Goal: Communication & Community: Answer question/provide support

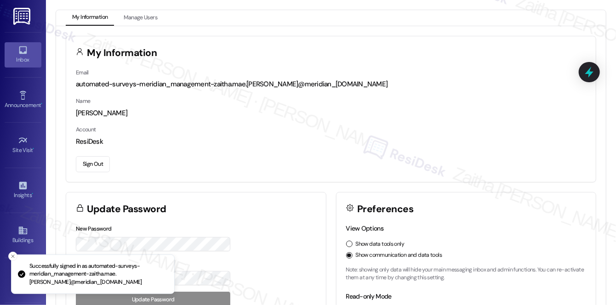
click at [26, 56] on div "Inbox" at bounding box center [23, 59] width 46 height 9
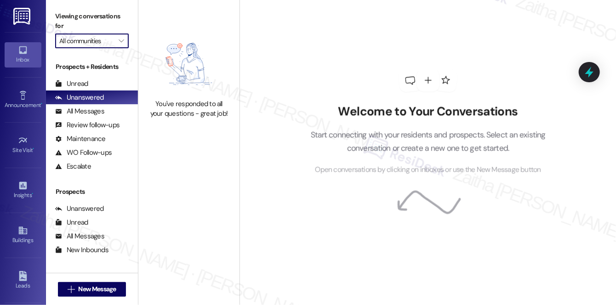
click at [87, 40] on input "All communities" at bounding box center [86, 41] width 55 height 15
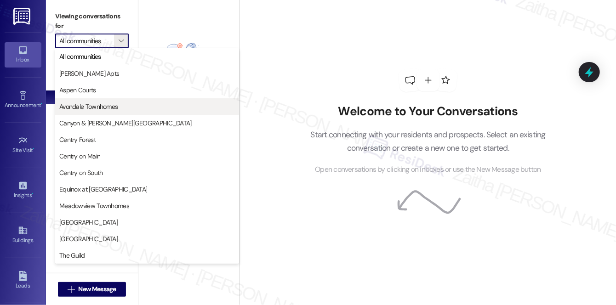
click at [69, 109] on span "Avondale Townhomes" at bounding box center [88, 106] width 58 height 9
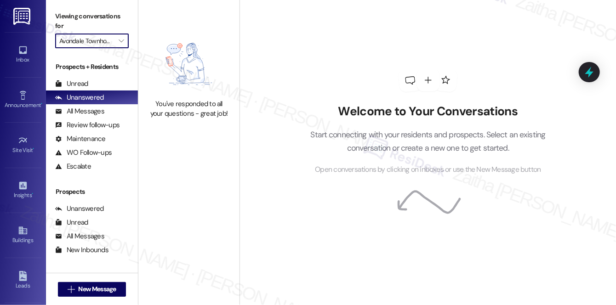
click at [72, 44] on input "Avondale Townhomes" at bounding box center [86, 41] width 55 height 15
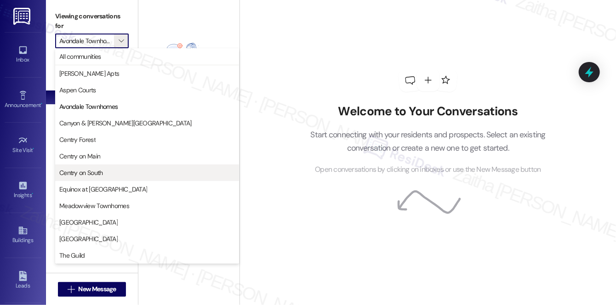
click at [93, 169] on span "Centry on South" at bounding box center [81, 172] width 44 height 9
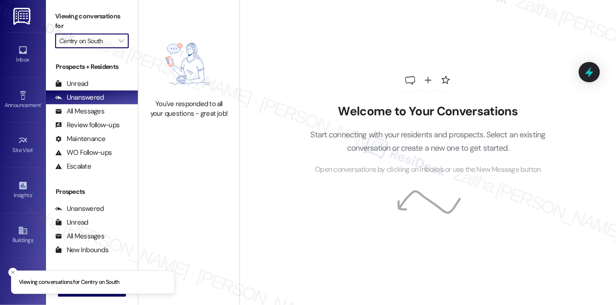
click at [85, 42] on input "Centry on South" at bounding box center [86, 41] width 55 height 15
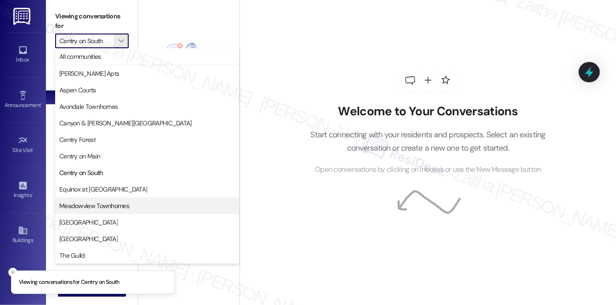
click at [98, 205] on span "Meadowview Townhomes" at bounding box center [94, 205] width 70 height 9
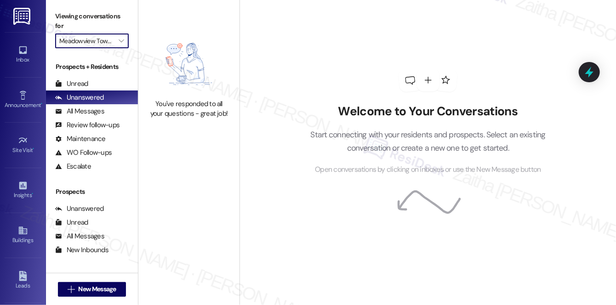
click at [98, 44] on input "Meadowview Townhomes" at bounding box center [86, 41] width 55 height 15
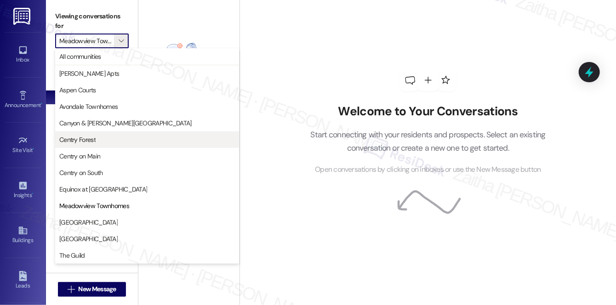
click at [83, 138] on span "Centry Forest" at bounding box center [77, 139] width 36 height 9
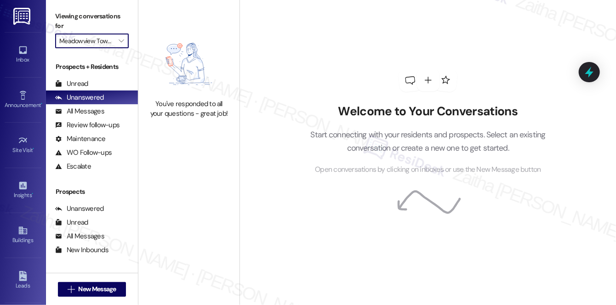
type input "Centry Forest"
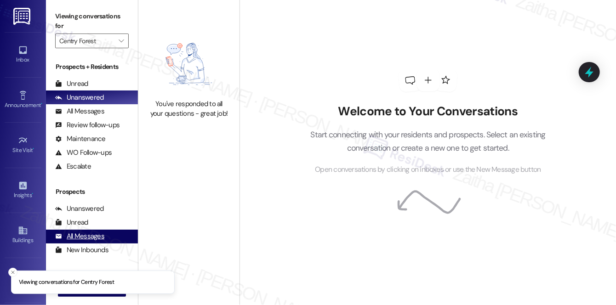
click at [91, 237] on div "All Messages" at bounding box center [79, 237] width 49 height 10
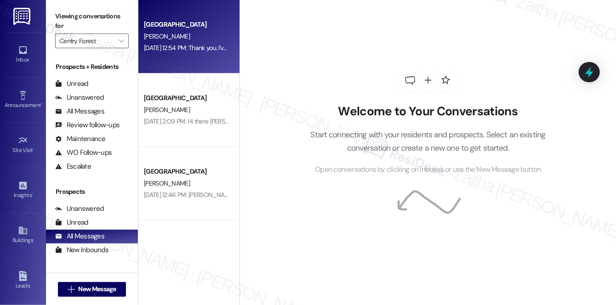
click at [207, 34] on div "P. Brown" at bounding box center [186, 36] width 87 height 11
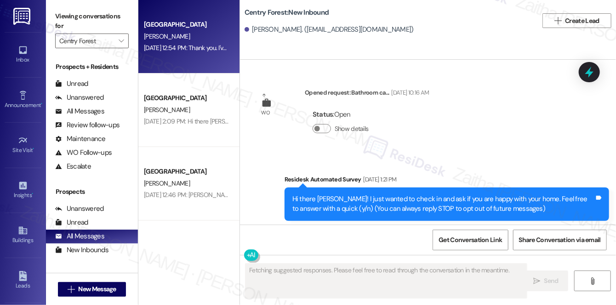
type textarea "Fetching suggested responses. Please feel free to read through the conversation…"
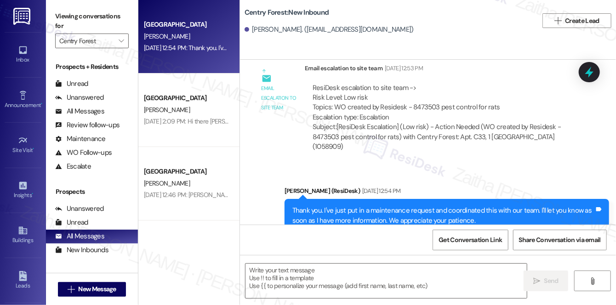
scroll to position [21931, 0]
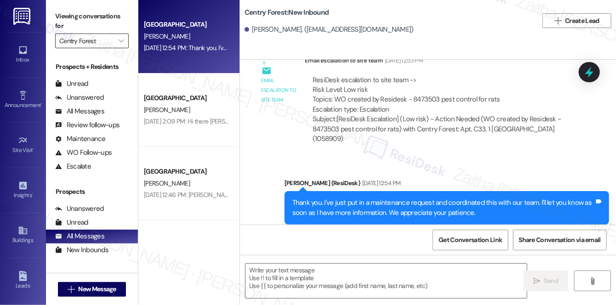
click at [89, 41] on input "Centry Forest" at bounding box center [86, 41] width 55 height 15
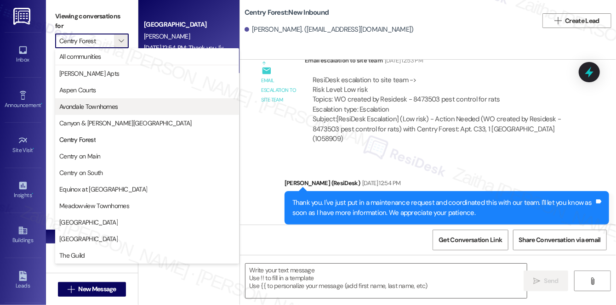
click at [103, 105] on span "Avondale Townhomes" at bounding box center [88, 106] width 58 height 9
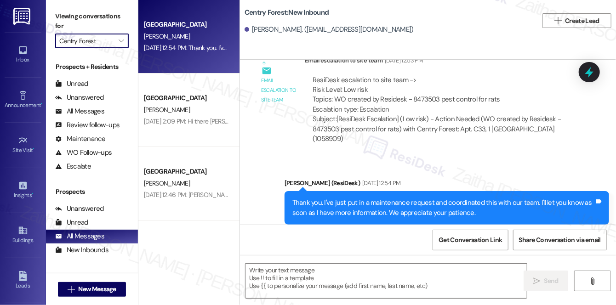
type input "Avondale Townhomes"
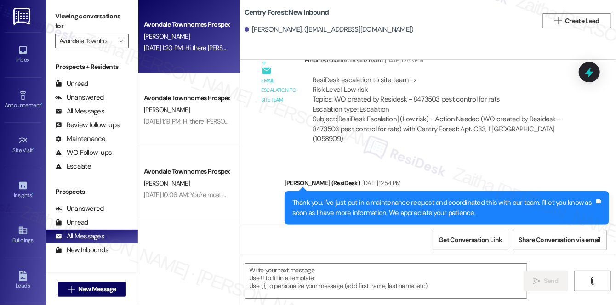
click at [192, 40] on div "D. Crosby" at bounding box center [186, 36] width 87 height 11
type textarea "Fetching suggested responses. Please feel free to read through the conversation…"
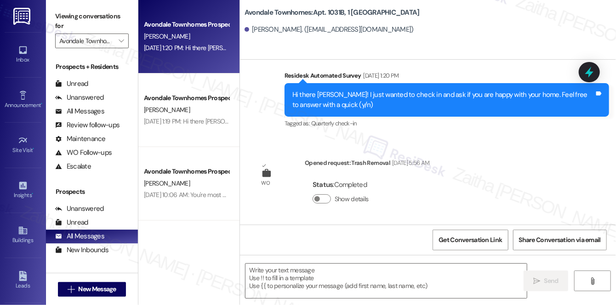
scroll to position [1329, 0]
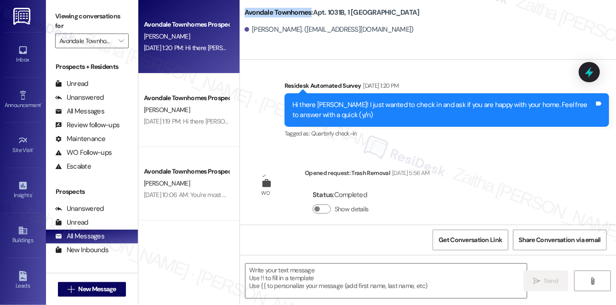
drag, startPoint x: 243, startPoint y: 12, endPoint x: 310, endPoint y: 6, distance: 67.4
click at [310, 6] on div "Avondale Townhomes: Apt. 1031B, 1 Avondale Townhomes Dashawn Crosby. (dashawncr…" at bounding box center [428, 20] width 376 height 37
copy b "Avondale Townhomes"
click at [27, 104] on div "Announcement •" at bounding box center [23, 105] width 46 height 9
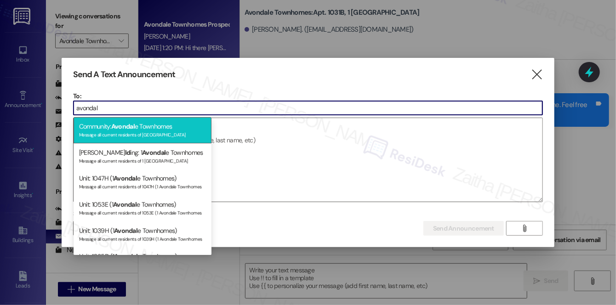
type input "avondal"
click at [144, 128] on div "Community: Avondal e Townhomes Message all current residents of Avondale Townho…" at bounding box center [142, 130] width 138 height 26
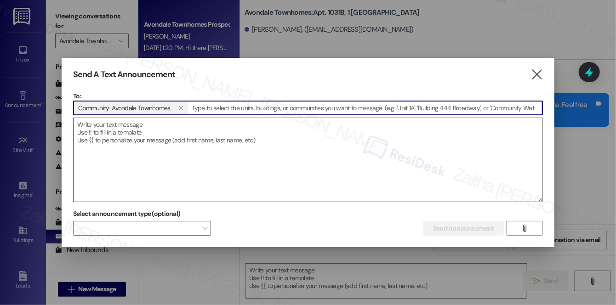
click at [215, 141] on textarea at bounding box center [307, 160] width 469 height 84
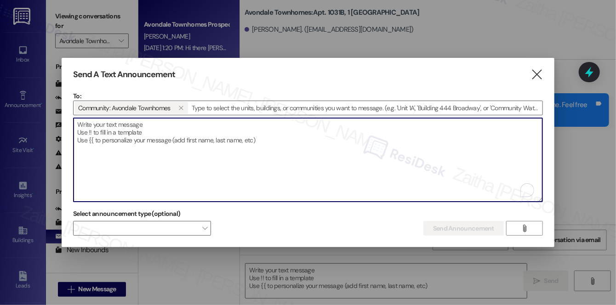
paste textarea "Hi [Resident Name, I'm working with [Property Name] on a survey to understand h…"
type textarea "Hi [Resident Name, I'm working with [Property Name] on a survey to understand h…"
click at [215, 132] on textarea "To enrich screen reader interactions, please activate Accessibility in Grammarl…" at bounding box center [307, 160] width 469 height 84
paste textarea "Hi {{first_name}}, I'm working with {{property}} on a survey to understand how …"
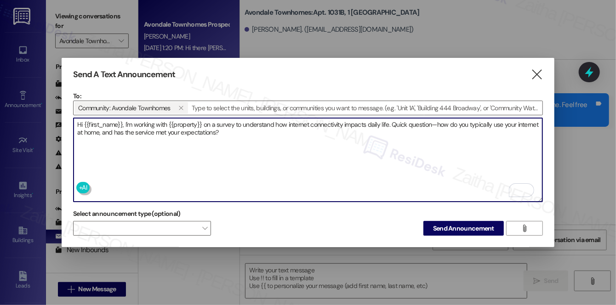
type textarea "Hi {{first_name}}, I'm working with {{property}} on a survey to understand how …"
click at [467, 224] on span "Send Announcement" at bounding box center [463, 229] width 61 height 10
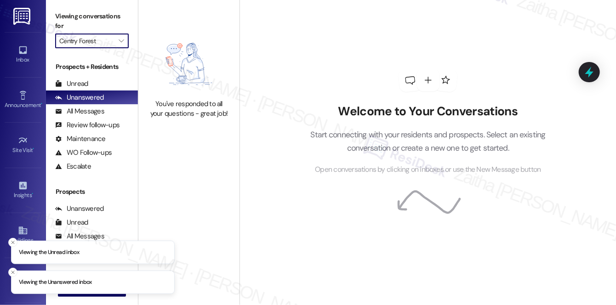
click at [100, 46] on input "Centry Forest" at bounding box center [86, 41] width 55 height 15
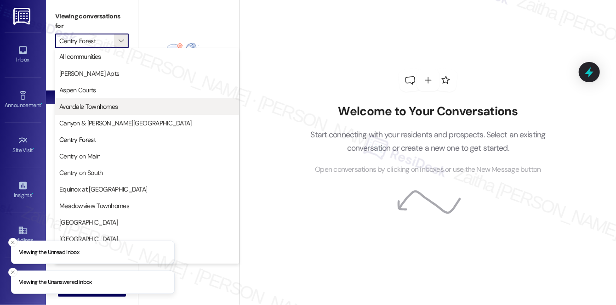
click at [100, 108] on span "Avondale Townhomes" at bounding box center [88, 106] width 58 height 9
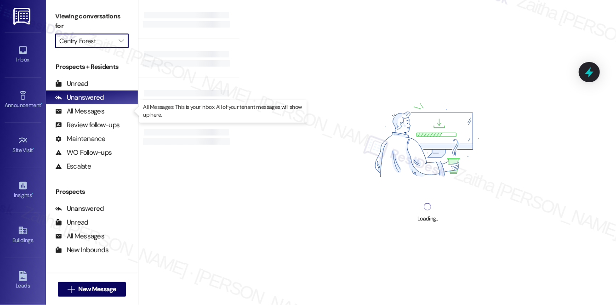
type input "Avondale Townhomes"
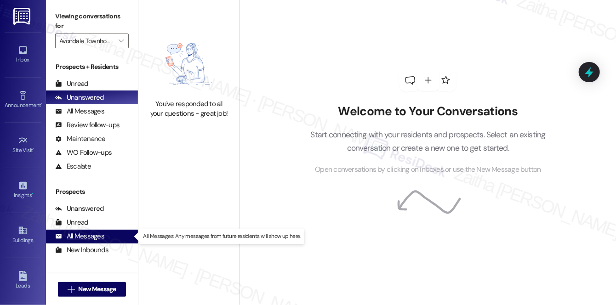
click at [91, 234] on div "All Messages" at bounding box center [79, 237] width 49 height 10
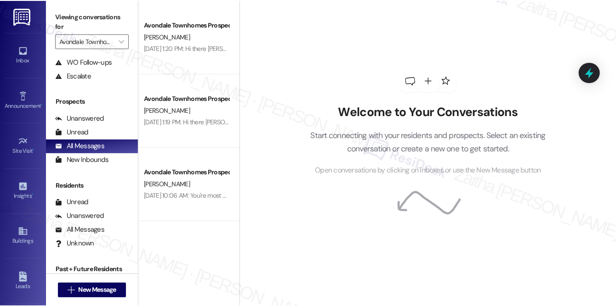
scroll to position [109, 0]
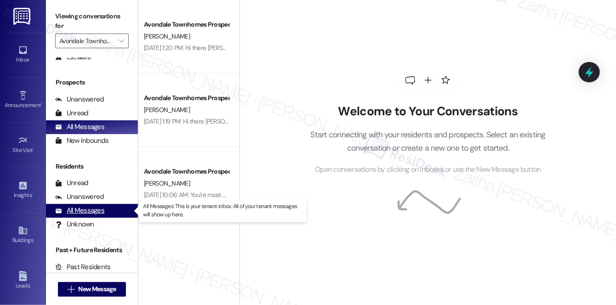
click at [98, 215] on div "All Messages" at bounding box center [79, 211] width 49 height 10
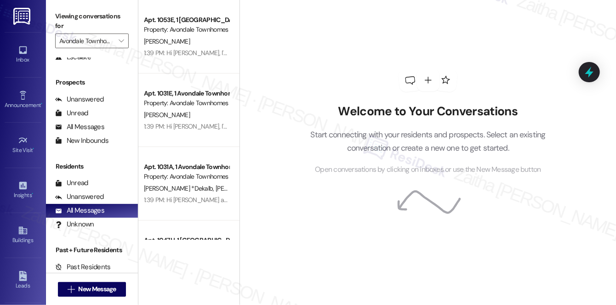
drag, startPoint x: 443, startPoint y: 0, endPoint x: 309, endPoint y: 48, distance: 142.8
click at [309, 48] on div "Welcome to Your Conversations Start connecting with your residents and prospect…" at bounding box center [428, 122] width 276 height 244
drag, startPoint x: 315, startPoint y: 0, endPoint x: 475, endPoint y: 20, distance: 161.5
click at [475, 20] on div "Welcome to Your Conversations Start connecting with your residents and prospect…" at bounding box center [428, 122] width 276 height 244
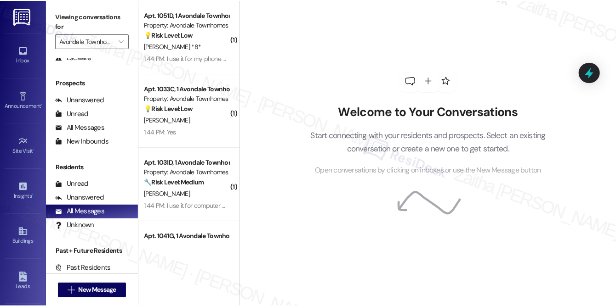
scroll to position [108, 0]
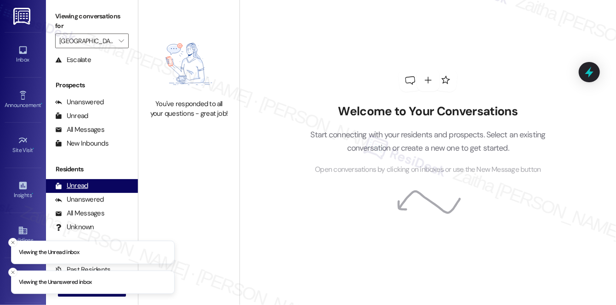
scroll to position [109, 0]
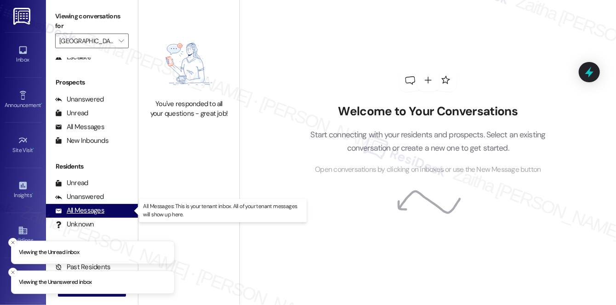
click at [93, 211] on div "All Messages" at bounding box center [79, 211] width 49 height 10
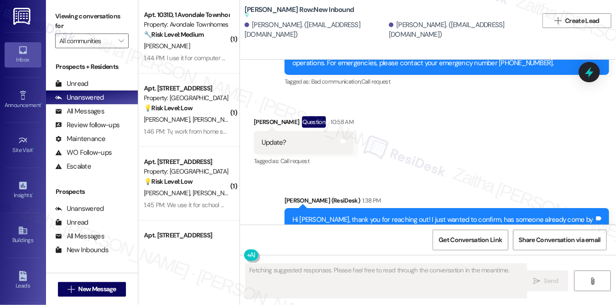
scroll to position [3431, 0]
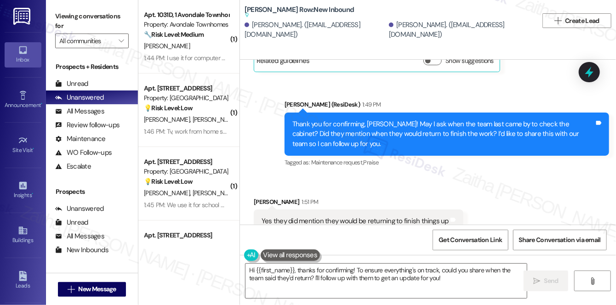
type textarea "Hi {{first_name}}, thanks for confirming! To ensure everything's on track, coul…"
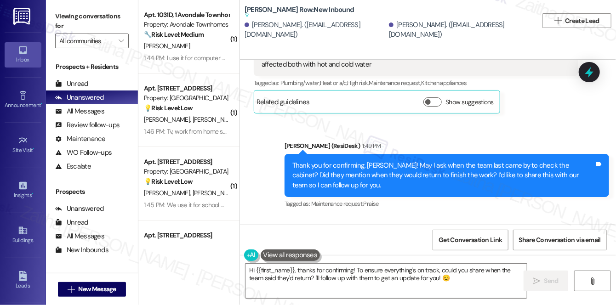
scroll to position [3431, 0]
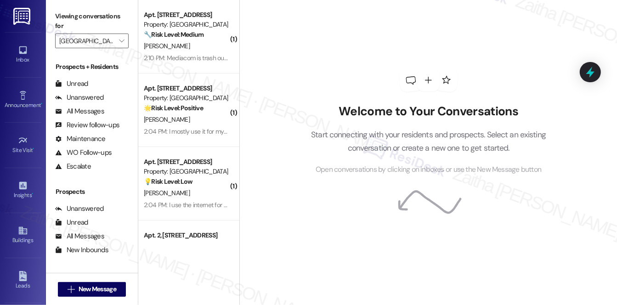
scroll to position [109, 0]
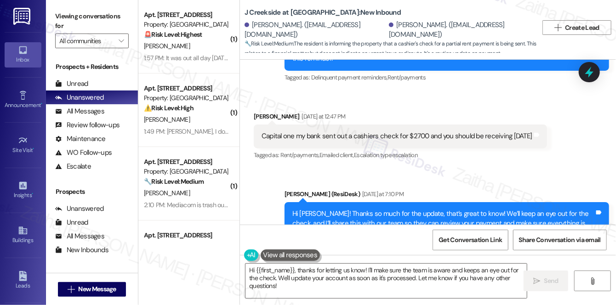
scroll to position [2490, 0]
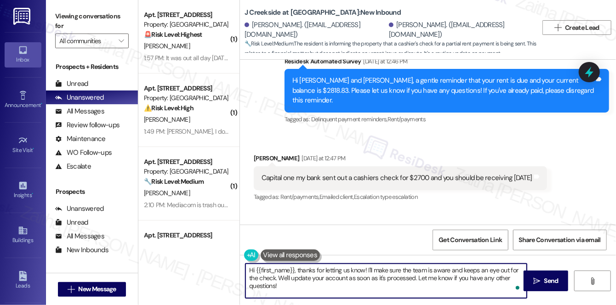
drag, startPoint x: 296, startPoint y: 270, endPoint x: 300, endPoint y: 288, distance: 18.3
click at [300, 288] on textarea "Hi {{first_name}}, thanks for letting us know! I'll make sure the team is aware…" at bounding box center [385, 281] width 281 height 34
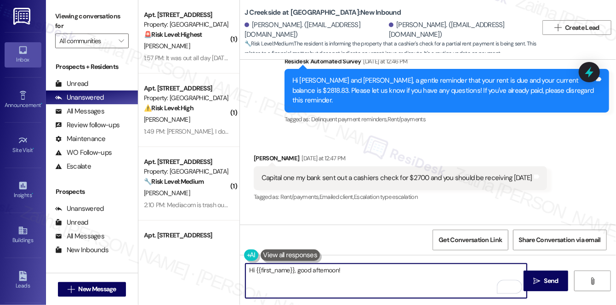
click at [260, 153] on div "Susan Mattern Yesterday at 12:47 PM" at bounding box center [400, 159] width 293 height 13
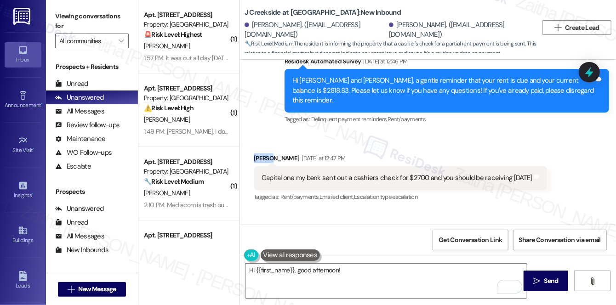
click at [260, 153] on div "Susan Mattern Yesterday at 12:47 PM" at bounding box center [400, 159] width 293 height 13
click at [344, 133] on div "Received via SMS Susan Mattern Yesterday at 12:47 PM Capital one my bank sent o…" at bounding box center [428, 172] width 376 height 78
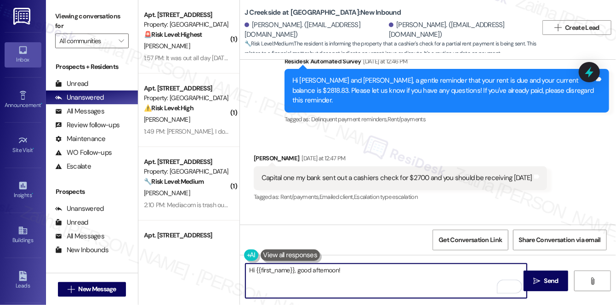
click at [367, 271] on textarea "Hi {{first_name}}, good afternoon!" at bounding box center [385, 281] width 281 height 34
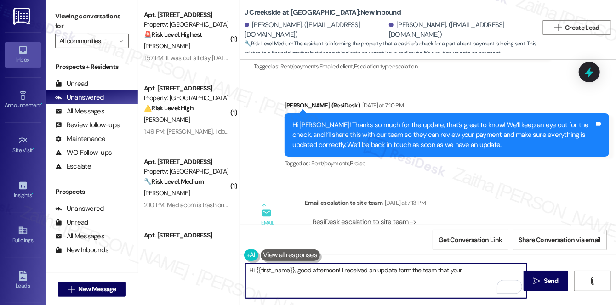
scroll to position [2657, 0]
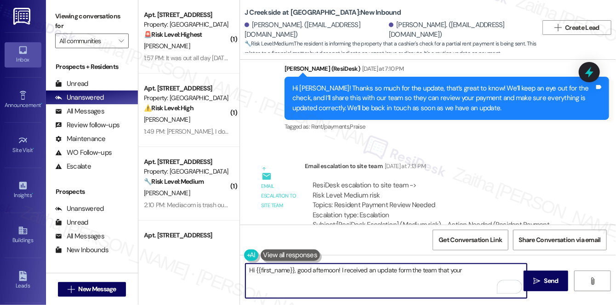
click at [403, 268] on textarea "Hi {{first_name}}, good afternoon! I received an update form the team that your" at bounding box center [385, 281] width 281 height 34
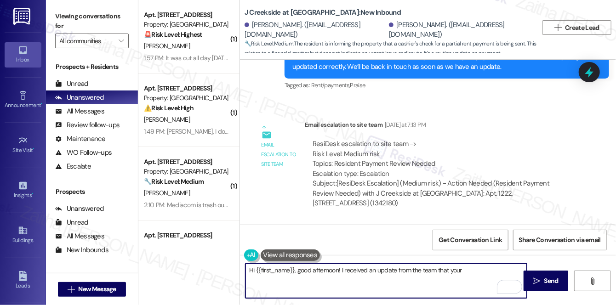
scroll to position [2740, 0]
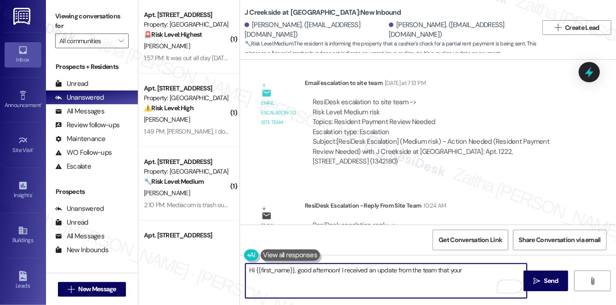
click at [463, 271] on textarea "Hi {{first_name}}, good afternoon! I received an update from the team that your" at bounding box center [385, 281] width 281 height 34
type textarea "Hi {{first_name}}, good afternoon! I received an update from the team that your…"
drag, startPoint x: 249, startPoint y: 269, endPoint x: 287, endPoint y: 277, distance: 38.1
click at [287, 277] on textarea "Hi {{first_name}}, good afternoon! I received an update from the team that your…" at bounding box center [385, 281] width 281 height 34
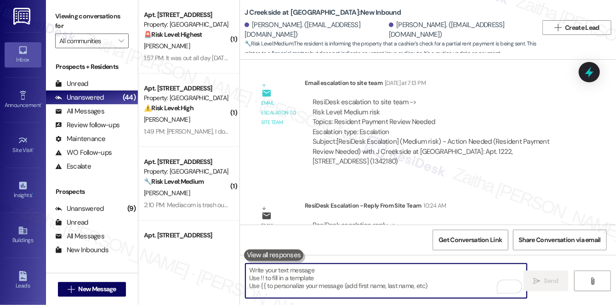
click at [371, 277] on textarea "To enrich screen reader interactions, please activate Accessibility in Grammarl…" at bounding box center [385, 281] width 281 height 34
paste textarea "Good afternoon, {{first_name}}! I just heard back from the team — your rent che…"
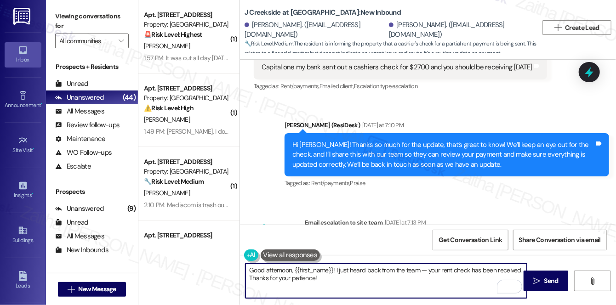
scroll to position [2615, 0]
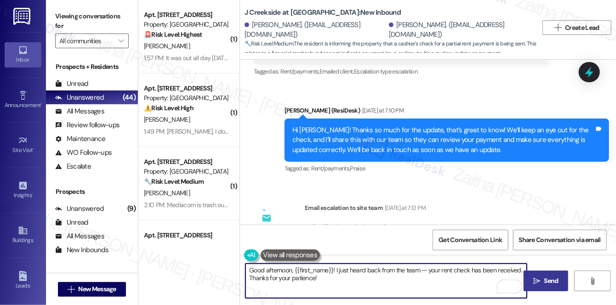
type textarea "Good afternoon, {{first_name}}! I just heard back from the team — your rent che…"
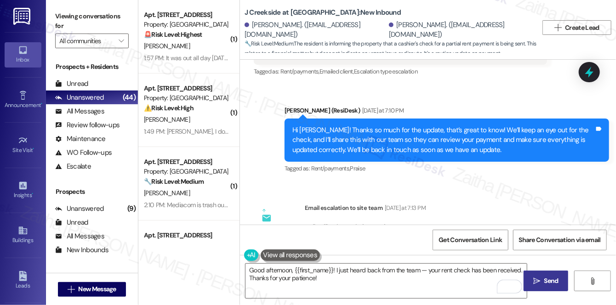
click at [544, 279] on span "Send" at bounding box center [551, 281] width 14 height 10
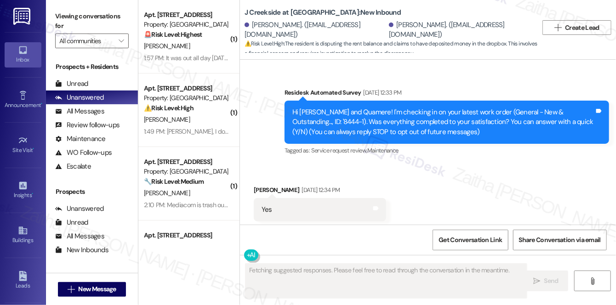
scroll to position [4278, 0]
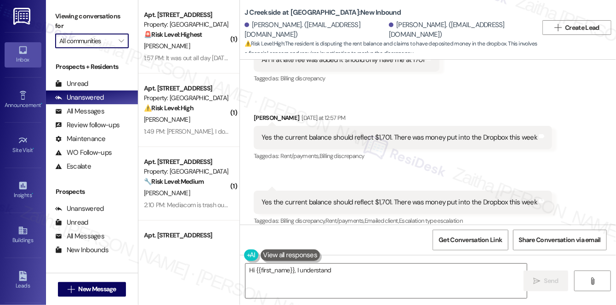
click at [112, 43] on input "All communities" at bounding box center [86, 41] width 55 height 15
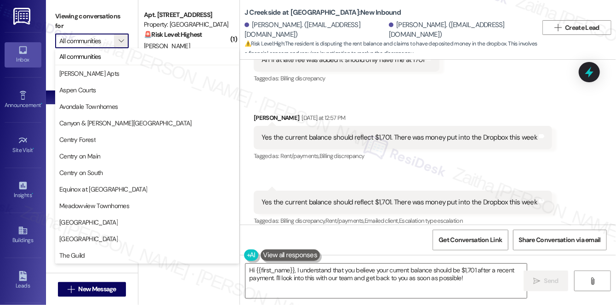
click at [112, 43] on input "All communities" at bounding box center [86, 41] width 55 height 15
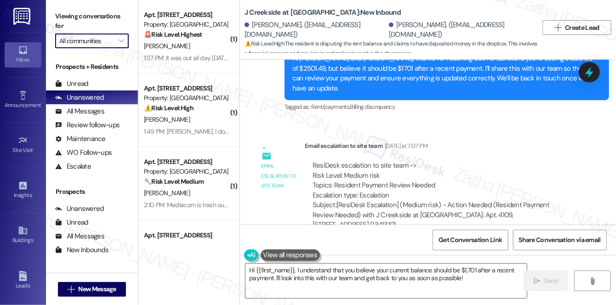
scroll to position [4583, 0]
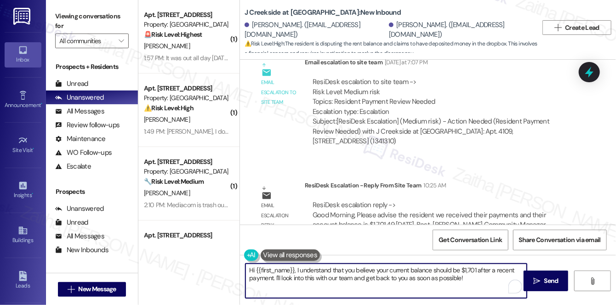
drag, startPoint x: 294, startPoint y: 270, endPoint x: 467, endPoint y: 284, distance: 174.2
click at [467, 284] on textarea "Hi {{first_name}}, I understand that you believe your current balance should be…" at bounding box center [385, 281] width 281 height 34
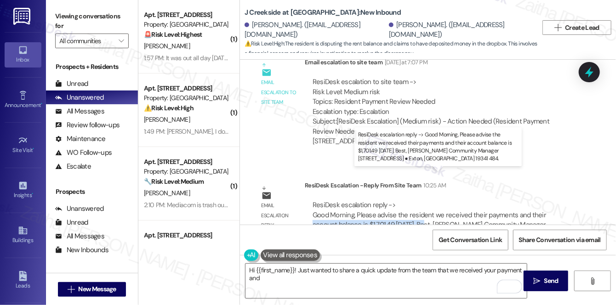
drag, startPoint x: 539, startPoint y: 186, endPoint x: 396, endPoint y: 191, distance: 143.9
click at [396, 200] on div "ResiDesk escalation reply -> Good Morning, Please advise the resident we receiv…" at bounding box center [428, 219] width 233 height 39
copy div "account balance is $1,701.49 today 9/11"
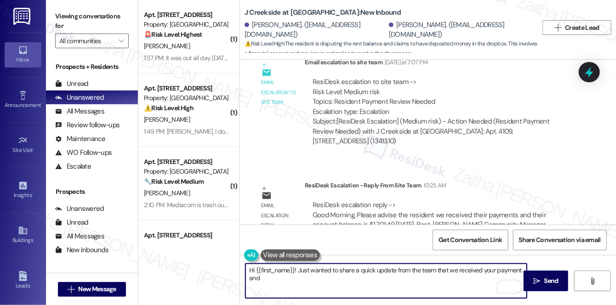
click at [303, 284] on textarea "Hi {{first_name}}! Just wanted to share a quick update from the team that we re…" at bounding box center [385, 281] width 281 height 34
paste textarea "account balance is $1,701.49 today 9/11"
type textarea "Hi {{first_name}}! Just wanted to share a quick update from the team that we re…"
drag, startPoint x: 244, startPoint y: 269, endPoint x: 437, endPoint y: 287, distance: 193.3
click at [437, 287] on textarea "Hi {{first_name}}! Just wanted to share a quick update from the team that we re…" at bounding box center [385, 281] width 281 height 34
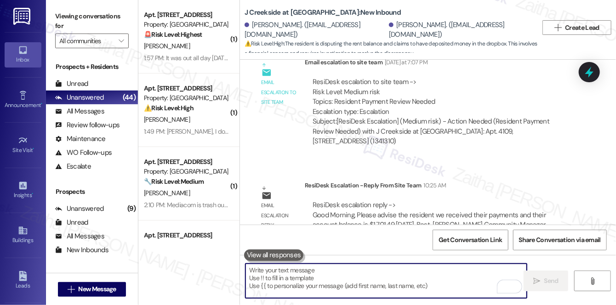
paste textarea "Hi {{first_name}}! I just wanted to share a quick update from the team — we’ve …"
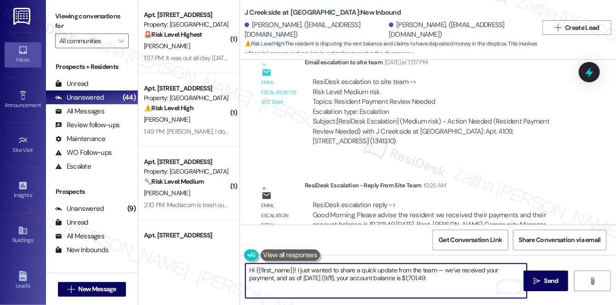
click at [441, 266] on textarea "Hi {{first_name}}! I just wanted to share a quick update from the team — we’ve …" at bounding box center [385, 281] width 281 height 34
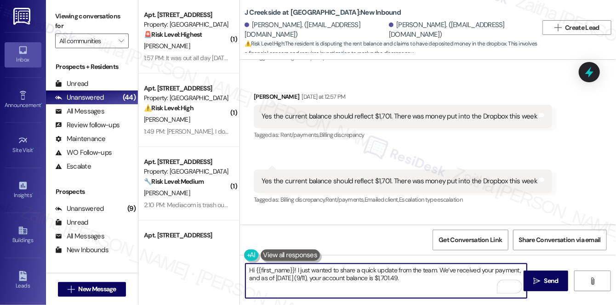
scroll to position [4290, 0]
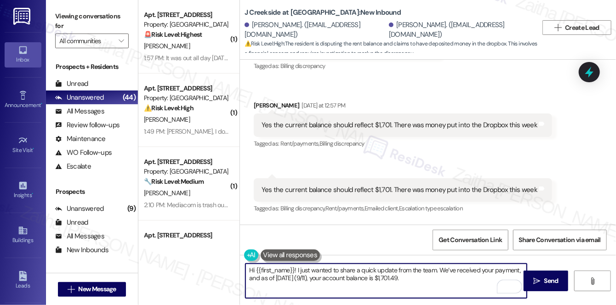
drag, startPoint x: 422, startPoint y: 270, endPoint x: 419, endPoint y: 275, distance: 5.6
click at [422, 270] on textarea "Hi {{first_name}}! I just wanted to share a quick update from the team. We’ve r…" at bounding box center [385, 281] width 281 height 34
click at [418, 276] on textarea "Hi {{first_name}}! I just wanted to share a quick update from the team. We’ve r…" at bounding box center [385, 281] width 281 height 34
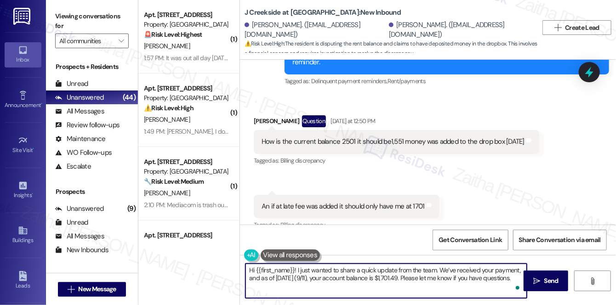
scroll to position [4123, 0]
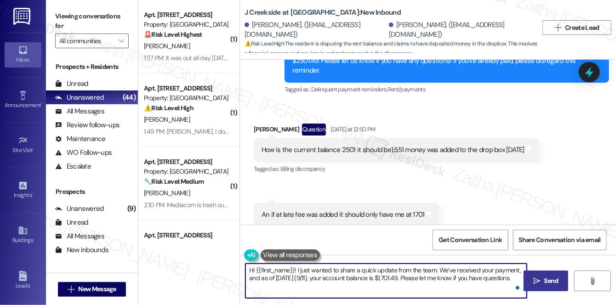
type textarea "Hi {{first_name}}! I just wanted to share a quick update from the team. We’ve r…"
drag, startPoint x: 561, startPoint y: 278, endPoint x: 552, endPoint y: 277, distance: 8.8
click at [561, 278] on button " Send" at bounding box center [545, 281] width 45 height 21
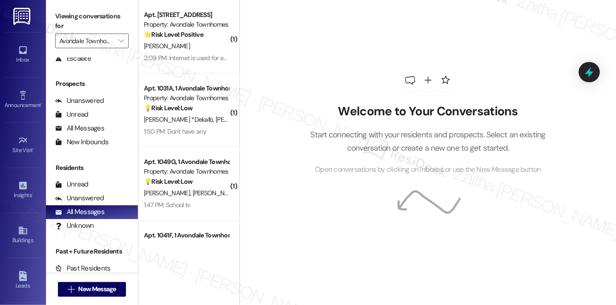
scroll to position [109, 0]
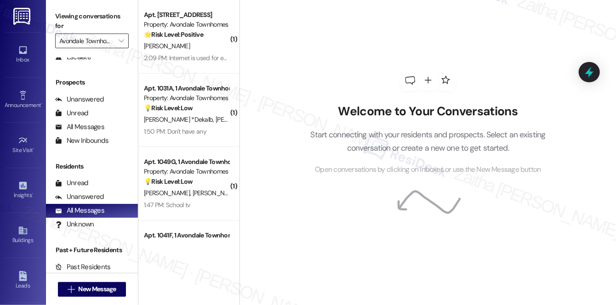
click at [96, 40] on input "Avondale Townhomes" at bounding box center [86, 41] width 55 height 15
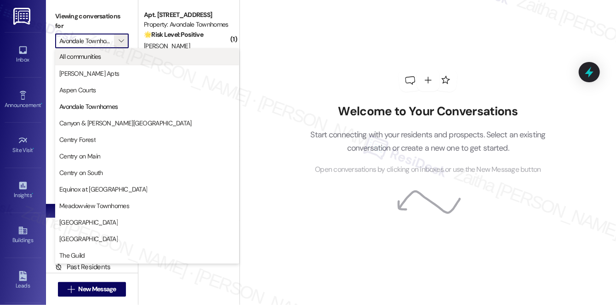
click at [90, 58] on span "All communities" at bounding box center [80, 56] width 42 height 9
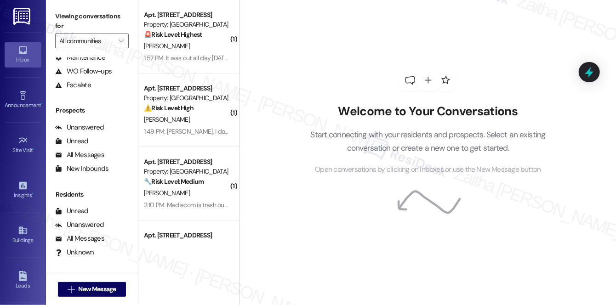
scroll to position [83, 0]
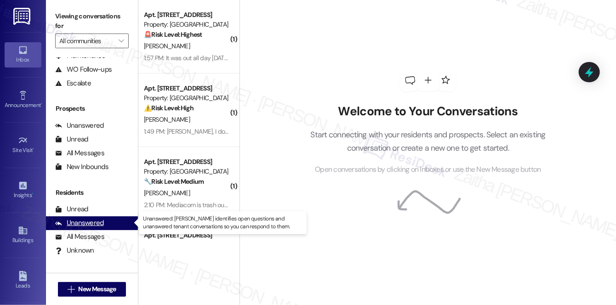
click at [94, 225] on div "Unanswered" at bounding box center [79, 223] width 49 height 10
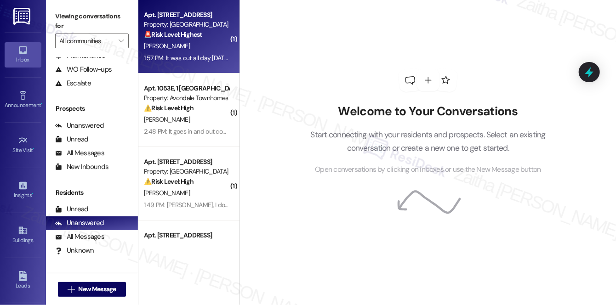
click at [200, 49] on div "[PERSON_NAME]" at bounding box center [186, 45] width 87 height 11
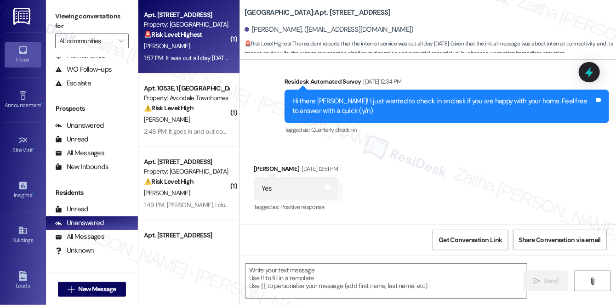
type textarea "Fetching suggested responses. Please feel free to read through the conversation…"
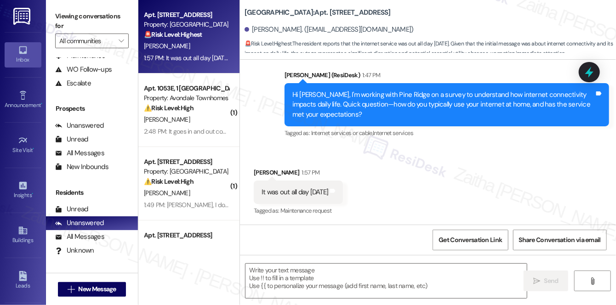
scroll to position [1324, 0]
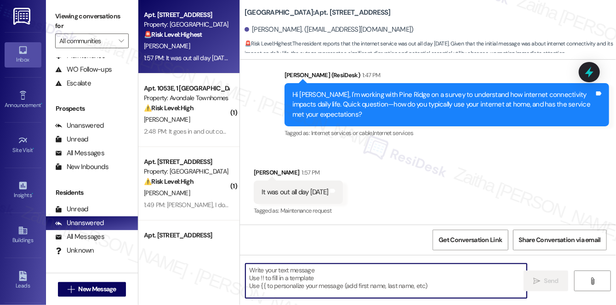
click at [269, 275] on textarea at bounding box center [385, 281] width 281 height 34
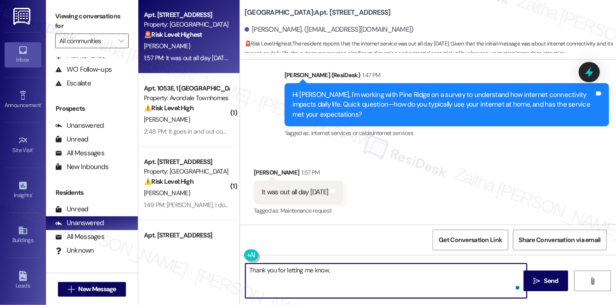
click at [261, 169] on div "[PERSON_NAME] 1:57 PM" at bounding box center [298, 174] width 89 height 13
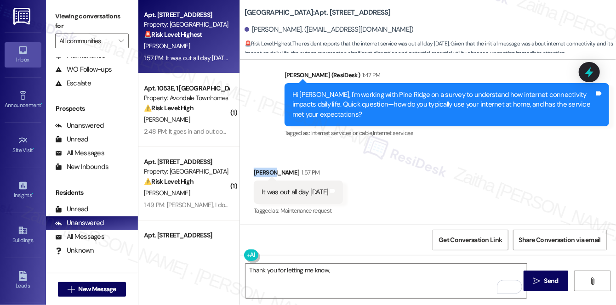
click at [261, 170] on div "[PERSON_NAME] 1:57 PM" at bounding box center [298, 174] width 89 height 13
copy div "[PERSON_NAME]"
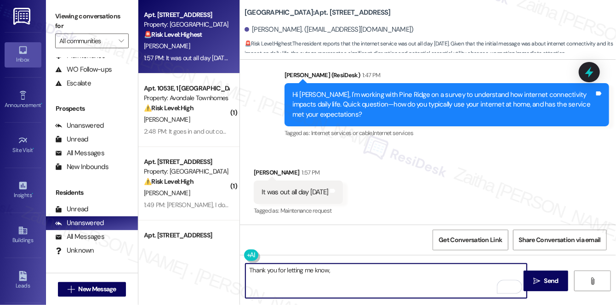
click at [353, 272] on textarea "Thank you for letting me know," at bounding box center [385, 281] width 281 height 34
paste textarea "[PERSON_NAME]"
paste textarea "How often does this occur?"
drag, startPoint x: 247, startPoint y: 271, endPoint x: 436, endPoint y: 282, distance: 189.1
click at [436, 282] on textarea "Thank you for letting me know, [PERSON_NAME]. How often does this occur?" at bounding box center [385, 281] width 281 height 34
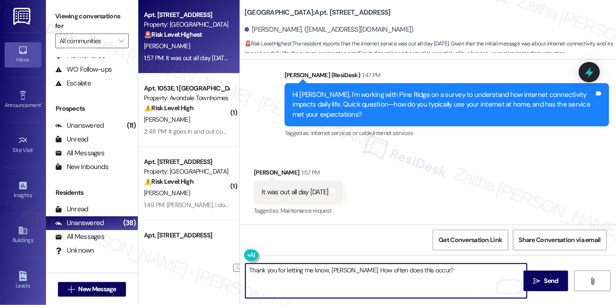
type textarea "Thank you for letting me know, [PERSON_NAME]. How often does this occur?"
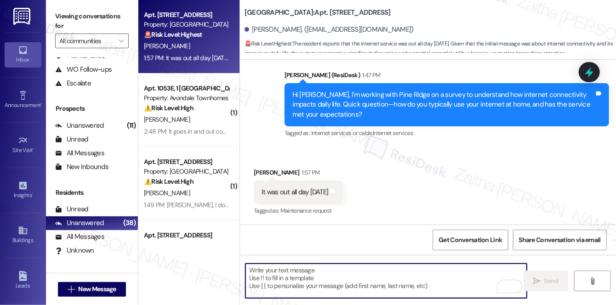
paste textarea "Thank you for letting me know, [PERSON_NAME]. To better understand the issue, c…"
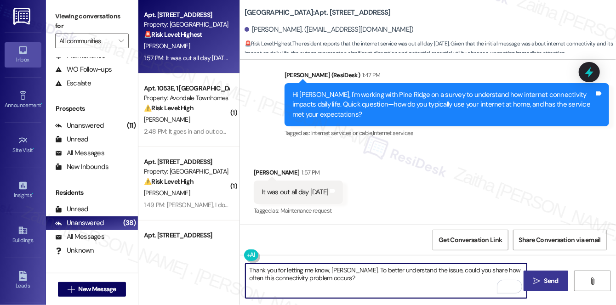
type textarea "Thank you for letting me know, [PERSON_NAME]. To better understand the issue, c…"
click at [551, 282] on span "Send" at bounding box center [551, 281] width 14 height 10
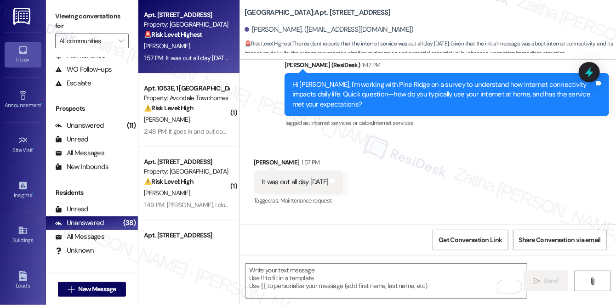
scroll to position [1323, 0]
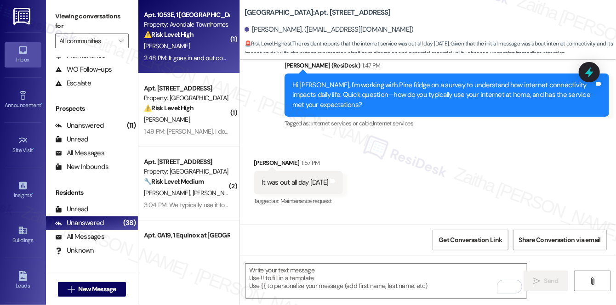
click at [219, 47] on div "[PERSON_NAME]" at bounding box center [186, 45] width 87 height 11
type textarea "Fetching suggested responses. Please feel free to read through the conversation…"
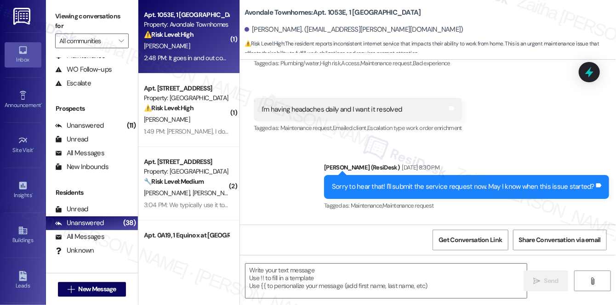
type textarea "Fetching suggested responses. Please feel free to read through the conversation…"
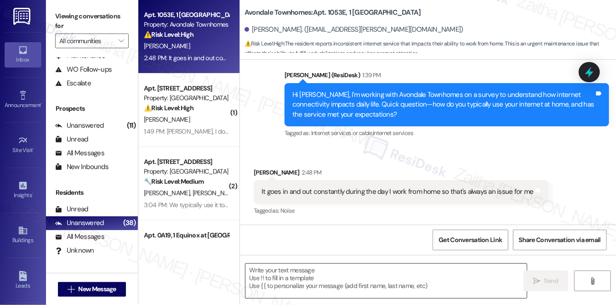
scroll to position [5912, 0]
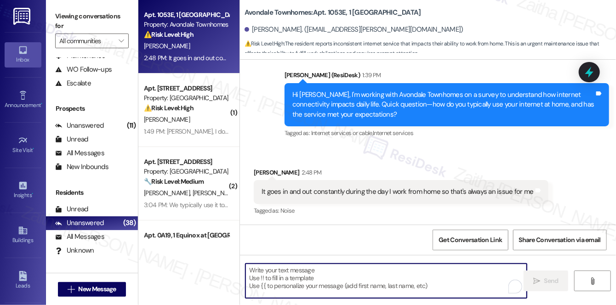
click at [302, 278] on textarea "To enrich screen reader interactions, please activate Accessibility in Grammarl…" at bounding box center [385, 281] width 281 height 34
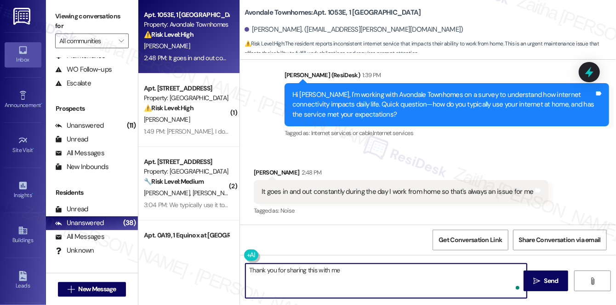
click at [345, 271] on textarea "Thank you for sharing this with me" at bounding box center [385, 281] width 281 height 34
click at [262, 173] on div "Sandquita Porter 2:48 PM" at bounding box center [401, 174] width 294 height 13
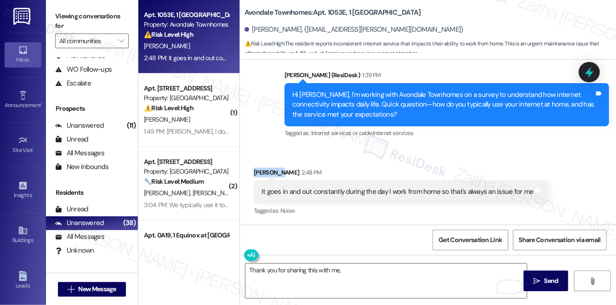
click at [262, 173] on div "Sandquita Porter 2:48 PM" at bounding box center [401, 174] width 294 height 13
copy div "Sandquita"
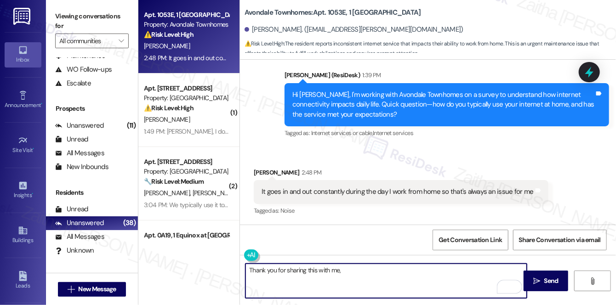
click at [353, 272] on textarea "Thank you for sharing this with me," at bounding box center [385, 281] width 281 height 34
paste textarea "Sandquita"
type textarea "Thank you for sharing this with me, Sandquita."
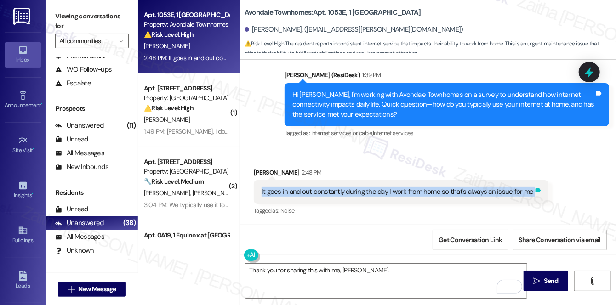
drag, startPoint x: 258, startPoint y: 189, endPoint x: 533, endPoint y: 196, distance: 274.8
click at [533, 196] on div "It goes in and out constantly during the day I work from home so that's always …" at bounding box center [401, 191] width 294 height 23
copy div "It goes in and out constantly during the day I work from home so that's always …"
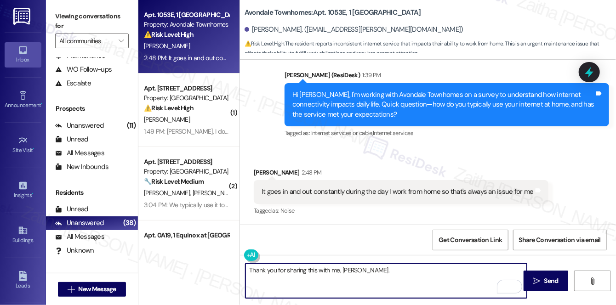
drag, startPoint x: 396, startPoint y: 269, endPoint x: 225, endPoint y: 266, distance: 170.5
click at [225, 266] on div "Apt. 1053E, 1 Avondale Townhomes Property: Avondale Townhomes ⚠️ Risk Level: Hi…" at bounding box center [376, 152] width 477 height 305
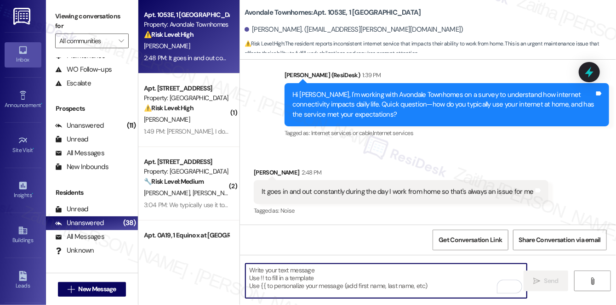
paste textarea "Thanks for letting me know, Pamela — I can see how tough that must be while wor…"
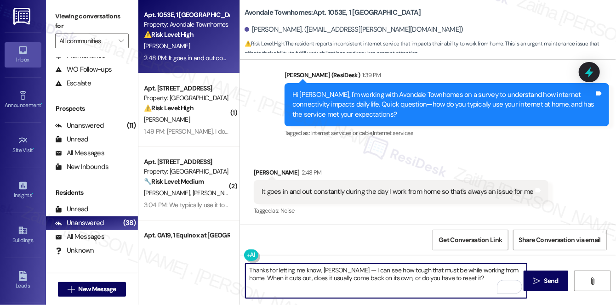
click at [264, 169] on div "Sandquita Porter 2:48 PM" at bounding box center [401, 174] width 294 height 13
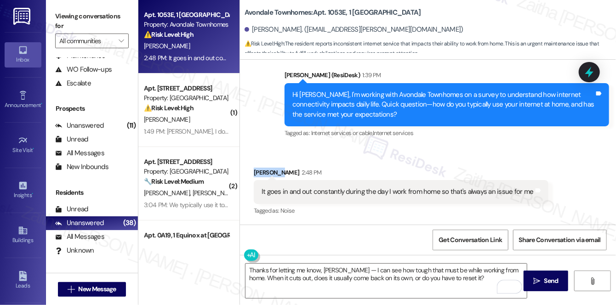
click at [264, 169] on div "Sandquita Porter 2:48 PM" at bounding box center [401, 174] width 294 height 13
copy div "Sandquita"
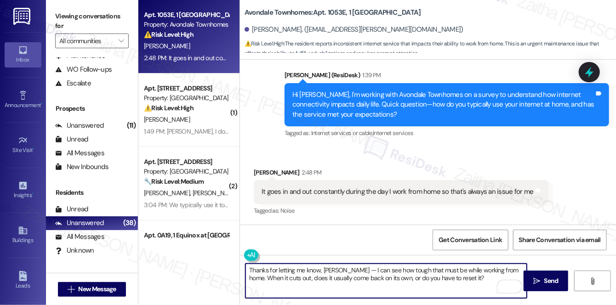
click at [333, 268] on textarea "Thanks for letting me know, Pamela — I can see how tough that must be while wor…" at bounding box center [385, 281] width 281 height 34
paste textarea "Sandquit"
type textarea "Thanks for letting me know, Sandquita. I can see how tough that must be while w…"
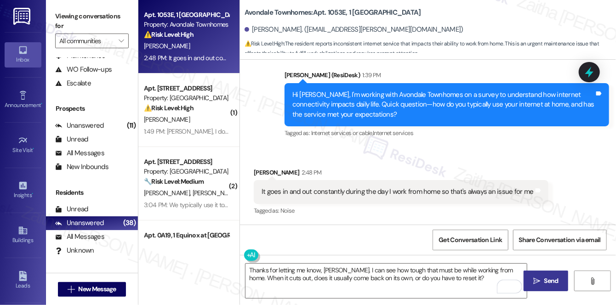
click at [545, 280] on span "Send" at bounding box center [551, 281] width 14 height 10
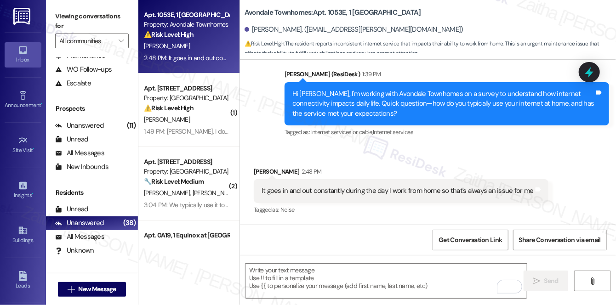
scroll to position [5912, 0]
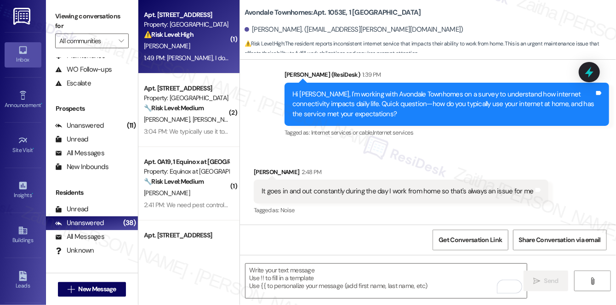
click at [206, 43] on div "[PERSON_NAME]" at bounding box center [186, 45] width 87 height 11
type textarea "Fetching suggested responses. Please feel free to read through the conversation…"
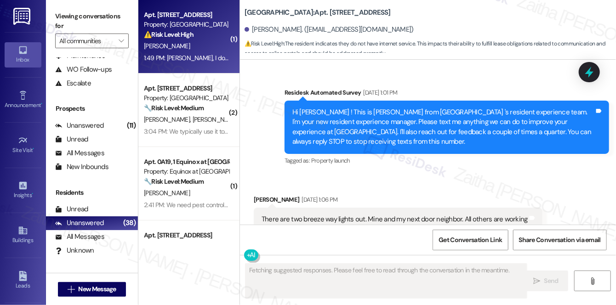
type textarea "Fetching suggested responses. Please feel free to read through the conversation…"
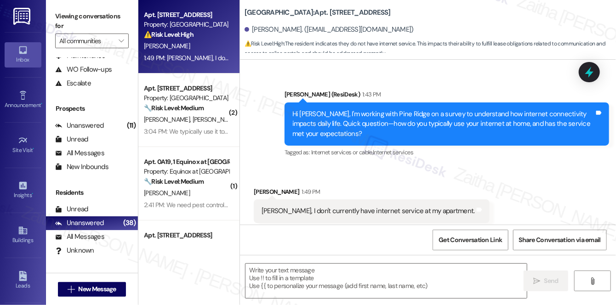
scroll to position [0, 0]
drag, startPoint x: 279, startPoint y: 190, endPoint x: 456, endPoint y: 187, distance: 176.9
click at [456, 187] on div "Received via SMS Nolton Green 1:49 PM Sarah, I don't currently have internet se…" at bounding box center [371, 212] width 249 height 64
copy div "I don't currently have internet service at my apartment. Tags and notes"
click at [445, 187] on div "Nolton Green 1:49 PM" at bounding box center [372, 193] width 236 height 13
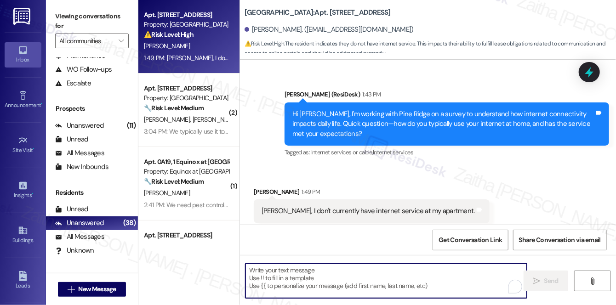
click at [294, 273] on textarea "To enrich screen reader interactions, please activate Accessibility in Grammarl…" at bounding box center [385, 281] width 281 height 34
paste textarea "Hi {{first_name}}, thank you for sharing that. Just to clarify, is not having i…"
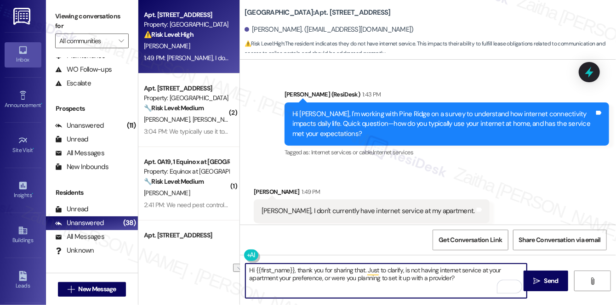
drag, startPoint x: 299, startPoint y: 269, endPoint x: 245, endPoint y: 266, distance: 53.8
click at [245, 266] on textarea "Hi {{first_name}}, thank you for sharing that. Just to clarify, is not having i…" at bounding box center [385, 281] width 281 height 34
click at [264, 187] on div "Nolton Green 1:49 PM" at bounding box center [372, 193] width 236 height 13
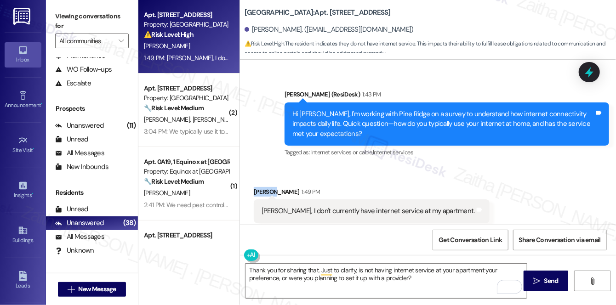
click at [264, 187] on div "Nolton Green 1:49 PM" at bounding box center [372, 193] width 236 height 13
copy div "Nolton"
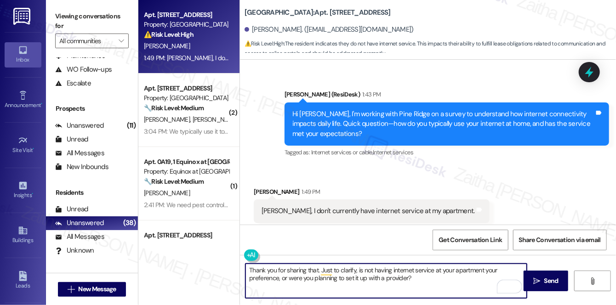
click at [319, 269] on textarea "Thank you for sharing that. Just to clarify, is not having internet service at …" at bounding box center [385, 281] width 281 height 34
paste textarea "Nolton"
type textarea "Thank you for sharing that, Nolton. Just to clarify, is not having internet ser…"
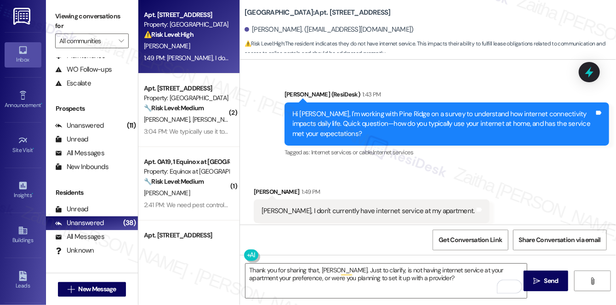
drag, startPoint x: 549, startPoint y: 279, endPoint x: 546, endPoint y: 269, distance: 10.2
click at [549, 279] on span "Send" at bounding box center [551, 281] width 14 height 10
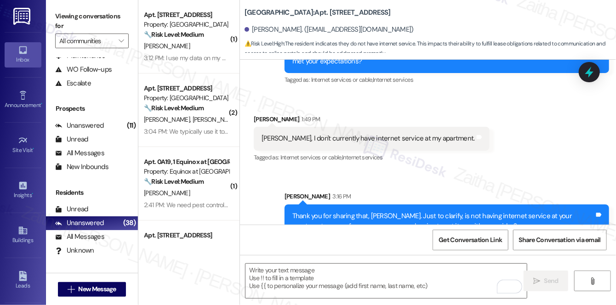
scroll to position [11172, 0]
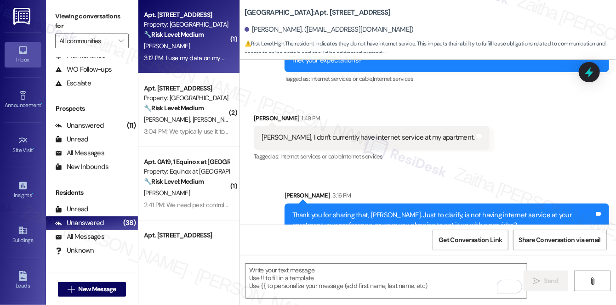
click at [188, 45] on div "O. Williams" at bounding box center [186, 45] width 87 height 11
type textarea "Fetching suggested responses. Please feel free to read through the conversation…"
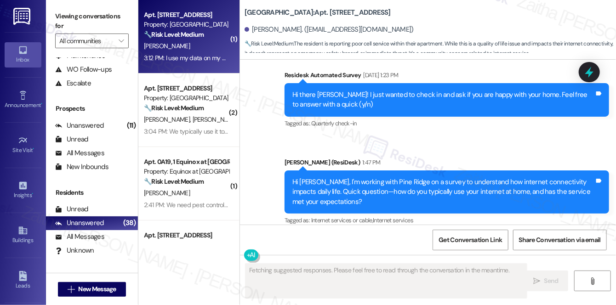
scroll to position [3168, 0]
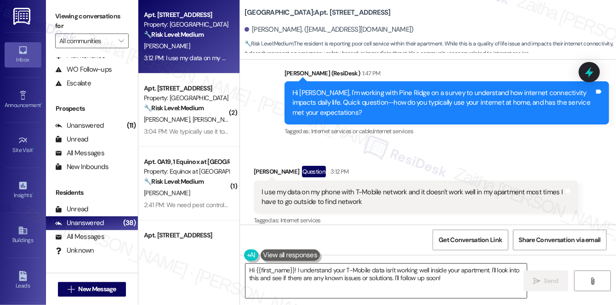
click at [252, 270] on textarea "Hi {{first_name}}! I understand your T-Mobile data isn't working well inside yo…" at bounding box center [385, 281] width 281 height 34
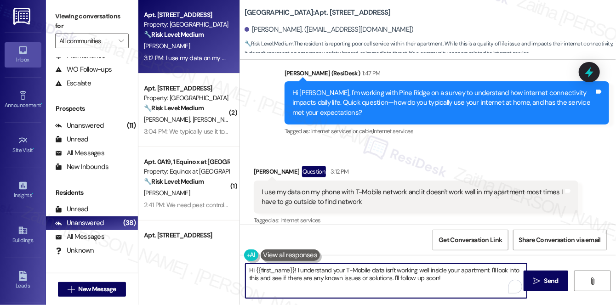
click at [252, 270] on textarea "Hi {{first_name}}! I understand your T-Mobile data isn't working well inside yo…" at bounding box center [385, 281] width 281 height 34
drag, startPoint x: 280, startPoint y: 277, endPoint x: 503, endPoint y: 276, distance: 223.3
click at [503, 276] on textarea "Thank you for sharing that,{{first_name}}! I understand your T-Mobile data isn'…" at bounding box center [385, 281] width 281 height 34
type textarea "Thank you for sharing that,{{first_name}}! I understand your T-Mobile data isn'…"
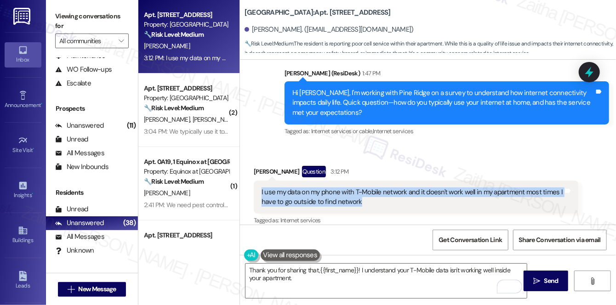
drag, startPoint x: 256, startPoint y: 183, endPoint x: 384, endPoint y: 189, distance: 128.3
click at [384, 189] on div "I use my data on my phone with T-Mobile network and it doesn't work well in my …" at bounding box center [416, 198] width 324 height 34
copy div "I use my data on my phone with T-Mobile network and it doesn't work well in my …"
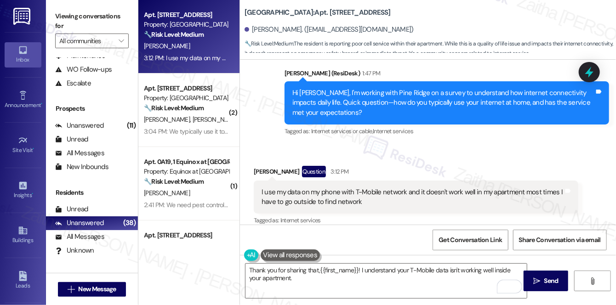
click at [506, 145] on div "Received via SMS Olatunbosun Williams Question 3:12 PM I use my data on my phon…" at bounding box center [428, 189] width 376 height 89
click at [587, 71] on icon at bounding box center [588, 72] width 11 height 14
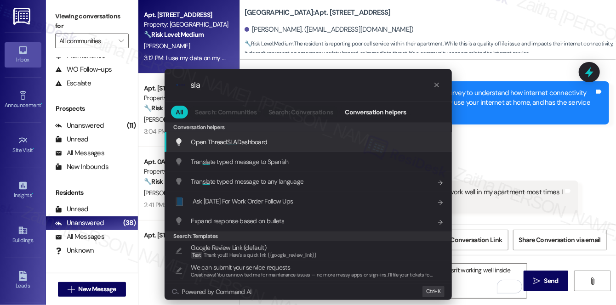
type input "sla"
click at [239, 137] on span "Open Thread SLA Dashboard" at bounding box center [229, 142] width 76 height 10
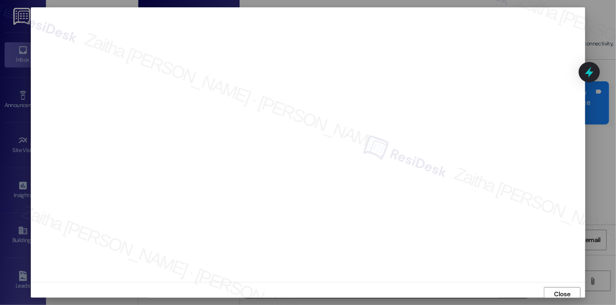
scroll to position [4, 0]
click at [552, 290] on span "Close" at bounding box center [562, 291] width 20 height 10
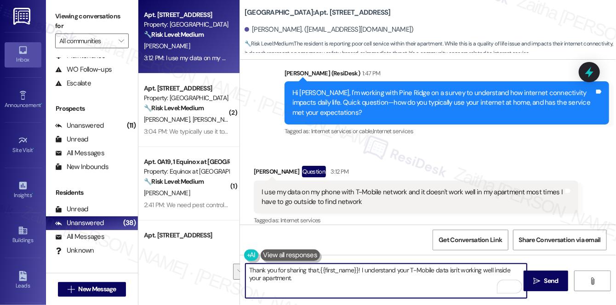
drag, startPoint x: 247, startPoint y: 270, endPoint x: 286, endPoint y: 281, distance: 40.6
click at [286, 281] on textarea "Thank you for sharing that,{{first_name}}! I understand your T-Mobile data isn'…" at bounding box center [385, 281] width 281 height 34
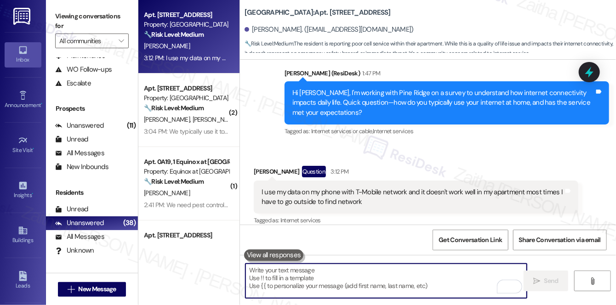
paste textarea "Thank you for sharing that, {{first_name}}. I understand how inconvenient it mu…"
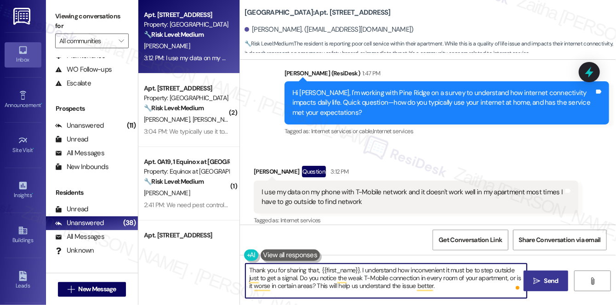
type textarea "Thank you for sharing that, {{first_name}}. I understand how inconvenient it mu…"
click at [535, 283] on icon "" at bounding box center [536, 280] width 7 height 7
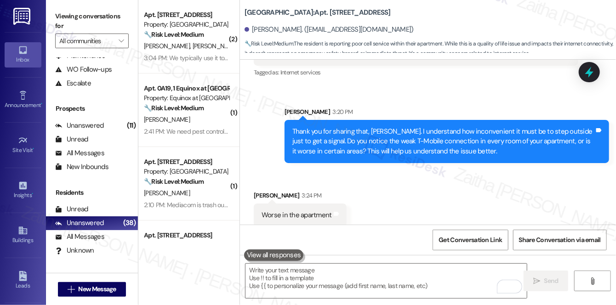
scroll to position [3316, 0]
click at [316, 281] on textarea "To enrich screen reader interactions, please activate Accessibility in Grammarl…" at bounding box center [385, 281] width 281 height 34
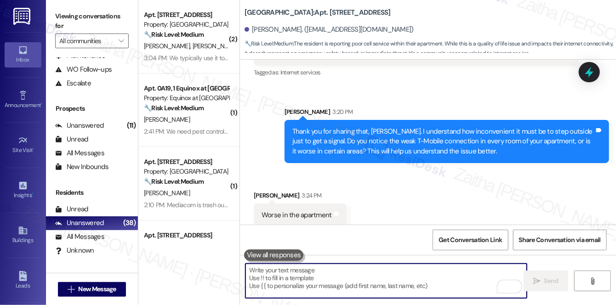
click at [296, 271] on textarea "To enrich screen reader interactions, please activate Accessibility in Grammarl…" at bounding box center [385, 281] width 281 height 34
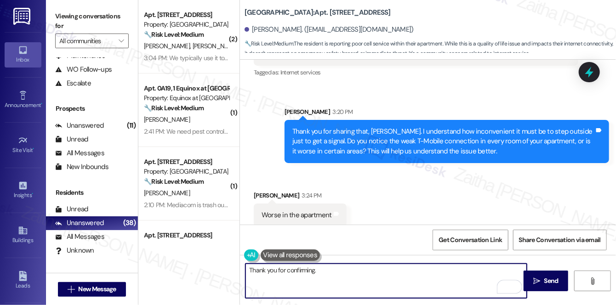
paste textarea "Would you pay more for enhanced features? If yes, which?"
type textarea "Thank you for confirming. Would you pay more for enhanced features? If yes, whi…"
drag, startPoint x: 477, startPoint y: 266, endPoint x: 233, endPoint y: 273, distance: 244.5
click at [233, 273] on div "( 2 ) Apt. 88, 1 Pine Ridge Property: Pine Ridge 🔧 Risk Level: Medium The resid…" at bounding box center [376, 152] width 477 height 305
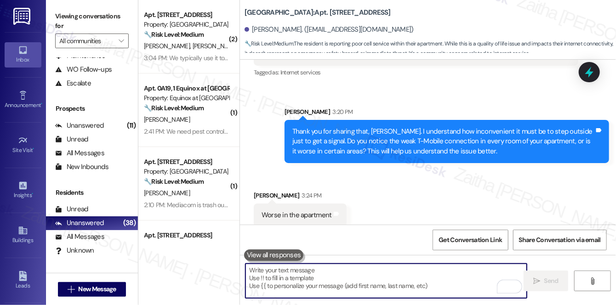
paste textarea "Thank you for confirming. Would you be willing to pay more for enhanced feature…"
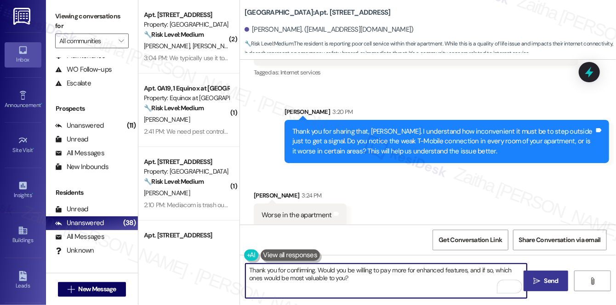
type textarea "Thank you for confirming. Would you be willing to pay more for enhanced feature…"
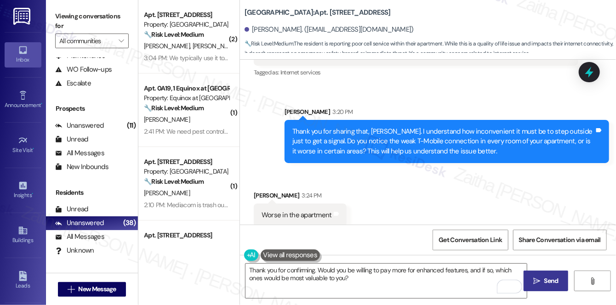
click at [543, 281] on span "Send" at bounding box center [551, 281] width 18 height 10
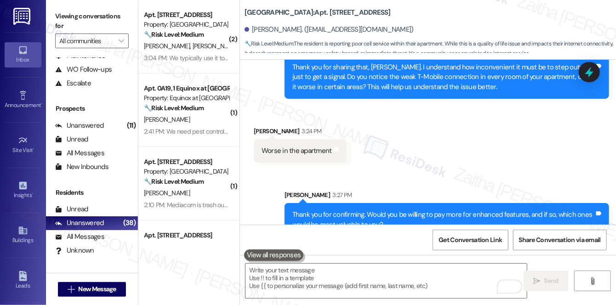
scroll to position [3390, 0]
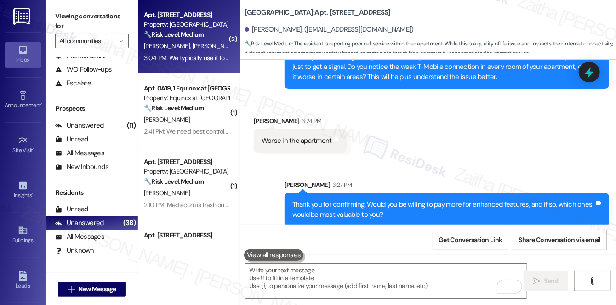
click at [206, 47] on div "A. Johnson A. Johnson" at bounding box center [186, 45] width 87 height 11
type textarea "Fetching suggested responses. Please feel free to read through the conversation…"
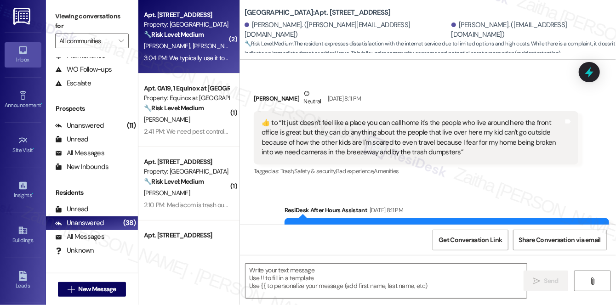
type textarea "Fetching suggested responses. Please feel free to read through the conversation…"
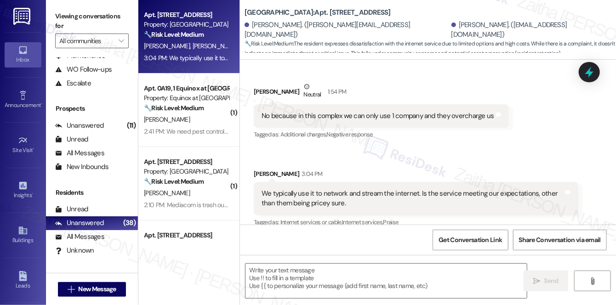
scroll to position [1679, 0]
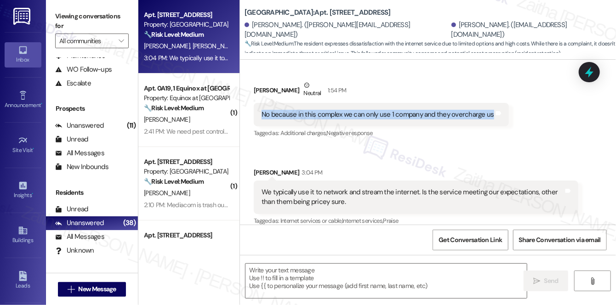
drag, startPoint x: 253, startPoint y: 106, endPoint x: 486, endPoint y: 115, distance: 233.6
click at [486, 115] on div "No because in this complex we can only use 1 company and they overcharge us Tag…" at bounding box center [381, 114] width 255 height 23
copy div "No because in this complex we can only use 1 company and they overcharge us"
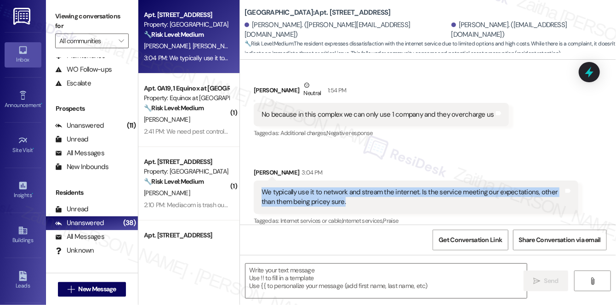
drag, startPoint x: 260, startPoint y: 185, endPoint x: 371, endPoint y: 196, distance: 112.2
click at [371, 196] on div "We typically use it to network and stream the internet. Is the service meeting …" at bounding box center [412, 197] width 304 height 20
copy div "We typically use it to network and stream the internet. Is the service meeting …"
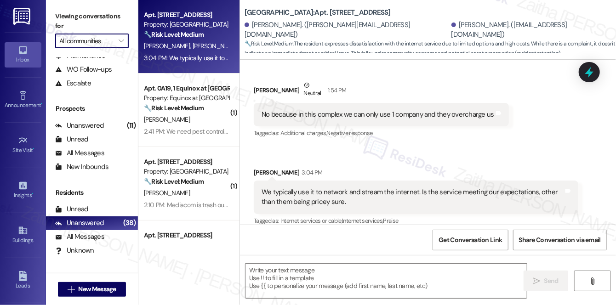
click at [98, 44] on input "All communities" at bounding box center [86, 41] width 55 height 15
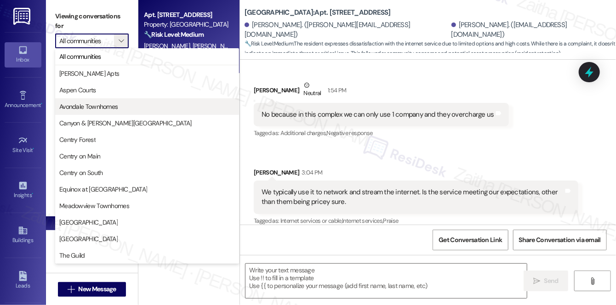
click at [95, 106] on span "Avondale Townhomes" at bounding box center [88, 106] width 58 height 9
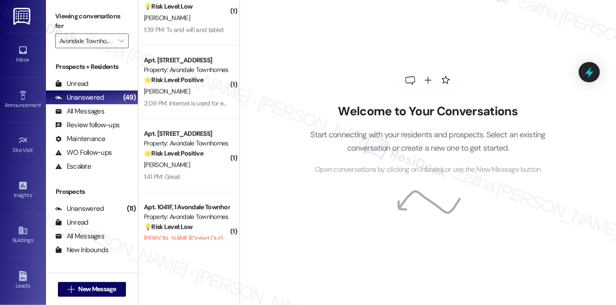
scroll to position [568, 0]
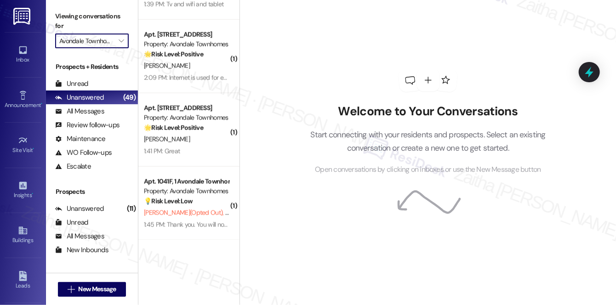
click at [83, 40] on input "Avondale Townhomes" at bounding box center [86, 41] width 55 height 15
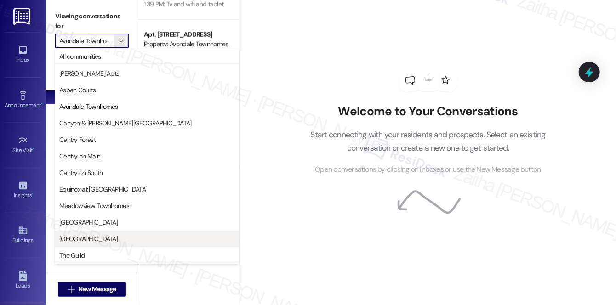
click at [78, 237] on span "Pine Ridge" at bounding box center [88, 238] width 58 height 9
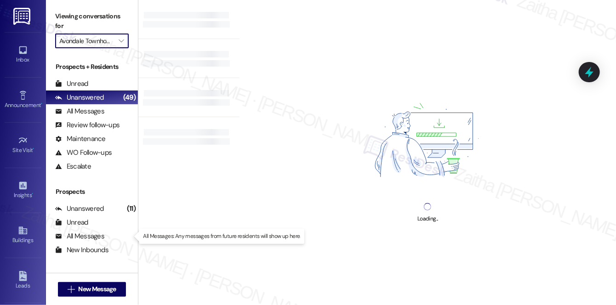
type input "Pine Ridge"
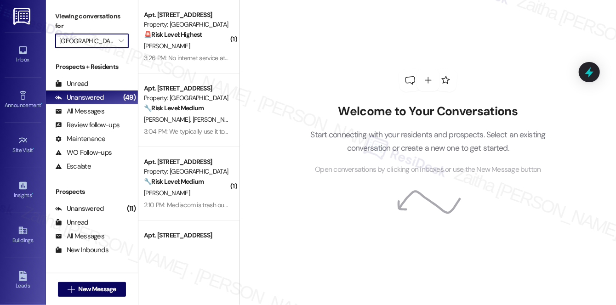
click at [109, 37] on input "Pine Ridge" at bounding box center [86, 41] width 55 height 15
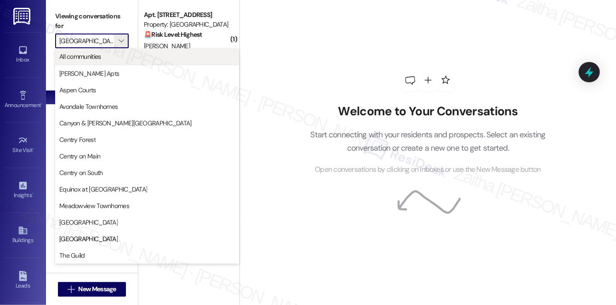
click at [95, 57] on span "All communities" at bounding box center [80, 56] width 42 height 9
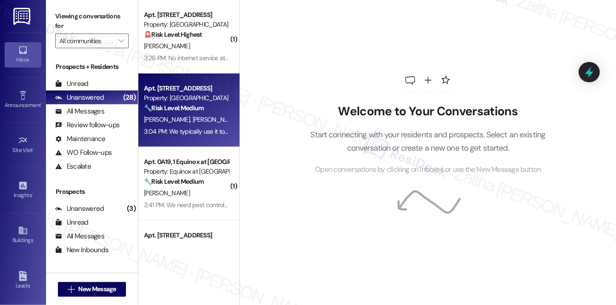
click at [210, 111] on div "🔧 Risk Level: Medium The resident expresses dissatisfaction with the internet s…" at bounding box center [186, 108] width 85 height 10
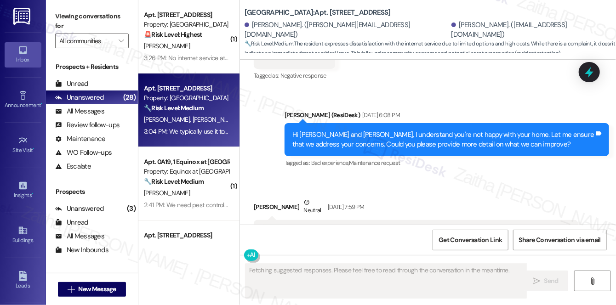
type textarea "Fetching suggested responses. Please feel free to read through the conversation…"
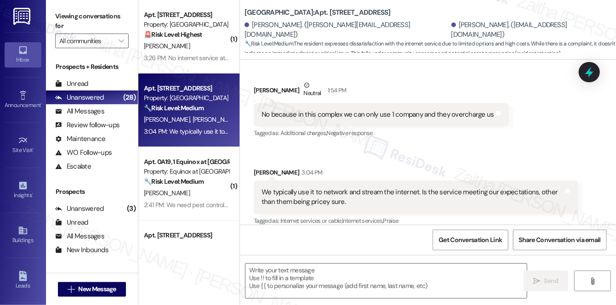
scroll to position [1680, 0]
click at [297, 285] on textarea at bounding box center [385, 281] width 281 height 34
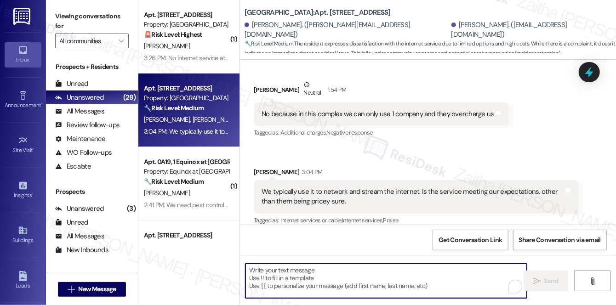
paste textarea "Thank you for sharing that, {{first_name}}. It’s helpful to know the service me…"
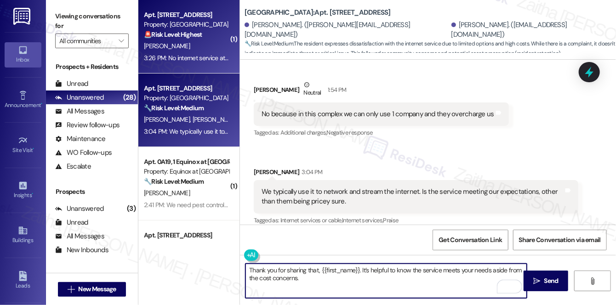
type textarea "Thank you for sharing that, {{first_name}}. It’s helpful to know the service me…"
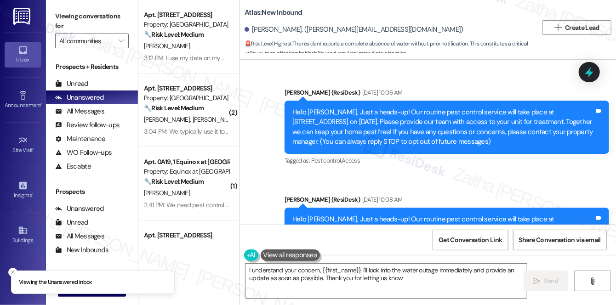
type textarea "I understand your concern, {{first_name}}. I'll look into the water outage imme…"
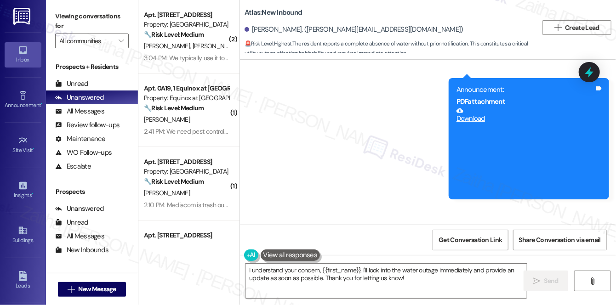
scroll to position [2644, 0]
drag, startPoint x: 257, startPoint y: 192, endPoint x: 443, endPoint y: 196, distance: 185.6
click at [443, 239] on div "There is no water how long is it going to be off was not informed Tags and notes" at bounding box center [358, 250] width 208 height 23
copy div "There is no water how long is it going to be off was not informed Tags and notes"
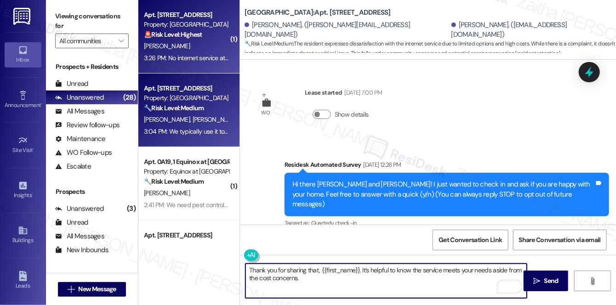
scroll to position [1680, 0]
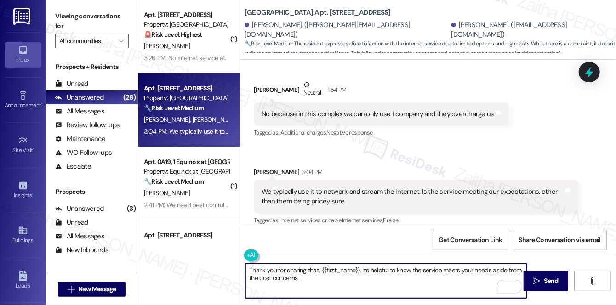
paste textarea "Are there any specific issues you’ve noticed with speed or reliability, or is c…"
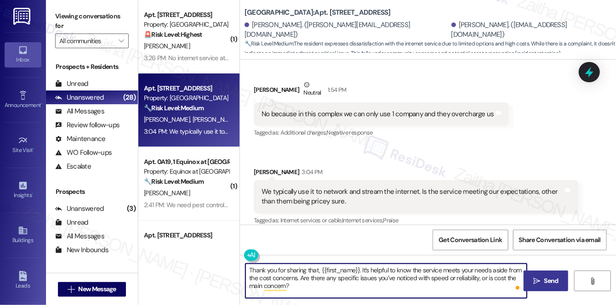
type textarea "Thank you for sharing that, {{first_name}}. It’s helpful to know the service me…"
click at [553, 286] on button " Send" at bounding box center [545, 281] width 45 height 21
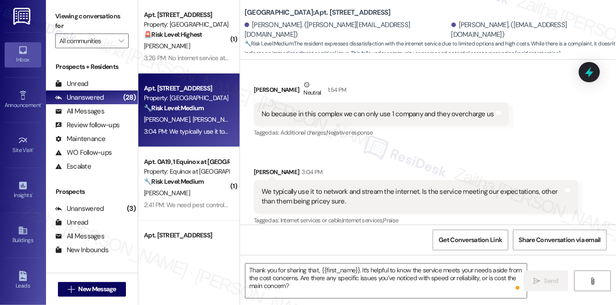
scroll to position [1679, 0]
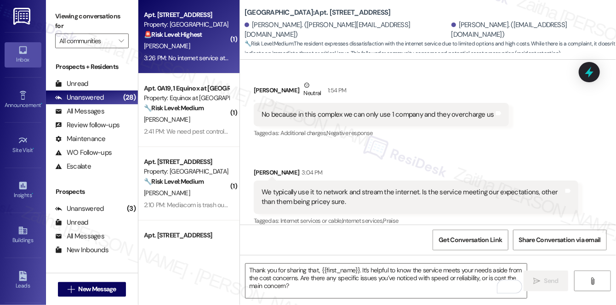
click at [204, 49] on div "G. Lawrence" at bounding box center [186, 45] width 87 height 11
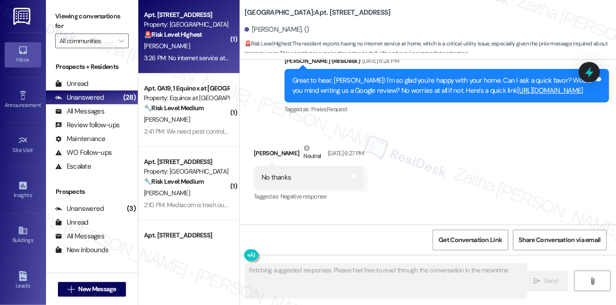
scroll to position [5854, 0]
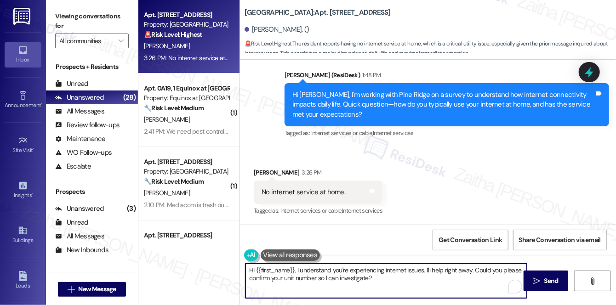
click at [250, 266] on textarea "Hi {{first_name}}, I understand you're experiencing internet issues. I'll help …" at bounding box center [385, 281] width 281 height 34
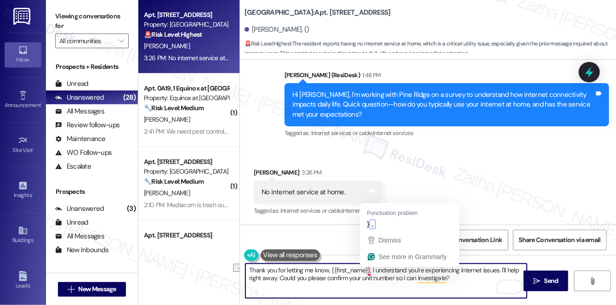
drag, startPoint x: 367, startPoint y: 269, endPoint x: 374, endPoint y: 270, distance: 7.4
click at [374, 270] on textarea "Thank you for letting me know, {{first_name}}, I understand you're experiencing…" at bounding box center [385, 281] width 281 height 34
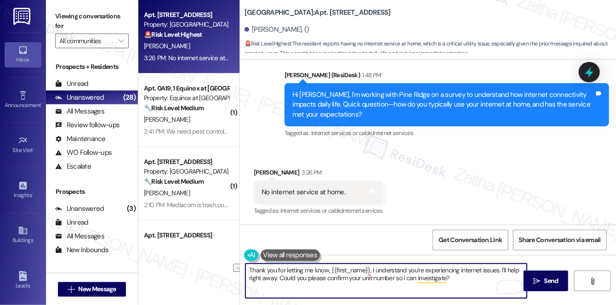
click at [374, 270] on textarea "Thank you for letting me know, {{first_name}}, I understand you're experiencing…" at bounding box center [385, 281] width 281 height 34
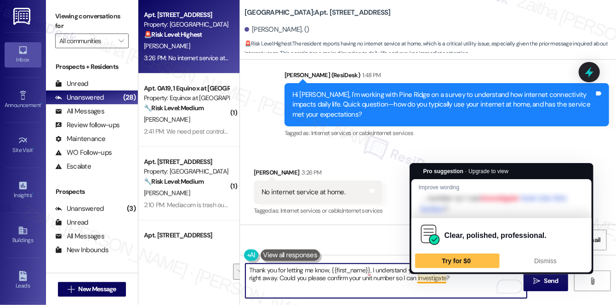
drag, startPoint x: 370, startPoint y: 268, endPoint x: 462, endPoint y: 286, distance: 93.6
click at [462, 286] on textarea "Thank you for letting me know, {{first_name}}, I understand you're experiencing…" at bounding box center [385, 281] width 281 height 34
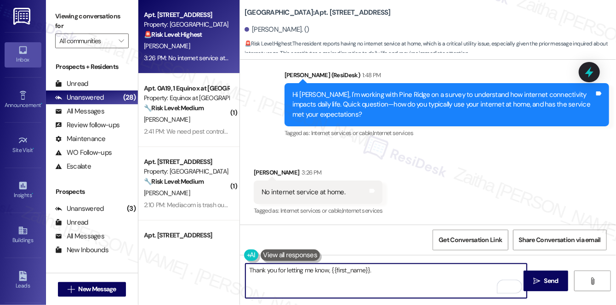
paste textarea "Just to clarify, is not having internet service at your apartment your personal…"
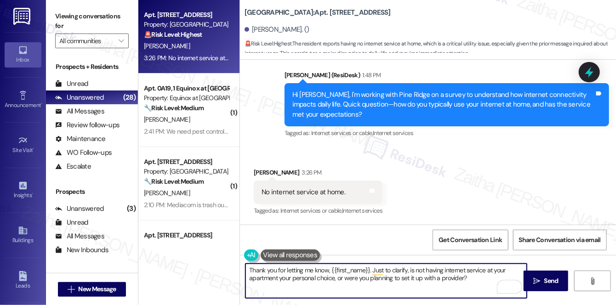
type textarea "Thank you for letting me know, {{first_name}}. Just to clarify, is not having i…"
click at [546, 278] on span "Send" at bounding box center [551, 281] width 14 height 10
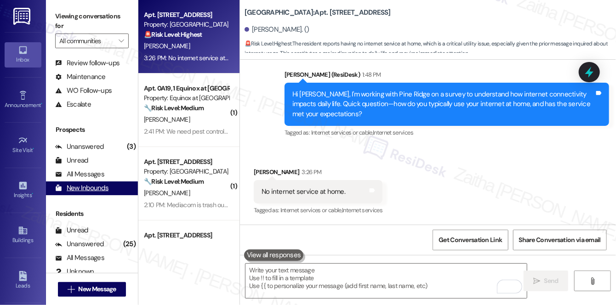
scroll to position [109, 0]
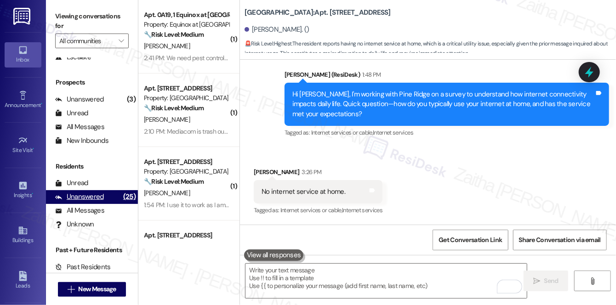
click at [96, 196] on div "Unanswered" at bounding box center [79, 197] width 49 height 10
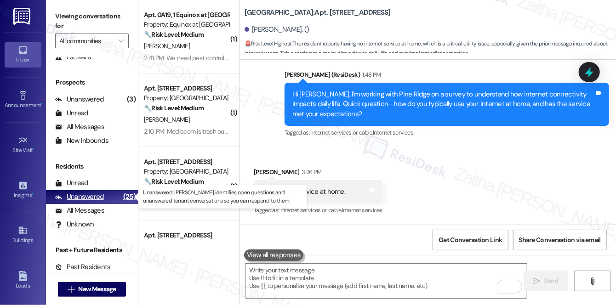
click at [97, 195] on div "Unanswered" at bounding box center [79, 197] width 49 height 10
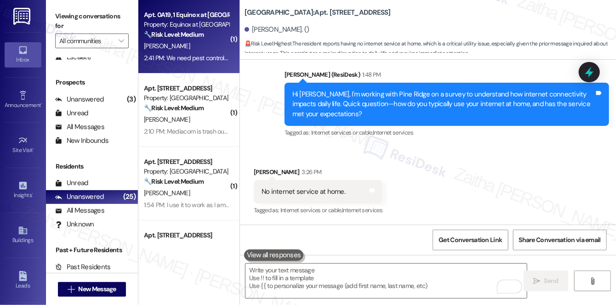
click at [188, 51] on div "Apt. 0A19, 1 Equinox at Midtown Property: Equinox at Midtown 🔧 Risk Level: Medi…" at bounding box center [188, 36] width 101 height 73
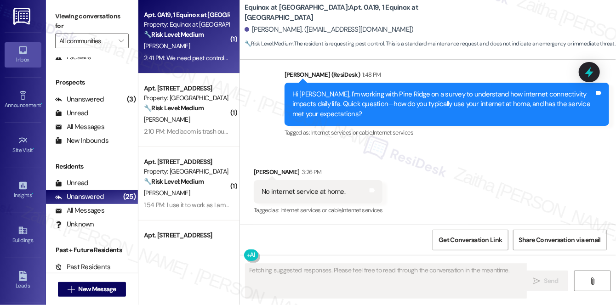
scroll to position [1004, 0]
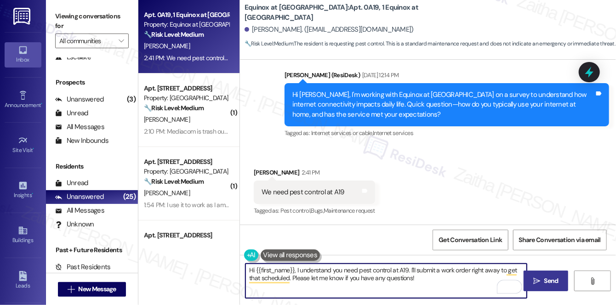
drag, startPoint x: 469, startPoint y: 272, endPoint x: 496, endPoint y: 266, distance: 27.8
click at [496, 266] on textarea "Hi {{first_name}}, I understand you need pest control at A19. I'll submit a wor…" at bounding box center [385, 281] width 281 height 34
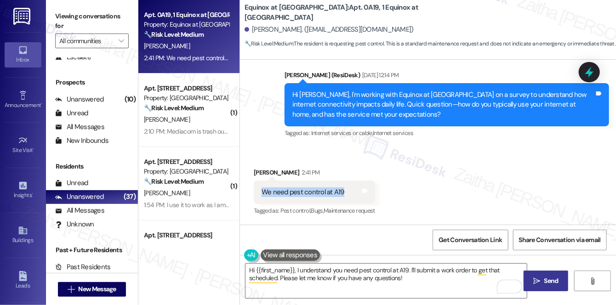
drag, startPoint x: 260, startPoint y: 193, endPoint x: 344, endPoint y: 195, distance: 84.1
click at [344, 195] on div "We need pest control at A19 Tags and notes" at bounding box center [314, 192] width 121 height 23
copy div "We need pest control at A19"
click at [382, 164] on div "Received via SMS Srujal Patel 2:41 PM We need pest control at A19 Tags and note…" at bounding box center [314, 193] width 135 height 64
click at [431, 159] on div "Received via SMS Srujal Patel 2:41 PM We need pest control at A19 Tags and note…" at bounding box center [428, 186] width 376 height 78
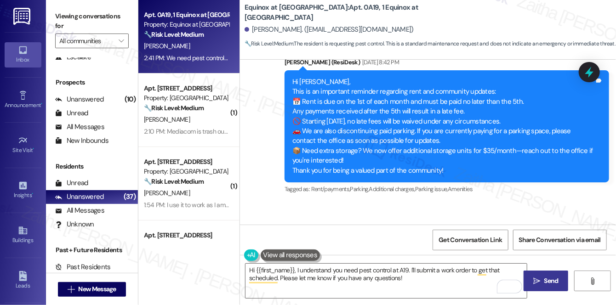
scroll to position [837, 0]
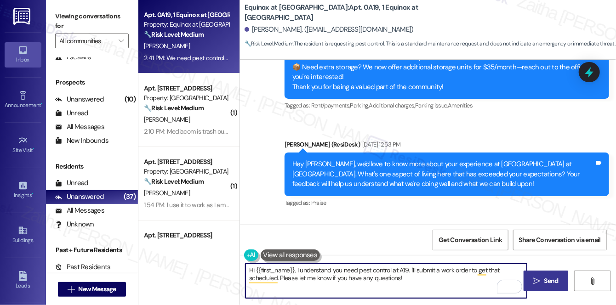
click at [414, 270] on textarea "Hi {{first_name}}, I understand you need pest control at A19. I'll submit a wor…" at bounding box center [385, 281] width 281 height 34
drag, startPoint x: 410, startPoint y: 268, endPoint x: 415, endPoint y: 277, distance: 10.1
click at [415, 277] on textarea "Hi {{first_name}}, I understand you need pest control at A19. I'll submit a wor…" at bounding box center [385, 281] width 281 height 34
paste textarea "Could you share what type of pest issue you’re experiencing and when you first …"
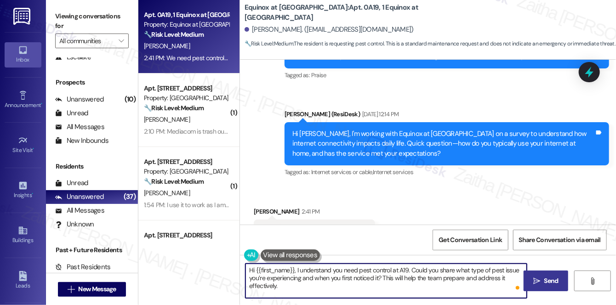
scroll to position [1004, 0]
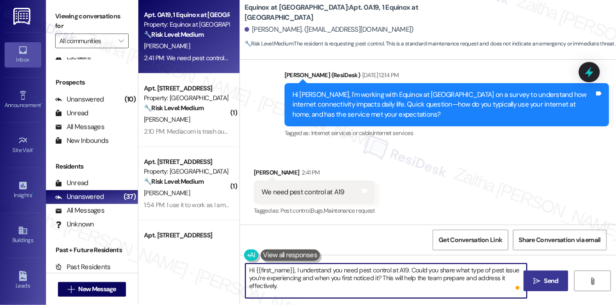
click at [435, 270] on textarea "Hi {{first_name}}, I understand you need pest control at A19. Could you share w…" at bounding box center [385, 281] width 281 height 34
type textarea "Hi {{first_name}}, I understand you need pest control at A19. Could you please …"
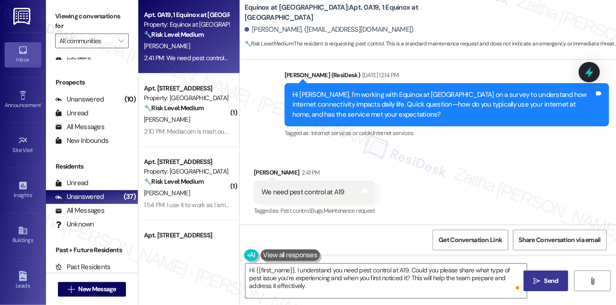
click at [547, 281] on span "Send" at bounding box center [551, 281] width 14 height 10
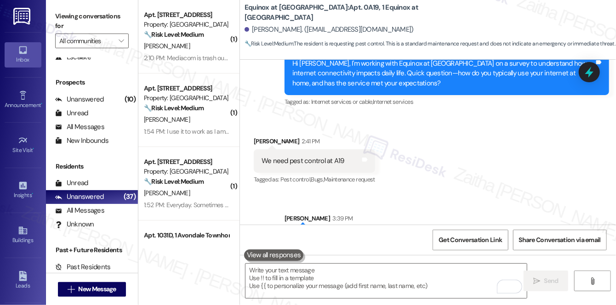
scroll to position [1088, 0]
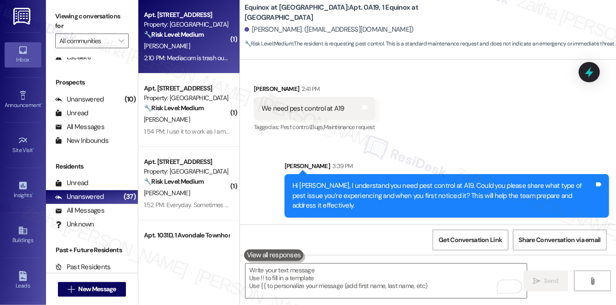
click at [207, 49] on div "S. Cobb" at bounding box center [186, 45] width 87 height 11
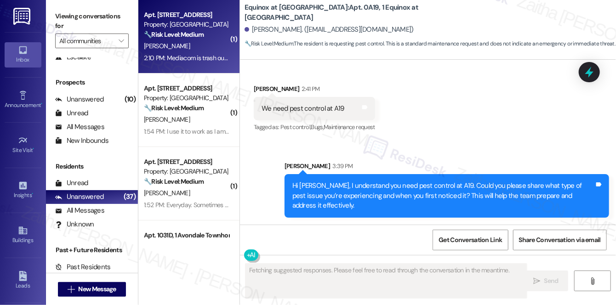
scroll to position [71, 0]
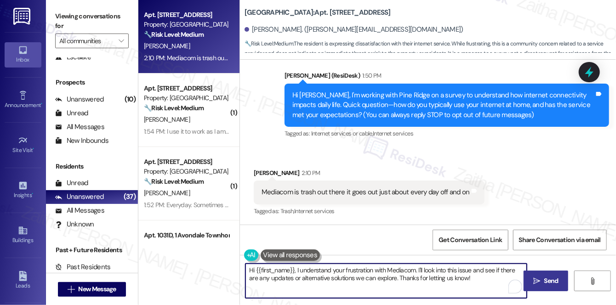
drag, startPoint x: 418, startPoint y: 269, endPoint x: 479, endPoint y: 278, distance: 61.8
click at [479, 278] on textarea "Hi {{first_name}}, I understand your frustration with Mediacom. I'll look into …" at bounding box center [385, 281] width 281 height 34
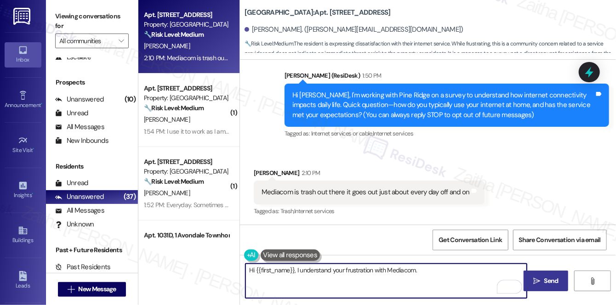
click at [254, 269] on textarea "Hi {{first_name}}, I understand your frustration with Mediacom." at bounding box center [385, 281] width 281 height 34
click at [253, 268] on textarea "Hi {{first_name}}, I understand your frustration with Mediacom." at bounding box center [385, 281] width 281 height 34
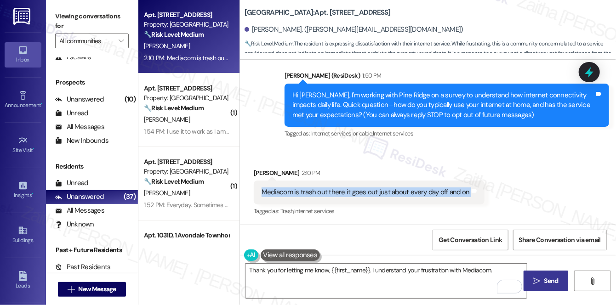
drag, startPoint x: 261, startPoint y: 192, endPoint x: 474, endPoint y: 187, distance: 213.2
click at [474, 187] on div "Mediacom is trash out there it goes out just about every day off and on Tags an…" at bounding box center [369, 192] width 231 height 23
copy div "Mediacom is trash out there it goes out just about every day off and on Tags an…"
click at [500, 187] on div "Received via SMS Sophia Cobb 2:10 PM Mediacom is trash out there it goes out ju…" at bounding box center [428, 186] width 376 height 78
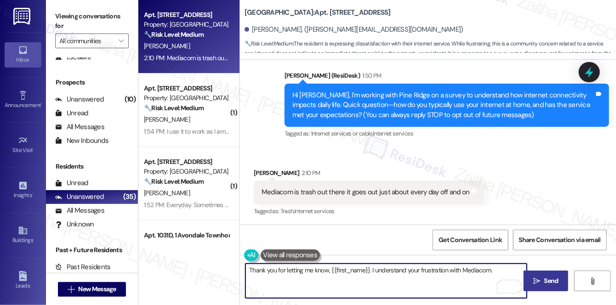
click at [495, 271] on textarea "Thank you for letting me know, {{first_name}}. I understand your frustration wi…" at bounding box center [385, 281] width 281 height 34
paste textarea "Do you notice the service drops happening at certain times of day, or is it ran…"
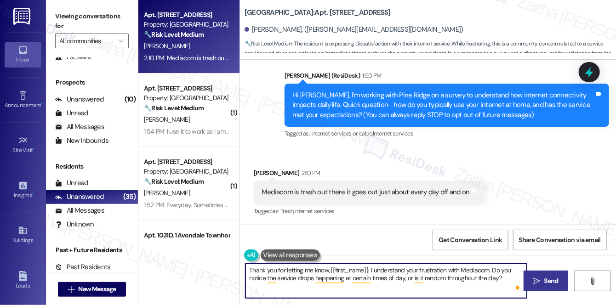
type textarea "Thank you for letting me know,{{first_name}}. I understand your frustration wit…"
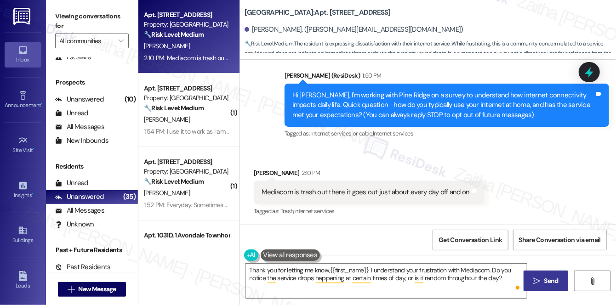
click at [541, 276] on span " Send" at bounding box center [545, 281] width 29 height 10
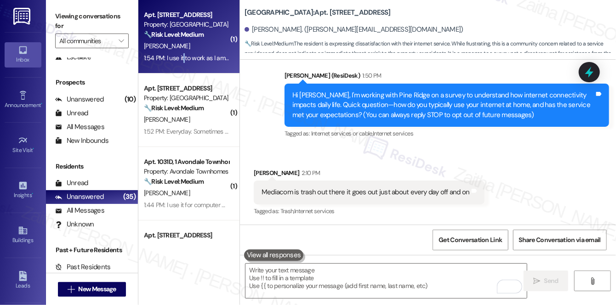
click at [183, 55] on div "1:54 PM: I use it to work as I am a remote worker, and it is not the greatest. …" at bounding box center [327, 58] width 367 height 8
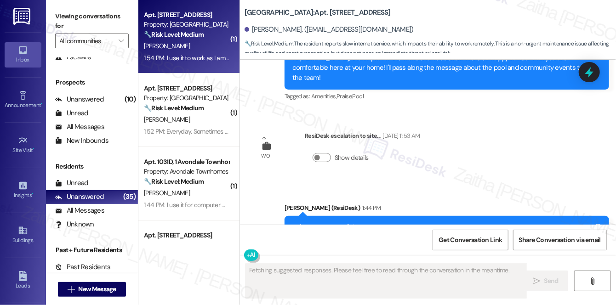
scroll to position [11946, 0]
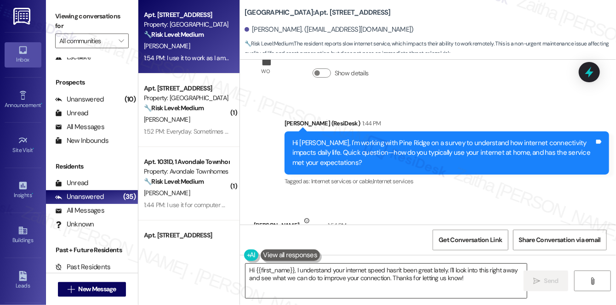
click at [251, 271] on textarea "Hi {{first_name}}, I understand your internet speed hasn't been great lately. I…" at bounding box center [385, 281] width 281 height 34
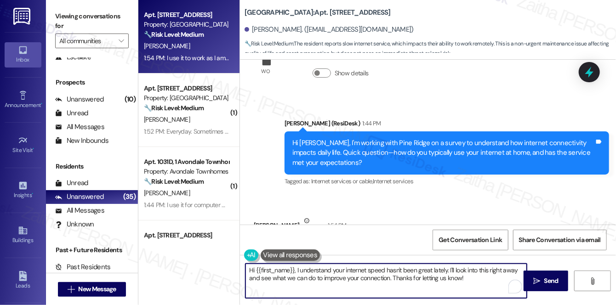
click at [251, 271] on textarea "Hi {{first_name}}, I understand your internet speed hasn't been great lately. I…" at bounding box center [385, 281] width 281 height 34
click at [511, 270] on textarea "Thank you for sharing that, {{first_name}}, I understand your internet speed ha…" at bounding box center [385, 281] width 281 height 34
drag, startPoint x: 514, startPoint y: 268, endPoint x: 511, endPoint y: 279, distance: 11.5
click at [511, 279] on textarea "Thank you for sharing that, {{first_name}}, I understand your internet speed ha…" at bounding box center [385, 281] width 281 height 34
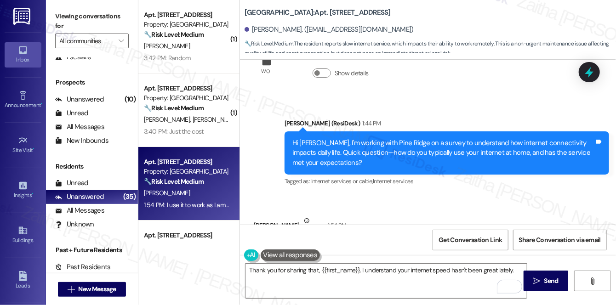
drag, startPoint x: 258, startPoint y: 179, endPoint x: 360, endPoint y: 191, distance: 102.2
click at [360, 238] on div "I use it to work as I am a remote worker, and it is not the greatest. No it doe…" at bounding box center [416, 255] width 324 height 34
copy div "I use it to work as I am a remote worker, and it is not the greatest. No it doe…"
click at [399, 195] on div "Received via SMS Eva Craig Neutral 1:54 PM I use it to work as I am a remote wo…" at bounding box center [428, 243] width 376 height 97
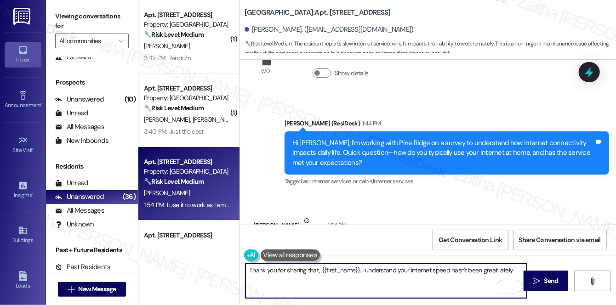
click at [514, 268] on textarea "Thank you for sharing that, {{first_name}}. I understand your internet speed ha…" at bounding box center [385, 281] width 281 height 34
paste textarea "Can you share if the slowdown happens at specific times of day or is it consist…"
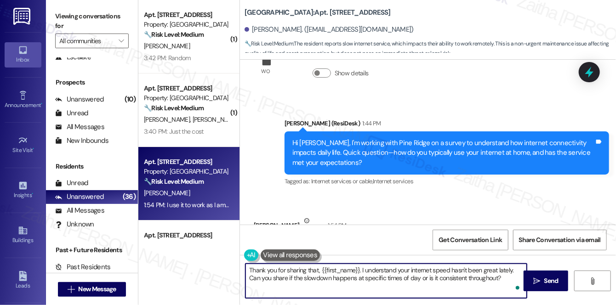
click at [252, 278] on textarea "Thank you for sharing that, {{first_name}}. I understand your internet speed ha…" at bounding box center [385, 281] width 281 height 34
type textarea "Thank you for sharing that, {{first_name}}. I understand your internet speed ha…"
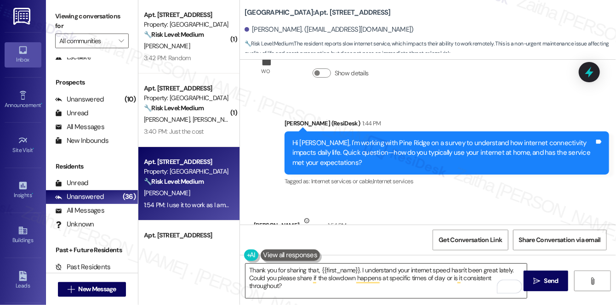
drag, startPoint x: 538, startPoint y: 280, endPoint x: 520, endPoint y: 266, distance: 22.3
click at [538, 280] on icon "" at bounding box center [536, 280] width 7 height 7
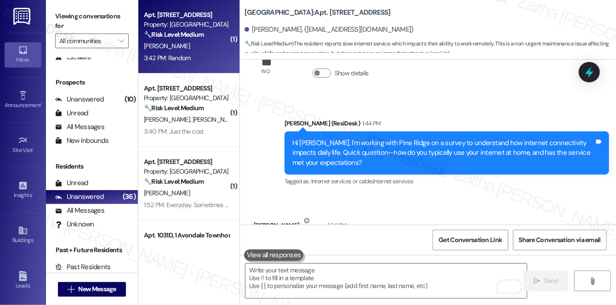
click at [208, 45] on div "S. Cobb" at bounding box center [186, 45] width 87 height 11
type textarea "Fetching suggested responses. Please feel free to read through the conversation…"
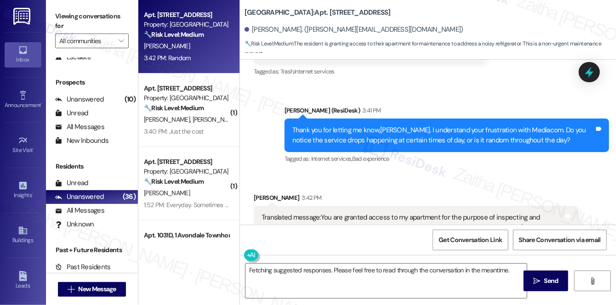
scroll to position [252, 0]
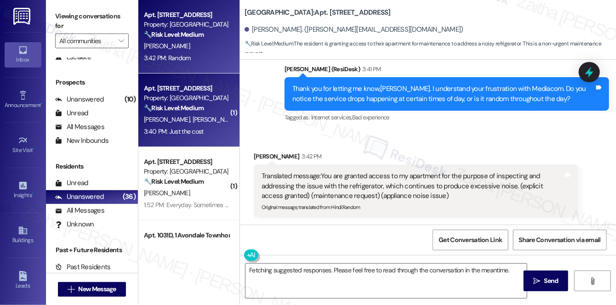
click at [199, 136] on div "3:40 PM: Just the cost 3:40 PM: Just the cost" at bounding box center [186, 131] width 87 height 11
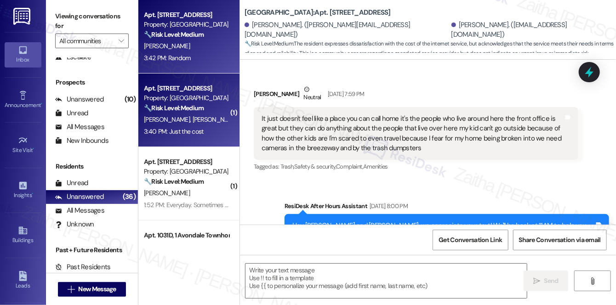
type textarea "Fetching suggested responses. Please feel free to read through the conversation…"
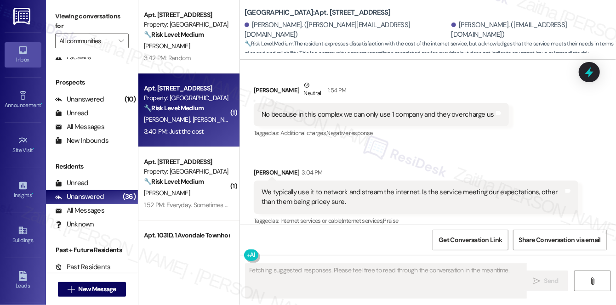
scroll to position [1854, 0]
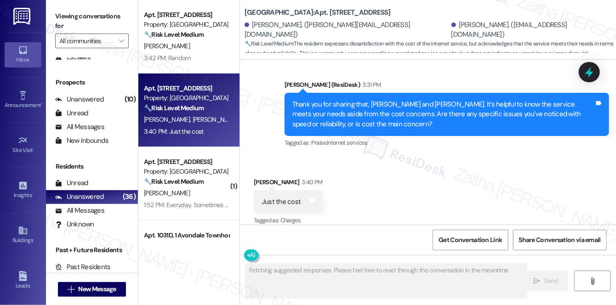
click at [209, 41] on div "S. Cobb" at bounding box center [186, 45] width 87 height 11
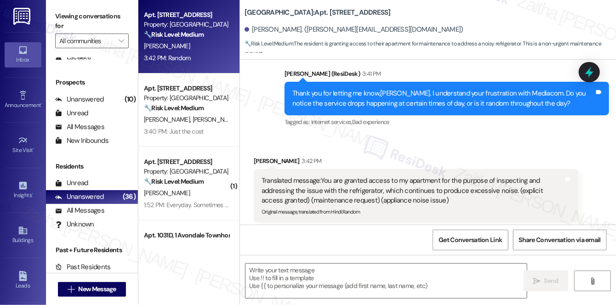
scroll to position [252, 0]
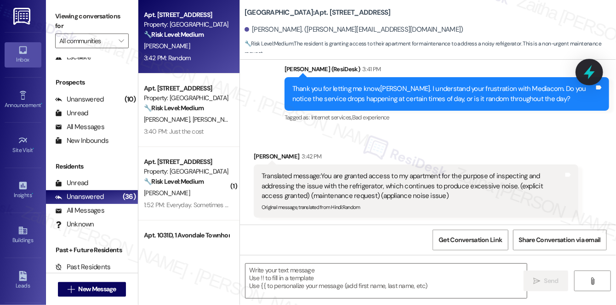
click at [591, 73] on icon at bounding box center [588, 72] width 11 height 14
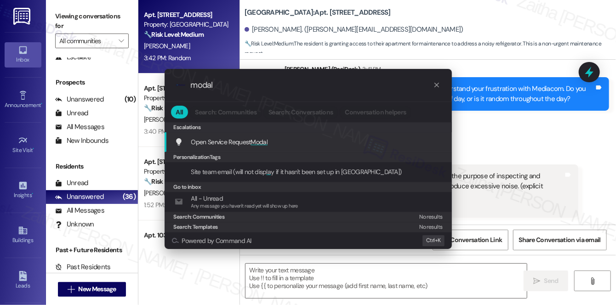
type input "modal"
click at [258, 139] on span "Modal" at bounding box center [259, 142] width 17 height 8
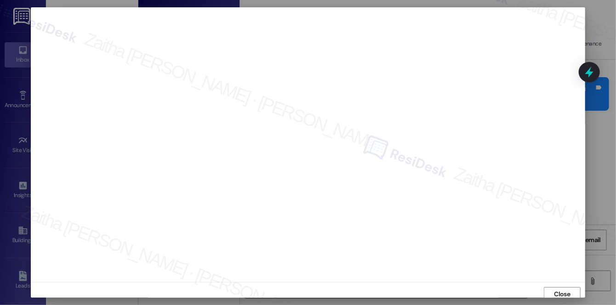
scroll to position [4, 0]
click at [554, 288] on span "Close" at bounding box center [562, 291] width 16 height 10
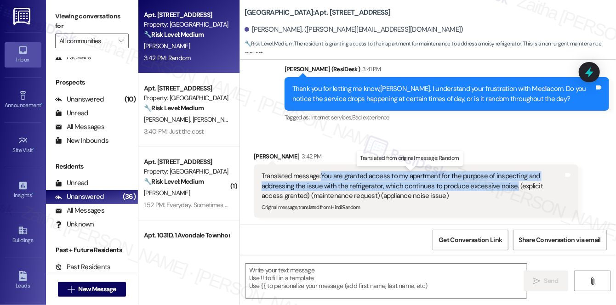
drag, startPoint x: 321, startPoint y: 173, endPoint x: 507, endPoint y: 182, distance: 186.8
click at [507, 182] on div "Translated message: You are granted access to my apartment for the purpose of i…" at bounding box center [412, 185] width 302 height 29
copy div "You are granted access to my apartment for the purpose of inspecting and addres…"
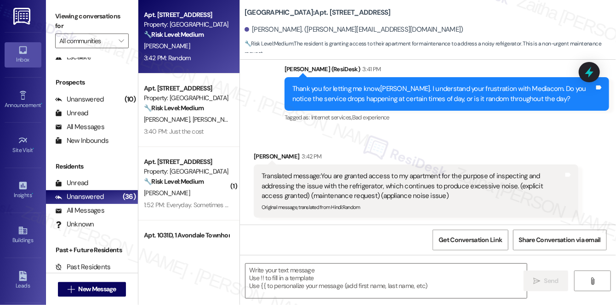
click at [379, 147] on div "Received via SMS Sophia Cobb 3:42 PM Translated message: You are granted access…" at bounding box center [416, 185] width 338 height 80
click at [281, 276] on textarea at bounding box center [385, 281] width 281 height 34
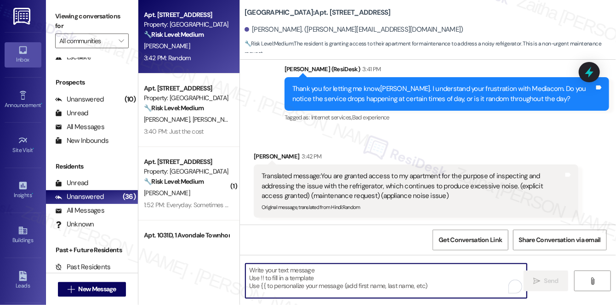
paste textarea "I understand the refrigerator noise has been an ongoing issue, and I appreciate…"
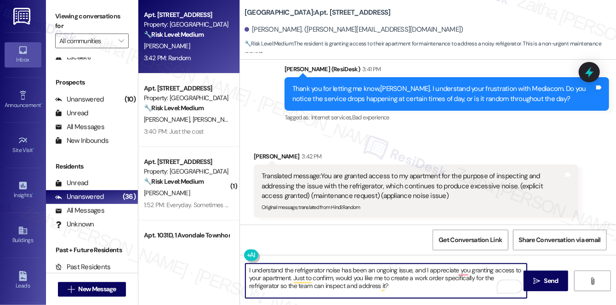
click at [248, 271] on textarea "I understand the refrigerator noise has been an ongoing issue, and I appreciate…" at bounding box center [385, 281] width 281 height 34
click at [249, 271] on textarea "I understand the refrigerator noise has been an ongoing issue, and I appreciate…" at bounding box center [385, 281] width 281 height 34
paste textarea "Thank you for granting access."
drag, startPoint x: 329, startPoint y: 269, endPoint x: 247, endPoint y: 267, distance: 81.8
click at [247, 267] on textarea "Thank you for granting access. I understand the refrigerator noise has been an …" at bounding box center [385, 281] width 281 height 34
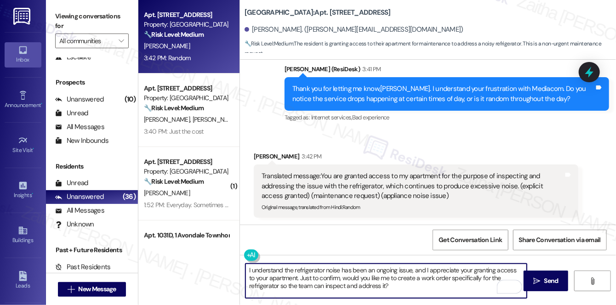
click at [248, 271] on textarea "I understand the refrigerator noise has been an ongoing issue, and I appreciate…" at bounding box center [385, 281] width 281 height 34
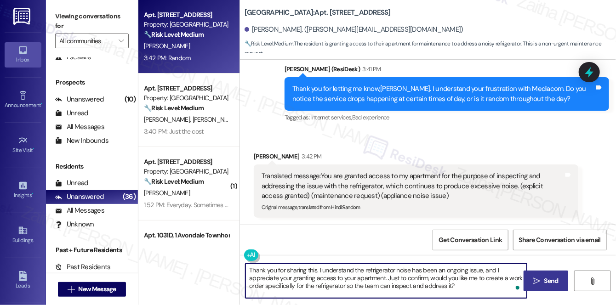
type textarea "Thank you for sharing this. I understand the refrigerator noise has been an ong…"
click at [529, 285] on button " Send" at bounding box center [545, 281] width 45 height 21
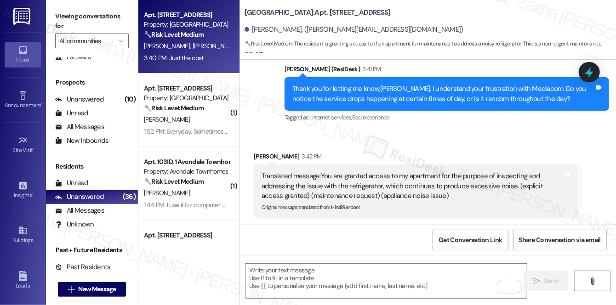
click at [195, 55] on div "3:40 PM: Just the cost 3:40 PM: Just the cost" at bounding box center [174, 58] width 60 height 8
type textarea "Fetching suggested responses. Please feel free to read through the conversation…"
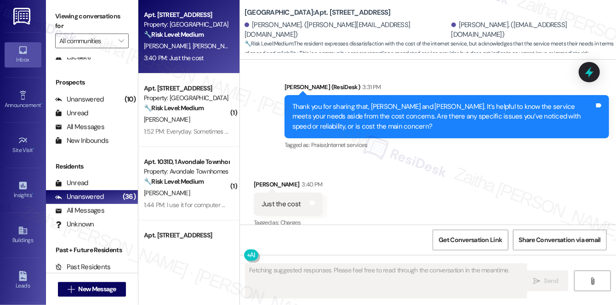
scroll to position [1854, 0]
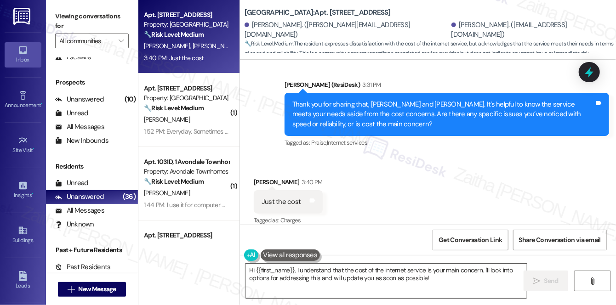
drag, startPoint x: 241, startPoint y: 267, endPoint x: 457, endPoint y: 291, distance: 217.2
click at [457, 291] on div "Hi {{first_name}}, I understand that the cost of the internet service is your m…" at bounding box center [381, 280] width 282 height 35
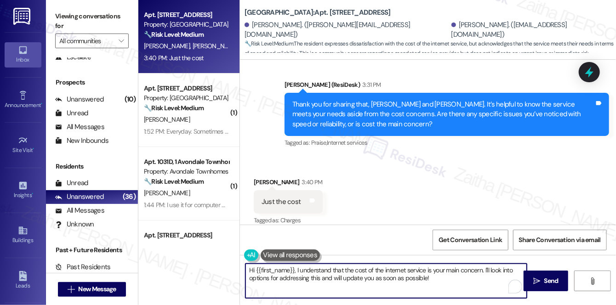
drag, startPoint x: 250, startPoint y: 271, endPoint x: 452, endPoint y: 283, distance: 202.9
click at [452, 283] on textarea "Hi {{first_name}}, I understand that the cost of the internet service is your m…" at bounding box center [385, 281] width 281 height 34
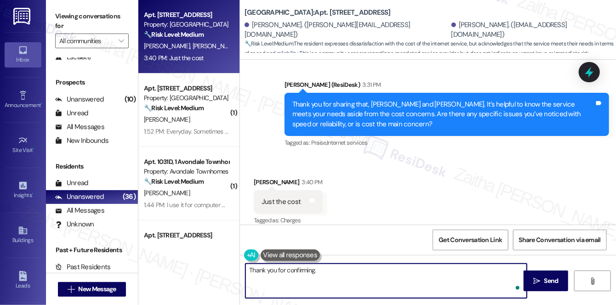
type textarea "Thank you for confirming."
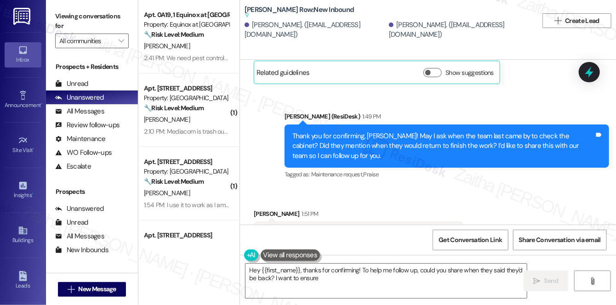
scroll to position [3431, 0]
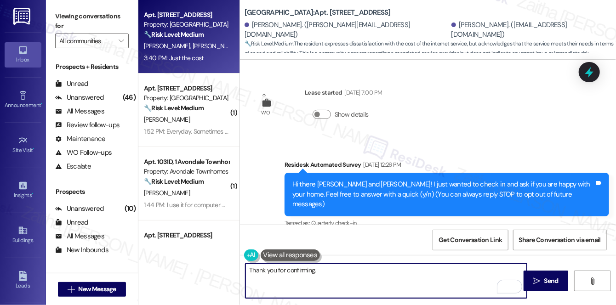
scroll to position [1854, 0]
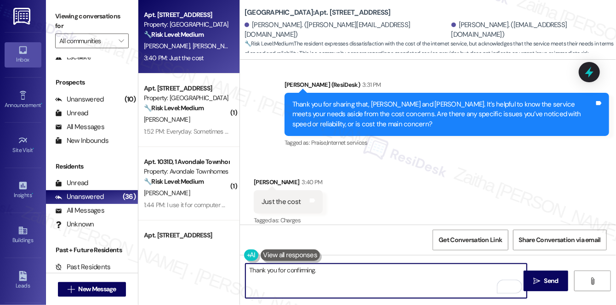
paste textarea "Any difference in connectivity between your apartment and common areas?"
type textarea "Thank you for confirming. Any difference in connectivity between your apartment…"
drag, startPoint x: 249, startPoint y: 269, endPoint x: 525, endPoint y: 271, distance: 276.1
click at [525, 271] on div "Thank you for confirming. Any difference in connectivity between your apartment…" at bounding box center [428, 289] width 376 height 69
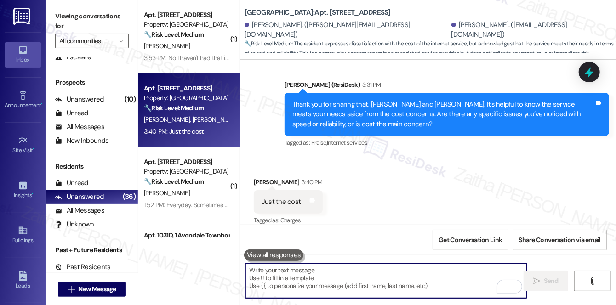
paste textarea "Thank you for confirming. Has your internet usage changed at all over the past …"
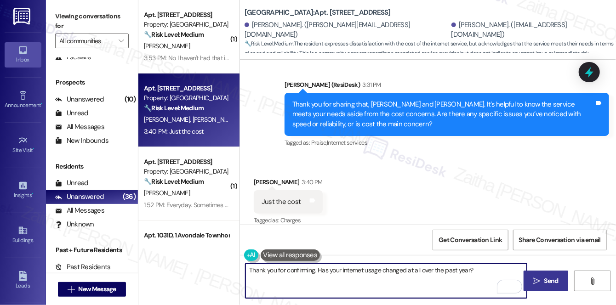
type textarea "Thank you for confirming. Has your internet usage changed at all over the past …"
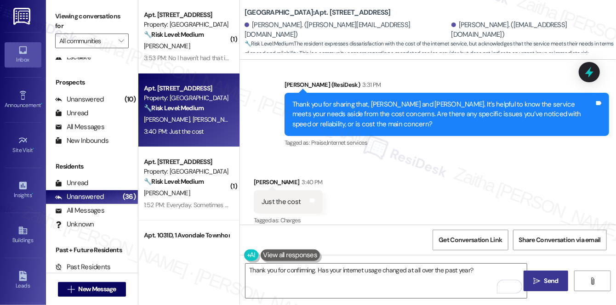
click at [546, 279] on span "Send" at bounding box center [551, 281] width 14 height 10
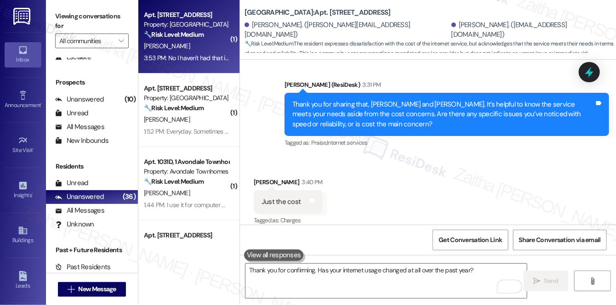
click at [199, 44] on div "S. Cobb" at bounding box center [186, 45] width 87 height 11
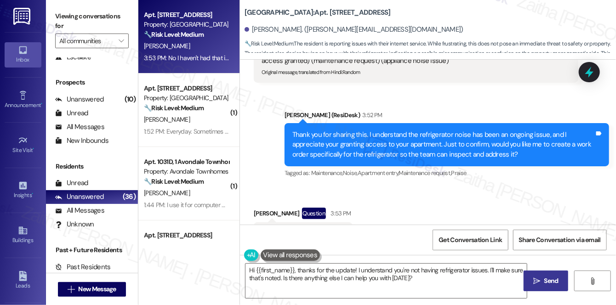
scroll to position [429, 0]
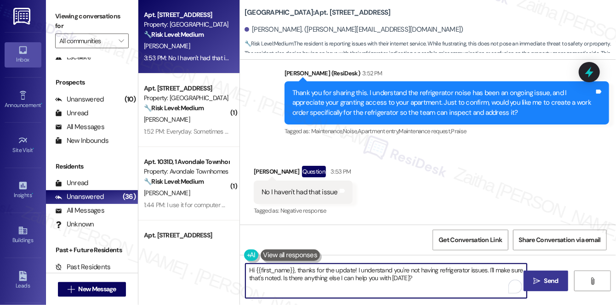
drag, startPoint x: 298, startPoint y: 270, endPoint x: 233, endPoint y: 266, distance: 64.9
click at [233, 266] on div "Apt. 122, 1 Pine Ridge Property: Pine Ridge 🔧 Risk Level: Medium The resident i…" at bounding box center [376, 152] width 477 height 305
click at [293, 271] on textarea "Thanks for the update! I understand you're not having refrigerator issues. I'll…" at bounding box center [385, 281] width 281 height 34
click at [388, 277] on textarea "Thanks for clarifying! I understand you're not having refrigerator issues. I'll…" at bounding box center [385, 281] width 281 height 34
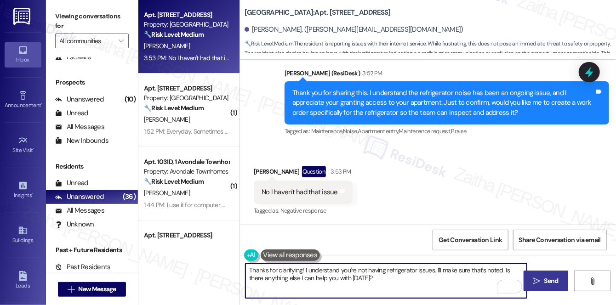
type textarea "Thanks for clarifying! I understand you're not having refrigerator issues. I'll…"
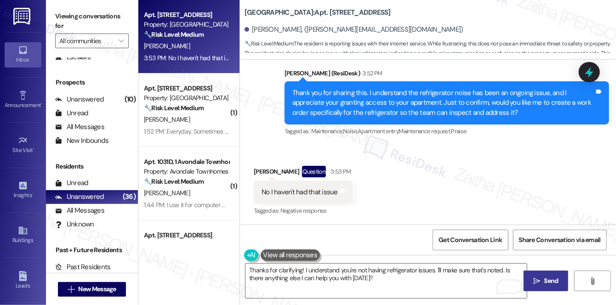
click at [537, 282] on icon "" at bounding box center [536, 280] width 7 height 7
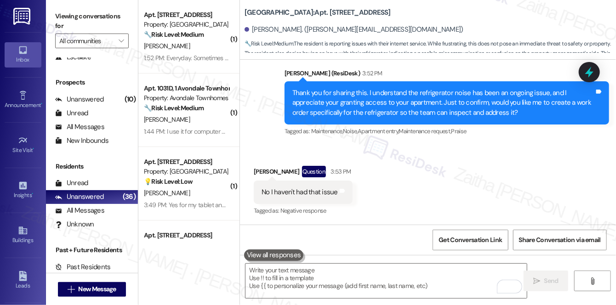
scroll to position [471, 0]
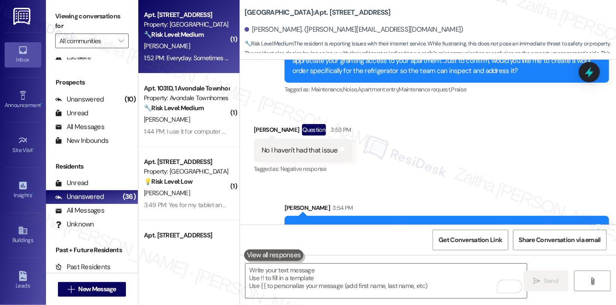
click at [211, 47] on div "B. Boddie" at bounding box center [186, 45] width 87 height 11
type textarea "Fetching suggested responses. Please feel free to read through the conversation…"
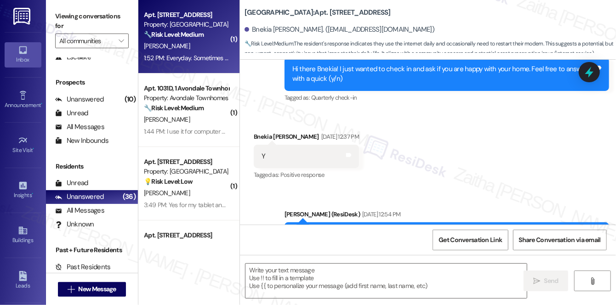
type textarea "Fetching suggested responses. Please feel free to read through the conversation…"
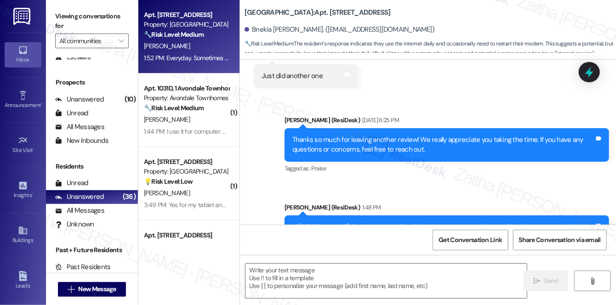
scroll to position [3784, 0]
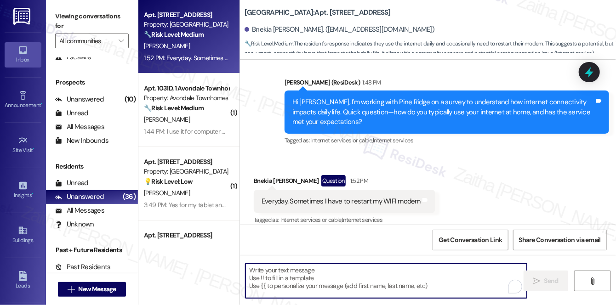
click at [277, 278] on textarea "To enrich screen reader interactions, please activate Accessibility in Grammarl…" at bounding box center [385, 281] width 281 height 34
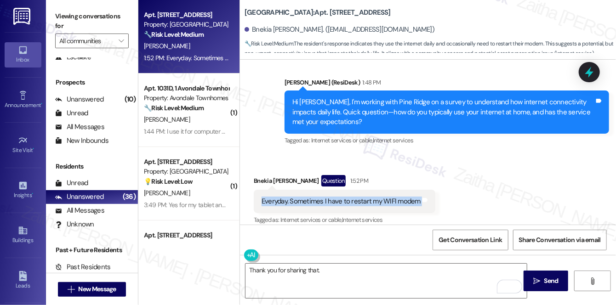
drag, startPoint x: 254, startPoint y: 191, endPoint x: 425, endPoint y: 194, distance: 170.4
click at [425, 194] on div "Everyday. Sometimes I have to restart my WIFI modem Tags and notes" at bounding box center [344, 201] width 181 height 23
copy div "Everyday. Sometimes I have to restart my WIFI modem Tags and notes"
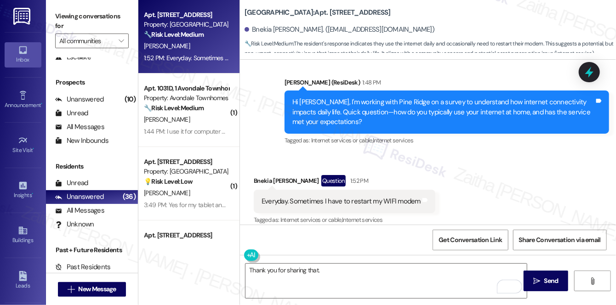
click at [474, 166] on div "Received via SMS Bnekia Boddie Question 1:52 PM Everyday. Sometimes I have to r…" at bounding box center [428, 193] width 376 height 79
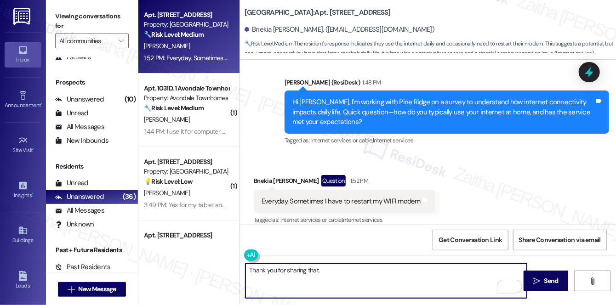
click at [343, 265] on textarea "Thank you for sharing that." at bounding box center [385, 281] width 281 height 34
paste textarea "I’m sorry to hear this happens every day — I know that must be frustrating. Whe…"
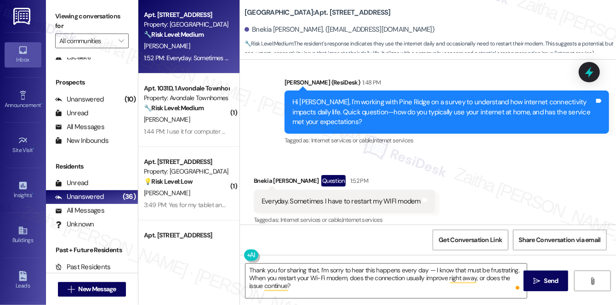
click at [261, 175] on div "Bnekia Boddie Question 1:52 PM" at bounding box center [344, 182] width 181 height 15
copy div "Bnekia"
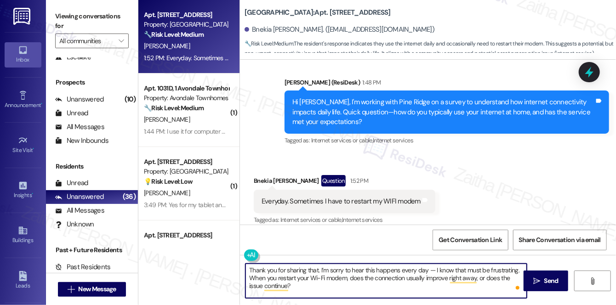
click at [317, 271] on textarea "Thank you for sharing that. I’m sorry to hear this happens every day — I know t…" at bounding box center [385, 281] width 281 height 34
paste textarea "Bnekia"
click at [451, 268] on textarea "Thank you for sharing that,Bnekia. I’m sorry to hear this happens every day — I…" at bounding box center [385, 281] width 281 height 34
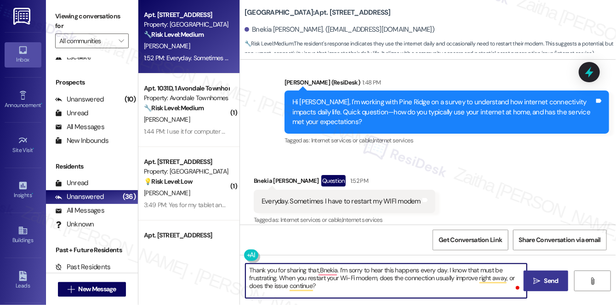
type textarea "Thank you for sharing that,Bnekia. I’m sorry to hear this happens every day. I …"
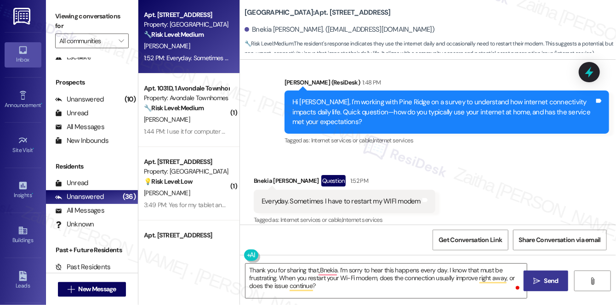
click at [543, 279] on span "Send" at bounding box center [551, 281] width 18 height 10
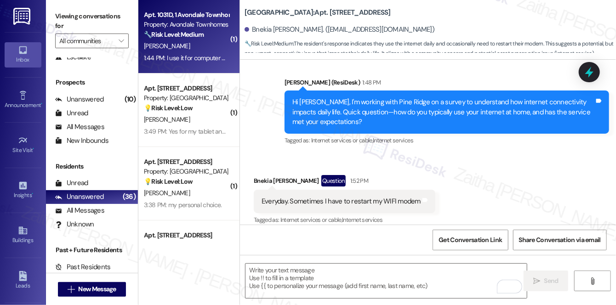
click at [193, 51] on div "M. Bouldin" at bounding box center [186, 45] width 87 height 11
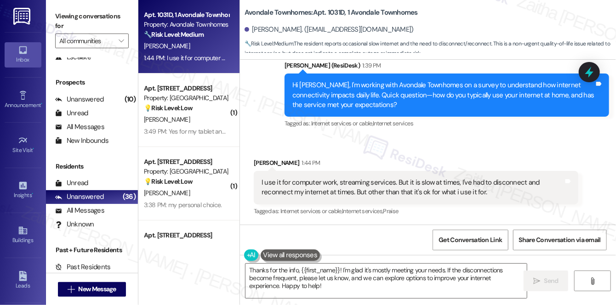
scroll to position [274, 0]
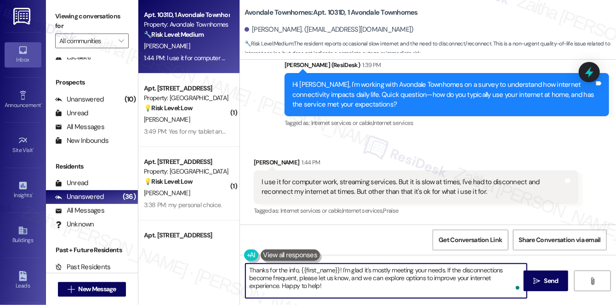
drag, startPoint x: 447, startPoint y: 269, endPoint x: 449, endPoint y: 295, distance: 25.9
click at [449, 295] on textarea "Thanks for the info, {{first_name}}! I'm glad it's mostly meeting your needs. I…" at bounding box center [385, 281] width 281 height 34
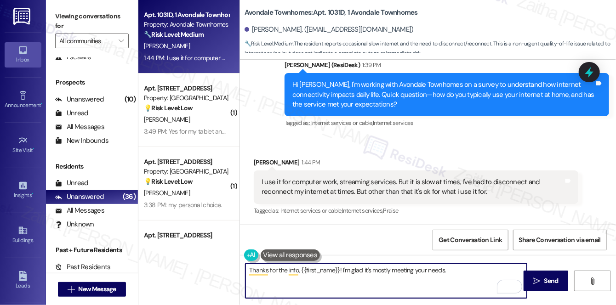
paste textarea "Does internet quality factor into your lease renewal decision?"
type textarea "Thanks for the info, {{first_name}}! I'm glad it's mostly meeting your needs. D…"
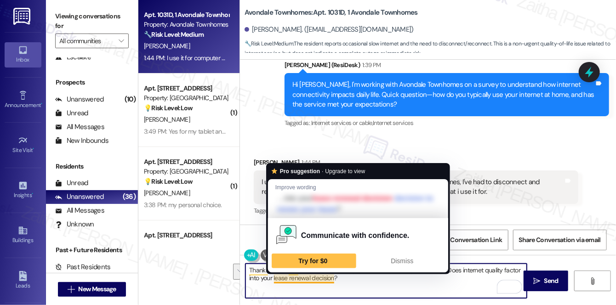
drag, startPoint x: 247, startPoint y: 269, endPoint x: 360, endPoint y: 283, distance: 114.4
click at [360, 283] on textarea "Thanks for the info, {{first_name}}! I'm glad it's mostly meeting your needs. D…" at bounding box center [385, 281] width 281 height 34
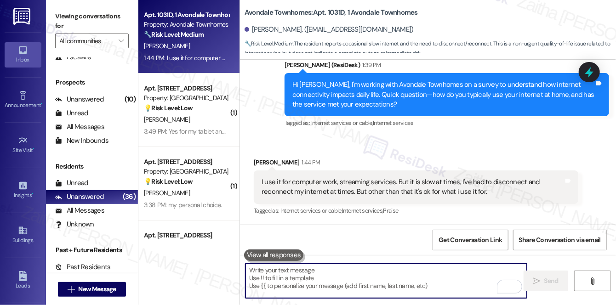
paste textarea "Thanks for sharing, {{first_name}}! I’m glad to hear the service is mostly meet…"
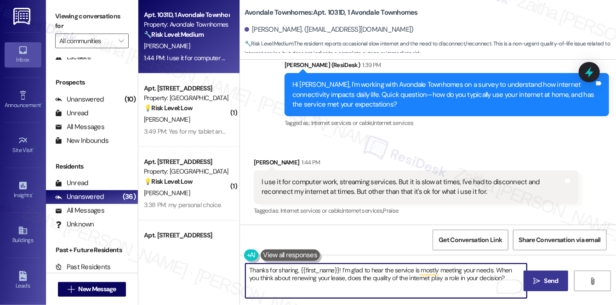
type textarea "Thanks for sharing, {{first_name}}! I’m glad to hear the service is mostly meet…"
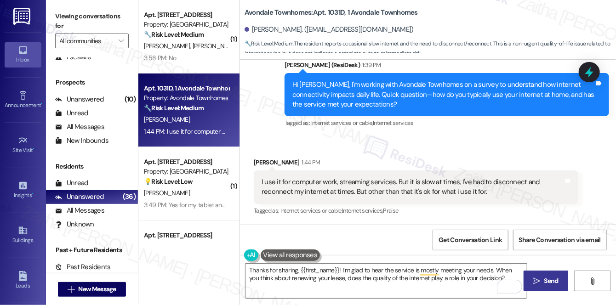
click at [551, 281] on span "Send" at bounding box center [551, 281] width 14 height 10
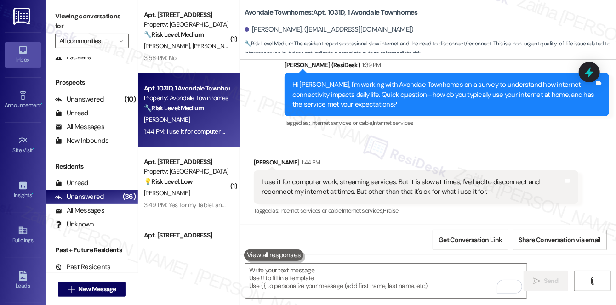
scroll to position [273, 0]
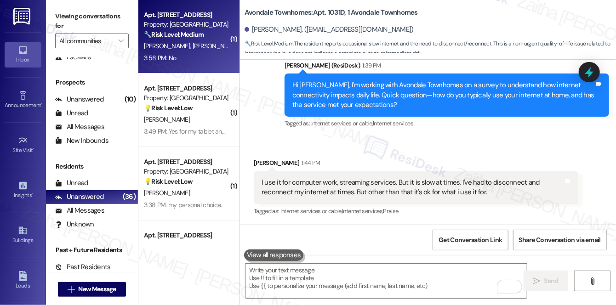
click at [218, 52] on div "3:58 PM: No 3:58 PM: No" at bounding box center [186, 57] width 87 height 11
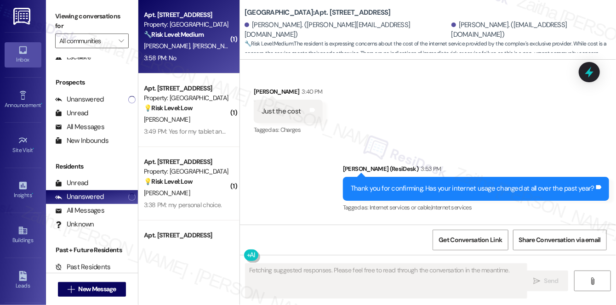
scroll to position [2009, 0]
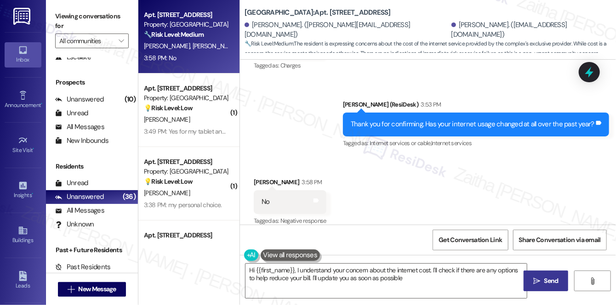
type textarea "Hi {{first_name}}, I understand your concern about the internet cost. I'll chec…"
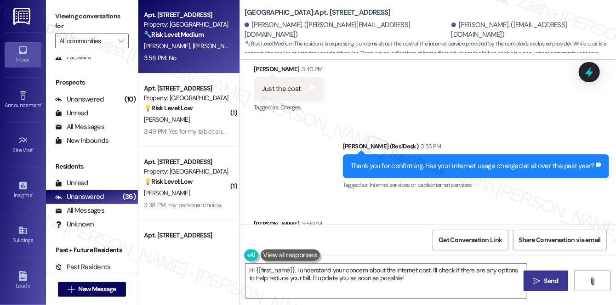
scroll to position [2010, 0]
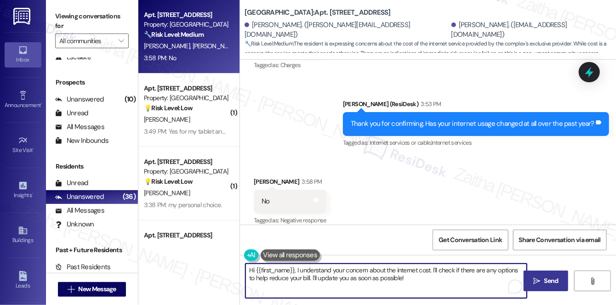
drag, startPoint x: 410, startPoint y: 286, endPoint x: 238, endPoint y: 271, distance: 172.0
click at [238, 271] on div "Apt. 88, 1 Pine Ridge Property: Pine Ridge 🔧 Risk Level: Medium The resident is…" at bounding box center [376, 152] width 477 height 305
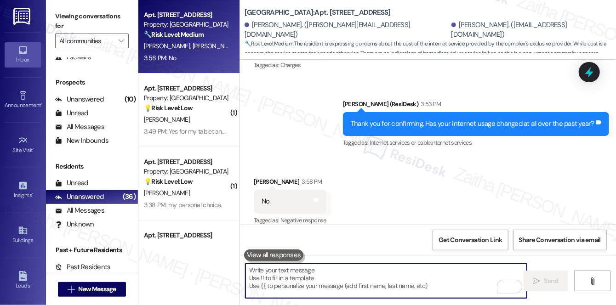
paste textarea "Thanks so much for sharing your experience—it really helps us understand what m…"
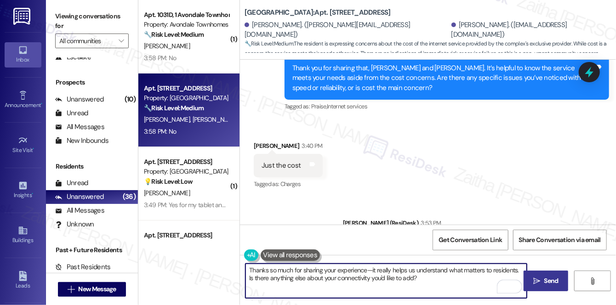
scroll to position [1884, 0]
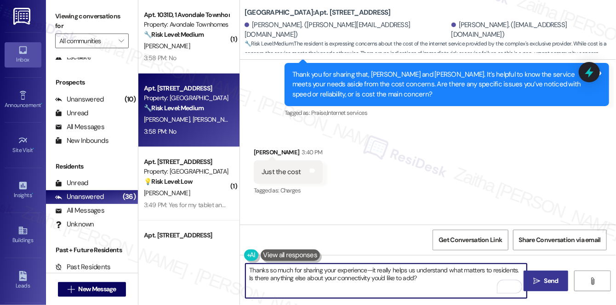
type textarea "Thanks so much for sharing your experience—it really helps us understand what m…"
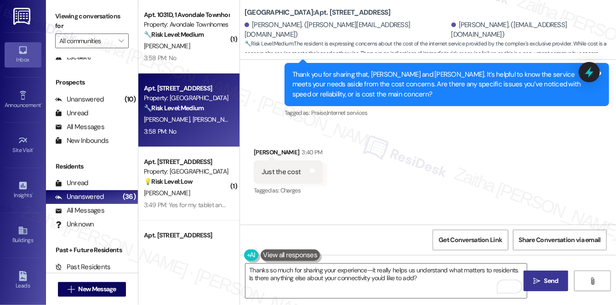
click at [551, 281] on span "Send" at bounding box center [551, 281] width 14 height 10
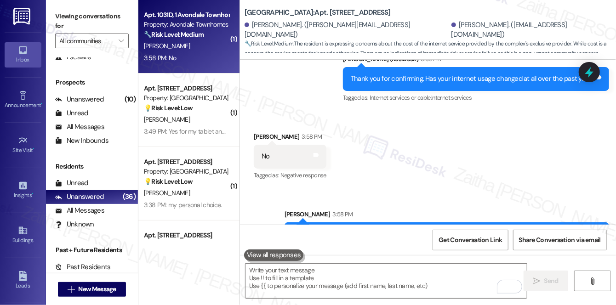
scroll to position [2042, 0]
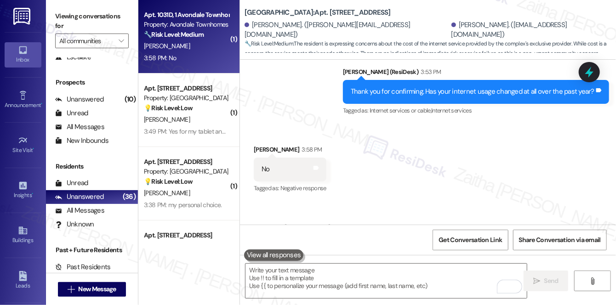
click at [187, 57] on div "3:58 PM: No 3:58 PM: No" at bounding box center [186, 57] width 87 height 11
type textarea "Fetching suggested responses. Please feel free to read through the conversation…"
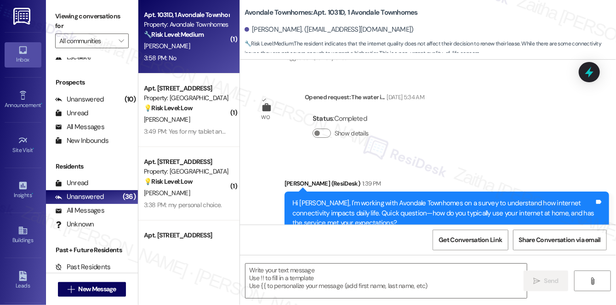
type textarea "Fetching suggested responses. Please feel free to read through the conversation…"
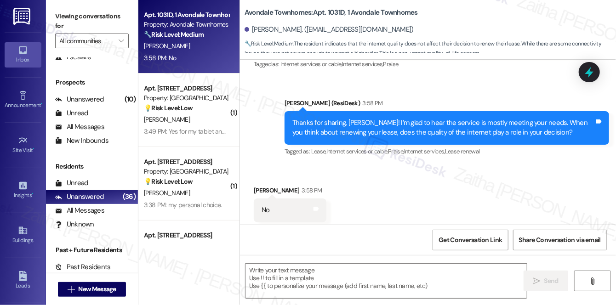
scroll to position [438, 0]
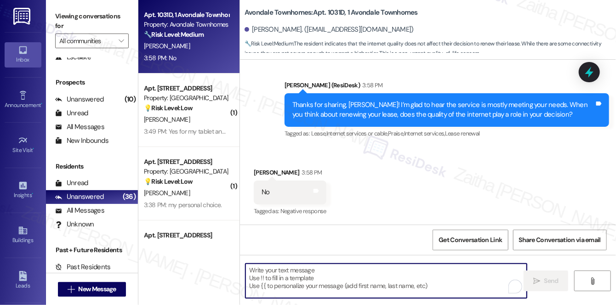
click at [280, 292] on textarea "To enrich screen reader interactions, please activate Accessibility in Grammarl…" at bounding box center [385, 281] width 281 height 34
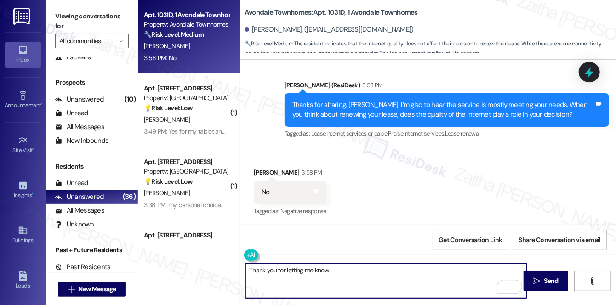
paste textarea "Would you pay more for enhanced features? If yes, which?"
type textarea "Thank you for letting me know. Would you pay more for enhanced features? If yes…"
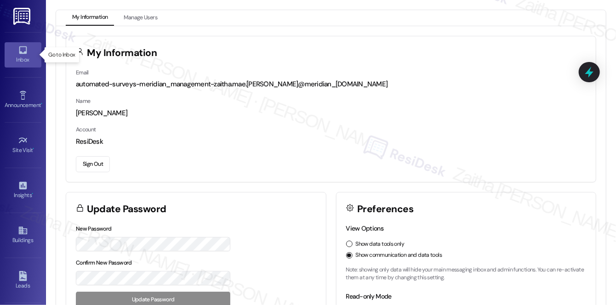
click at [11, 47] on link "Inbox" at bounding box center [23, 54] width 37 height 25
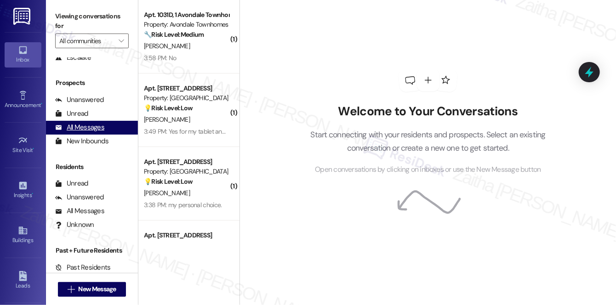
scroll to position [109, 0]
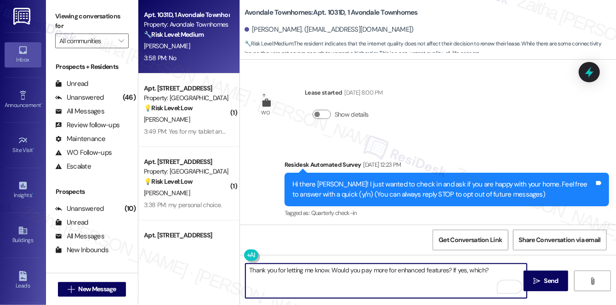
scroll to position [438, 0]
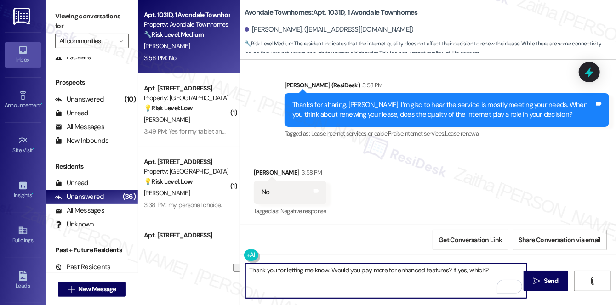
drag, startPoint x: 489, startPoint y: 267, endPoint x: 230, endPoint y: 271, distance: 258.6
click at [230, 271] on div "Apt. 1031D, 1 Avondale Townhomes Property: Avondale Townhomes 🔧 Risk Level: Med…" at bounding box center [376, 152] width 477 height 305
type textarea "Thank you for letting me know. Would you pay more for enhanced features? If yes…"
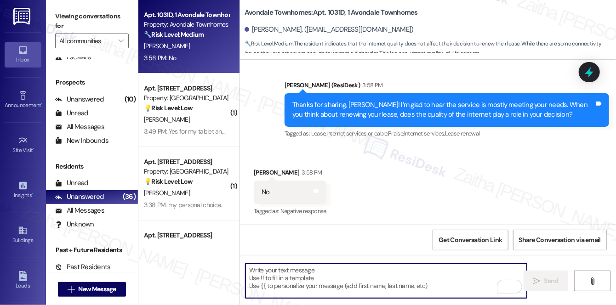
paste textarea "Thank you for letting me know. Would you be open to paying more for enhanced fe…"
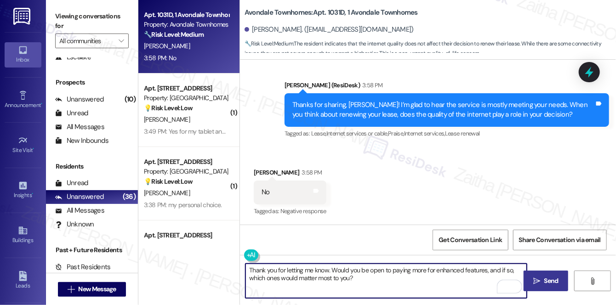
type textarea "Thank you for letting me know. Would you be open to paying more for enhanced fe…"
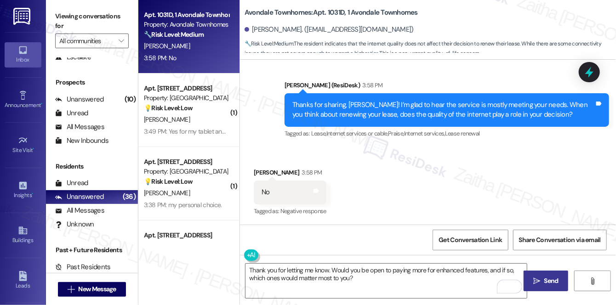
click at [556, 278] on span "Send" at bounding box center [551, 281] width 14 height 10
click at [202, 51] on div "[PERSON_NAME]" at bounding box center [186, 45] width 87 height 11
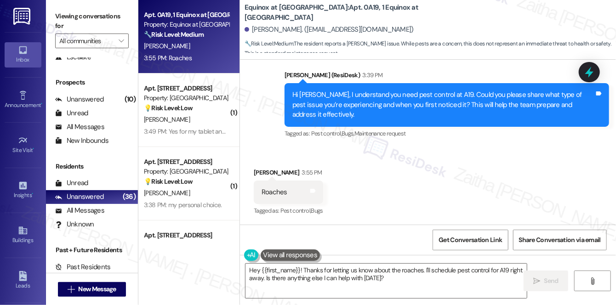
scroll to position [1179, 0]
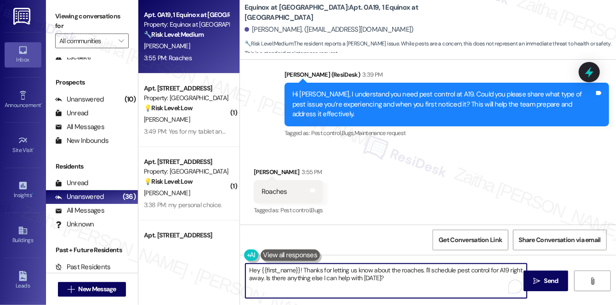
drag, startPoint x: 300, startPoint y: 269, endPoint x: 192, endPoint y: 266, distance: 108.0
click at [192, 266] on div "Apt. 0A19, 1 Equinox at [GEOGRAPHIC_DATA] Property: Equinox at [GEOGRAPHIC_DATA…" at bounding box center [376, 152] width 477 height 305
click at [392, 269] on textarea "Thanks for letting us know about the roaches. I'll schedule pest control for A1…" at bounding box center [385, 281] width 281 height 34
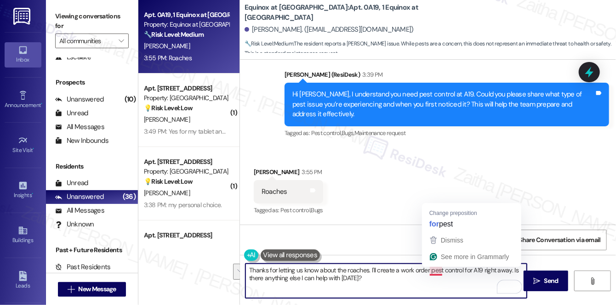
drag, startPoint x: 430, startPoint y: 269, endPoint x: 435, endPoint y: 285, distance: 16.4
click at [435, 285] on textarea "Thanks for letting us know about the roaches. I'll create a work order pest con…" at bounding box center [385, 281] width 281 height 34
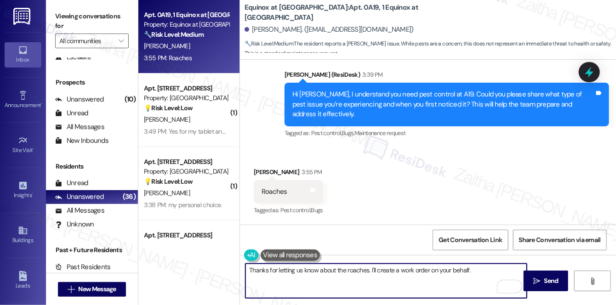
click at [300, 267] on textarea "Thanks for letting us know about the roaches. I'll create a work order on your …" at bounding box center [385, 281] width 281 height 34
click at [489, 270] on textarea "Thanks for letting me know about the roaches. I'll create a work order on your …" at bounding box center [385, 281] width 281 height 34
paste textarea "Do we have your permission to enter during your absence? Do you have pets that …"
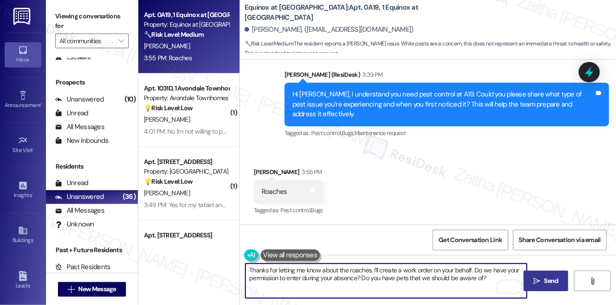
type textarea "Thanks for letting me know about the roaches. I'll create a work order on your …"
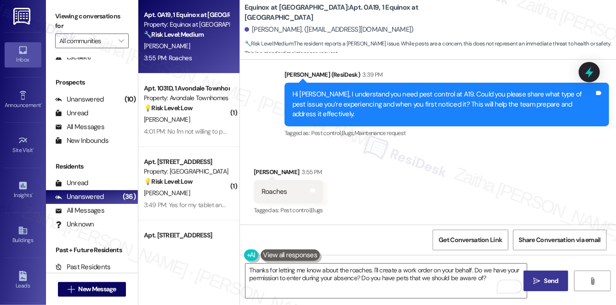
click at [546, 277] on span "Send" at bounding box center [551, 281] width 14 height 10
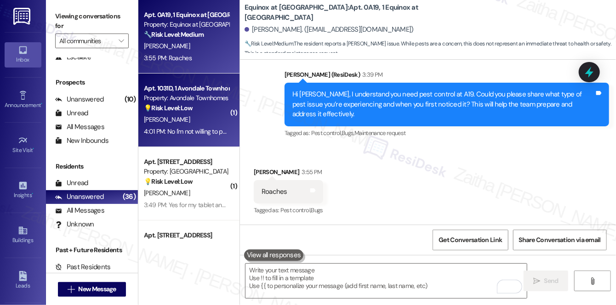
click at [202, 127] on div "4:01 PM: No I'm not willing to pay more for anything. 4:01 PM: No I'm not willi…" at bounding box center [212, 131] width 136 height 8
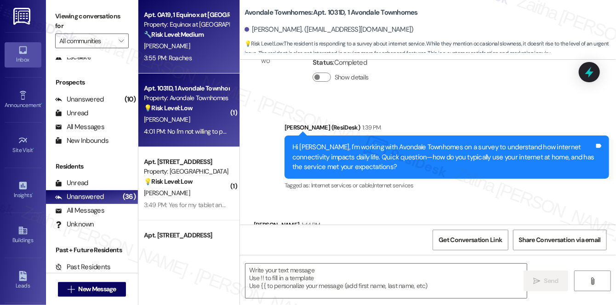
type textarea "Fetching suggested responses. Please feel free to read through the conversation…"
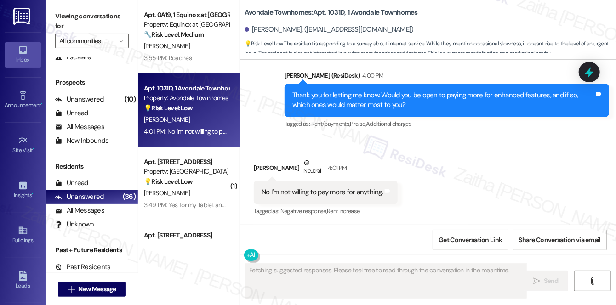
click at [208, 51] on div "[PERSON_NAME]" at bounding box center [186, 45] width 87 height 11
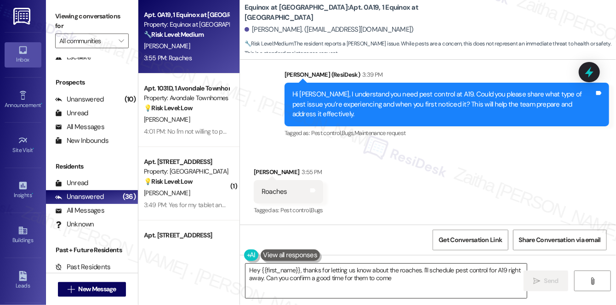
type textarea "Hey {{first_name}}, thanks for letting us know about the roaches. I'll schedule…"
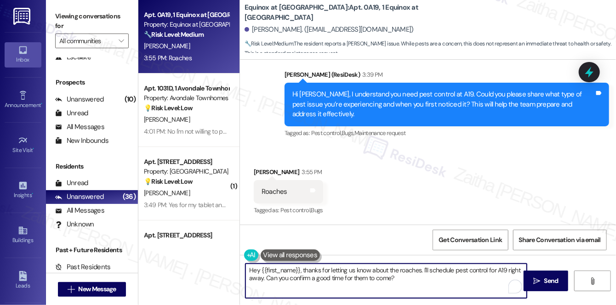
drag, startPoint x: 248, startPoint y: 269, endPoint x: 452, endPoint y: 283, distance: 204.5
click at [451, 283] on textarea "Hey {{first_name}}, thanks for letting us know about the roaches. I'll schedule…" at bounding box center [385, 281] width 281 height 34
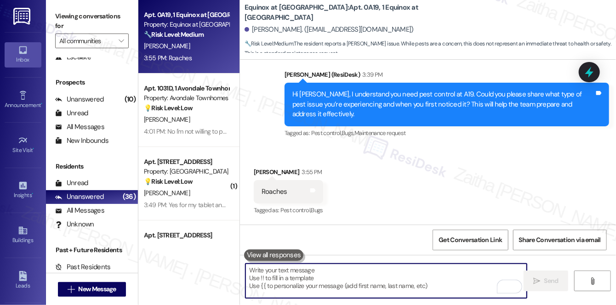
paste textarea "Do we have your permission to enter during your absence? Do you have pets that …"
type textarea "Do we have your permission to enter during your absence? Do you have pets that …"
type textarea "Hey {{first_name}}, thanks for letting us know about the roaches. I'll schedule…"
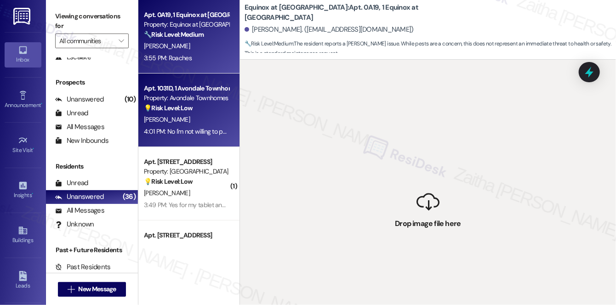
click at [211, 113] on div "Apt. 1031D, 1 Avondale Townhomes Property: Avondale Townhomes 💡 Risk Level: Low…" at bounding box center [186, 98] width 87 height 31
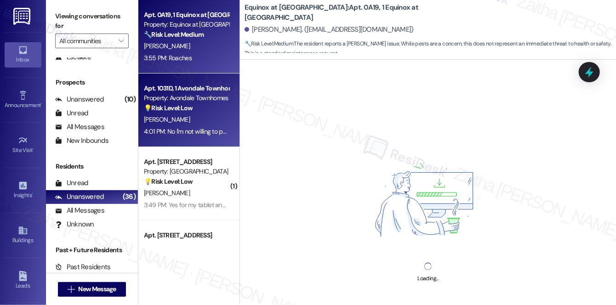
click at [200, 39] on strong "🔧 Risk Level: Medium" at bounding box center [174, 34] width 60 height 8
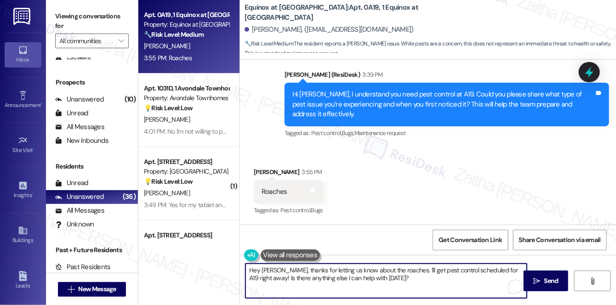
click at [279, 268] on textarea "Hey [PERSON_NAME], thanks for letting us know about the roaches. I'll get pest …" at bounding box center [385, 281] width 281 height 34
drag, startPoint x: 279, startPoint y: 268, endPoint x: 227, endPoint y: 267, distance: 51.9
click at [227, 267] on div "Apt. 0A19, 1 Equinox at [GEOGRAPHIC_DATA] Property: Equinox at [GEOGRAPHIC_DATA…" at bounding box center [376, 152] width 477 height 305
click at [297, 270] on textarea "Thanks for letting us know about the roaches. I'll get pest control scheduled f…" at bounding box center [385, 281] width 281 height 34
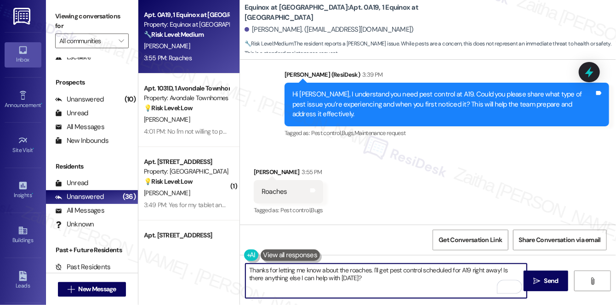
click at [357, 266] on textarea "Thanks for letting me know about the roaches. I'll get pest control scheduled f…" at bounding box center [385, 281] width 281 height 34
drag, startPoint x: 329, startPoint y: 271, endPoint x: 345, endPoint y: 288, distance: 23.4
click at [345, 288] on textarea "Thanks for letting me know. I'll get pest control scheduled for A19 right away!…" at bounding box center [385, 281] width 281 height 34
paste textarea "Do we have your permission to enter during your absence? Do you have pets that …"
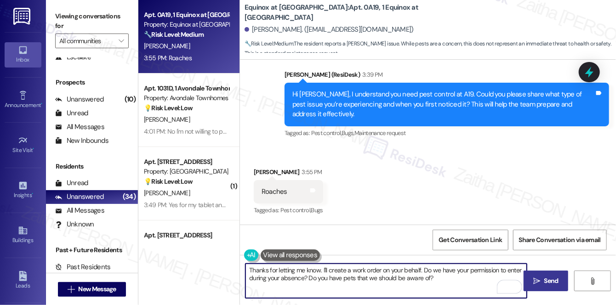
type textarea "Thanks for letting me know. I'll create a work order on your behalf. Do we have…"
click at [557, 282] on span "Send" at bounding box center [551, 281] width 14 height 10
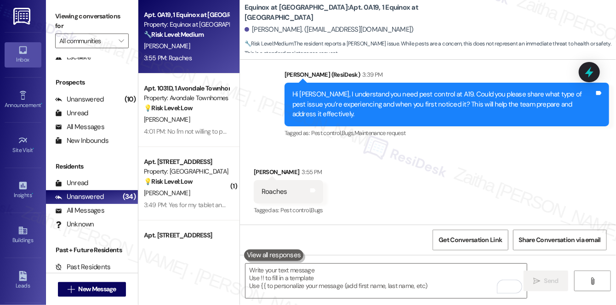
scroll to position [1179, 0]
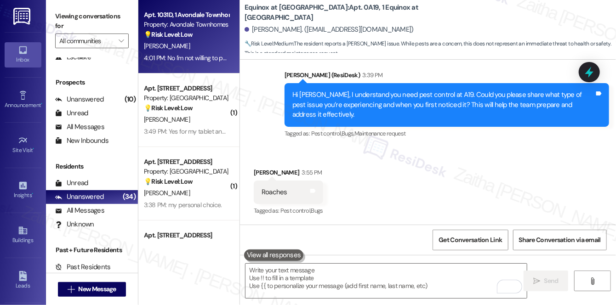
click at [192, 32] on strong "💡 Risk Level: Low" at bounding box center [168, 34] width 49 height 8
type textarea "Fetching suggested responses. Please feel free to read through the conversation…"
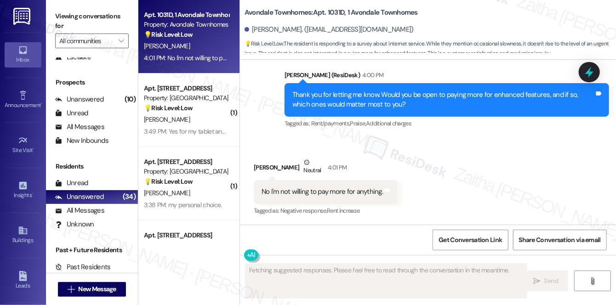
scroll to position [613, 0]
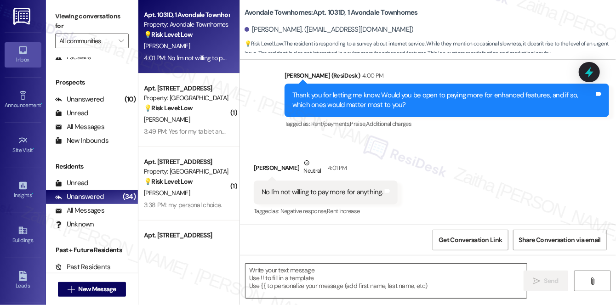
click at [293, 278] on textarea at bounding box center [385, 281] width 281 height 34
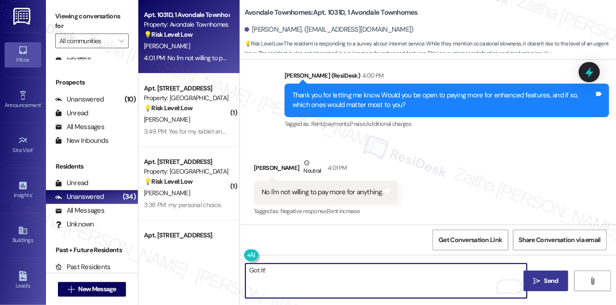
paste textarea "Thanks so much for sharing your experience—it really helps us understand what m…"
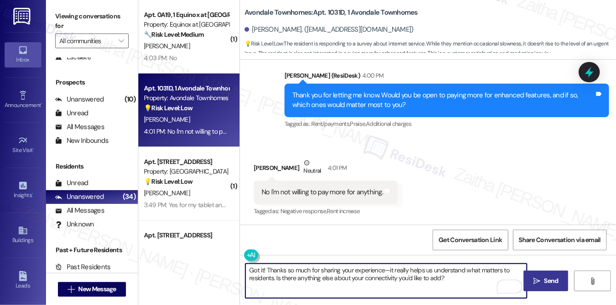
type textarea "Got it! Thanks so much for sharing your experience—it really helps us understan…"
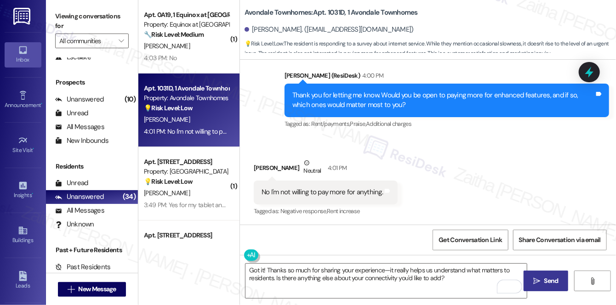
click at [540, 277] on icon "" at bounding box center [536, 280] width 7 height 7
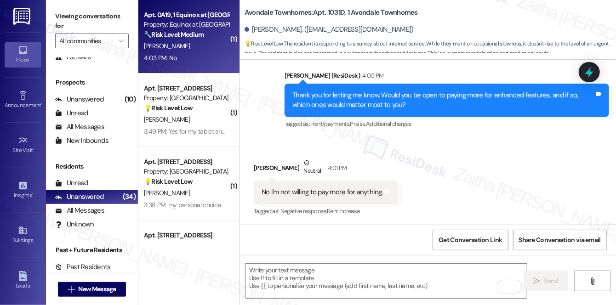
click at [191, 46] on div "[PERSON_NAME]" at bounding box center [186, 45] width 87 height 11
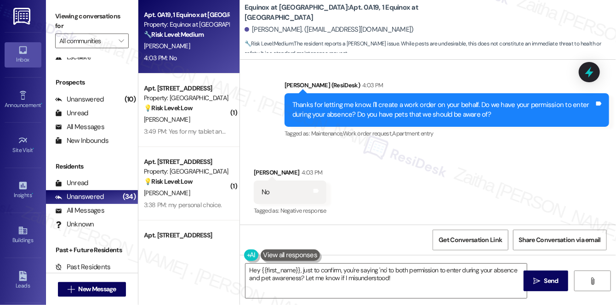
scroll to position [1344, 0]
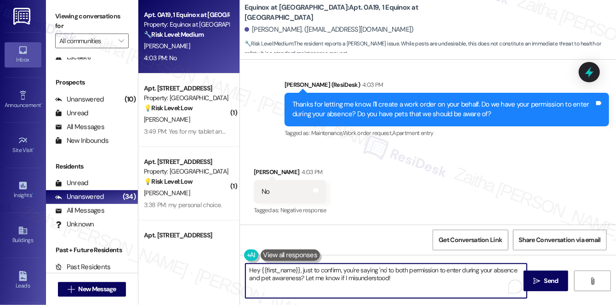
drag, startPoint x: 301, startPoint y: 270, endPoint x: 220, endPoint y: 261, distance: 80.9
click at [220, 261] on div "Apt. 0A19, 1 Equinox at [GEOGRAPHIC_DATA] Property: Equinox at [GEOGRAPHIC_DATA…" at bounding box center [376, 152] width 477 height 305
click at [266, 276] on textarea "just to confirm, you're saying 'no' to both permission to enter during your abs…" at bounding box center [385, 281] width 281 height 34
click at [254, 270] on textarea "just to confirm, you're saying 'no' to both permission to enter during your abs…" at bounding box center [385, 281] width 281 height 34
click at [247, 270] on textarea "Just to confirm, you're saying 'no' to both permission to enter during your abs…" at bounding box center [385, 281] width 281 height 34
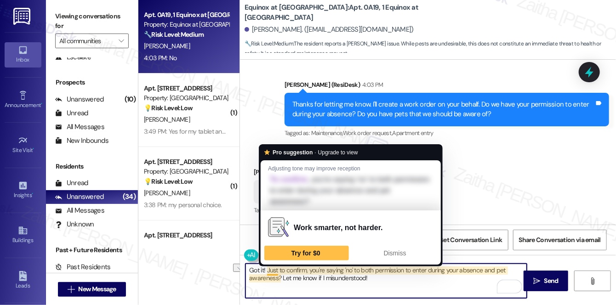
drag, startPoint x: 266, startPoint y: 269, endPoint x: 238, endPoint y: 271, distance: 28.2
click at [238, 271] on div "Apt. 0A19, 1 Equinox at [GEOGRAPHIC_DATA] Property: Equinox at [GEOGRAPHIC_DATA…" at bounding box center [376, 152] width 477 height 305
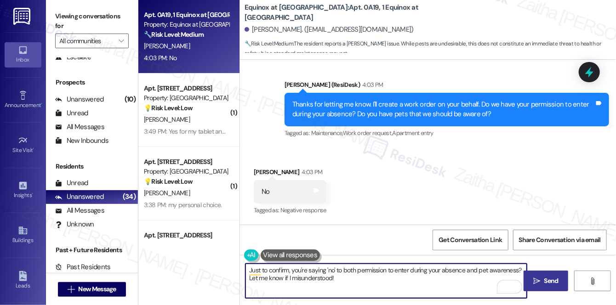
type textarea "Just to confirm, you're saying 'no' to both permission to enter during your abs…"
click at [551, 277] on span "Send" at bounding box center [551, 281] width 14 height 10
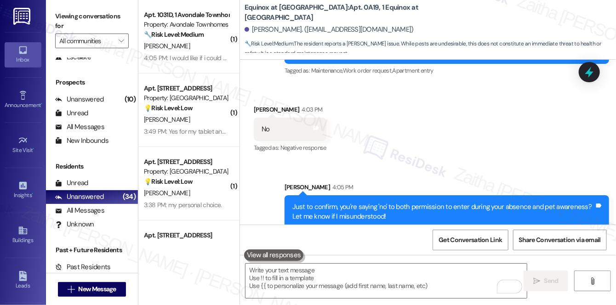
scroll to position [1418, 0]
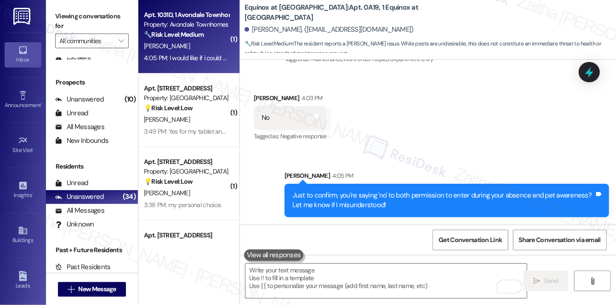
click at [197, 51] on div "[PERSON_NAME]" at bounding box center [186, 45] width 87 height 11
type textarea "Fetching suggested responses. Please feel free to read through the conversation…"
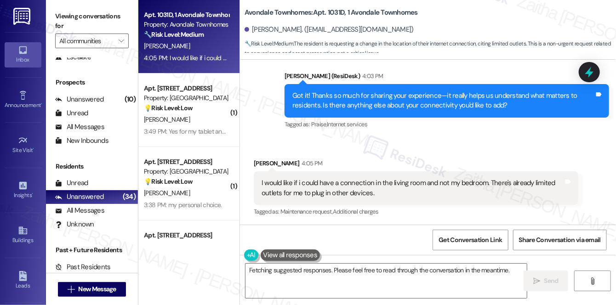
scroll to position [788, 0]
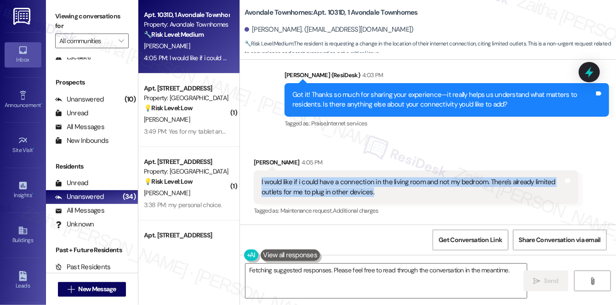
drag, startPoint x: 260, startPoint y: 181, endPoint x: 388, endPoint y: 198, distance: 129.7
click at [388, 198] on div "I would like if i could have a connection in the living room and not my bedroom…" at bounding box center [416, 187] width 324 height 34
copy div "I would like if i could have a connection in the living room and not my bedroom…"
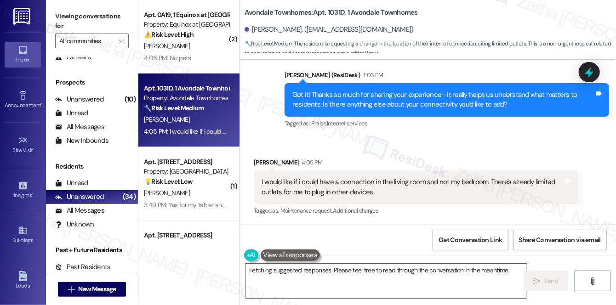
click at [382, 277] on textarea "Hi {{first_name}}, I understand wanting a connection in the living room. I'll c…" at bounding box center [385, 281] width 281 height 34
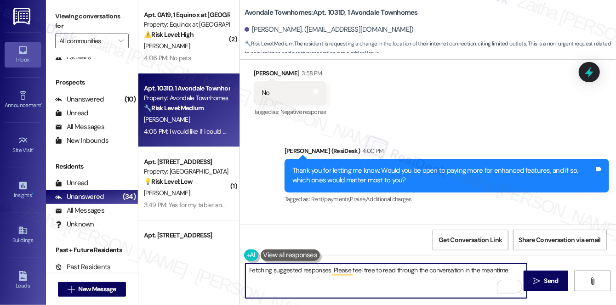
scroll to position [621, 0]
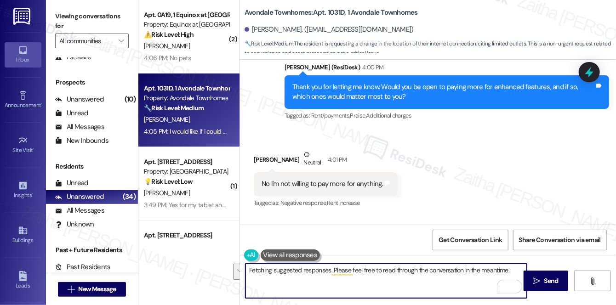
drag, startPoint x: 250, startPoint y: 267, endPoint x: 387, endPoint y: 278, distance: 137.3
click at [387, 278] on textarea "Hi {{first_name}}, I understand wanting a connection in the living room. I'll c…" at bounding box center [385, 281] width 281 height 34
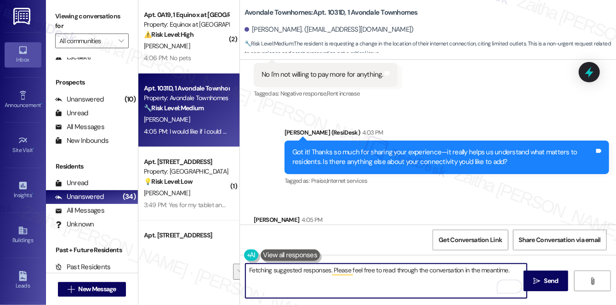
scroll to position [788, 0]
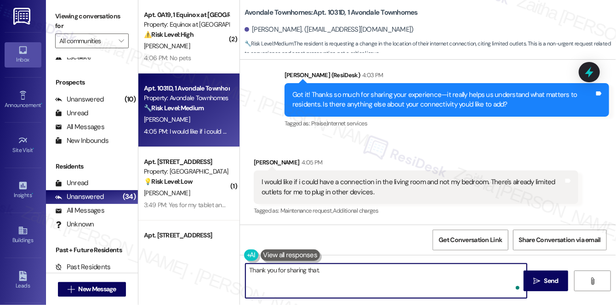
paste textarea "I understand wanting a connection point in the living room instead of the bedro…"
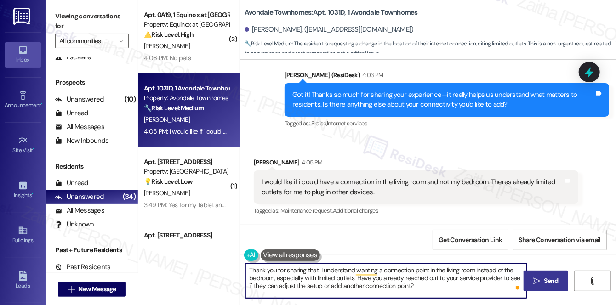
type textarea "Thank you for sharing that. I understand wanting a connection point in the livi…"
click at [540, 282] on span " Send" at bounding box center [545, 281] width 29 height 10
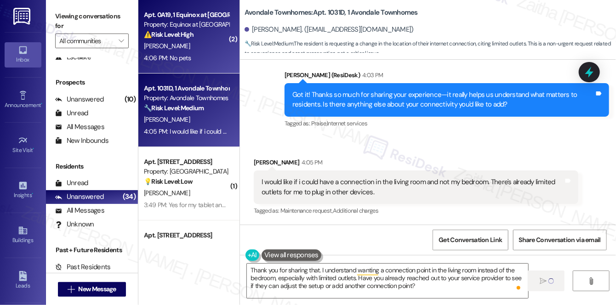
scroll to position [787, 0]
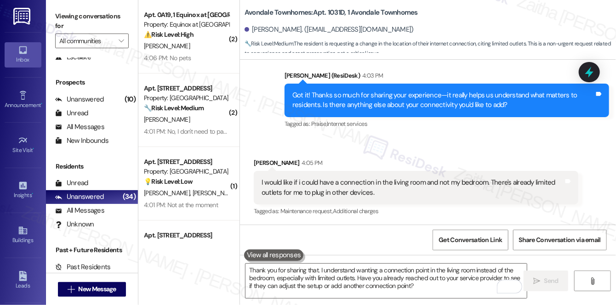
click at [189, 48] on div "S. Patel" at bounding box center [186, 45] width 87 height 11
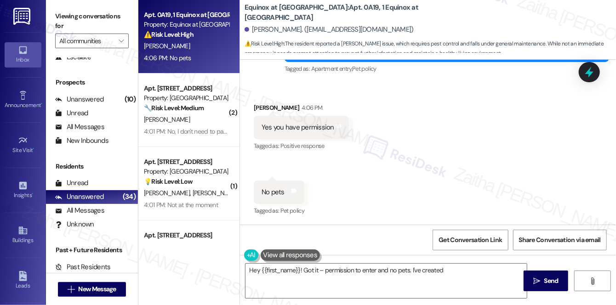
scroll to position [1532, 0]
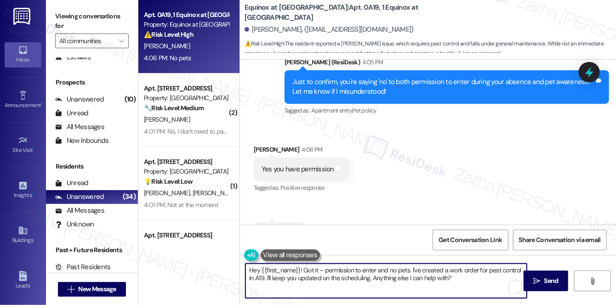
drag, startPoint x: 302, startPoint y: 268, endPoint x: 221, endPoint y: 266, distance: 81.4
click at [220, 266] on div "Apt. 0A19, 1 Equinox at Midtown Property: Equinox at Midtown ⚠️ Risk Level: Hig…" at bounding box center [376, 152] width 477 height 305
drag, startPoint x: 485, startPoint y: 269, endPoint x: 490, endPoint y: 287, distance: 18.5
click at [490, 287] on textarea "Got it – permission to enter and no pets. I've created a work order for pest co…" at bounding box center [385, 281] width 281 height 34
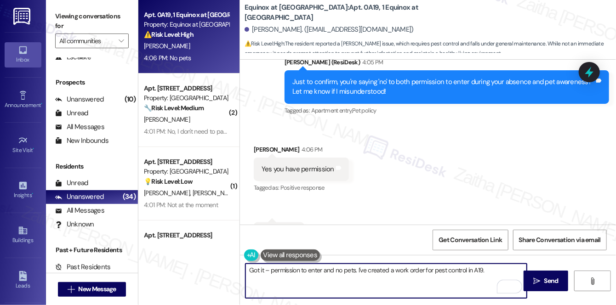
paste textarea "Is there anything else I can assist you with?"
type textarea "Got it – permission to enter and no pets. I've created a work order for pest co…"
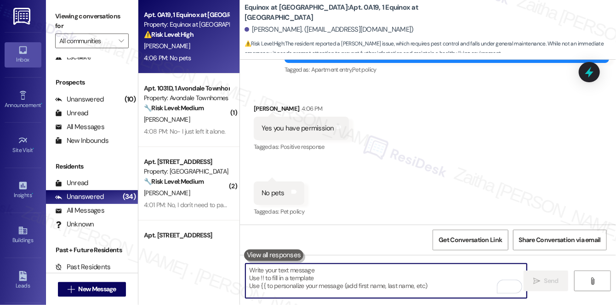
scroll to position [1573, 0]
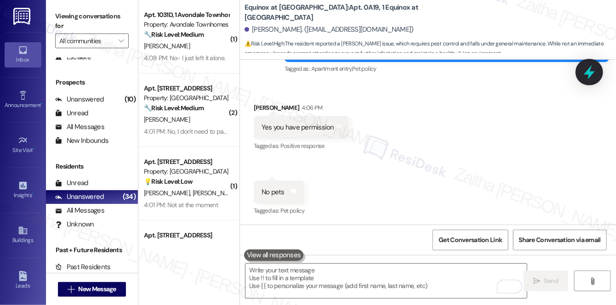
click at [592, 69] on icon at bounding box center [589, 72] width 16 height 16
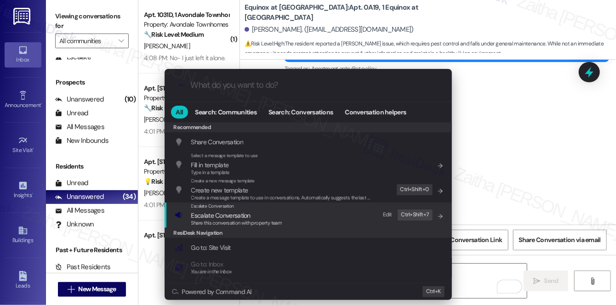
click at [230, 217] on span "Escalate Conversation" at bounding box center [220, 215] width 59 height 8
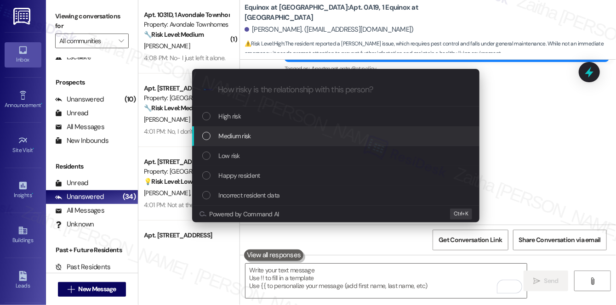
click at [262, 136] on div "Medium risk" at bounding box center [336, 136] width 269 height 10
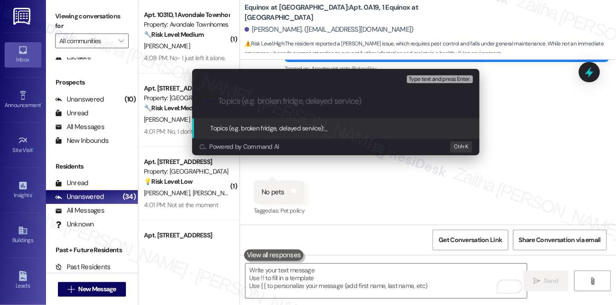
click at [530, 120] on div "Escalate Conversation Medium risk Topics (e.g. broken fridge, delayed service) …" at bounding box center [308, 152] width 616 height 305
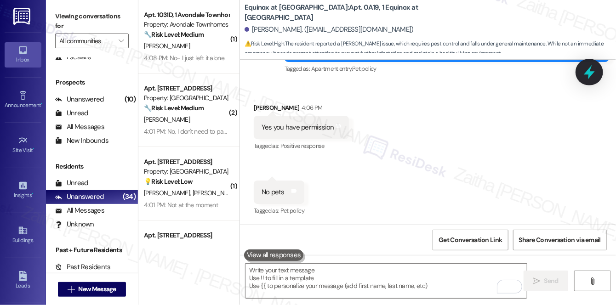
click at [596, 66] on icon at bounding box center [589, 72] width 16 height 16
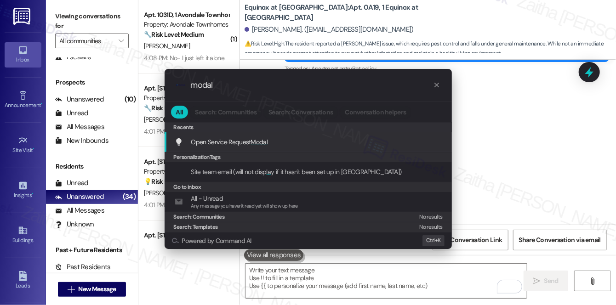
click at [266, 142] on span "Modal" at bounding box center [259, 142] width 17 height 8
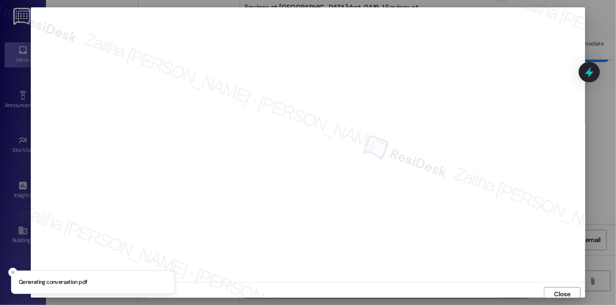
scroll to position [4, 0]
click at [555, 292] on span "Close" at bounding box center [562, 291] width 16 height 10
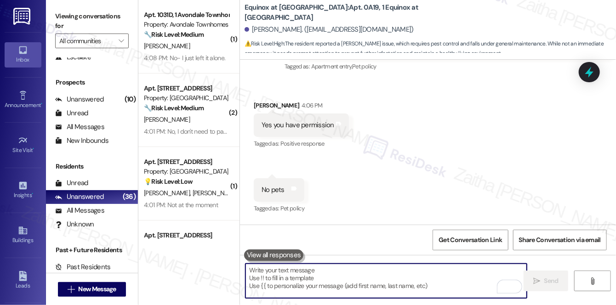
scroll to position [1573, 0]
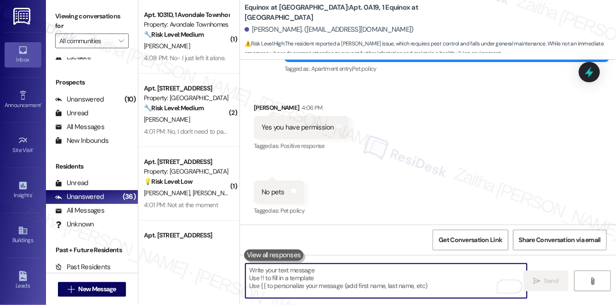
click at [593, 77] on icon at bounding box center [589, 72] width 12 height 12
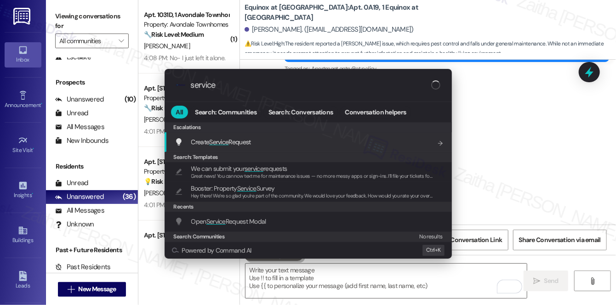
type input "service"
click at [249, 143] on span "Create Service Request" at bounding box center [221, 142] width 60 height 8
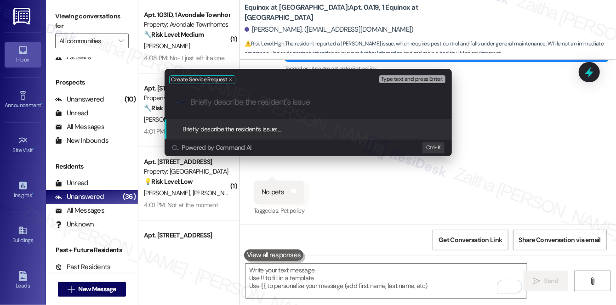
paste input "Pest Control Needed – Roach Concern"
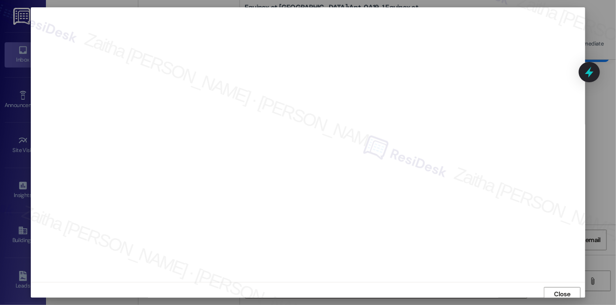
scroll to position [4, 0]
click at [554, 288] on span "Close" at bounding box center [562, 291] width 16 height 10
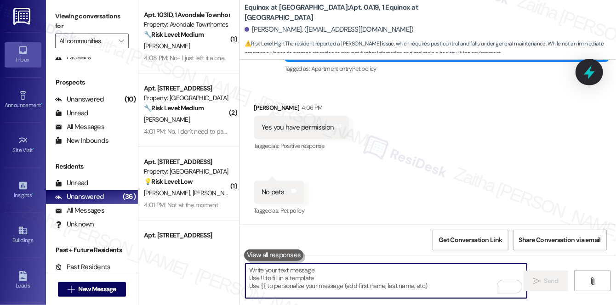
click at [583, 77] on icon at bounding box center [589, 72] width 16 height 16
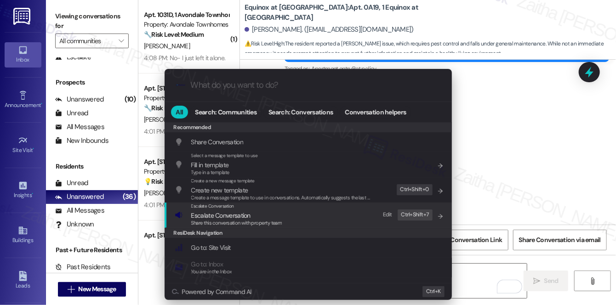
click at [229, 213] on span "Escalate Conversation" at bounding box center [220, 215] width 59 height 8
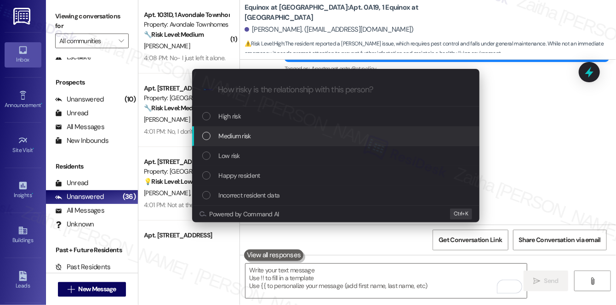
click at [243, 131] on span "Medium risk" at bounding box center [235, 136] width 32 height 10
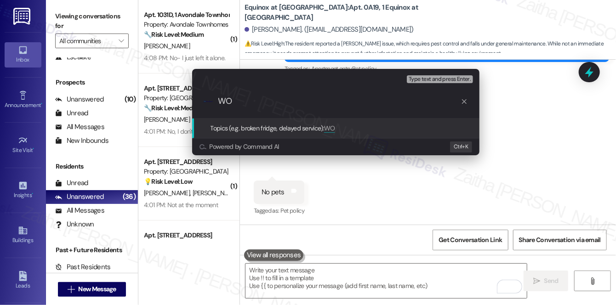
type input "WO"
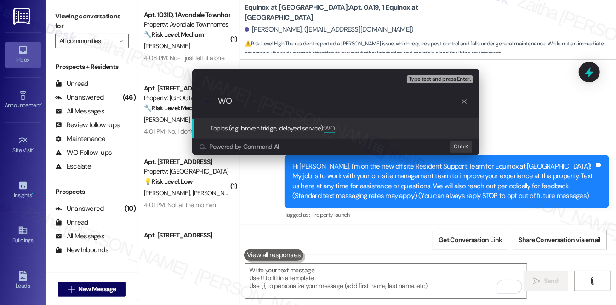
scroll to position [1573, 0]
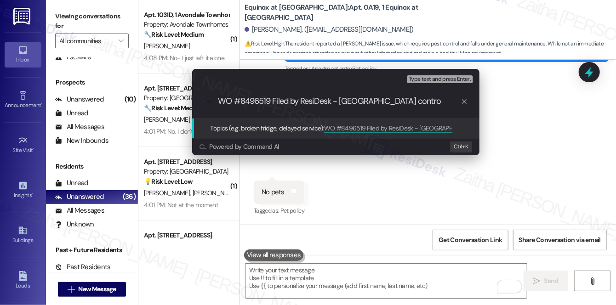
type input "WO #8496519 Filed by ResiDesk - Pest control"
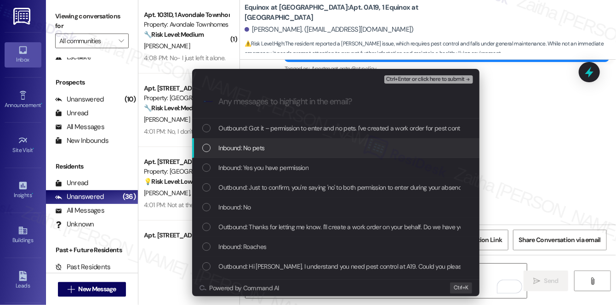
click at [264, 146] on div "Inbound: No pets" at bounding box center [336, 148] width 269 height 10
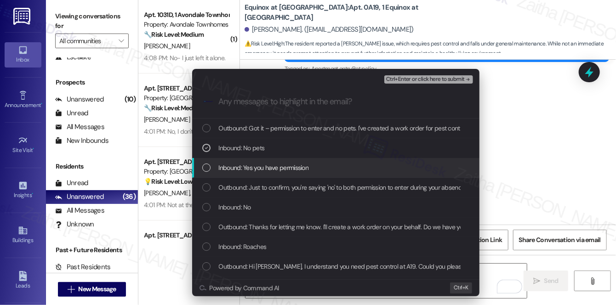
click at [263, 166] on span "Inbound: Yes you have permission" at bounding box center [264, 168] width 90 height 10
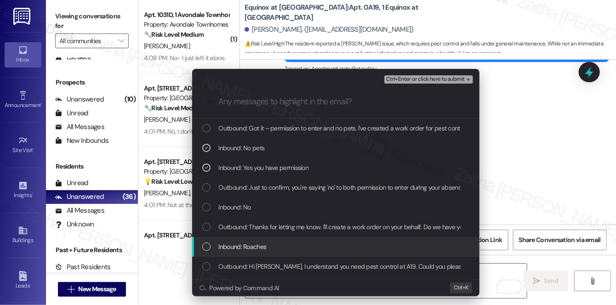
click at [303, 247] on div "Inbound: Roaches" at bounding box center [336, 247] width 269 height 10
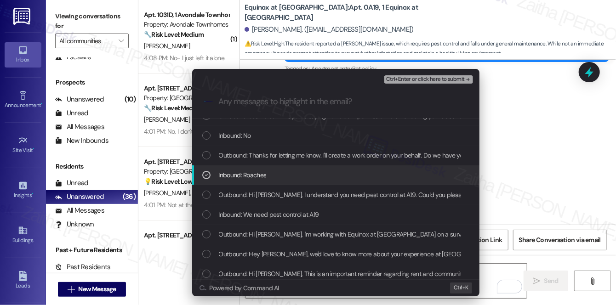
scroll to position [83, 0]
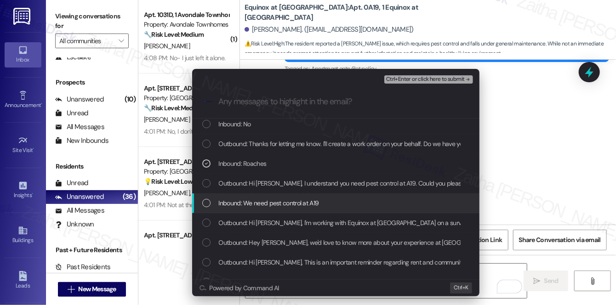
click at [300, 201] on span "Inbound: We need pest control at A19" at bounding box center [269, 203] width 100 height 10
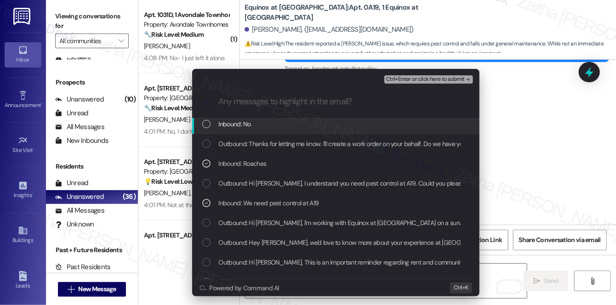
click at [416, 77] on span "Ctrl+Enter or click here to submit" at bounding box center [425, 79] width 79 height 6
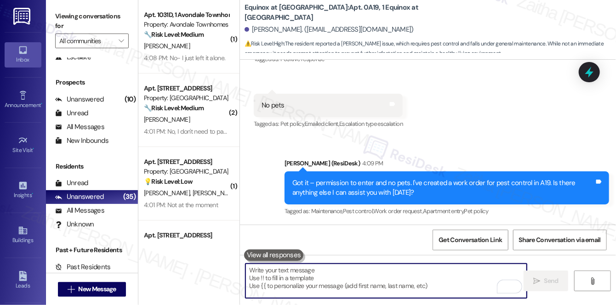
scroll to position [1661, 0]
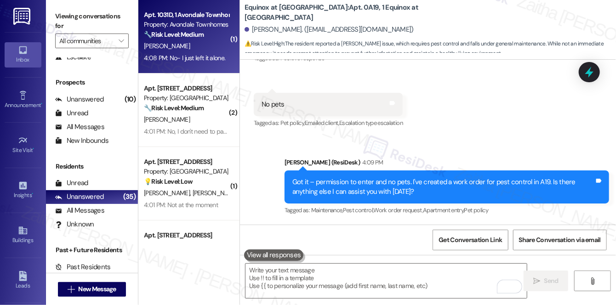
click at [186, 43] on div "[PERSON_NAME]" at bounding box center [186, 45] width 87 height 11
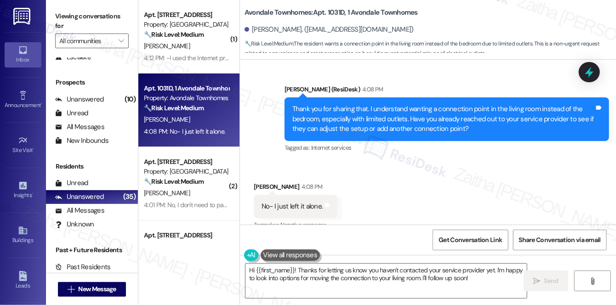
scroll to position [962, 0]
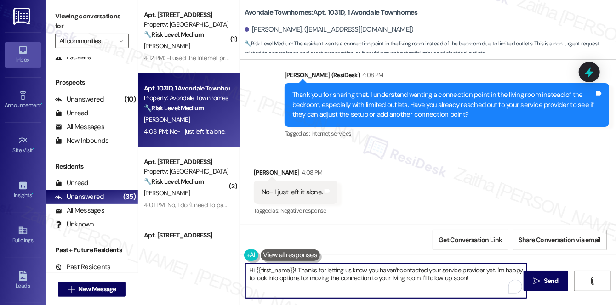
drag, startPoint x: 297, startPoint y: 268, endPoint x: 238, endPoint y: 265, distance: 58.9
click at [238, 265] on div "( 1 ) Apt. 89, 1 [GEOGRAPHIC_DATA] Property: [GEOGRAPHIC_DATA] 🔧 Risk Level: Me…" at bounding box center [376, 152] width 477 height 305
drag, startPoint x: 446, startPoint y: 269, endPoint x: 452, endPoint y: 288, distance: 20.2
click at [452, 288] on textarea "Thanks for letting us know you haven't contacted your service provider yet. I'm…" at bounding box center [385, 281] width 281 height 34
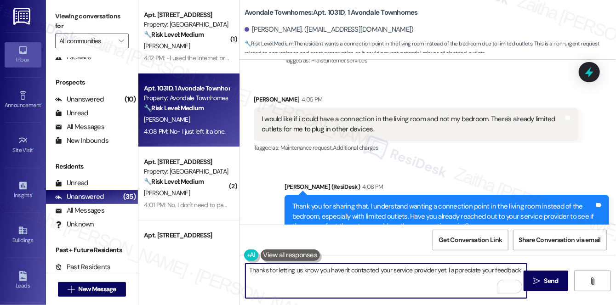
scroll to position [963, 0]
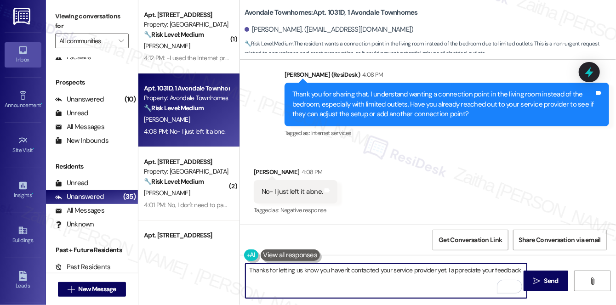
click at [500, 268] on textarea "Thanks for letting us know you haven't contacted your service provider yet. I a…" at bounding box center [385, 281] width 281 height 34
paste textarea "We're gathering resident feedback to improve connectivity."
drag, startPoint x: 249, startPoint y: 268, endPoint x: 447, endPoint y: 292, distance: 200.4
click at [447, 292] on textarea "Thanks for letting us know you haven't contacted your service provider yet. I a…" at bounding box center [385, 281] width 281 height 34
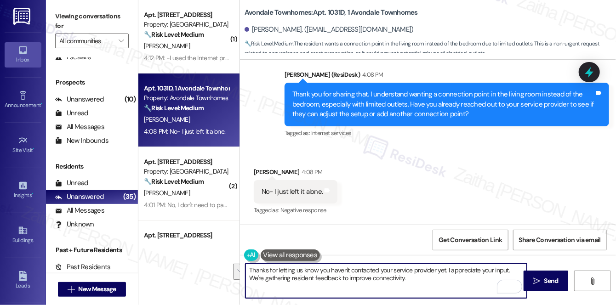
type textarea "Thanks for letting us know you haven't contacted your service provider yet. I a…"
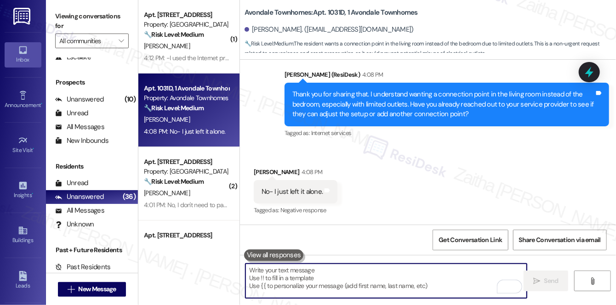
paste textarea "Thank you for letting us know you haven’t contacted your service provider yet. …"
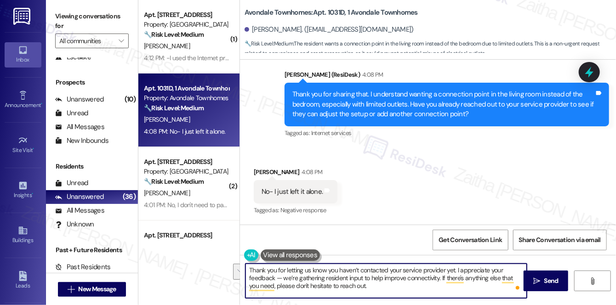
drag, startPoint x: 445, startPoint y: 277, endPoint x: 453, endPoint y: 297, distance: 21.8
click at [453, 297] on textarea "Thank you for letting us know you haven’t contacted your service provider yet. …" at bounding box center [385, 281] width 281 height 34
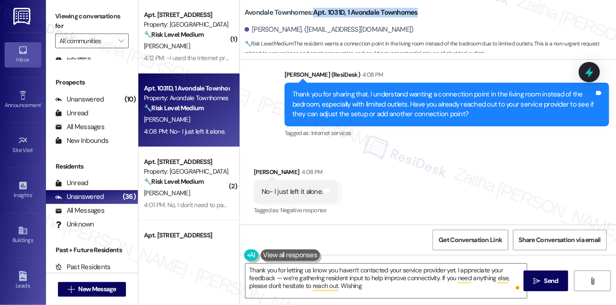
drag, startPoint x: 313, startPoint y: 14, endPoint x: 442, endPoint y: 13, distance: 128.6
click at [442, 13] on div "Avondale Townhomes: Apt. 1031D, 1 Avondale Townhomes Mikhael Bouldin. (mikhaelb…" at bounding box center [429, 27] width 371 height 51
copy b "Apt. 1031D, 1 Avondale Townhomes"
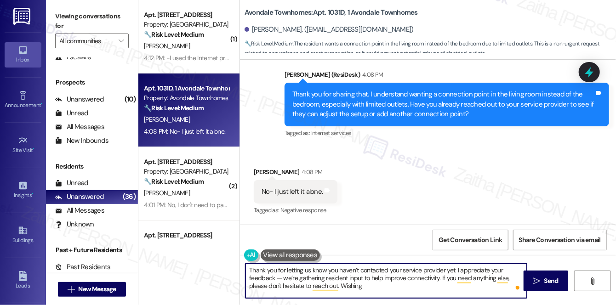
click at [373, 283] on textarea "Thank you for letting us know you haven’t contacted your service provider yet. …" at bounding box center [385, 281] width 281 height 34
drag, startPoint x: 340, startPoint y: 283, endPoint x: 423, endPoint y: 286, distance: 82.7
click at [423, 286] on textarea "Thank you for letting us know you haven’t contacted your service provider yet. …" at bounding box center [385, 281] width 281 height 34
type textarea "Thank you for letting us know you haven’t contacted your service provider yet. …"
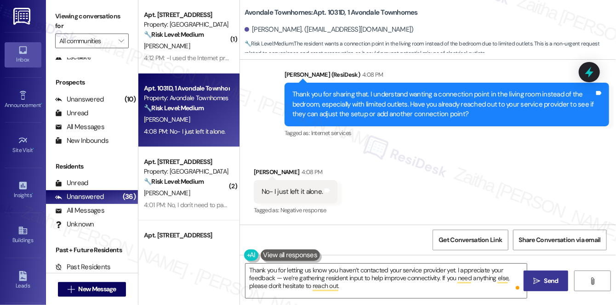
click at [560, 279] on span "Send" at bounding box center [551, 281] width 18 height 10
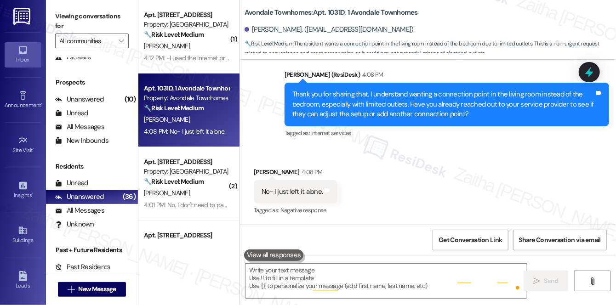
scroll to position [962, 0]
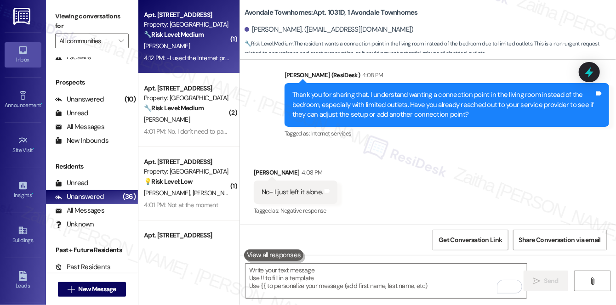
click at [199, 40] on div "Apt. 89, 1 Pine Ridge Property: Pine Ridge 🔧 Risk Level: Medium The resident is…" at bounding box center [186, 24] width 87 height 31
type textarea "Fetching suggested responses. Please feel free to read through the conversation…"
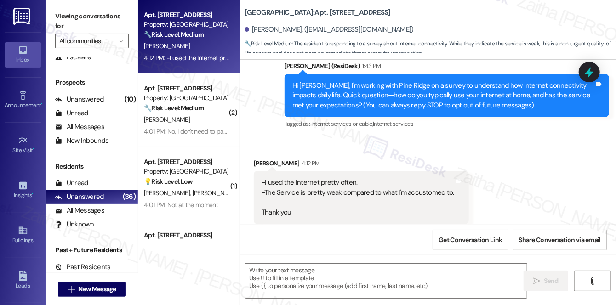
scroll to position [101, 0]
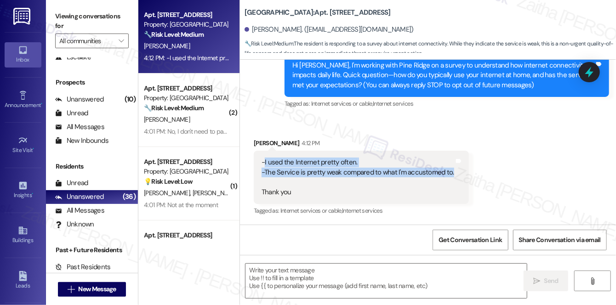
drag, startPoint x: 265, startPoint y: 161, endPoint x: 449, endPoint y: 170, distance: 184.9
click at [449, 170] on div "-I used the Internet pretty often. -The Service is pretty weak compared to what…" at bounding box center [357, 178] width 194 height 40
copy div "I used the Internet pretty often. -The Service is pretty weak compared to what …"
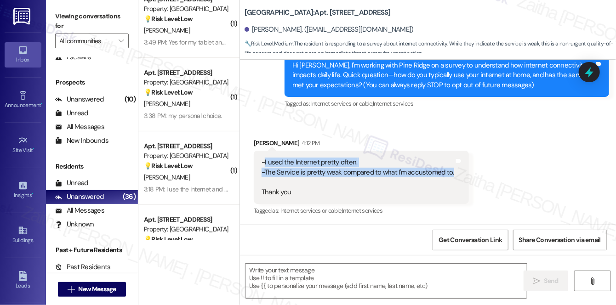
scroll to position [250, 0]
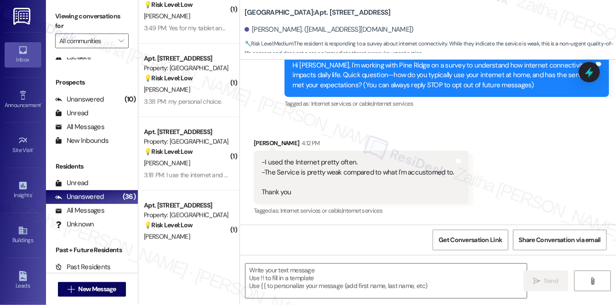
click at [424, 128] on div "Received via SMS Nicholas Powell 4:12 PM -I used the Internet pretty often. -Th…" at bounding box center [428, 171] width 376 height 107
click at [332, 272] on textarea at bounding box center [385, 281] width 281 height 34
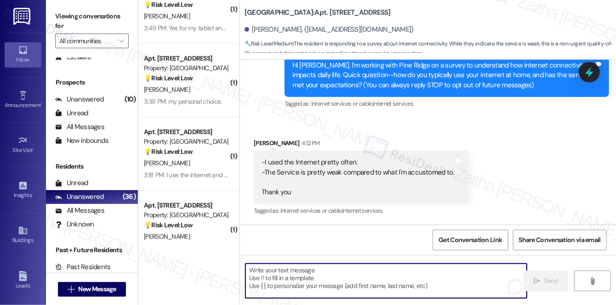
paste textarea "Thank you for sharing that, {{first_name}}. I understand it’s frustrating when …"
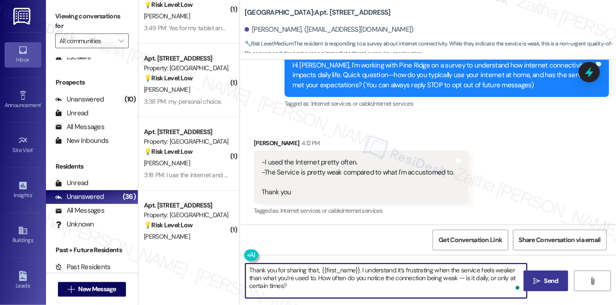
click at [461, 281] on textarea "Thank you for sharing that, {{first_name}}. I understand it’s frustrating when …" at bounding box center [385, 281] width 281 height 34
type textarea "Thank you for sharing that, {{first_name}}. I understand it’s frustrating when …"
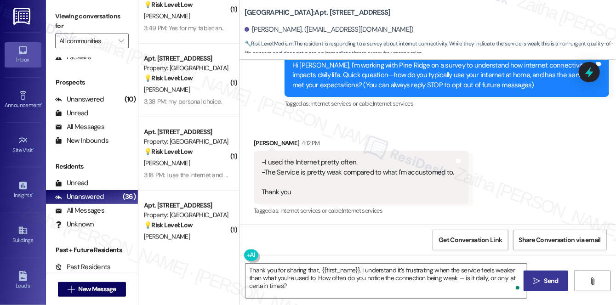
click at [542, 277] on span "Send" at bounding box center [551, 281] width 18 height 10
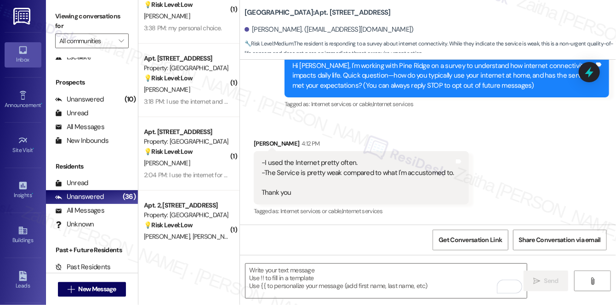
scroll to position [83, 0]
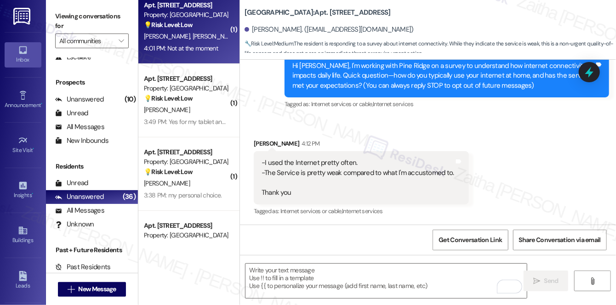
click at [213, 28] on div "💡 Risk Level: Low The resident is expressing concerns about the cost of interne…" at bounding box center [186, 25] width 85 height 10
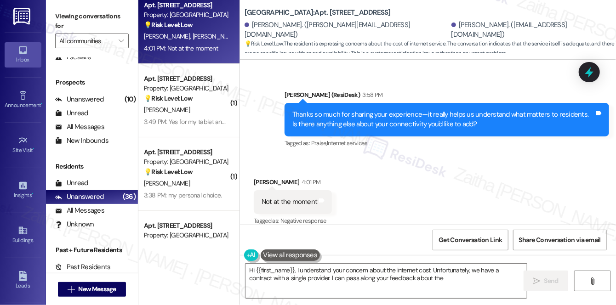
scroll to position [2175, 0]
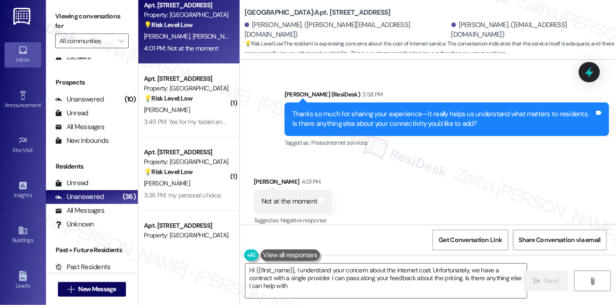
type textarea "Hi {{first_name}}, I understand your concern about the internet cost. Unfortuna…"
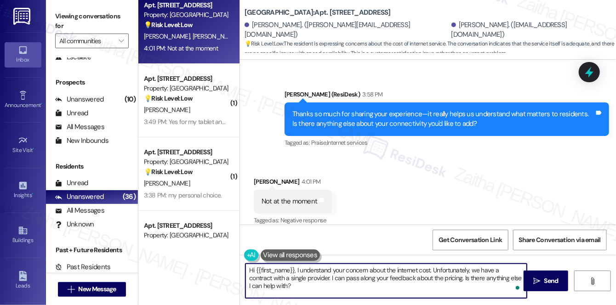
click at [247, 271] on textarea "Hi {{first_name}}, I understand your concern about the internet cost. Unfortuna…" at bounding box center [385, 281] width 281 height 34
drag, startPoint x: 249, startPoint y: 270, endPoint x: 274, endPoint y: 292, distance: 33.6
click at [274, 292] on textarea "Hi {{first_name}}, I understand your concern about the internet cost. Unfortuna…" at bounding box center [385, 281] width 281 height 34
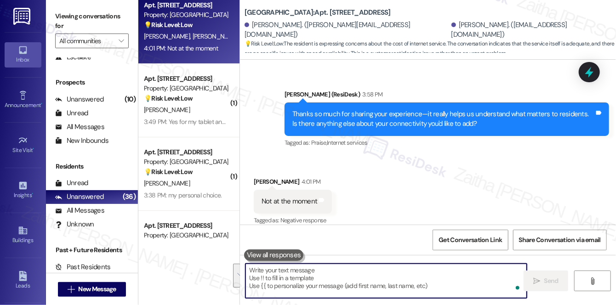
paste textarea "I appreciate your feedback — we’re gathering resident input to help improve con…"
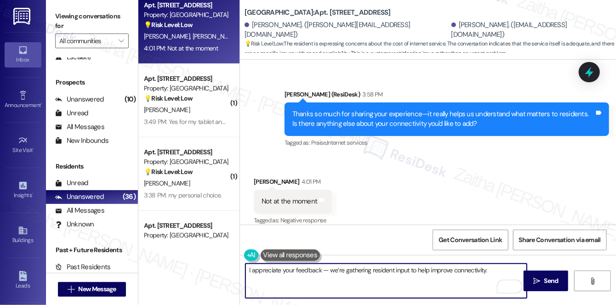
click at [247, 270] on textarea "I appreciate your feedback — we’re gathering resident input to help improve con…" at bounding box center [385, 281] width 281 height 34
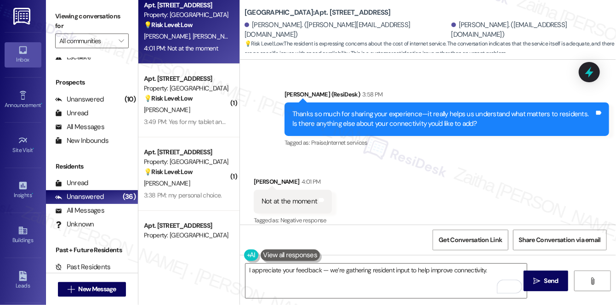
click at [259, 177] on div "Amanda Johnson 4:01 PM" at bounding box center [293, 183] width 78 height 13
copy div "Amanda"
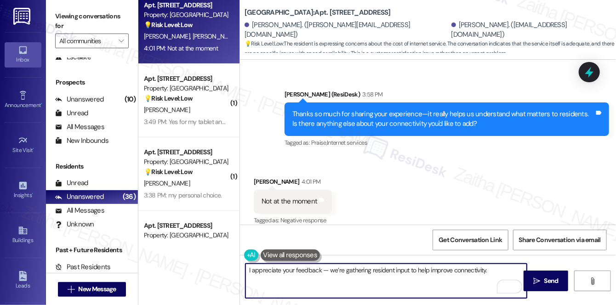
click at [320, 267] on textarea "I appreciate your feedback — we’re gathering resident input to help improve con…" at bounding box center [385, 281] width 281 height 34
paste textarea "Amanda"
click at [356, 272] on textarea "I appreciate your feedback, Amanda! — We’re gathering resident input to help im…" at bounding box center [385, 281] width 281 height 34
click at [509, 269] on textarea "I appreciate your feedback, Amanda! We’re gathering resident input to help impr…" at bounding box center [385, 281] width 281 height 34
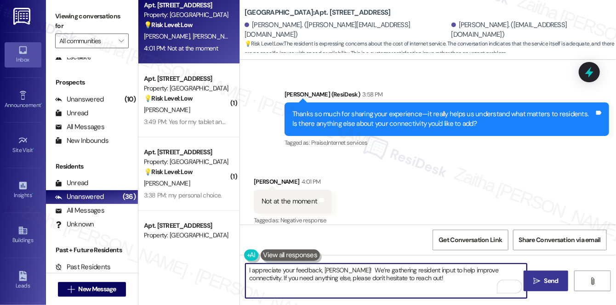
type textarea "I appreciate your feedback, Amanda! We’re gathering resident input to help impr…"
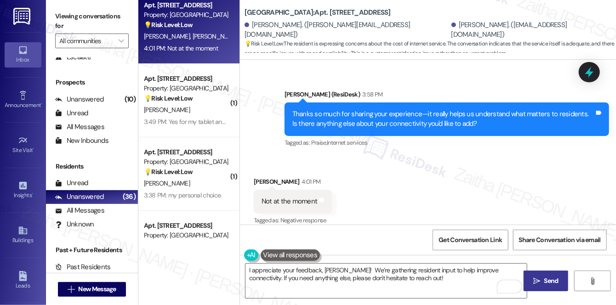
drag, startPoint x: 548, startPoint y: 277, endPoint x: 541, endPoint y: 276, distance: 6.5
click at [548, 277] on span "Send" at bounding box center [551, 281] width 14 height 10
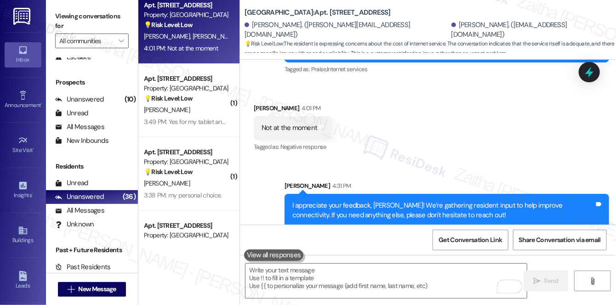
scroll to position [2249, 0]
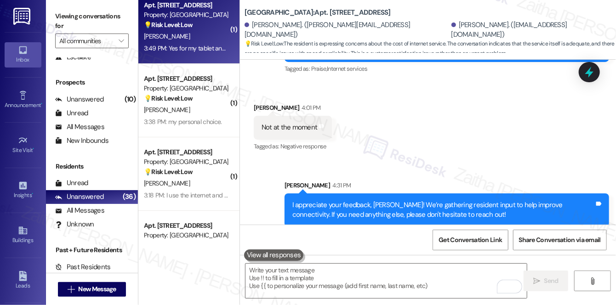
click at [205, 43] on div "3:49 PM: Yes for my tablet and computer and TV 3:49 PM: Yes for my tablet and c…" at bounding box center [186, 48] width 87 height 11
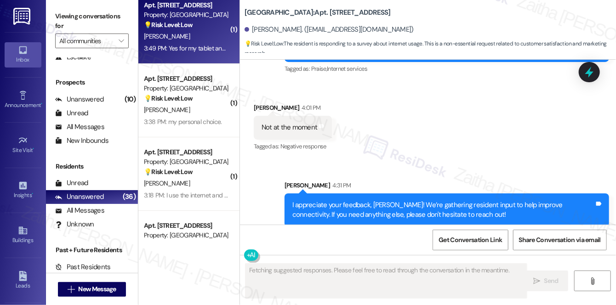
scroll to position [249, 0]
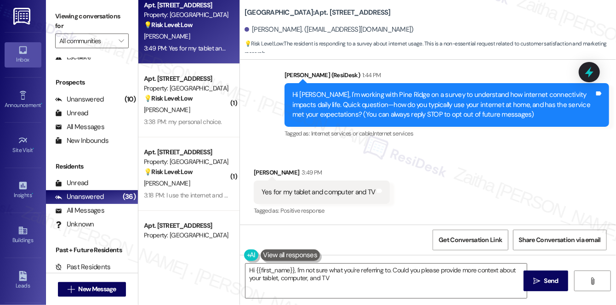
type textarea "Hi {{first_name}}, I'm not sure what you're referring to. Could you please prov…"
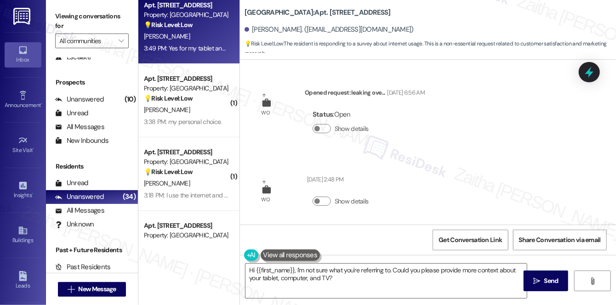
scroll to position [249, 0]
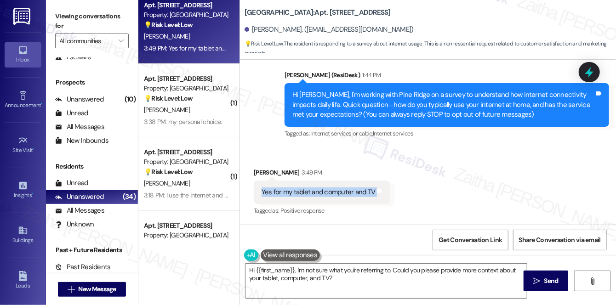
drag, startPoint x: 252, startPoint y: 188, endPoint x: 382, endPoint y: 196, distance: 130.2
click at [382, 196] on div "Received via SMS [PERSON_NAME] 3:49 PM Yes for my tablet and computer and TV Ta…" at bounding box center [322, 193] width 150 height 64
copy div "Yes for my tablet and computer and TV Tags and notes"
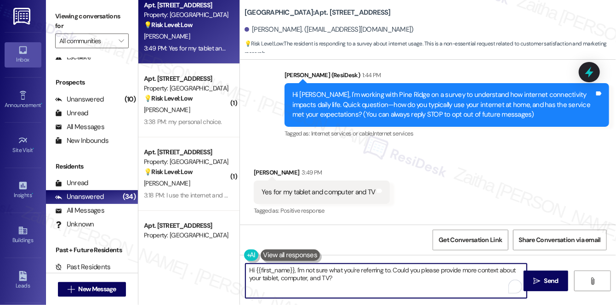
drag, startPoint x: 247, startPoint y: 270, endPoint x: 362, endPoint y: 278, distance: 114.7
click at [362, 278] on textarea "Hi {{first_name}}, I'm not sure what you're referring to. Could you please prov…" at bounding box center [385, 281] width 281 height 34
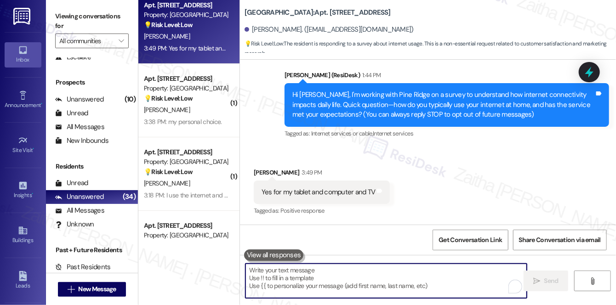
paste textarea "Thanks for confirming, {{first_name}}. Does the included service feel like good…"
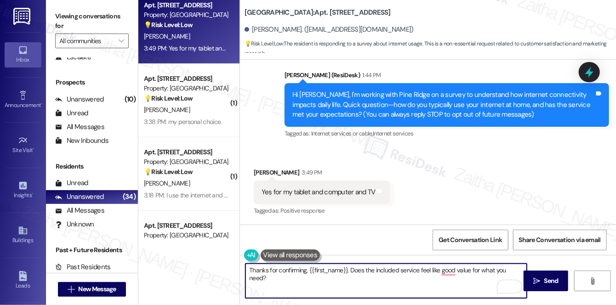
click at [291, 269] on textarea "Thanks for confirming, {{first_name}}. Does the included service feel like good…" at bounding box center [385, 281] width 281 height 34
type textarea "Thanks for sharing that, {{first_name}}. Does the included service feel like a …"
click at [543, 278] on span "Send" at bounding box center [551, 281] width 18 height 10
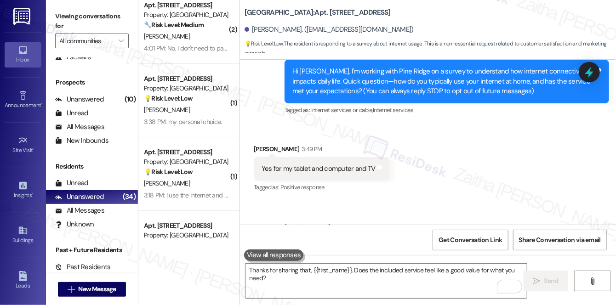
scroll to position [312, 0]
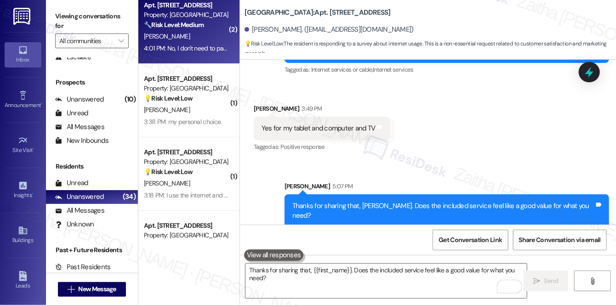
click at [199, 38] on div "[PERSON_NAME]" at bounding box center [186, 36] width 87 height 11
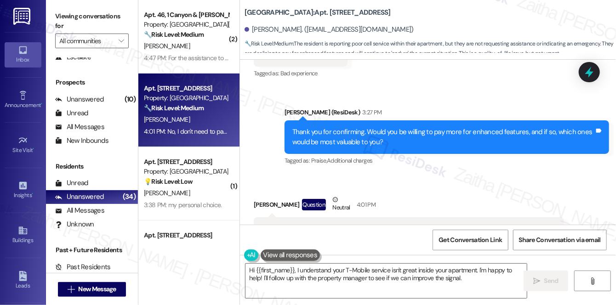
scroll to position [3527, 0]
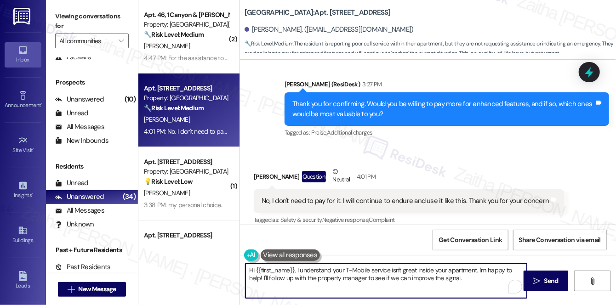
drag, startPoint x: 250, startPoint y: 270, endPoint x: 467, endPoint y: 283, distance: 216.8
click at [467, 283] on textarea "Hi {{first_name}}, I understand your T-Mobile service isn't great inside your a…" at bounding box center [385, 281] width 281 height 34
type textarea "H"
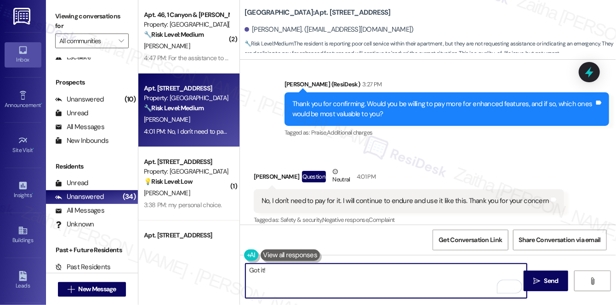
paste textarea "Thanks so much for sharing your experience—it really helps us understand what m…"
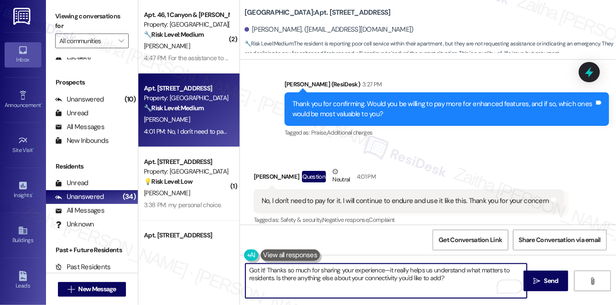
click at [263, 266] on textarea "Got it! Thanks so much for sharing your experience—it really helps us understan…" at bounding box center [385, 281] width 281 height 34
type textarea "Got it! Thanks so much for sharing your experience—it really helps us understan…"
click at [539, 279] on icon "" at bounding box center [536, 280] width 7 height 7
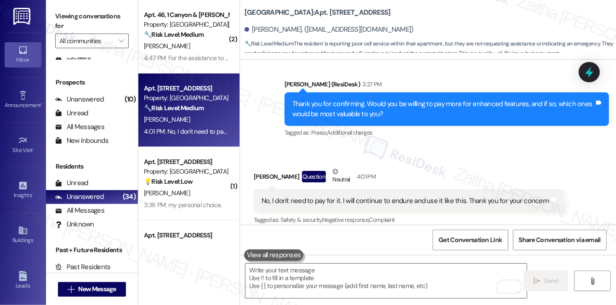
scroll to position [3527, 0]
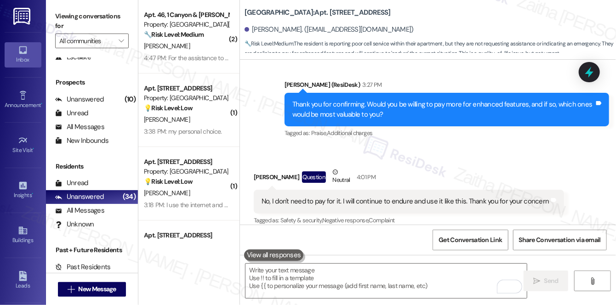
click at [192, 51] on div "[PERSON_NAME]" at bounding box center [186, 45] width 87 height 11
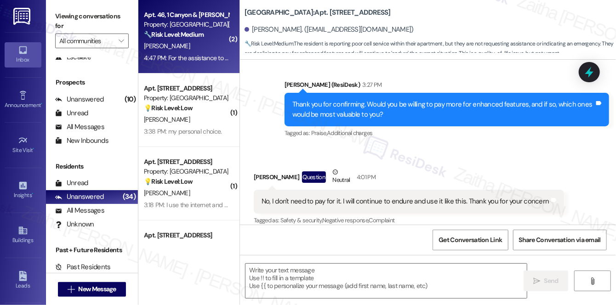
type textarea "Fetching suggested responses. Please feel free to read through the conversation…"
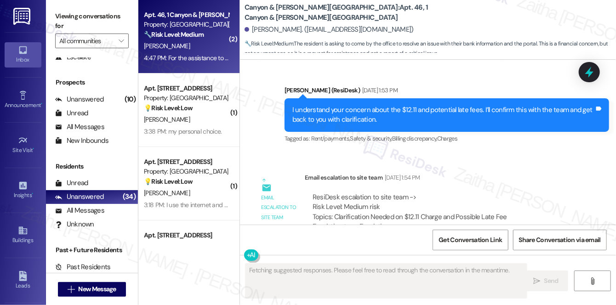
scroll to position [10848, 0]
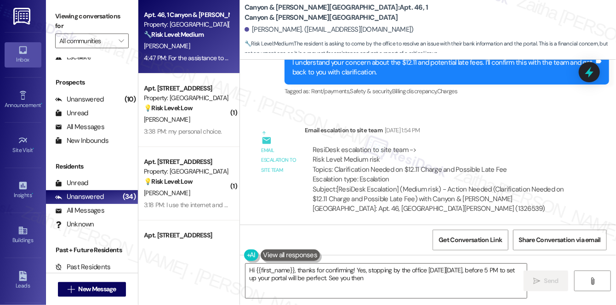
type textarea "Hi {{first_name}}, thanks for confirming! Yes, stopping by the office [DATE][DA…"
drag, startPoint x: 260, startPoint y: 125, endPoint x: 453, endPoint y: 132, distance: 193.5
click at [453, 263] on div "I can stop by the office [DATE][DATE] before 5pm will that be ok? Tags and notes" at bounding box center [357, 274] width 207 height 23
copy div "I can stop by the office [DATE][DATE] before 5pm will that be ok? Tags and notes"
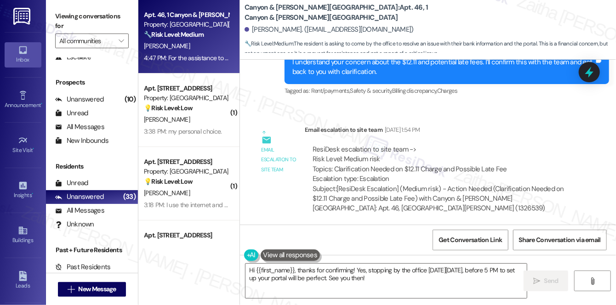
drag, startPoint x: 254, startPoint y: 189, endPoint x: 442, endPoint y: 187, distance: 188.4
copy div "For the assistance to get the portal to to accept my bank info Tags and notes"
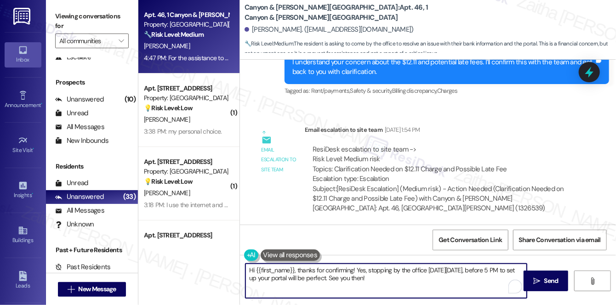
drag, startPoint x: 398, startPoint y: 291, endPoint x: 211, endPoint y: 265, distance: 188.3
click at [211, 265] on div "Apt. 46, 1 Canyon & [PERSON_NAME][GEOGRAPHIC_DATA] Property: Canyon & [PERSON_N…" at bounding box center [376, 152] width 477 height 305
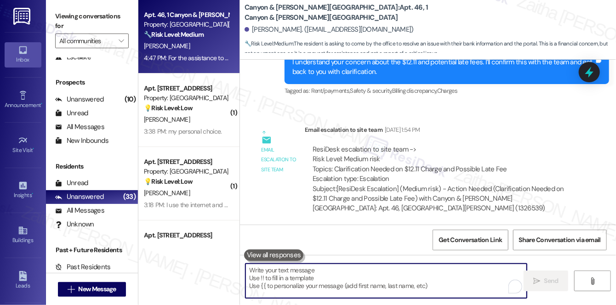
paste textarea "Thank you for letting me know, {{first_name}}. I’ll relay your plan to stop by …"
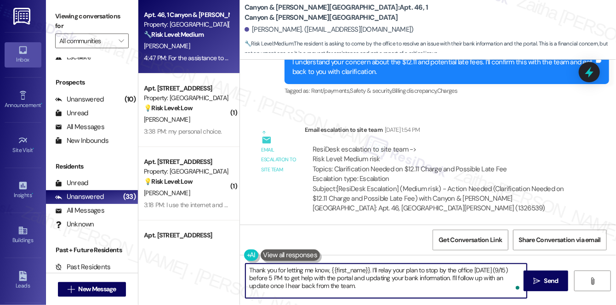
click at [377, 293] on textarea "Thank you for letting me know, {{first_name}}. I’ll relay your plan to stop by …" at bounding box center [385, 281] width 281 height 34
type textarea "Thank you for letting me know, {{first_name}}. I’ll relay your plan to stop by …"
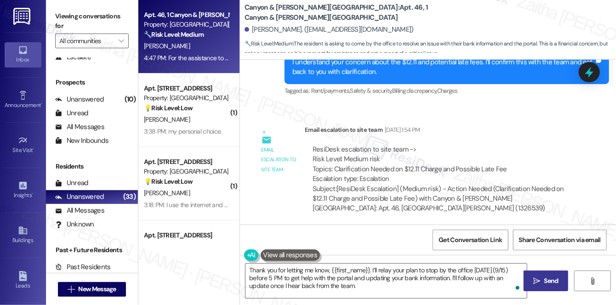
click at [554, 281] on span "Send" at bounding box center [551, 281] width 14 height 10
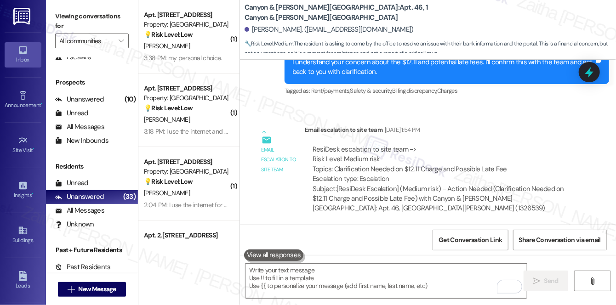
scroll to position [10848, 0]
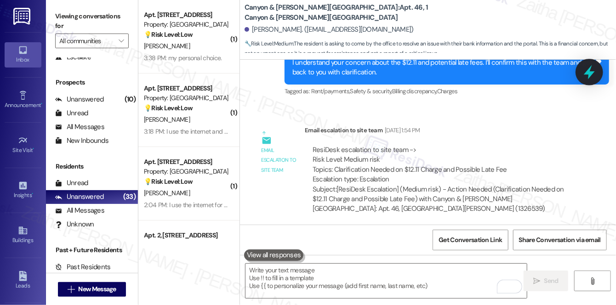
click at [590, 77] on icon at bounding box center [589, 72] width 16 height 16
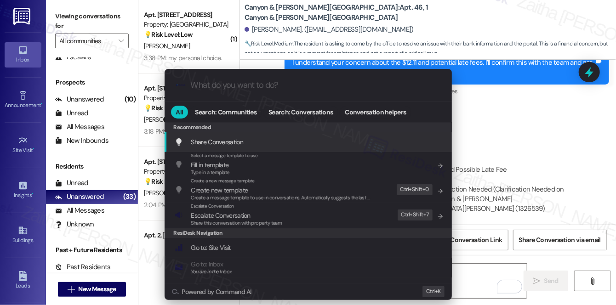
scroll to position [10932, 0]
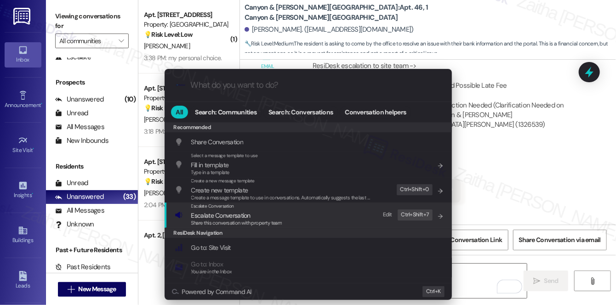
click at [211, 218] on span "Escalate Conversation" at bounding box center [220, 215] width 59 height 8
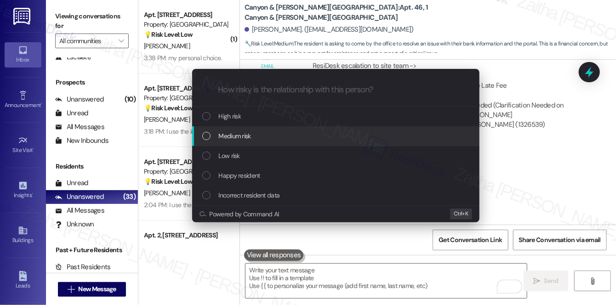
click at [237, 137] on span "Medium risk" at bounding box center [235, 136] width 32 height 10
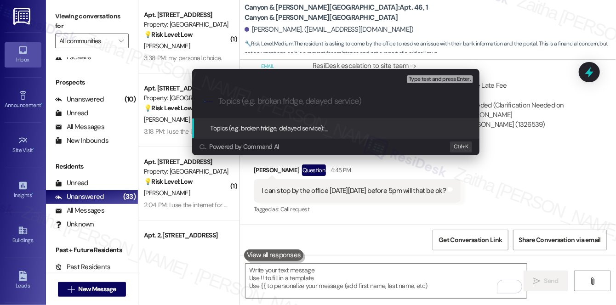
paste input "Planned Office Visit: Monday 9/15 Before 5 PM – Portal Assistance"
type input "Planned Office Visit: Monday 9/15 Before 5 PM – Portal Assistance"
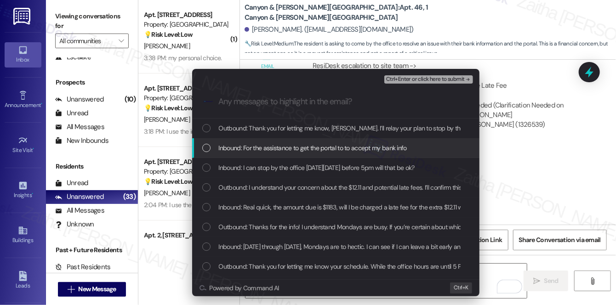
click at [354, 145] on span "Inbound: For the assistance to get the portal to to accept my bank info" at bounding box center [313, 148] width 188 height 10
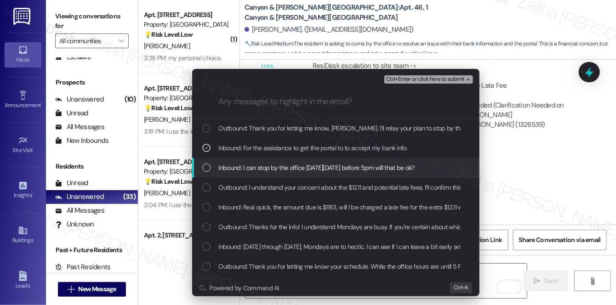
click at [339, 166] on span "Inbound: I can stop by the office on Monday 9/15 before 5pm will that be ok?" at bounding box center [317, 168] width 196 height 10
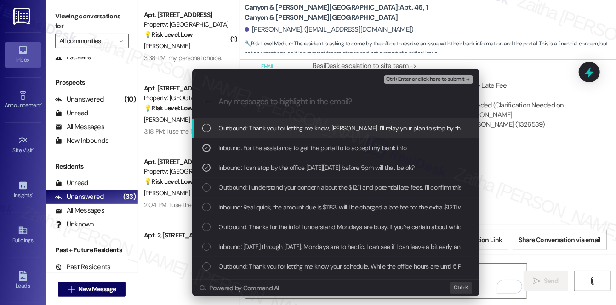
click at [430, 81] on span "Ctrl+Enter or click here to submit" at bounding box center [425, 79] width 79 height 6
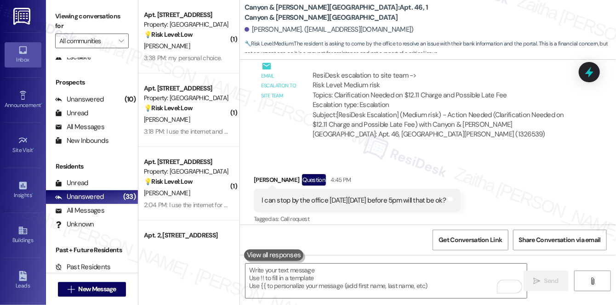
scroll to position [10945, 0]
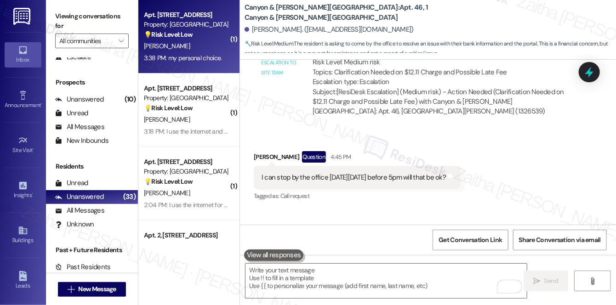
click at [202, 48] on div "G. Lawrence" at bounding box center [186, 45] width 87 height 11
type textarea "Fetching suggested responses. Please feel free to read through the conversation…"
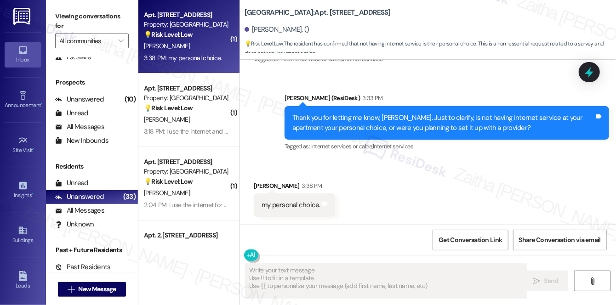
scroll to position [6006, 0]
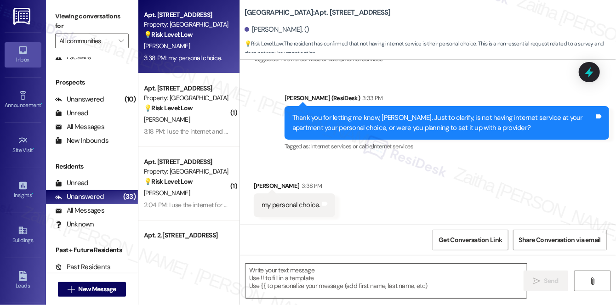
click at [343, 272] on textarea at bounding box center [385, 281] width 281 height 34
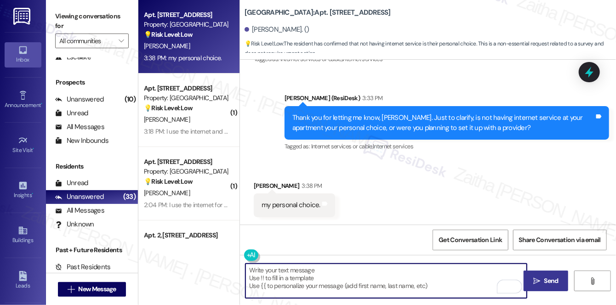
type textarea "T"
click at [289, 272] on textarea "To enrich screen reader interactions, please activate Accessibility in Grammarl…" at bounding box center [385, 281] width 281 height 34
click at [284, 272] on textarea "To enrich screen reader interactions, please activate Accessibility in Grammarl…" at bounding box center [385, 281] width 281 height 34
paste textarea "We're gathering resident feedback to improve connectivity."
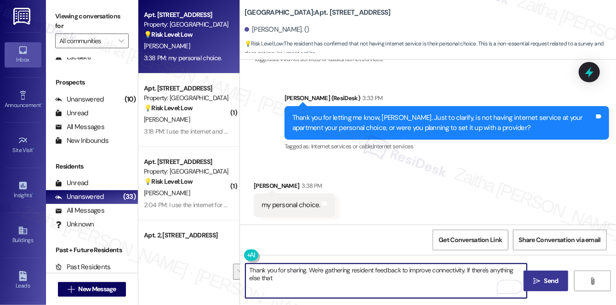
drag, startPoint x: 469, startPoint y: 271, endPoint x: 475, endPoint y: 289, distance: 19.5
click at [475, 289] on textarea "Thank you for sharing. We're gathering resident feedback to improve connectivit…" at bounding box center [385, 281] width 281 height 34
type textarea "Thank you for sharing. We're gathering resident feedback to improve connectivit…"
drag, startPoint x: 249, startPoint y: 270, endPoint x: 433, endPoint y: 282, distance: 185.1
click at [433, 282] on textarea "Thank you for sharing. We're gathering resident feedback to improve connectivit…" at bounding box center [385, 281] width 281 height 34
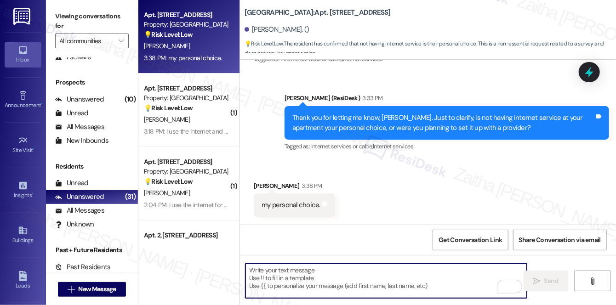
click at [290, 279] on textarea "To enrich screen reader interactions, please activate Accessibility in Grammarl…" at bounding box center [385, 281] width 281 height 34
paste textarea "Thank you for sharing your feedback. We’re gathering resident input to help imp…"
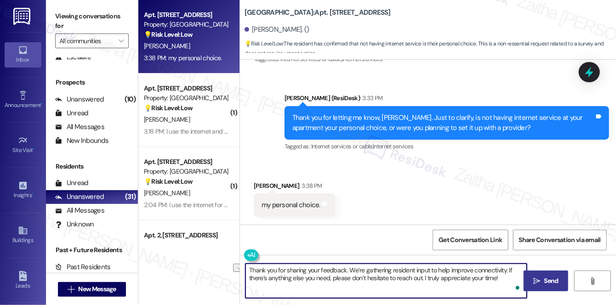
drag, startPoint x: 345, startPoint y: 268, endPoint x: 307, endPoint y: 266, distance: 37.3
click at [307, 266] on textarea "Thank you for sharing your feedback. We’re gathering resident input to help imp…" at bounding box center [385, 281] width 281 height 34
click at [393, 266] on textarea "Thank you for sharing that. We’re gathering resident input to help improve conn…" at bounding box center [385, 281] width 281 height 34
type textarea "Thank you for sharing that. We’re gathering resident feedback to help improve c…"
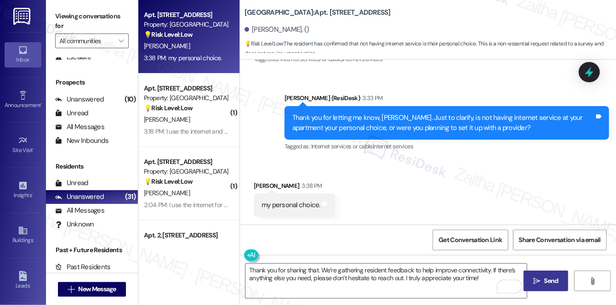
drag, startPoint x: 547, startPoint y: 284, endPoint x: 543, endPoint y: 282, distance: 4.7
click at [547, 284] on span "Send" at bounding box center [551, 281] width 14 height 10
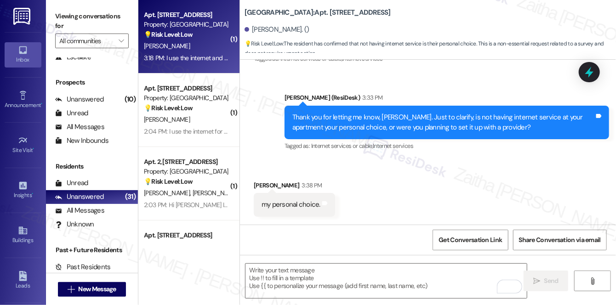
click at [208, 44] on div "[PERSON_NAME]" at bounding box center [186, 45] width 87 height 11
type textarea "Fetching suggested responses. Please feel free to read through the conversation…"
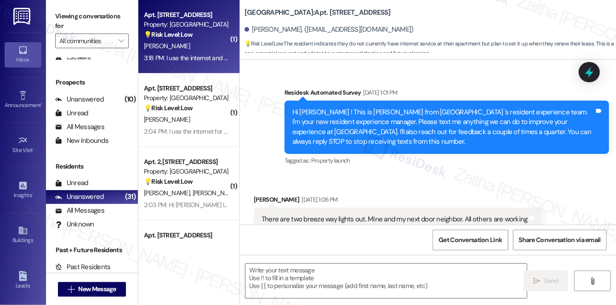
scroll to position [11272, 0]
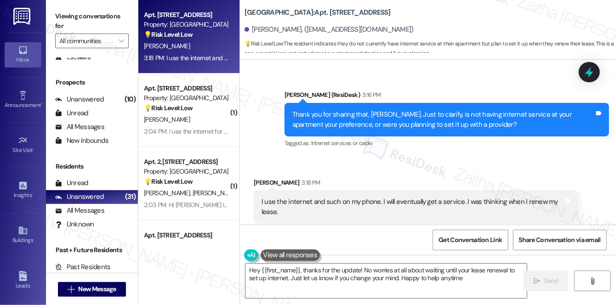
type textarea "Hey {{first_name}}, thanks for the update! No worries at all about waiting unti…"
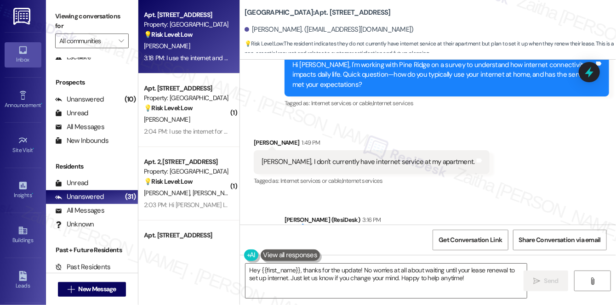
scroll to position [11273, 0]
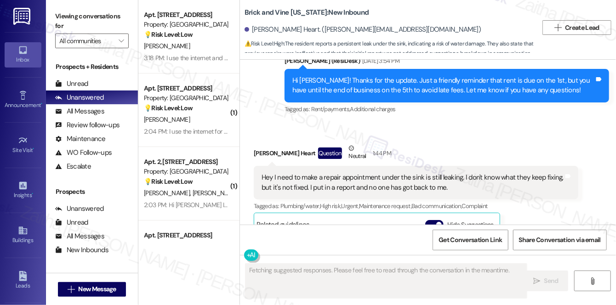
scroll to position [4525, 0]
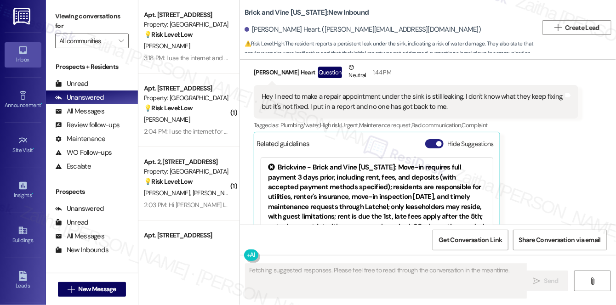
click at [430, 139] on button "Hide Suggestions" at bounding box center [434, 143] width 18 height 9
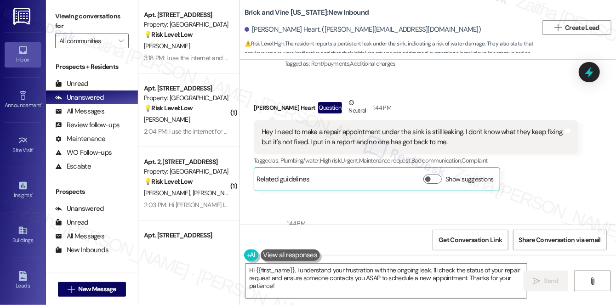
scroll to position [4508, 0]
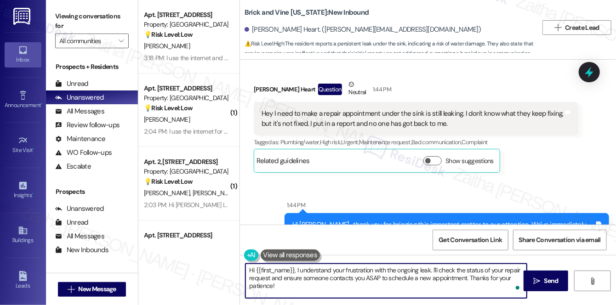
drag, startPoint x: 432, startPoint y: 269, endPoint x: 439, endPoint y: 288, distance: 19.6
click at [439, 288] on textarea "Hi {{first_name}}, I understand your frustration with the ongoing leak. I'll ch…" at bounding box center [385, 281] width 281 height 34
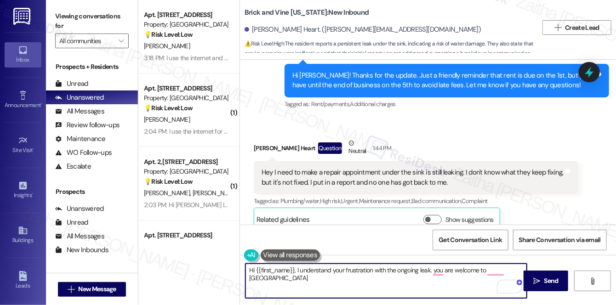
scroll to position [4466, 0]
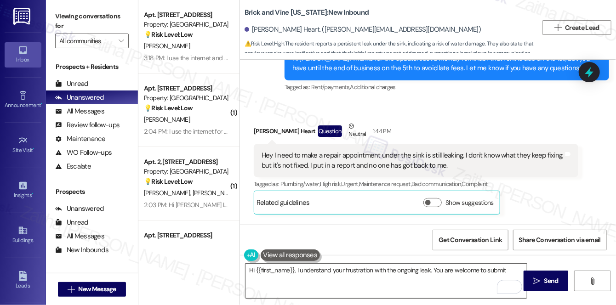
click at [509, 269] on textarea "Hi {{first_name}}, I understand your frustration with the ongoing leak. You are…" at bounding box center [385, 281] width 281 height 34
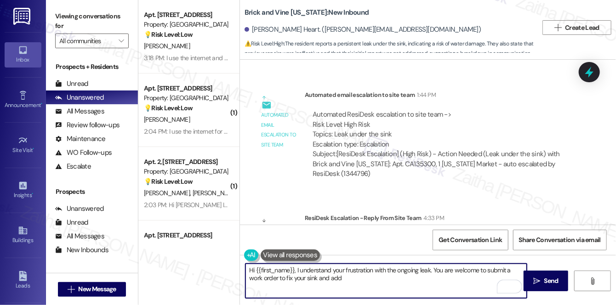
scroll to position [4717, 0]
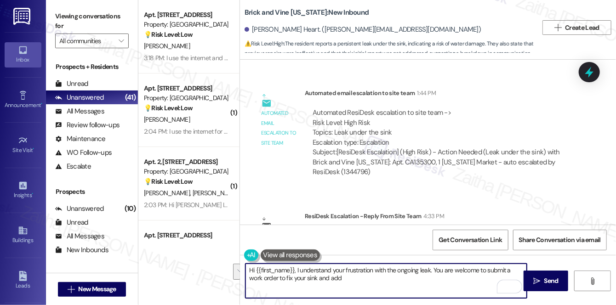
drag, startPoint x: 435, startPoint y: 268, endPoint x: 441, endPoint y: 284, distance: 17.3
click at [441, 284] on textarea "Hi {{first_name}}, I understand your frustration with the ongoing leak. You are…" at bounding box center [385, 281] width 281 height 34
paste textarea "You’re welcome to create a work order for on-site maintenance to take a look at…"
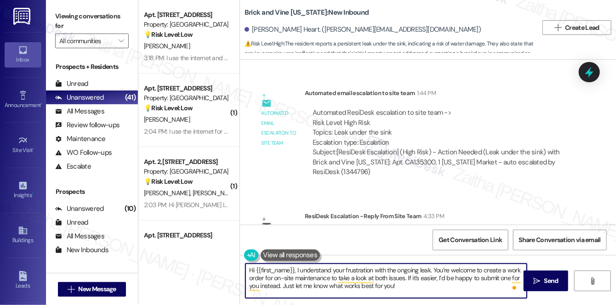
click at [381, 278] on textarea "Hi {{first_name}}, I understand your frustration with the ongoing leak. You’re …" at bounding box center [385, 281] width 281 height 34
click at [386, 286] on textarea "Hi {{first_name}}, I understand your frustration with the ongoing leak. You’re …" at bounding box center [385, 281] width 281 height 34
click at [286, 278] on textarea "Hi {{first_name}}, I understand your frustration with the ongoing leak. You’re …" at bounding box center [385, 281] width 281 height 34
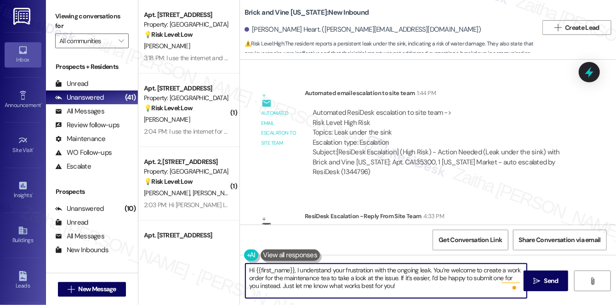
type textarea "Hi {{first_name}}, I understand your frustration with the ongoing leak. You’re …"
drag, startPoint x: 247, startPoint y: 268, endPoint x: 417, endPoint y: 287, distance: 171.0
click at [417, 287] on textarea "Hi {{first_name}}, I understand your frustration with the ongoing leak. You’re …" at bounding box center [385, 281] width 281 height 34
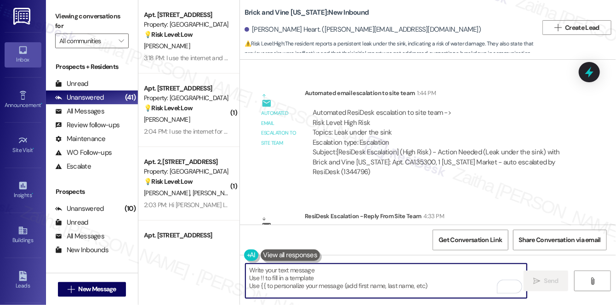
click at [306, 277] on textarea "To enrich screen reader interactions, please activate Accessibility in Grammarl…" at bounding box center [385, 281] width 281 height 34
click at [306, 281] on textarea "To enrich screen reader interactions, please activate Accessibility in Grammarl…" at bounding box center [385, 281] width 281 height 34
paste textarea "Hi {{first_name}}, I understand how frustrating the ongoing leak must be. You’r…"
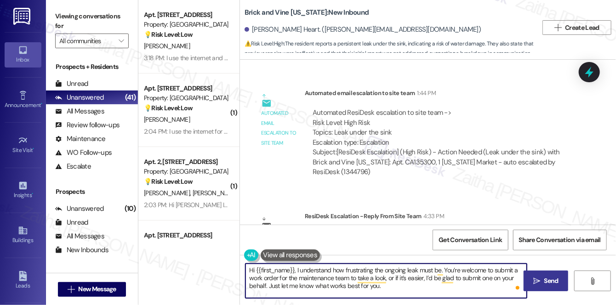
type textarea "Hi {{first_name}}, I understand how frustrating the ongoing leak must be. You’r…"
click at [554, 283] on span "Send" at bounding box center [551, 281] width 14 height 10
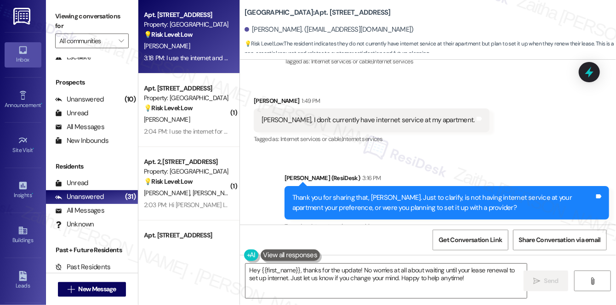
scroll to position [11273, 0]
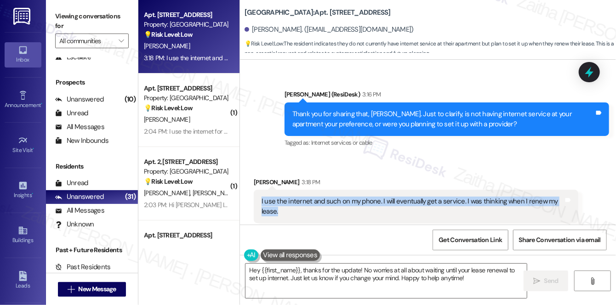
drag, startPoint x: 255, startPoint y: 179, endPoint x: 280, endPoint y: 189, distance: 26.8
click at [280, 190] on div "I use the internet and such on my phone. I will eventually get a service. I was…" at bounding box center [416, 207] width 324 height 34
copy div "I use the internet and such on my phone. I will eventually get a service. I was…"
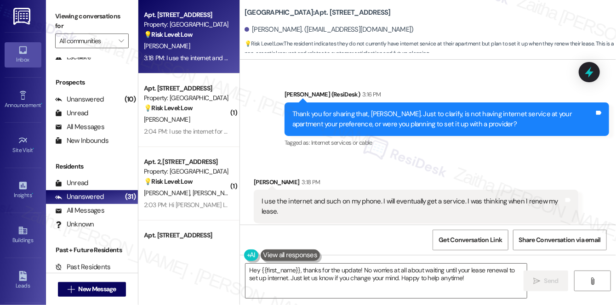
click at [382, 157] on div "Received via SMS [PERSON_NAME] 3:18 PM I use the internet and such on my phone.…" at bounding box center [428, 200] width 376 height 87
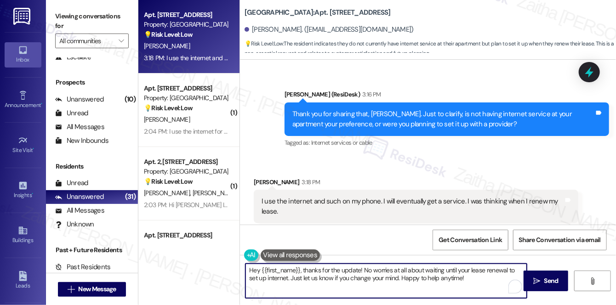
drag, startPoint x: 250, startPoint y: 272, endPoint x: 450, endPoint y: 288, distance: 200.9
click at [450, 288] on textarea "Hey {{first_name}}, thanks for the update! No worries at all about waiting unti…" at bounding box center [385, 281] width 281 height 34
type textarea "!"
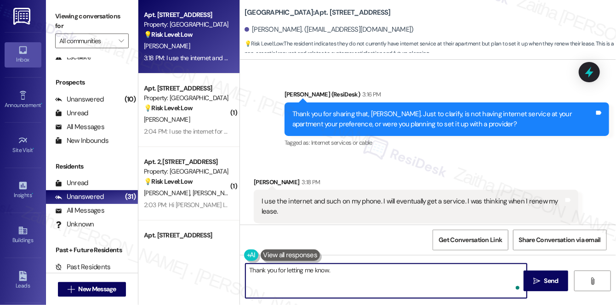
paste textarea "It’s helpful to know you mainly use your phone for internet right now and may c…"
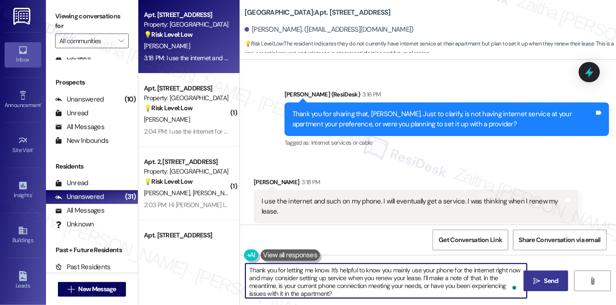
type textarea "Thank you for letting me know. It’s helpful to know you mainly use your phone f…"
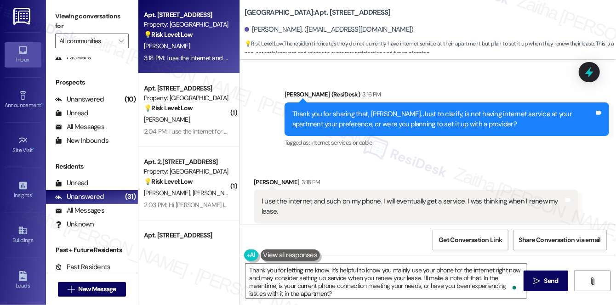
drag, startPoint x: 532, startPoint y: 278, endPoint x: 250, endPoint y: 145, distance: 312.5
click at [532, 278] on span " Send" at bounding box center [545, 281] width 29 height 10
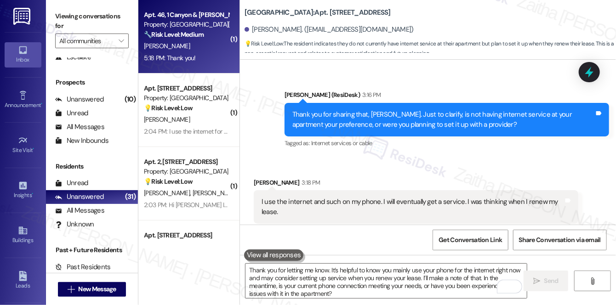
click at [211, 49] on div "T. Richards" at bounding box center [186, 45] width 87 height 11
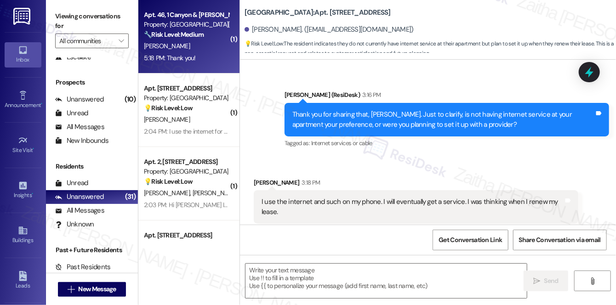
type textarea "Fetching suggested responses. Please feel free to read through the conversation…"
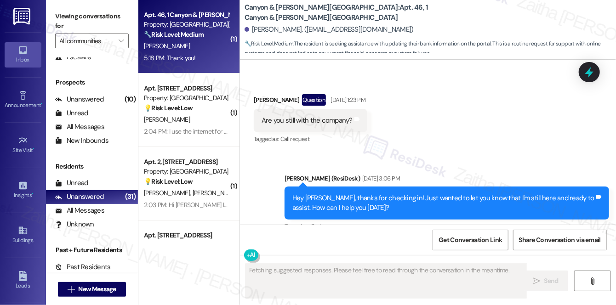
scroll to position [11146, 0]
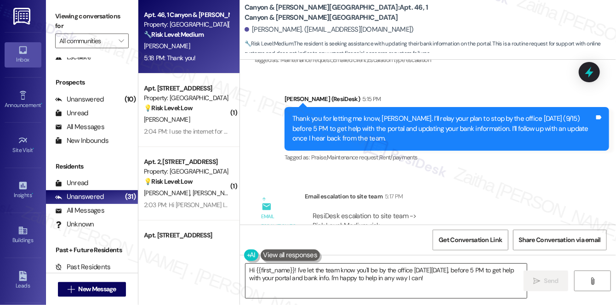
click at [252, 268] on textarea "Hi {{first_name}}! I've let the team know you'll be by the office on Monday, 9/…" at bounding box center [385, 281] width 281 height 34
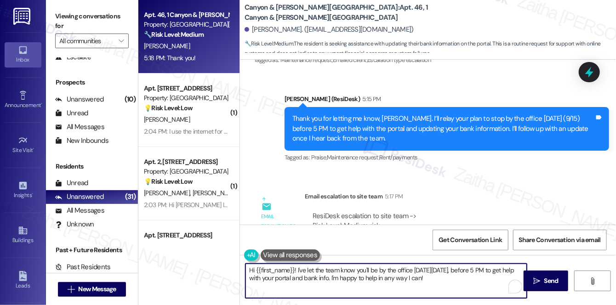
click at [252, 268] on textarea "Hi {{first_name}}! I've let the team know you'll be by the office on Monday, 9/…" at bounding box center [385, 281] width 281 height 34
drag, startPoint x: 332, startPoint y: 268, endPoint x: 483, endPoint y: 288, distance: 152.4
click at [483, 288] on textarea "You're welcome {{first_name}}! I've let the team know you'll be by the office o…" at bounding box center [385, 281] width 281 height 34
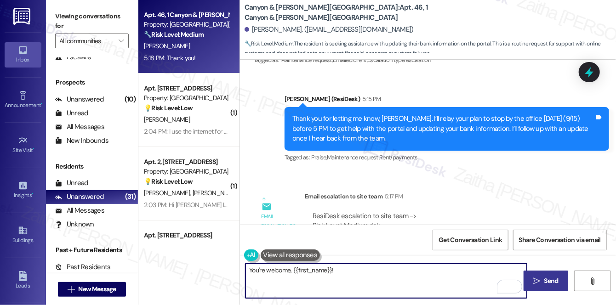
type textarea "You're welcome, {{first_name}}!"
click at [545, 277] on span "Send" at bounding box center [551, 281] width 14 height 10
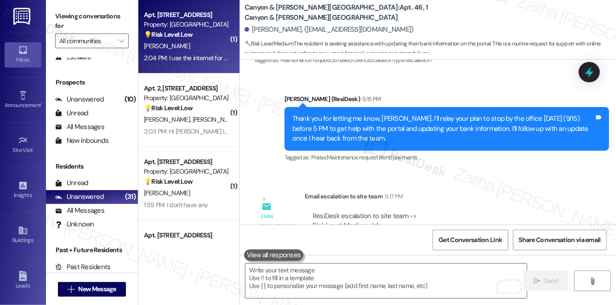
click at [211, 47] on div "K. Daniels" at bounding box center [186, 45] width 87 height 11
type textarea "Fetching suggested responses. Please feel free to read through the conversation…"
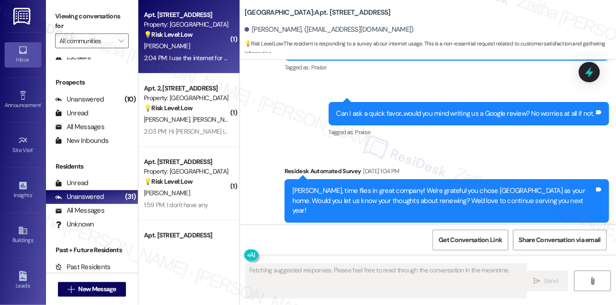
scroll to position [3138, 0]
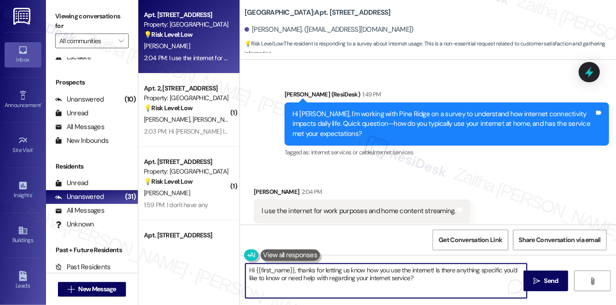
drag, startPoint x: 298, startPoint y: 267, endPoint x: 243, endPoint y: 274, distance: 55.5
click at [243, 273] on div "Hi {{first_name}}, thanks for letting us know how you use the internet! Is ther…" at bounding box center [381, 280] width 282 height 35
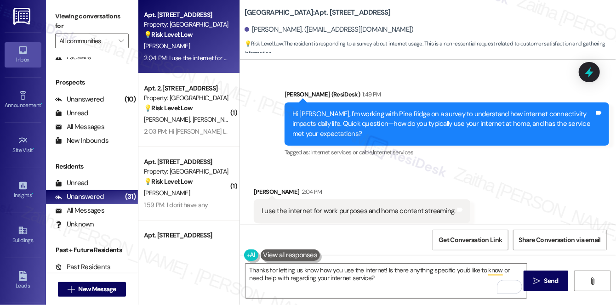
click at [269, 180] on div "Received via SMS Kenneth Daniels 2:04 PM I use the internet for work purposes a…" at bounding box center [362, 212] width 230 height 64
copy div "Kenneth"
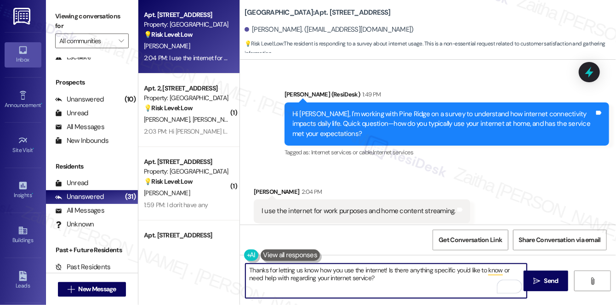
click at [383, 267] on textarea "Thanks for letting us know how you use the internet! Is there anything specific…" at bounding box center [385, 281] width 281 height 34
paste textarea "Kenneth"
drag, startPoint x: 414, startPoint y: 270, endPoint x: 416, endPoint y: 282, distance: 12.2
click at [416, 282] on textarea "Thanks for letting us know how you use the internet, Kenneth! Is there anything…" at bounding box center [385, 281] width 281 height 34
paste textarea "Ever had issues that disrupted you?"
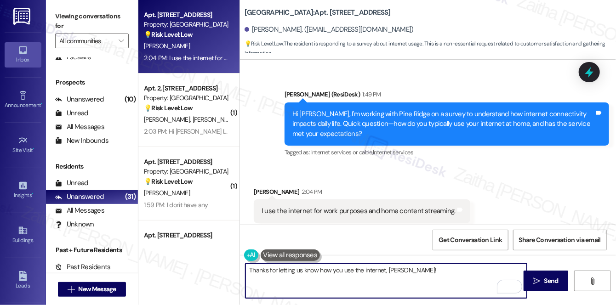
type textarea "Thanks for letting us know how you use the internet, Kenneth! Ever had issues t…"
drag, startPoint x: 247, startPoint y: 271, endPoint x: 508, endPoint y: 270, distance: 261.4
click at [508, 270] on textarea "Thanks for letting us know how you use the internet, Kenneth! Ever had issues t…" at bounding box center [385, 281] width 281 height 34
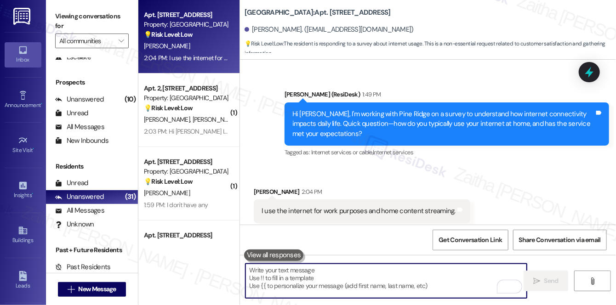
paste textarea "Thanks for sharing how you use the internet, Kenneth! Have you experienced any …"
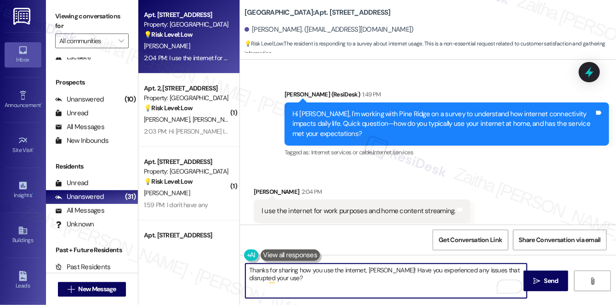
type textarea "Thanks for sharing how you use the internet, Kenneth! Have you experienced any …"
drag, startPoint x: 288, startPoint y: 286, endPoint x: 245, endPoint y: 263, distance: 48.3
click at [245, 264] on textarea "Thanks for sharing how you use the internet, Kenneth! Have you experienced any …" at bounding box center [385, 281] width 281 height 34
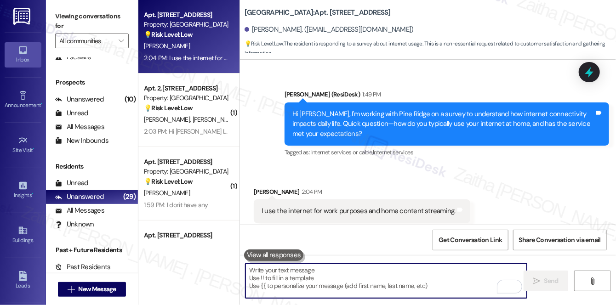
paste textarea "Thanks for sharing how you use the internet, Kenneth! Have you run into any pro…"
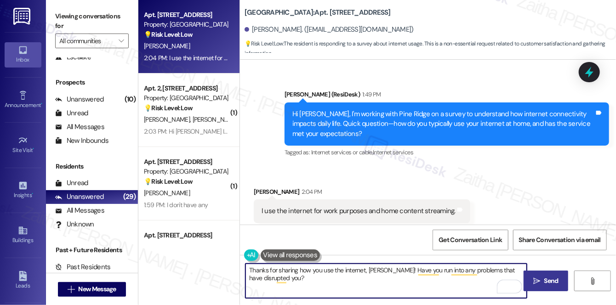
type textarea "Thanks for sharing how you use the internet, Kenneth! Have you run into any pro…"
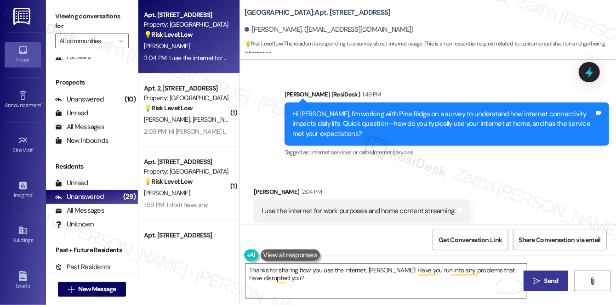
drag, startPoint x: 545, startPoint y: 283, endPoint x: 534, endPoint y: 271, distance: 15.9
click at [545, 283] on span "Send" at bounding box center [551, 281] width 14 height 10
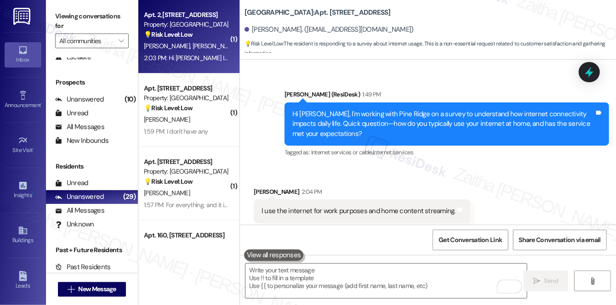
click at [203, 51] on div "A. Johnson C. Dailey" at bounding box center [186, 45] width 87 height 11
type textarea "Fetching suggested responses. Please feel free to read through the conversation…"
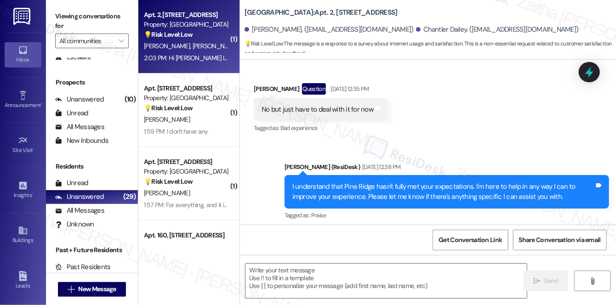
type textarea "Fetching suggested responses. Please feel free to read through the conversation…"
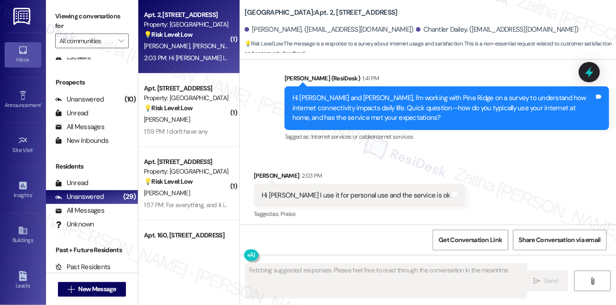
scroll to position [692, 0]
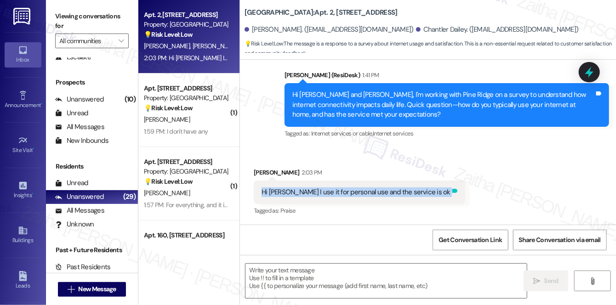
drag, startPoint x: 257, startPoint y: 192, endPoint x: 415, endPoint y: 196, distance: 157.6
click at [415, 196] on div "Hi Sarah I use it for personal use and the service is ok Tags and notes" at bounding box center [359, 192] width 211 height 23
click at [490, 184] on div "Received via SMS Amber Johnson 2:03 PM Hi Sarah I use it for personal use and t…" at bounding box center [428, 186] width 376 height 78
drag, startPoint x: 256, startPoint y: 192, endPoint x: 413, endPoint y: 199, distance: 156.8
click at [413, 199] on div "Hi Sarah I use it for personal use and the service is ok Tags and notes" at bounding box center [359, 192] width 211 height 23
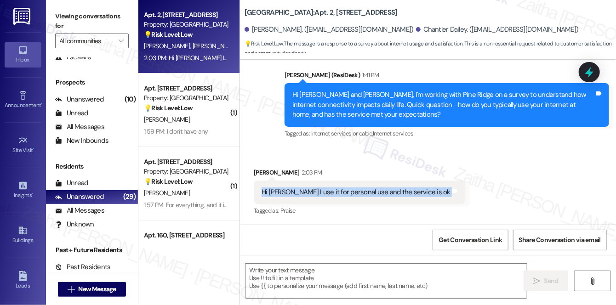
copy div "Hi Sarah I use it for personal use and the service is ok Tags and notes"
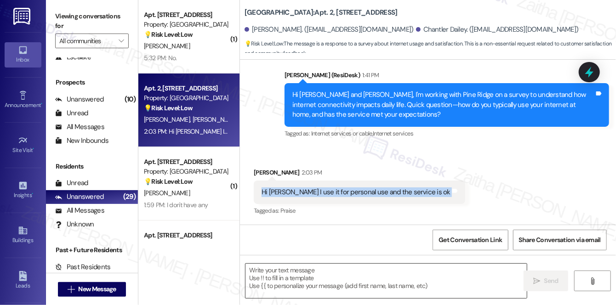
click at [262, 271] on textarea at bounding box center [385, 281] width 281 height 34
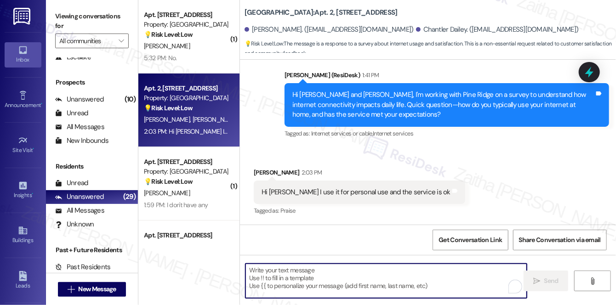
paste textarea "Thanks for letting me know, {{first_name}}! I’m glad to hear the service has be…"
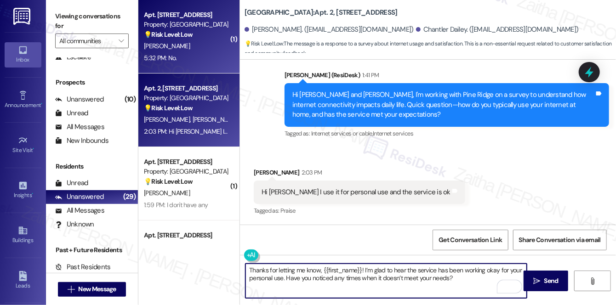
type textarea "Thanks for letting me know, {{first_name}}! I’m glad to hear the service has be…"
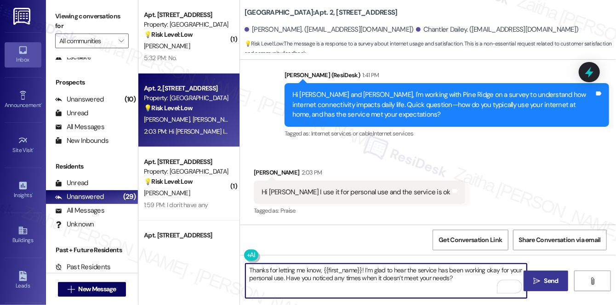
click at [535, 276] on span " Send" at bounding box center [545, 281] width 29 height 10
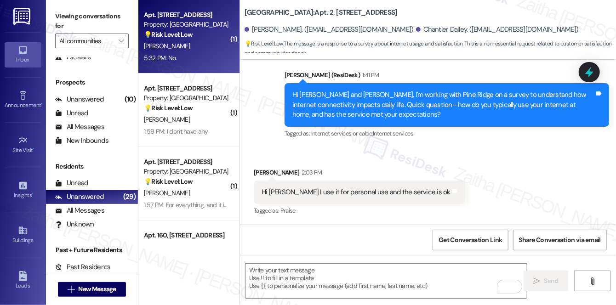
click at [176, 25] on div "Property: [GEOGRAPHIC_DATA]" at bounding box center [186, 25] width 85 height 10
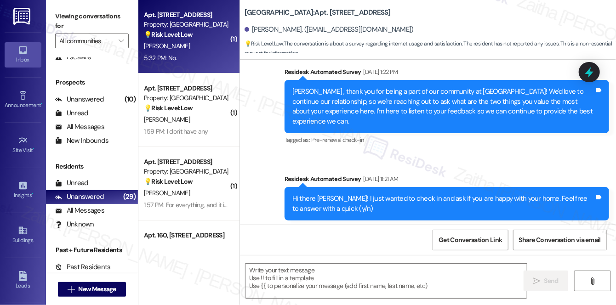
type textarea "Fetching suggested responses. Please feel free to read through the conversation…"
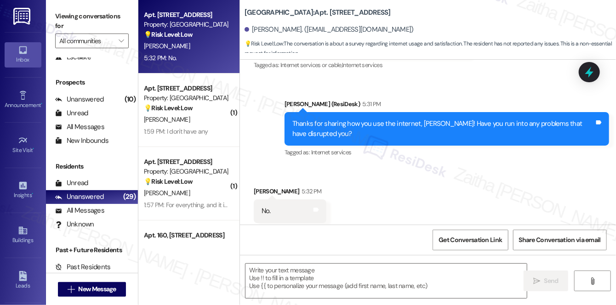
scroll to position [3304, 0]
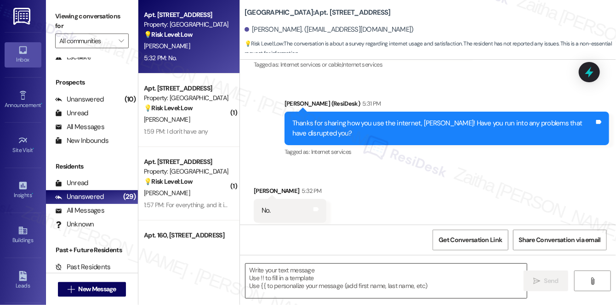
click at [288, 274] on textarea at bounding box center [385, 281] width 281 height 34
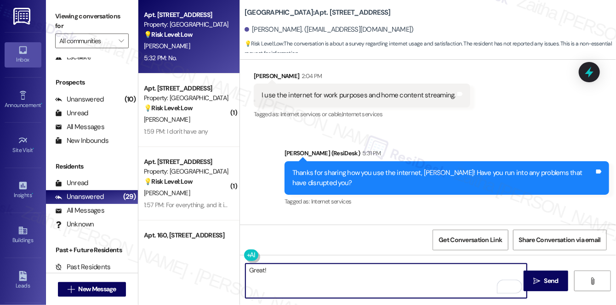
scroll to position [3262, 0]
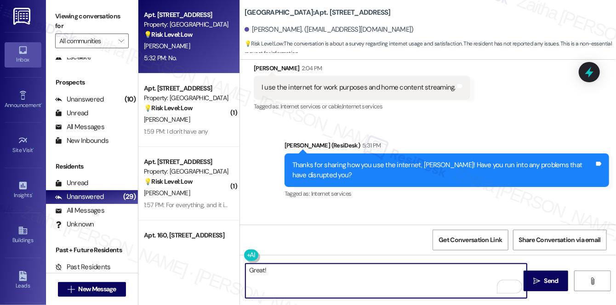
paste textarea "Have you noticed any differences in connectivity between your apartment and the…"
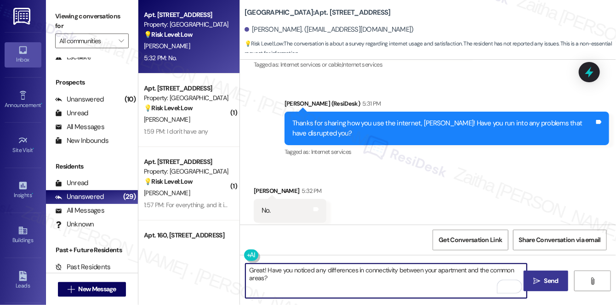
type textarea "Great! Have you noticed any differences in connectivity between your apartment …"
click at [545, 276] on span "Send" at bounding box center [551, 281] width 14 height 10
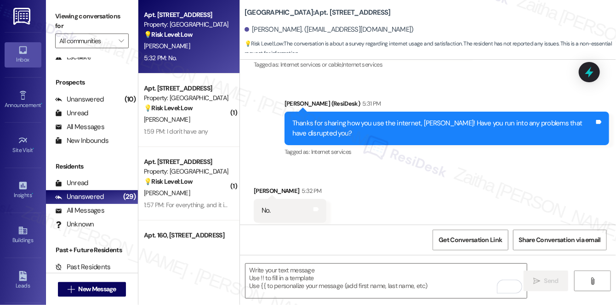
scroll to position [3303, 0]
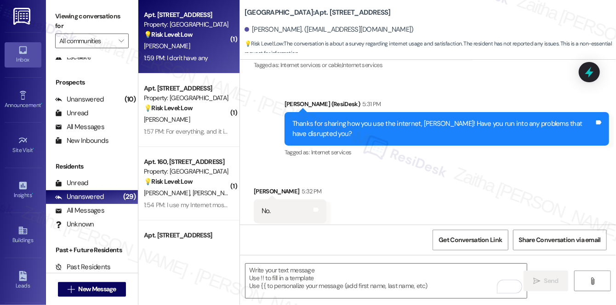
click at [164, 48] on span "[PERSON_NAME]" at bounding box center [167, 46] width 46 height 8
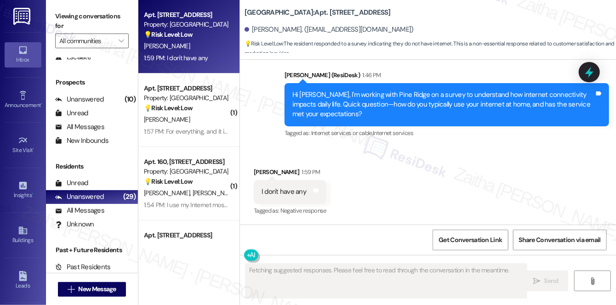
scroll to position [957, 0]
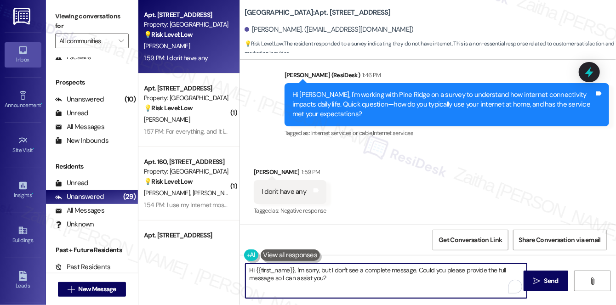
drag, startPoint x: 293, startPoint y: 268, endPoint x: 359, endPoint y: 283, distance: 67.8
click at [359, 283] on textarea "Hi {{first_name}}, I'm sorry, but I don't see a complete message. Could you ple…" at bounding box center [385, 281] width 281 height 34
drag, startPoint x: 249, startPoint y: 269, endPoint x: 254, endPoint y: 267, distance: 5.2
click at [249, 269] on textarea "Hi {{first_name}}" at bounding box center [385, 281] width 281 height 34
click at [252, 268] on textarea "Hi {{first_name}}" at bounding box center [385, 281] width 281 height 34
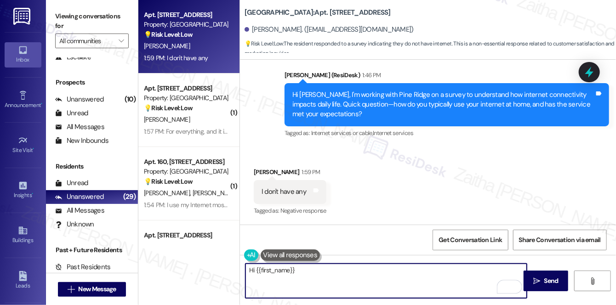
click at [252, 268] on textarea "Hi {{first_name}}" at bounding box center [385, 281] width 281 height 34
type textarea "Thank{{first_name}}"
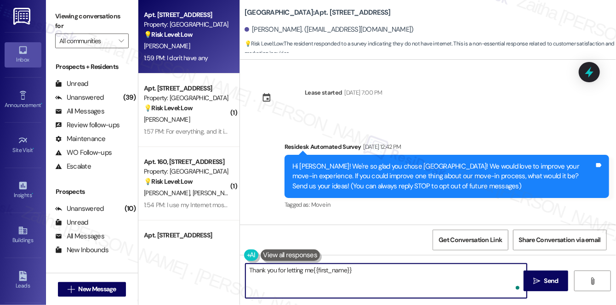
scroll to position [957, 0]
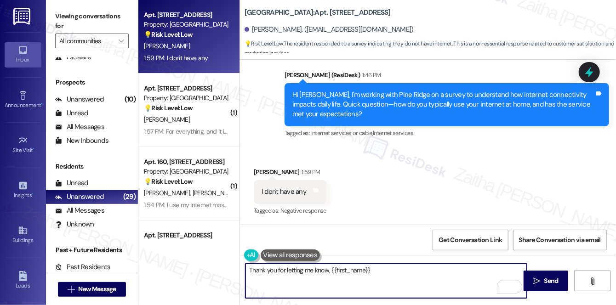
click at [364, 277] on textarea "Thank you for letting me know, {{first_name}}" at bounding box center [385, 281] width 281 height 34
click at [373, 275] on textarea "Thank you for letting me know, {{first_name}}" at bounding box center [385, 281] width 281 height 34
paste textarea "Just to clarify, is not having internet service at your apartment your preferen…"
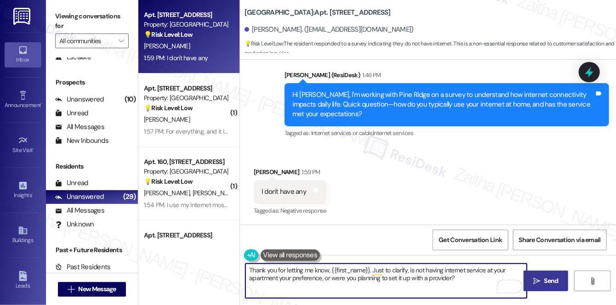
type textarea "Thank you for letting me know, {{first_name}}. Just to clarify, is not having i…"
click at [537, 276] on span " Send" at bounding box center [545, 281] width 29 height 10
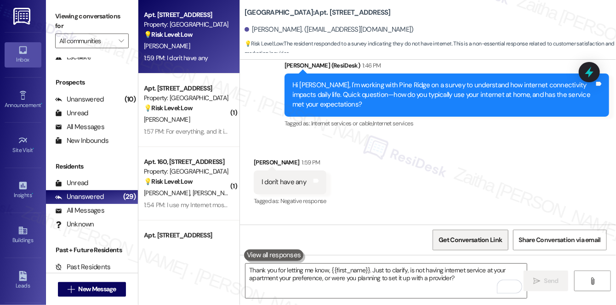
scroll to position [956, 0]
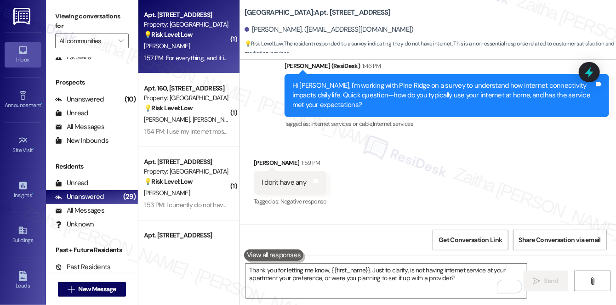
click at [198, 45] on div "[PERSON_NAME]" at bounding box center [186, 45] width 87 height 11
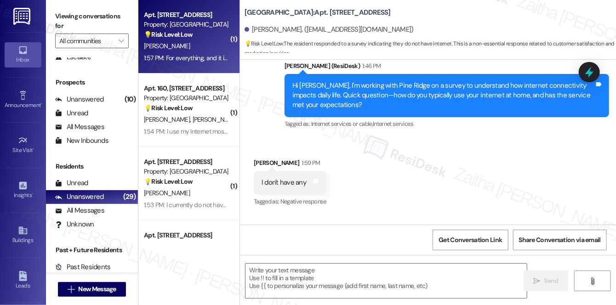
type textarea "Fetching suggested responses. Please feel free to read through the conversation…"
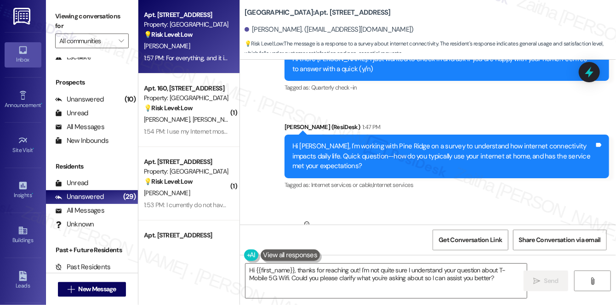
scroll to position [3019, 0]
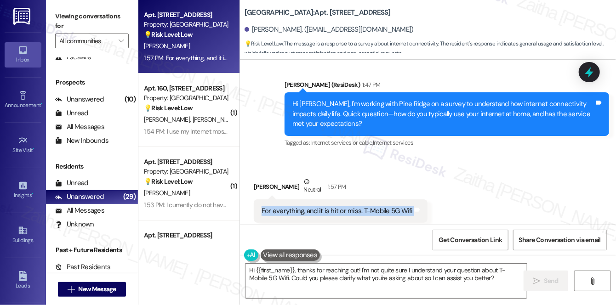
drag, startPoint x: 259, startPoint y: 192, endPoint x: 412, endPoint y: 200, distance: 152.7
click at [412, 200] on div "For everything, and it is hit or miss. T-Mobile 5G Wifi Tags and notes" at bounding box center [341, 210] width 174 height 23
copy div "For everything, and it is hit or miss. T-Mobile 5G Wifi Tags and notes"
click at [395, 223] on div "Tagged as: Internet services Click to highlight conversations about Internet se…" at bounding box center [341, 229] width 174 height 13
click at [252, 270] on textarea "Hi {{first_name}}, thanks for reaching out! I'm not quite sure I understand you…" at bounding box center [385, 281] width 281 height 34
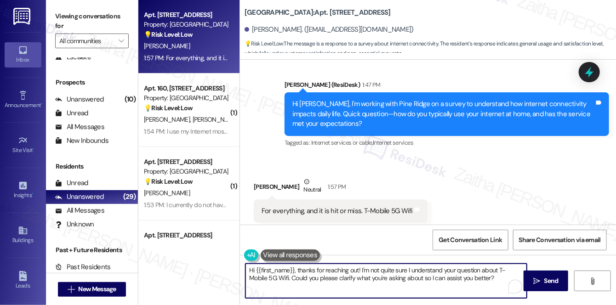
click at [252, 270] on textarea "Hi {{first_name}}, thanks for reaching out! I'm not quite sure I understand you…" at bounding box center [385, 281] width 281 height 34
drag, startPoint x: 363, startPoint y: 271, endPoint x: 368, endPoint y: 288, distance: 17.7
click at [368, 288] on textarea "Thank you for sharing that, {{first_name}}, thanks for reaching out! I'm not qu…" at bounding box center [385, 281] width 281 height 34
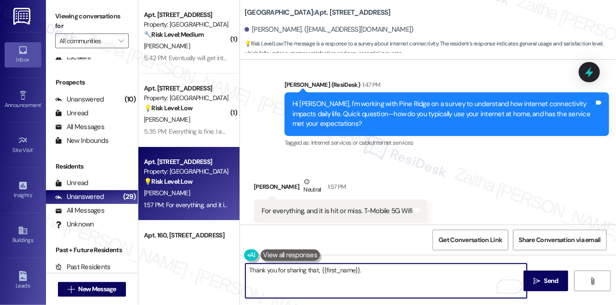
paste textarea "I understand it can be frustrating when the service is hit or miss. With your T…"
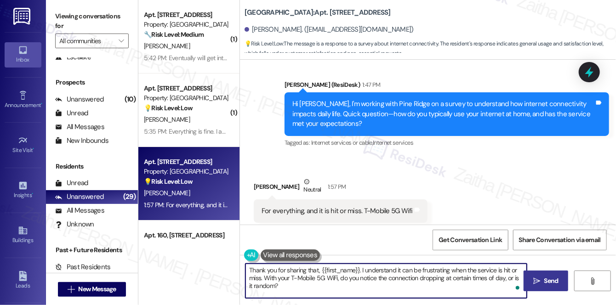
type textarea "Thank you for sharing that, {{first_name}}. I understand it can be frustrating …"
click at [549, 279] on span "Send" at bounding box center [551, 281] width 14 height 10
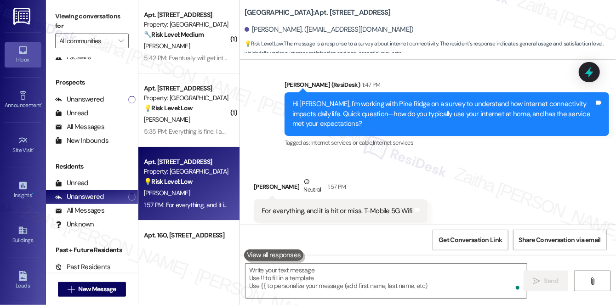
scroll to position [3019, 0]
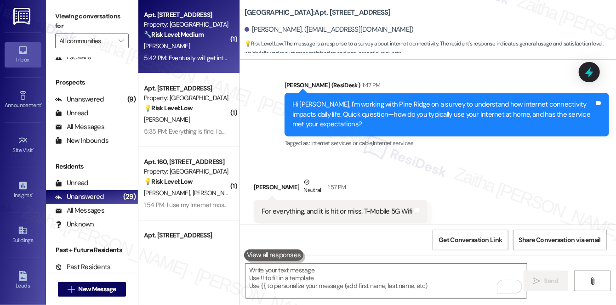
click at [213, 38] on div "🔧 Risk Level: Medium The resident indicates they will eventually get internet s…" at bounding box center [186, 35] width 85 height 10
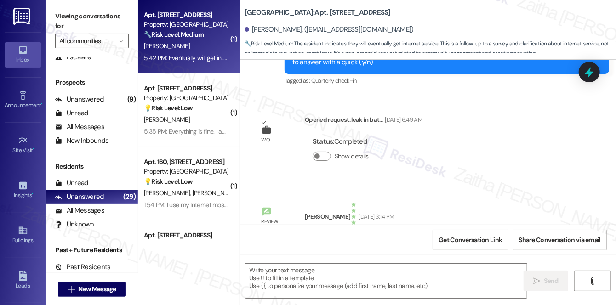
type textarea "Fetching suggested responses. Please feel free to read through the conversation…"
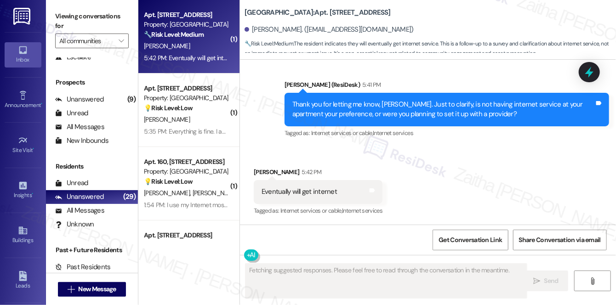
scroll to position [1122, 0]
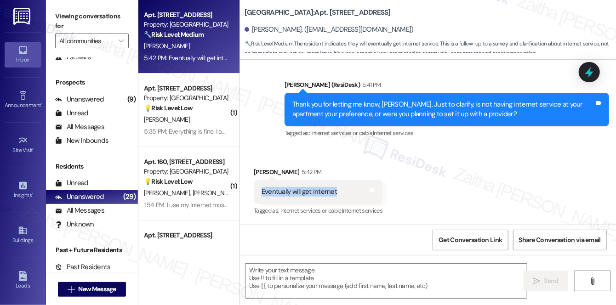
drag, startPoint x: 259, startPoint y: 188, endPoint x: 349, endPoint y: 192, distance: 90.1
click at [349, 192] on div "Eventually will get internet Tags and notes" at bounding box center [318, 191] width 129 height 23
copy div "Eventually will get internet"
click at [447, 183] on div "Received via SMS Patricia Hatcher 5:42 PM Eventually will get internet Tags and…" at bounding box center [428, 186] width 376 height 78
click at [289, 274] on textarea at bounding box center [385, 281] width 281 height 34
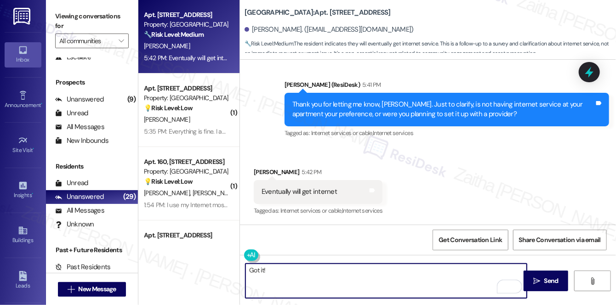
paste textarea "We're gathering resident feedback to improve connectivity."
click at [424, 270] on textarea "Got it! We're gathering resident feedback to improve connectivity. I appreciate…" at bounding box center [385, 281] width 281 height 34
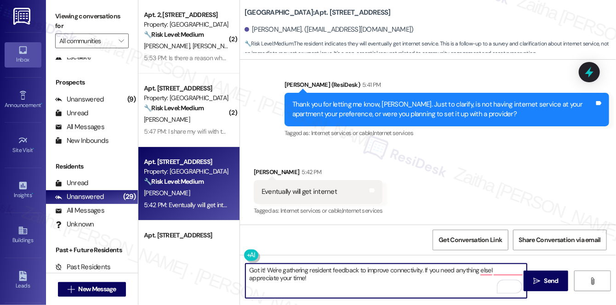
drag, startPoint x: 297, startPoint y: 0, endPoint x: 427, endPoint y: 153, distance: 201.1
click at [427, 153] on div "Received via SMS Patricia Hatcher 5:42 PM Eventually will get internet Tags and…" at bounding box center [428, 186] width 376 height 78
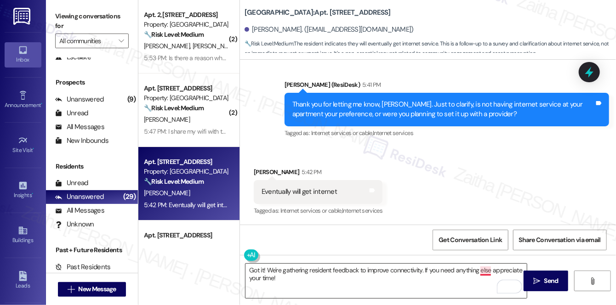
click at [484, 270] on textarea "Got it! We're gathering resident feedback to improve connectivity. If you need …" at bounding box center [385, 281] width 281 height 34
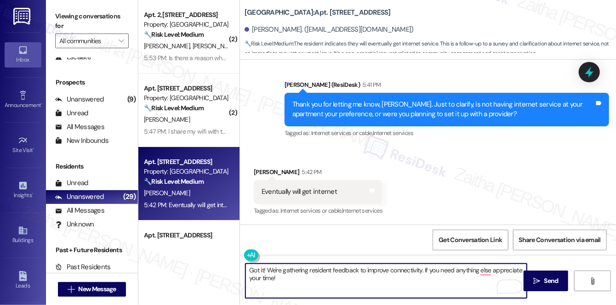
click at [490, 268] on textarea "Got it! We're gathering resident feedback to improve connectivity. If you need …" at bounding box center [385, 281] width 281 height 34
type textarea "Got it! We're gathering resident feedback to improve connectivity. If you need …"
click at [551, 284] on span "Send" at bounding box center [551, 281] width 14 height 10
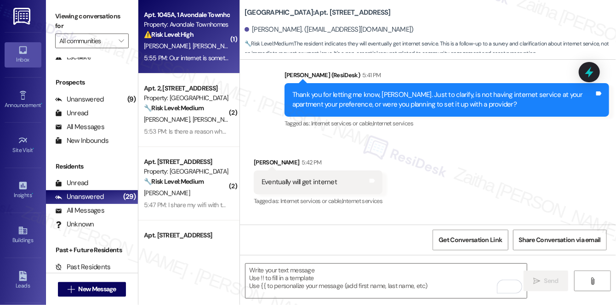
click at [218, 38] on div "⚠️ Risk Level: High The resident reports that their internet service is 'someti…" at bounding box center [186, 35] width 85 height 10
type textarea "Fetching suggested responses. Please feel free to read through the conversation…"
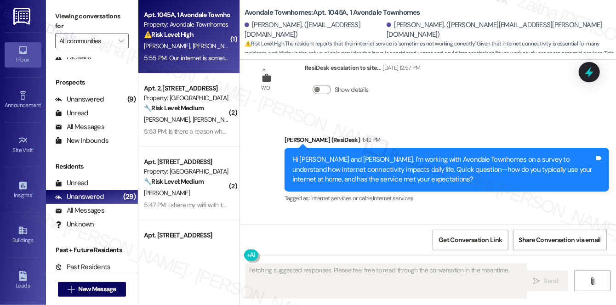
scroll to position [4957, 0]
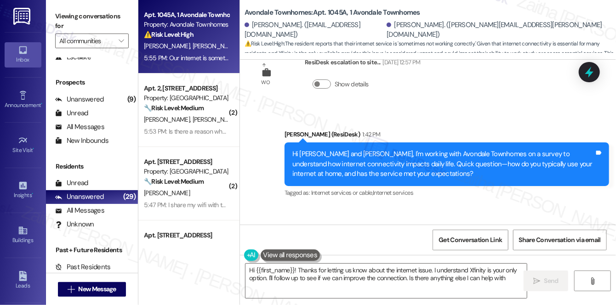
type textarea "Hi {{first_name}}! Thanks for letting us know about the internet issue. I under…"
drag, startPoint x: 260, startPoint y: 189, endPoint x: 534, endPoint y: 198, distance: 273.9
click at [534, 220] on div "Received via SMS Barbara Everson Neutral 5:55 PM Our internet is sometimes not …" at bounding box center [396, 256] width 298 height 73
copy div "Our internet is sometimes not working correctly and Xfinity is the only one tha…"
click at [462, 206] on div "Received via SMS Barbara Everson Neutral 5:55 PM Our internet is sometimes not …" at bounding box center [428, 249] width 376 height 87
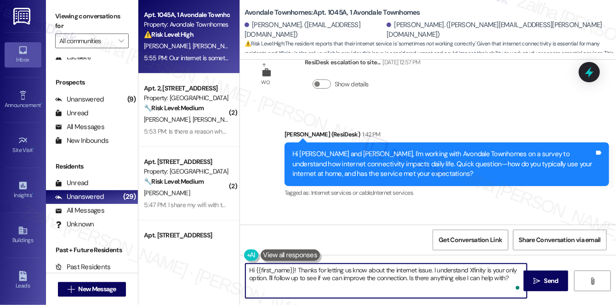
drag, startPoint x: 250, startPoint y: 271, endPoint x: 509, endPoint y: 289, distance: 259.2
click at [509, 289] on textarea "Hi {{first_name}}! Thanks for letting us know about the internet issue. I under…" at bounding box center [385, 281] width 281 height 34
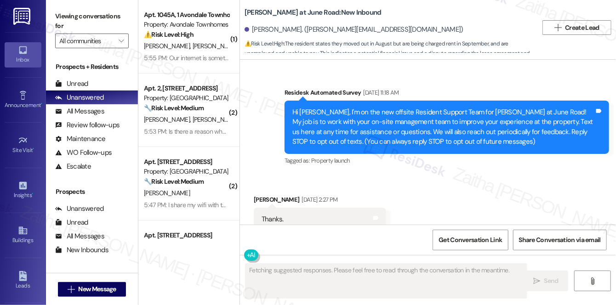
scroll to position [15114, 0]
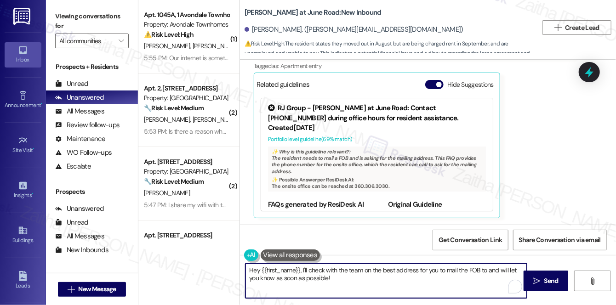
drag, startPoint x: 251, startPoint y: 270, endPoint x: 338, endPoint y: 284, distance: 88.4
click at [338, 284] on textarea "Hey {{first_name}}, I'll check with the team on the best address for you to mai…" at bounding box center [385, 281] width 281 height 34
type textarea "H"
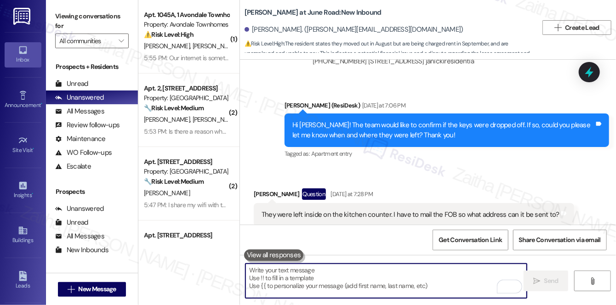
scroll to position [0, 0]
click at [431, 247] on button "Hide Suggestions" at bounding box center [434, 251] width 18 height 9
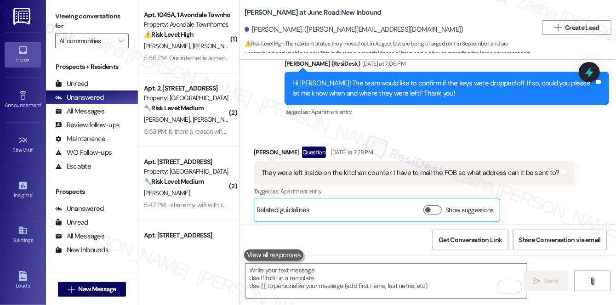
scroll to position [14992, 0]
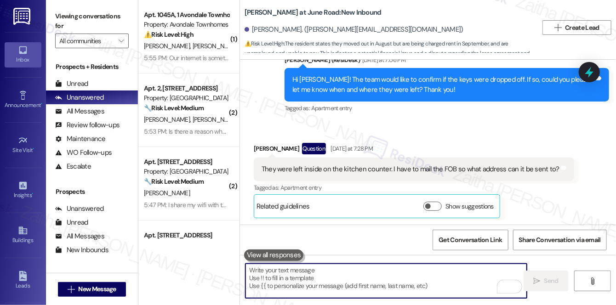
click at [311, 282] on textarea "To enrich screen reader interactions, please activate Accessibility in Grammarl…" at bounding box center [385, 281] width 281 height 34
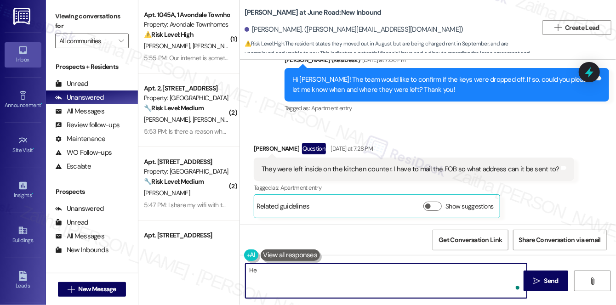
type textarea "H"
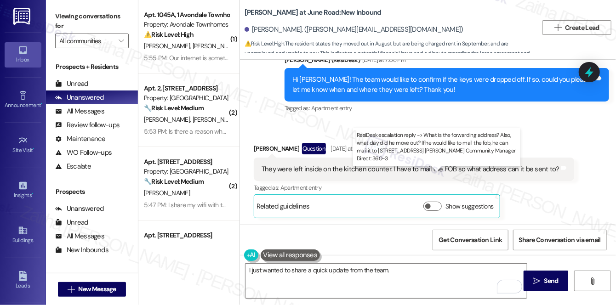
drag, startPoint x: 499, startPoint y: 184, endPoint x: 503, endPoint y: 196, distance: 12.9
copy div "If he would like to mail the fob, he can mail it to 4355 Fuchsia Drive, Belling…"
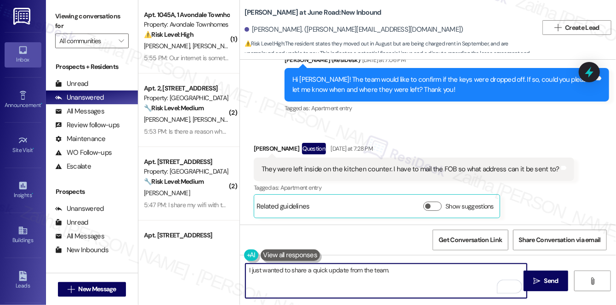
click at [414, 272] on textarea "I just wanted to share a quick update from the team." at bounding box center [385, 281] width 281 height 34
paste textarea "If he would like to mail the fob, he can mail it to 4355 Fuchsia Drive, Belling…"
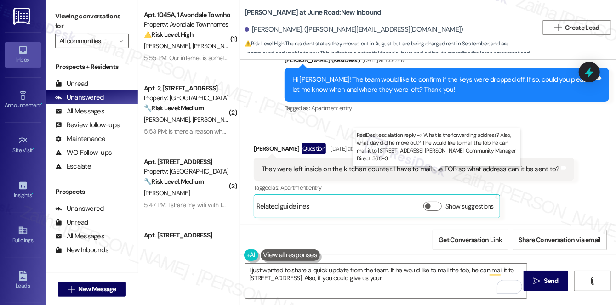
drag, startPoint x: 343, startPoint y: 185, endPoint x: 404, endPoint y: 183, distance: 61.1
copy div "forwarding address?"
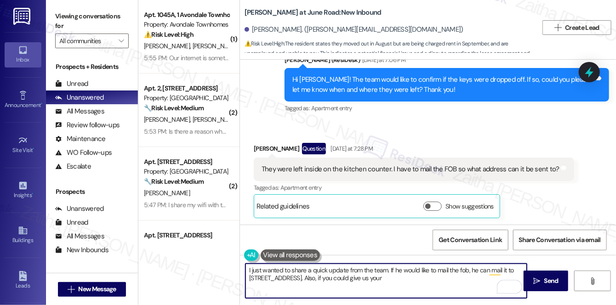
click at [465, 276] on textarea "I just wanted to share a quick update from the team. If he would like to mail t…" at bounding box center [385, 281] width 281 height 34
paste textarea "forwarding address?"
type textarea "I just wanted to share a quick update from the team. If he would like to mail t…"
drag, startPoint x: 246, startPoint y: 268, endPoint x: 518, endPoint y: 283, distance: 272.3
click at [518, 283] on div "I just wanted to share a quick update from the team. If he would like to mail t…" at bounding box center [386, 280] width 282 height 35
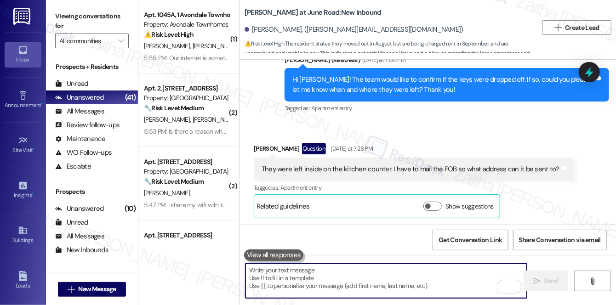
click at [322, 278] on textarea "To enrich screen reader interactions, please activate Accessibility in Grammarl…" at bounding box center [385, 281] width 281 height 34
paste textarea "I just wanted to share a quick update from the team. If you'd like to mail the …"
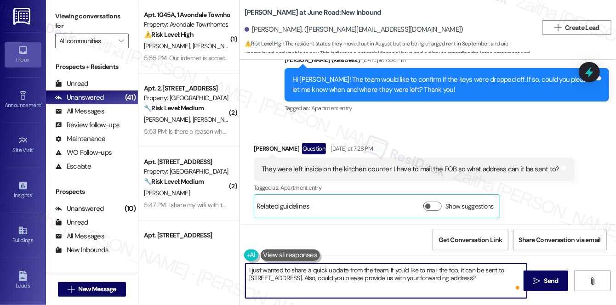
scroll to position [0, 0]
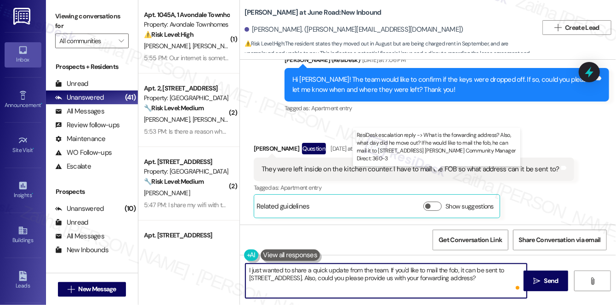
type textarea "I just wanted to share a quick update from the team. If you'd like to mail the …"
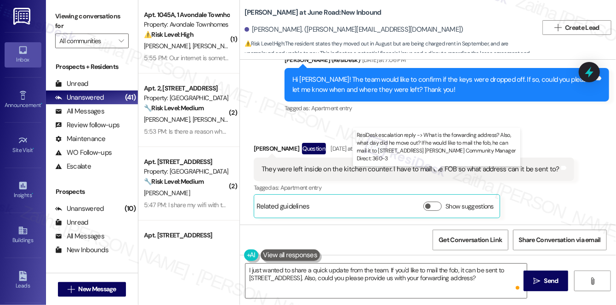
drag, startPoint x: 406, startPoint y: 186, endPoint x: 498, endPoint y: 185, distance: 92.8
copy div "Also, what day did he move out?"
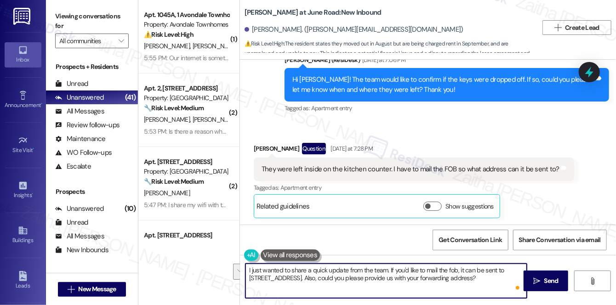
drag, startPoint x: 248, startPoint y: 268, endPoint x: 514, endPoint y: 286, distance: 266.5
click at [514, 286] on div "I just wanted to share a quick update from the team. If you'd like to mail the …" at bounding box center [386, 280] width 282 height 35
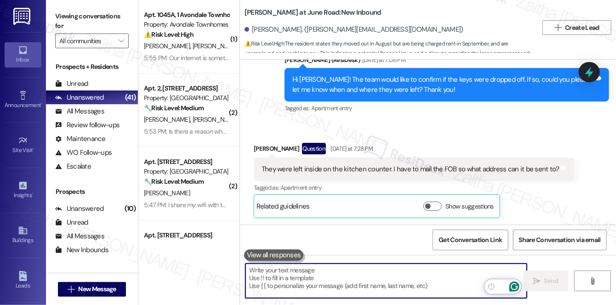
click at [317, 272] on textarea "To enrich screen reader interactions, please activate Accessibility in Grammarl…" at bounding box center [385, 281] width 281 height 34
paste textarea "I just wanted to share a quick update from the team. If you’d like to mail the …"
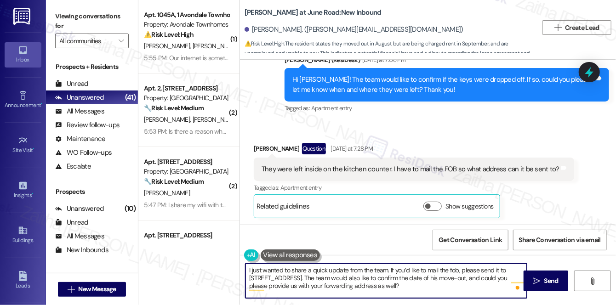
click at [475, 278] on textarea "I just wanted to share a quick update from the team. If you’d like to mail the …" at bounding box center [385, 281] width 281 height 34
type textarea "I just wanted to share a quick update from the team. If you’d like to mail the …"
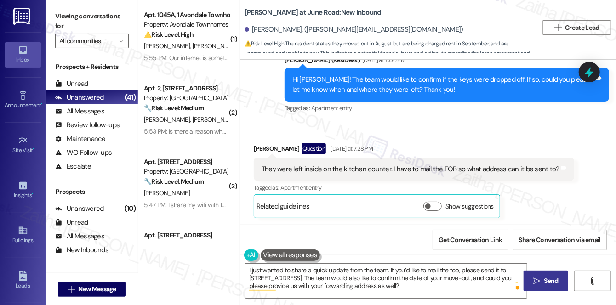
click at [540, 278] on span " Send" at bounding box center [545, 281] width 29 height 10
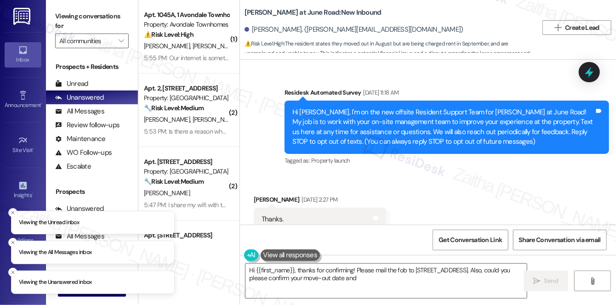
scroll to position [15211, 0]
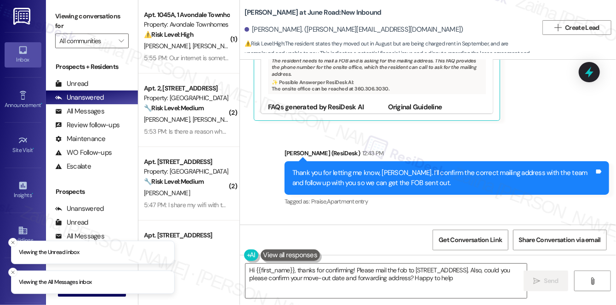
type textarea "Hi {{first_name}}, thanks for confirming! Please mail the fob to [STREET_ADDRES…"
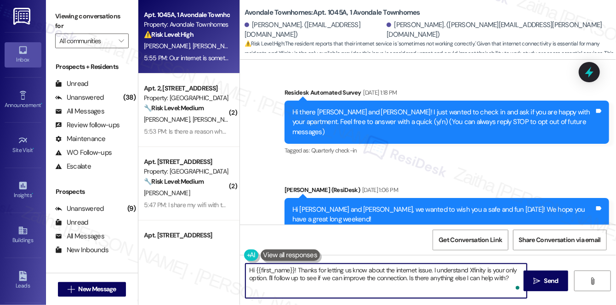
scroll to position [4957, 0]
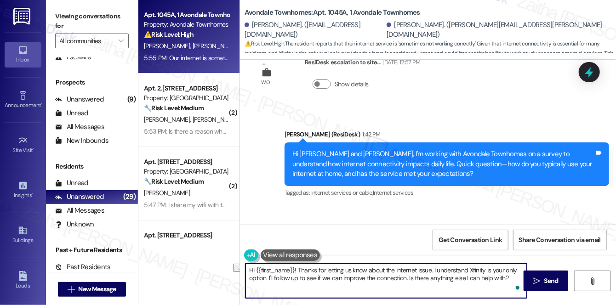
drag, startPoint x: 298, startPoint y: 269, endPoint x: 247, endPoint y: 264, distance: 51.3
click at [247, 264] on textarea "Hi {{first_name}}! Thanks for letting us know about the internet issue. I under…" at bounding box center [385, 281] width 281 height 34
click at [270, 227] on div "[PERSON_NAME] Neutral 5:55 PM" at bounding box center [396, 238] width 284 height 23
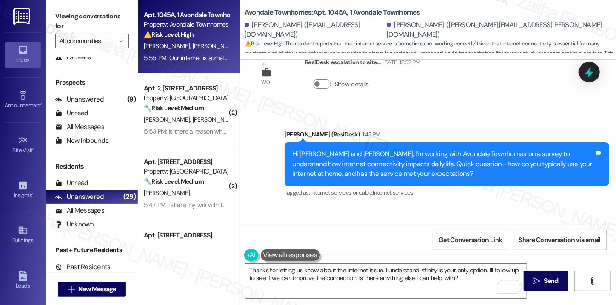
click at [270, 227] on div "[PERSON_NAME] Neutral 5:55 PM" at bounding box center [396, 238] width 284 height 23
copy div "[PERSON_NAME]"
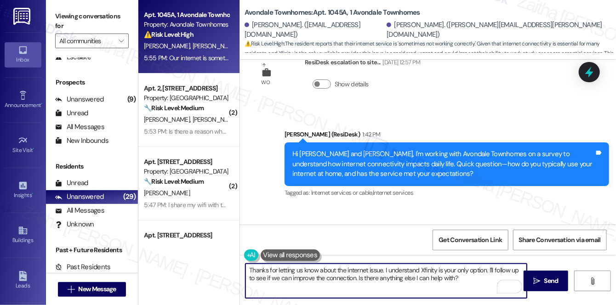
click at [382, 270] on textarea "Thanks for letting us know about the internet issue. I understand Xfinity is yo…" at bounding box center [385, 281] width 281 height 34
paste textarea "[PERSON_NAME]"
drag, startPoint x: 513, startPoint y: 268, endPoint x: 507, endPoint y: 283, distance: 16.1
click at [507, 283] on div "Thanks for letting us know about the internet issue, [PERSON_NAME]. I understan…" at bounding box center [386, 280] width 282 height 35
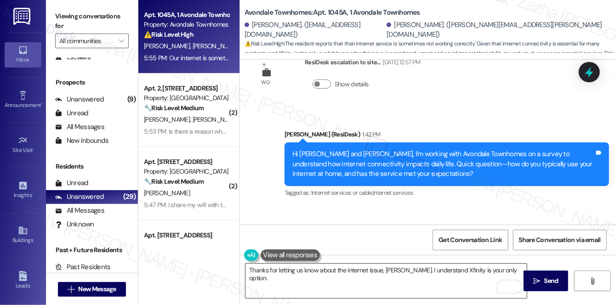
click at [515, 270] on textarea "Thanks for letting us know about the internet issue, [PERSON_NAME]. I understan…" at bounding box center [385, 281] width 281 height 34
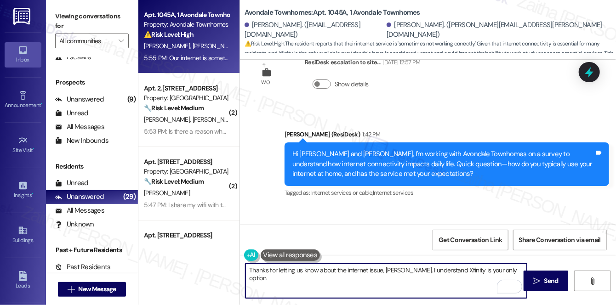
paste textarea "When the service cuts out, does it usually come back on its own, or do you need…"
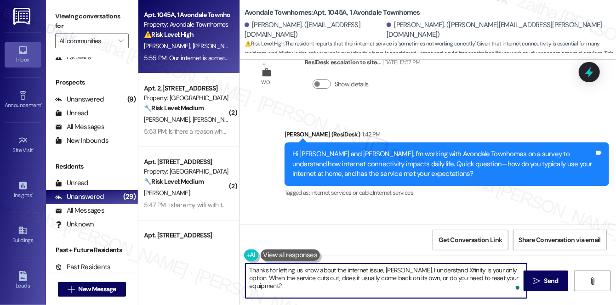
type textarea "Thanks for letting us know about the internet issue, [PERSON_NAME]. I understan…"
click at [552, 283] on span "Send" at bounding box center [551, 281] width 14 height 10
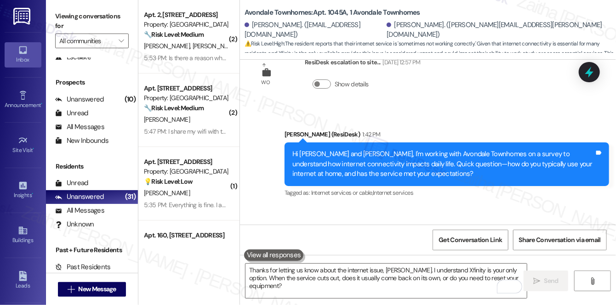
scroll to position [5031, 0]
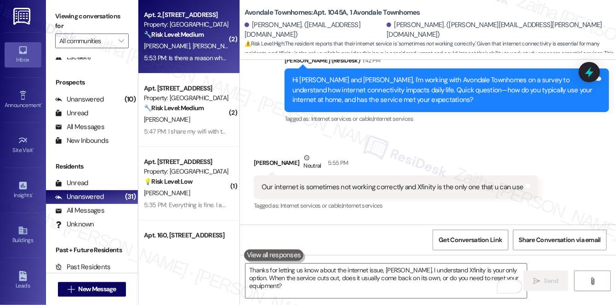
click at [205, 51] on div "[PERSON_NAME] [PERSON_NAME]" at bounding box center [186, 45] width 87 height 11
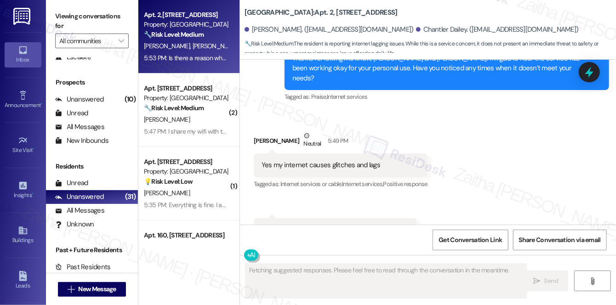
scroll to position [889, 0]
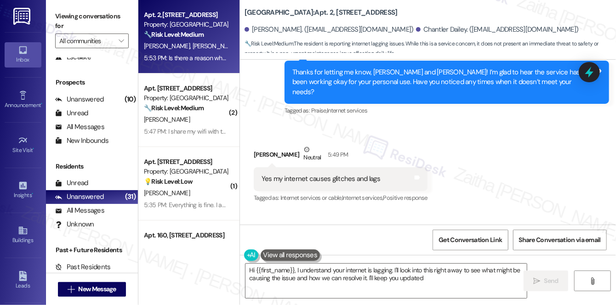
type textarea "Hi {{first_name}}, I understand your internet is lagging. I'll look into this r…"
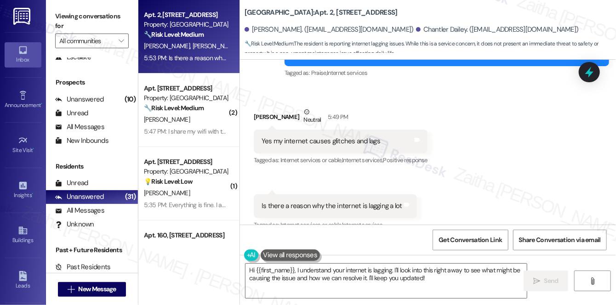
scroll to position [931, 0]
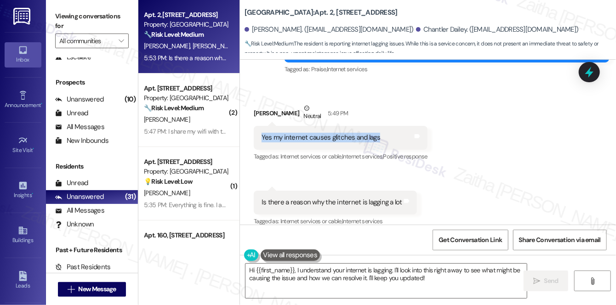
drag, startPoint x: 254, startPoint y: 127, endPoint x: 387, endPoint y: 131, distance: 132.4
click at [387, 131] on div "Yes my internet causes glitches and lags Tags and notes" at bounding box center [341, 137] width 174 height 23
copy div "Yes my internet causes glitches and lags"
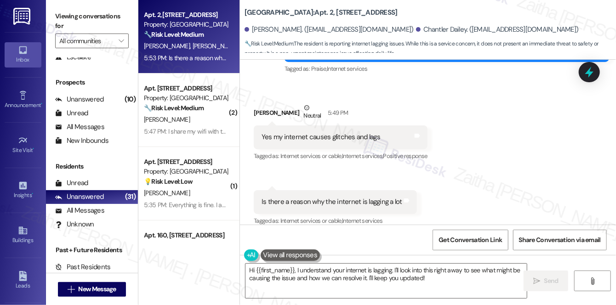
click at [255, 191] on div "Is there a reason why the internet is lagging a lot Tags and notes" at bounding box center [335, 201] width 163 height 23
drag, startPoint x: 255, startPoint y: 191, endPoint x: 413, endPoint y: 194, distance: 157.1
click at [413, 194] on div "Received via SMS 5:53 PM Amber Johnson Question Neutral 5:53 PM Is there a reas…" at bounding box center [335, 208] width 177 height 51
copy div "Is there a reason why the internet is lagging a lot Tags and notes Tagged"
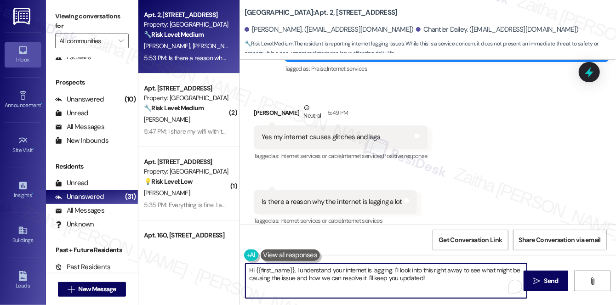
drag, startPoint x: 246, startPoint y: 271, endPoint x: 460, endPoint y: 292, distance: 214.6
click at [460, 292] on textarea "Hi {{first_name}}, I understand your internet is lagging. I'll look into this r…" at bounding box center [385, 281] width 281 height 34
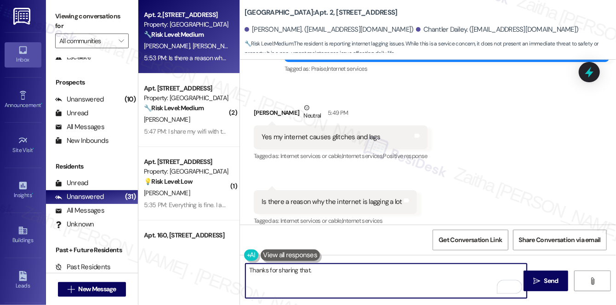
type textarea "Thanks for sharing that."
drag, startPoint x: 336, startPoint y: 285, endPoint x: 208, endPoint y: 284, distance: 128.2
click at [208, 284] on div "Apt. 2, 1 Pine Ridge Property: Pine Ridge 🔧 Risk Level: Medium The resident is …" at bounding box center [376, 152] width 477 height 305
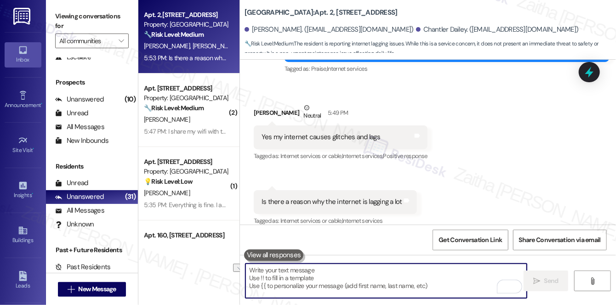
paste textarea "That’s a great question. I’m not certain of the exact reason for the lag, as it…"
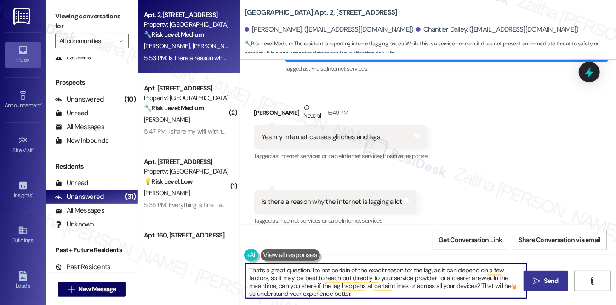
type textarea "That’s a great question. I’m not certain of the exact reason for the lag, as it…"
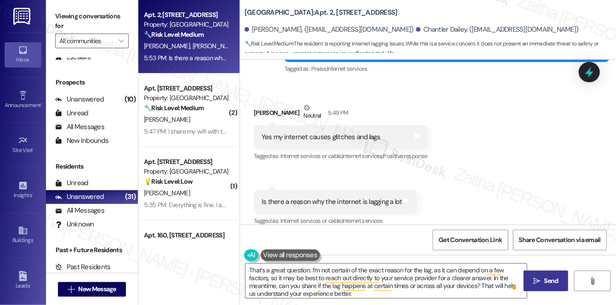
click at [546, 275] on button " Send" at bounding box center [545, 281] width 45 height 21
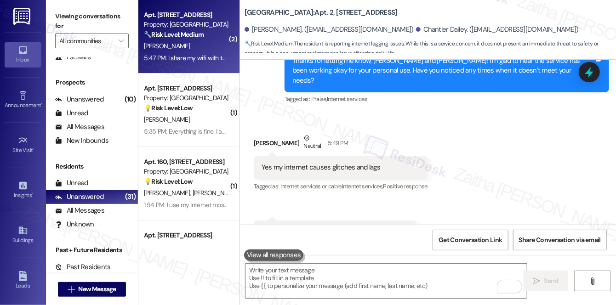
scroll to position [899, 0]
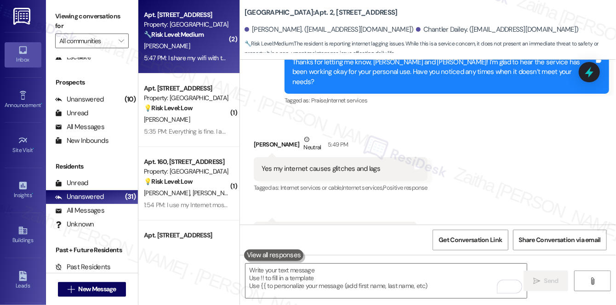
click at [184, 46] on div "E. Lusby" at bounding box center [186, 45] width 87 height 11
type textarea "Fetching suggested responses. Please feel free to read through the conversation…"
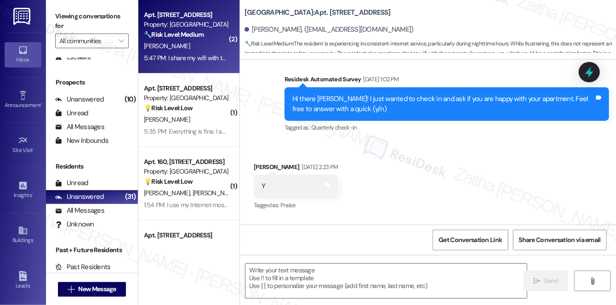
type textarea "Fetching suggested responses. Please feel free to read through the conversation…"
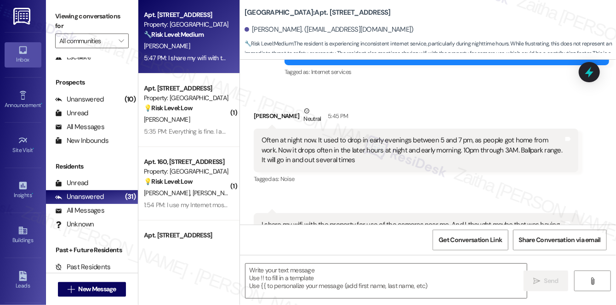
scroll to position [3288, 0]
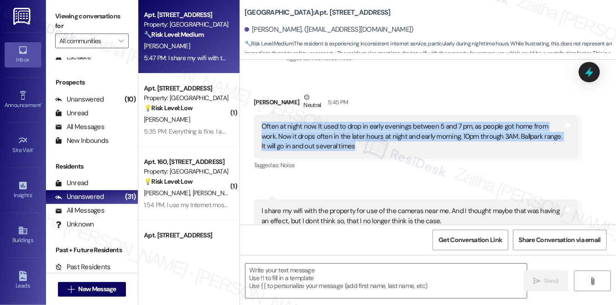
drag, startPoint x: 256, startPoint y: 95, endPoint x: 379, endPoint y: 121, distance: 126.4
click at [379, 121] on div "Often at night now. It used to drop in early evenings between 5 and 7 pm, as pe…" at bounding box center [416, 136] width 324 height 43
copy div "Often at night now. It used to drop in early evenings between 5 and 7 pm, as pe…"
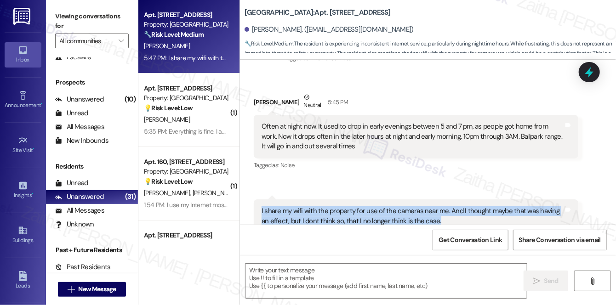
drag, startPoint x: 298, startPoint y: 183, endPoint x: 451, endPoint y: 198, distance: 153.6
click at [451, 199] on div "I share my wifi with the property for use of the cameras near me. And I thought…" at bounding box center [416, 216] width 324 height 34
copy div "I share my wifi with the property for use of the cameras near me. And I thought…"
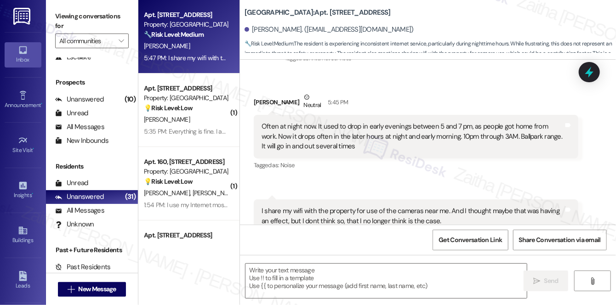
click at [350, 149] on div "Received via SMS Edward Lusby Neutral 5:45 PM Often at night now. It used to dr…" at bounding box center [416, 131] width 338 height 93
click at [289, 289] on textarea at bounding box center [385, 281] width 281 height 34
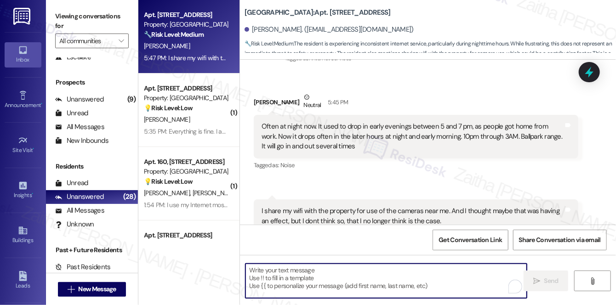
paste textarea "Thanks for sharing those details, {{first_name}}. I’ll make a note of the timin…"
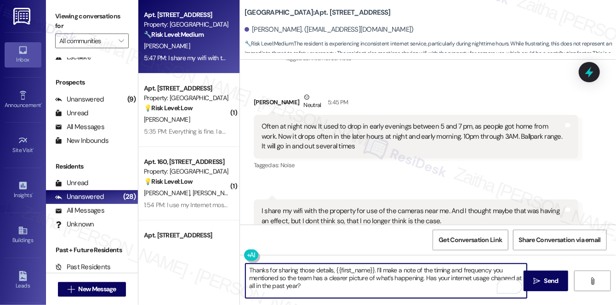
click at [359, 271] on textarea "Thanks for sharing those details, {{first_name}}. I’ll make a note of the timin…" at bounding box center [385, 281] width 281 height 34
type textarea "Thanks for sharing those details. I’ll make a note of the timing and frequency …"
click at [547, 280] on span "Send" at bounding box center [551, 281] width 14 height 10
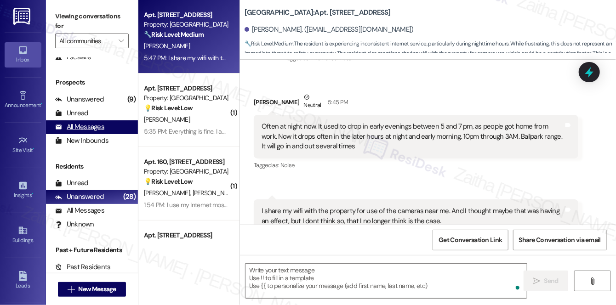
scroll to position [3288, 0]
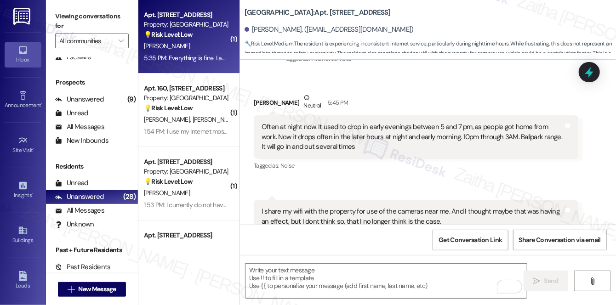
click at [208, 39] on div "💡 Risk Level: Low The resident confirms they are not experiencing any issues wi…" at bounding box center [186, 35] width 85 height 10
type textarea "Fetching suggested responses. Please feel free to read through the conversation…"
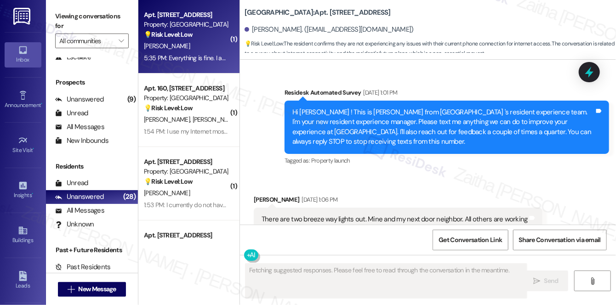
type textarea "Fetching suggested responses. Please feel free to read through the conversation…"
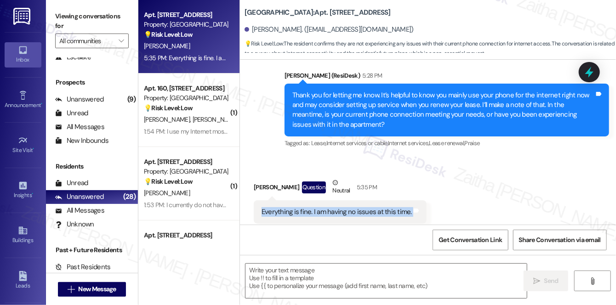
drag, startPoint x: 258, startPoint y: 192, endPoint x: 421, endPoint y: 202, distance: 163.4
click at [421, 202] on div "Received via SMS Nolton Green Question Neutral 5:35 PM Everything is fine. I am…" at bounding box center [340, 207] width 187 height 73
copy div "Everything is fine. I am having no issues at this time. Tags and notes"
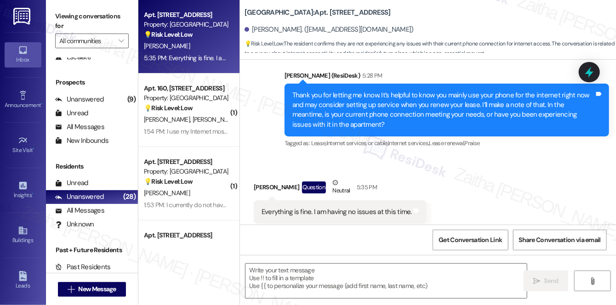
click at [437, 163] on div "Received via SMS Nolton Green Question Neutral 5:35 PM Everything is fine. I am…" at bounding box center [428, 200] width 376 height 87
click at [273, 284] on textarea at bounding box center [385, 281] width 281 height 34
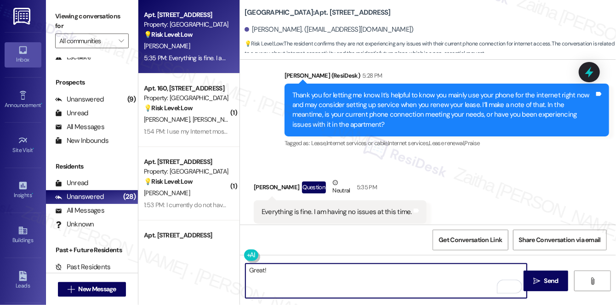
click at [290, 270] on textarea "Great!" at bounding box center [385, 281] width 281 height 34
paste textarea "Thanks so much for sharing your experience—it really helps us understand what m…"
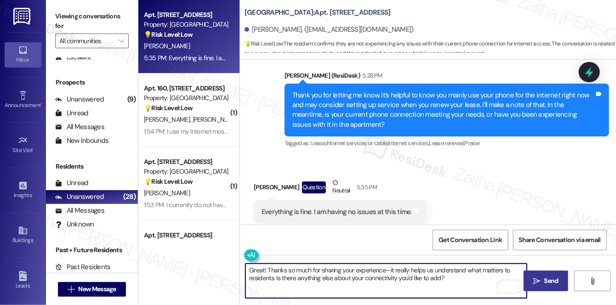
type textarea "Great! Thanks so much for sharing your experience—it really helps us understand…"
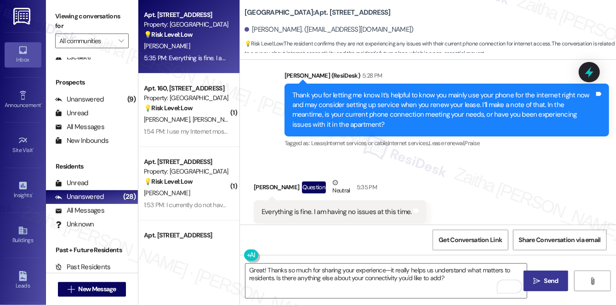
click at [548, 281] on span "Send" at bounding box center [551, 281] width 14 height 10
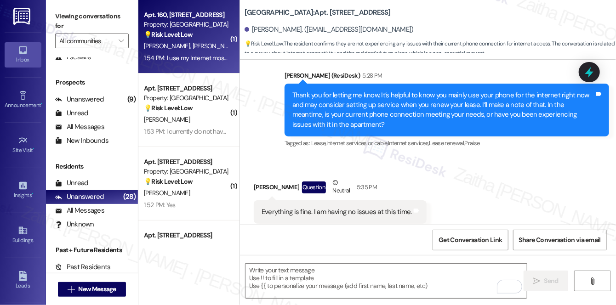
click at [203, 54] on div "1:54 PM: I use my Internet mostly for my daughter's homework... School work for…" at bounding box center [289, 58] width 291 height 8
type textarea "Fetching suggested responses. Please feel free to read through the conversation…"
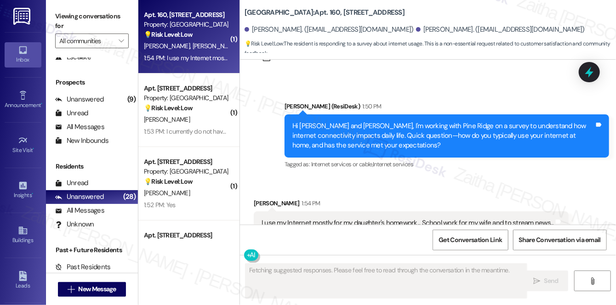
scroll to position [746, 0]
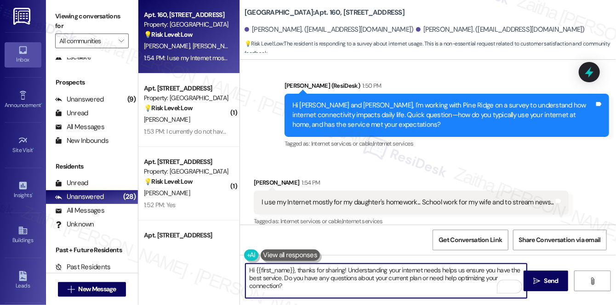
drag, startPoint x: 296, startPoint y: 272, endPoint x: 251, endPoint y: 264, distance: 46.2
click at [251, 264] on textarea "Hi {{first_name}}, thanks for sharing! Understanding your internet needs helps …" at bounding box center [385, 281] width 281 height 34
drag, startPoint x: 507, startPoint y: 271, endPoint x: 501, endPoint y: 281, distance: 12.0
click at [501, 281] on div "Thanks for sharing! Understanding your internet needs helps us ensure you have …" at bounding box center [386, 280] width 282 height 35
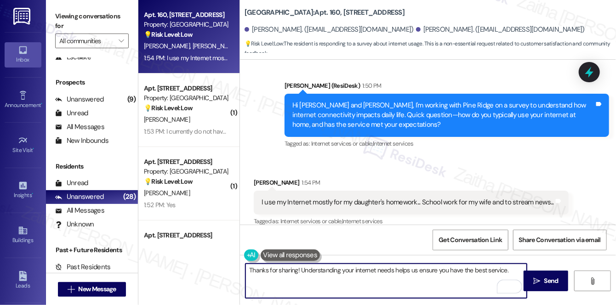
paste textarea "Ever had issues that disrupted you?"
type textarea "Thanks for sharing! Understanding your internet needs helps us ensure you have …"
drag, startPoint x: 245, startPoint y: 271, endPoint x: 357, endPoint y: 287, distance: 112.8
click at [357, 287] on textarea "Thanks for sharing! Understanding your internet needs helps us ensure you have …" at bounding box center [385, 281] width 281 height 34
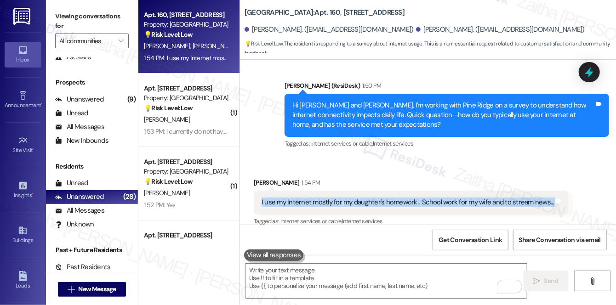
drag, startPoint x: 257, startPoint y: 195, endPoint x: 555, endPoint y: 195, distance: 298.1
click at [555, 195] on div "I use my Internet mostly for my daughter's homework... School work for my wife …" at bounding box center [411, 202] width 315 height 23
copy div "I use my Internet mostly for my daughter's homework... School work for my wife …"
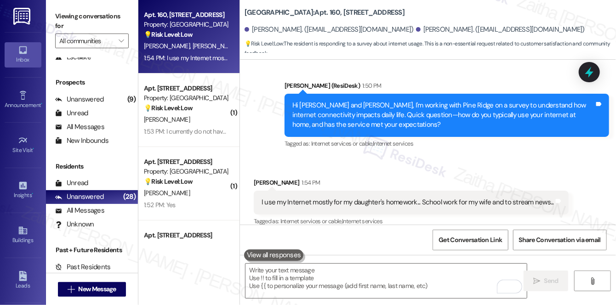
click at [414, 157] on div "Received via SMS Marcus Crockett 1:54 PM I use my Internet mostly for my daught…" at bounding box center [428, 196] width 376 height 78
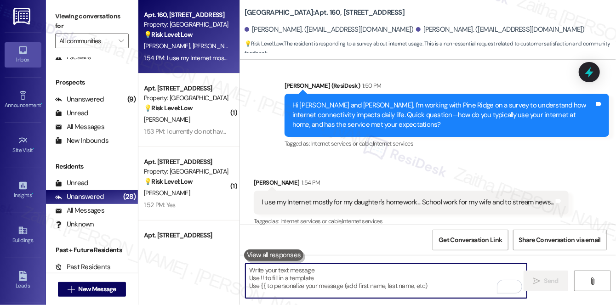
click at [297, 267] on textarea "To enrich screen reader interactions, please activate Accessibility in Grammarl…" at bounding box center [385, 281] width 281 height 34
paste textarea "Thank you for sharing that, {{first_name}}. It’s helpful to know your internet …"
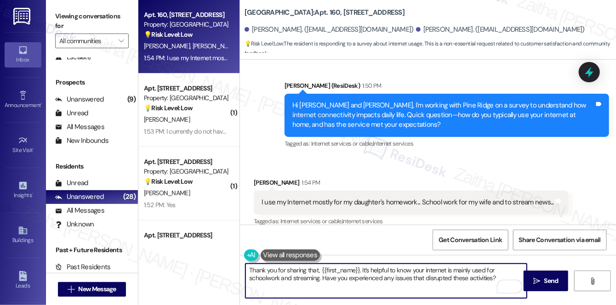
scroll to position [746, 0]
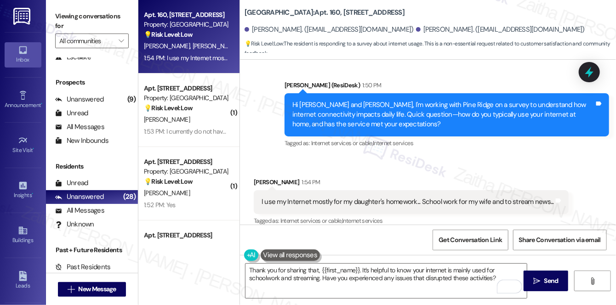
click at [258, 177] on div "Marcus Crockett 1:54 PM" at bounding box center [411, 183] width 315 height 13
copy div "Marcus"
click at [346, 270] on textarea "Thank you for sharing that, {{first_name}}. It’s helpful to know your internet …" at bounding box center [385, 281] width 281 height 34
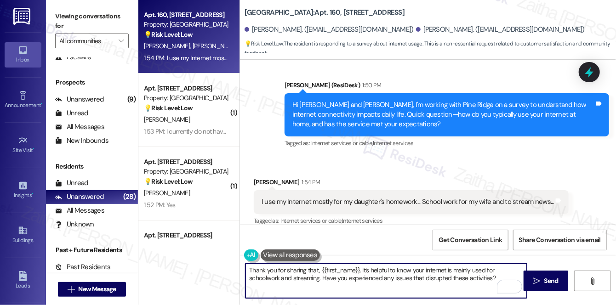
click at [346, 270] on textarea "Thank you for sharing that, {{first_name}}. It’s helpful to know your internet …" at bounding box center [385, 281] width 281 height 34
paste textarea "Marcus"
type textarea "Thank you for sharing that, Marcus. It’s helpful to know your internet is mainl…"
click at [546, 285] on span "Send" at bounding box center [551, 281] width 14 height 10
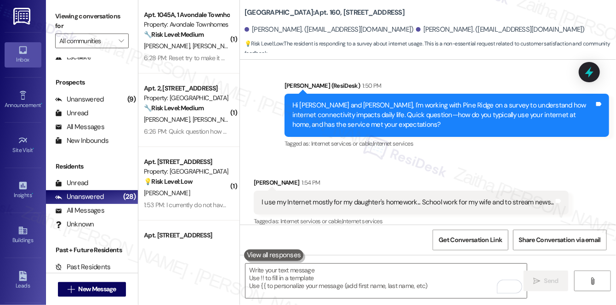
scroll to position [820, 0]
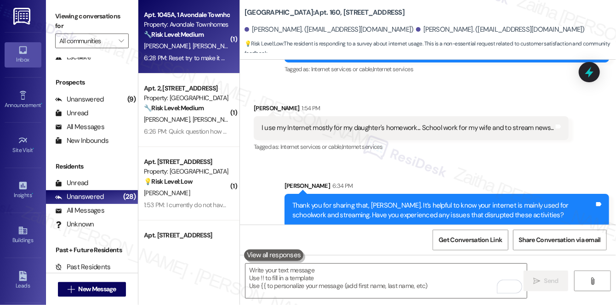
click at [213, 40] on div "Apt. 1045A, 1 Avondale Townhomes Property: Avondale Townhomes 🔧 Risk Level: Med…" at bounding box center [186, 24] width 87 height 31
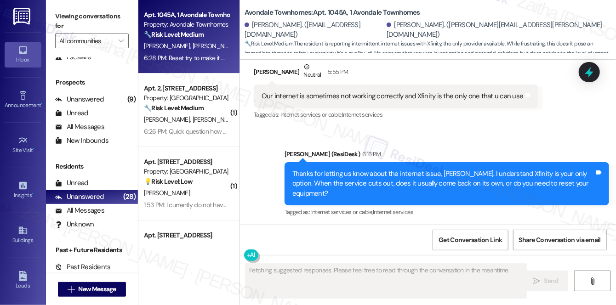
scroll to position [5123, 0]
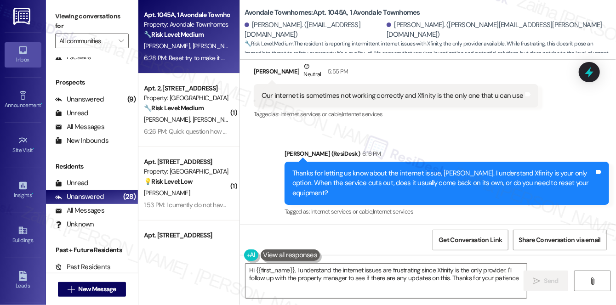
type textarea "Hi {{first_name}}, I understand the internet issues are frustrating since Xfini…"
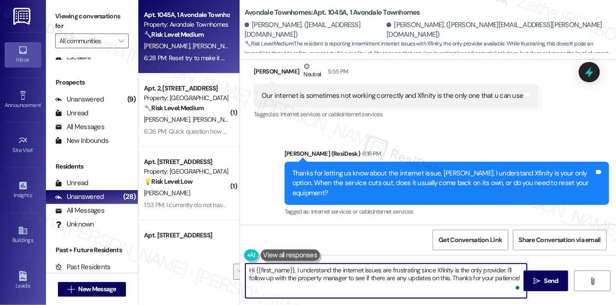
drag, startPoint x: 247, startPoint y: 270, endPoint x: 517, endPoint y: 280, distance: 270.3
click at [517, 280] on textarea "Hi {{first_name}}, I understand the internet issues are frustrating since Xfini…" at bounding box center [385, 281] width 281 height 34
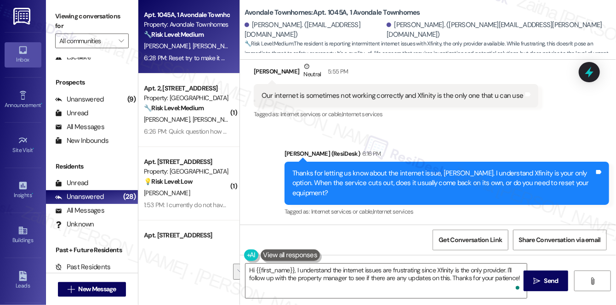
click at [383, 239] on div "Received via SMS Barbara Everson 6:28 PM Reset try to make it work because they…" at bounding box center [399, 271] width 305 height 64
drag, startPoint x: 258, startPoint y: 192, endPoint x: 524, endPoint y: 200, distance: 265.7
click at [524, 259] on div "Reset try to make it work because they are the only internet u can get they are…" at bounding box center [399, 270] width 291 height 23
copy div "Reset try to make it work because they are the only internet u can get they are…"
click at [441, 225] on div "Received via SMS Barbara Everson 6:28 PM Reset try to make it work because they…" at bounding box center [428, 264] width 376 height 78
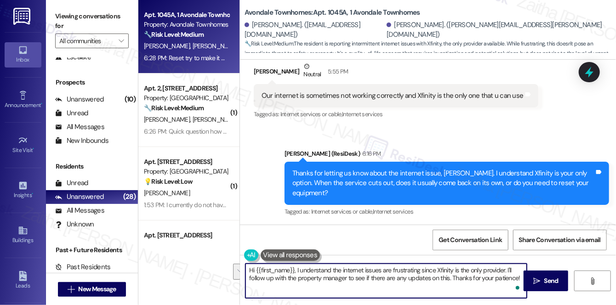
drag, startPoint x: 250, startPoint y: 272, endPoint x: 512, endPoint y: 292, distance: 263.0
click at [512, 292] on div "Hi {{first_name}}, I understand the internet issues are frustrating since Xfini…" at bounding box center [386, 280] width 282 height 35
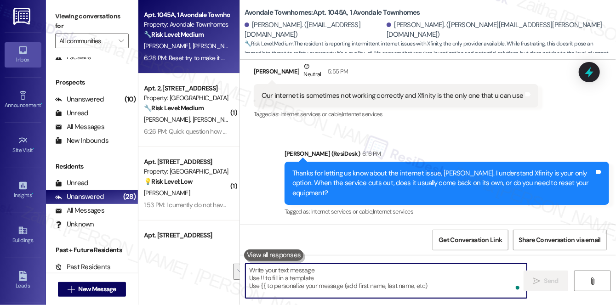
paste textarea "Thank you for sharing that. I understand how frustrating it must be to have to …"
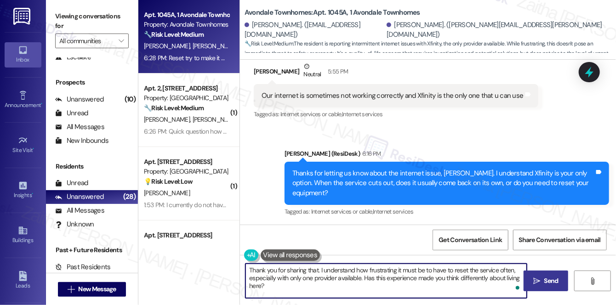
type textarea "Thank you for sharing that. I understand how frustrating it must be to have to …"
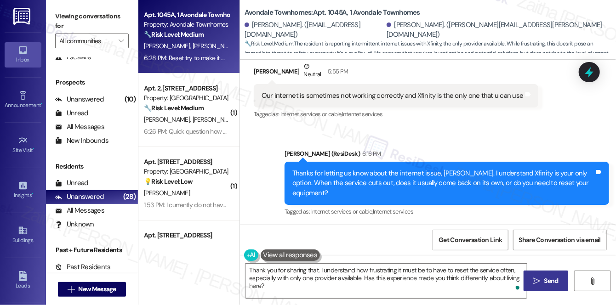
click at [545, 279] on span "Send" at bounding box center [551, 281] width 14 height 10
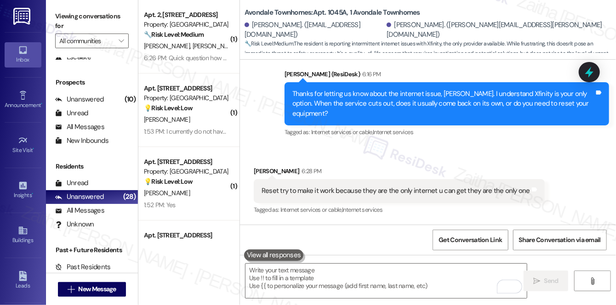
scroll to position [5206, 0]
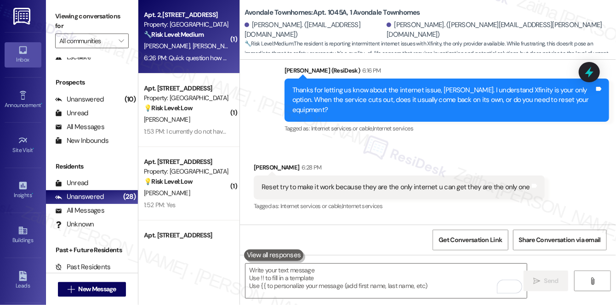
click at [195, 46] on span "[PERSON_NAME]" at bounding box center [215, 46] width 46 height 8
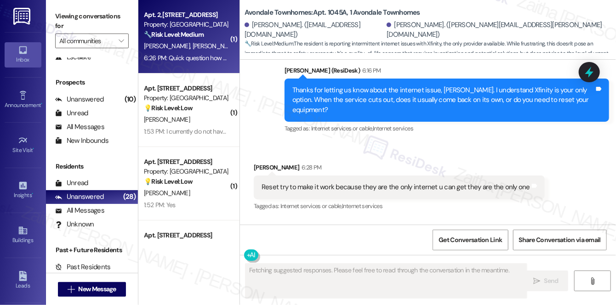
type textarea "Fetching suggested responses. Please feel free to read through the conversation…"
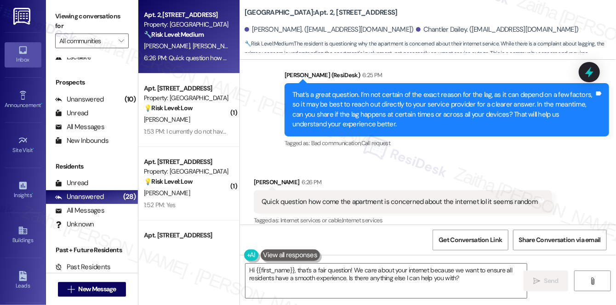
scroll to position [1116, 0]
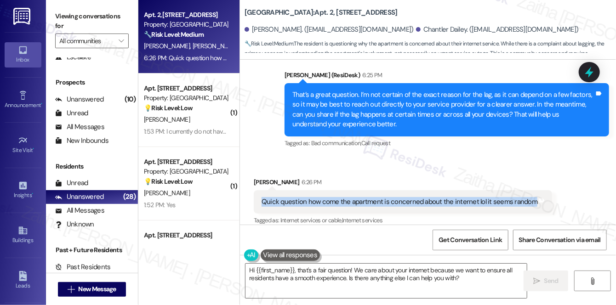
drag, startPoint x: 258, startPoint y: 190, endPoint x: 529, endPoint y: 191, distance: 271.0
click at [529, 191] on div "Quick question how come the apartment is concerned about the internet lol it se…" at bounding box center [403, 201] width 298 height 23
copy div "Quick question how come the apartment is concerned about the internet lol it se…"
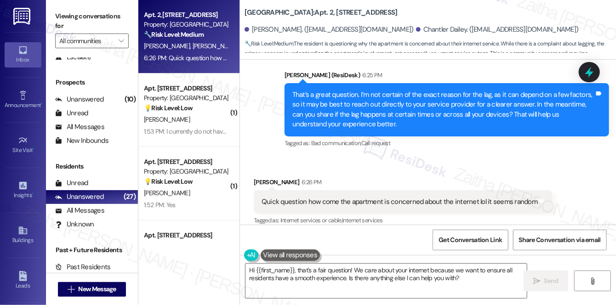
click at [394, 170] on div "Received via SMS Amber Johnson 6:26 PM Quick question how come the apartment is…" at bounding box center [403, 202] width 312 height 64
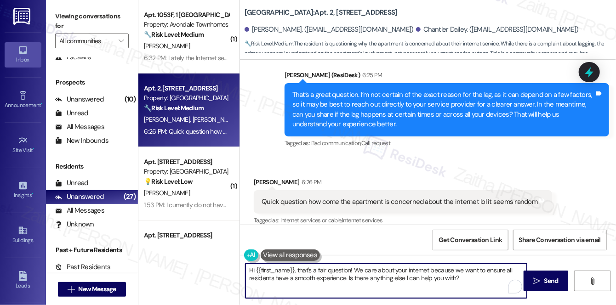
drag, startPoint x: 251, startPoint y: 271, endPoint x: 469, endPoint y: 283, distance: 218.0
click at [469, 283] on textarea "Hi {{first_name}}, that's a fair question! We care about your internet because …" at bounding box center [385, 281] width 281 height 34
type textarea "H"
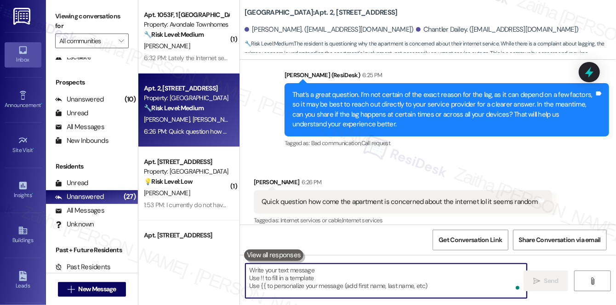
paste textarea "Great question! We’re asking about the internet because it’s such a big part of…"
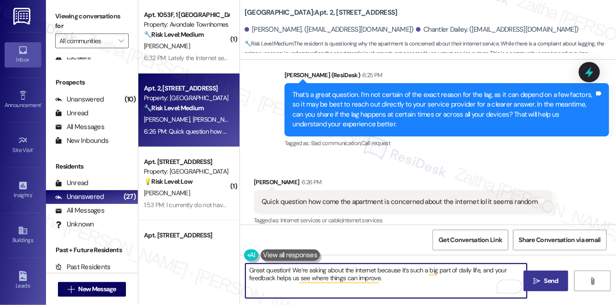
type textarea "Great question! We’re asking about the internet because it’s such a big part of…"
click at [544, 280] on span "Send" at bounding box center [551, 281] width 14 height 10
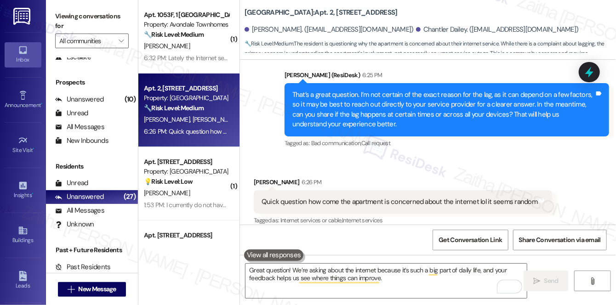
scroll to position [1116, 0]
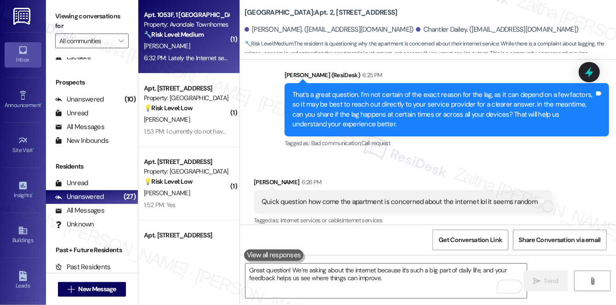
click at [215, 42] on div "[PERSON_NAME]" at bounding box center [186, 45] width 87 height 11
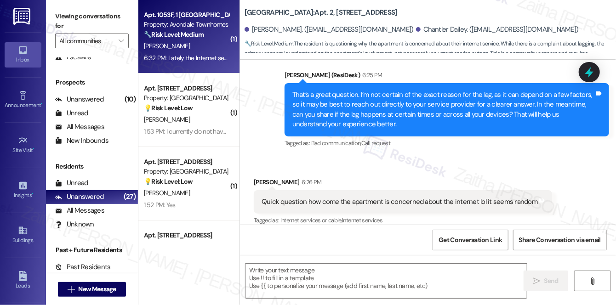
type textarea "Fetching suggested responses. Please feel free to read through the conversation…"
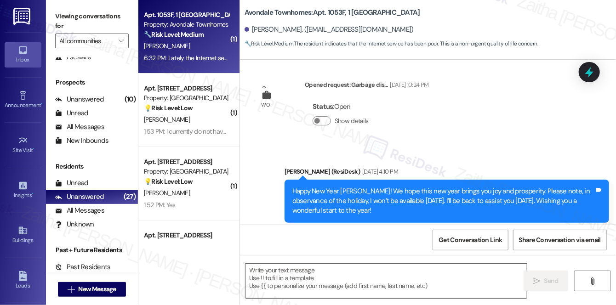
type textarea "Fetching suggested responses. Please feel free to read through the conversation…"
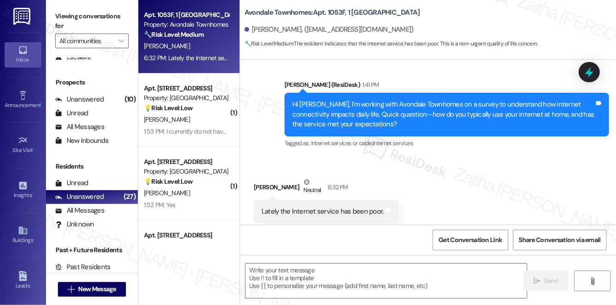
scroll to position [3299, 0]
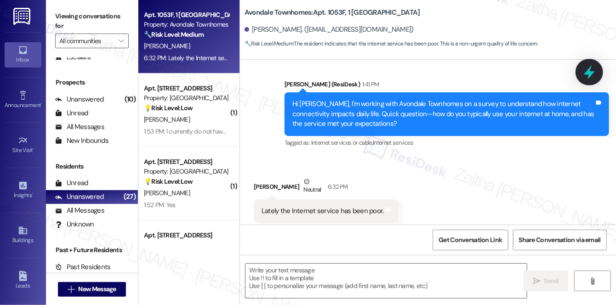
click at [588, 65] on icon at bounding box center [589, 72] width 16 height 16
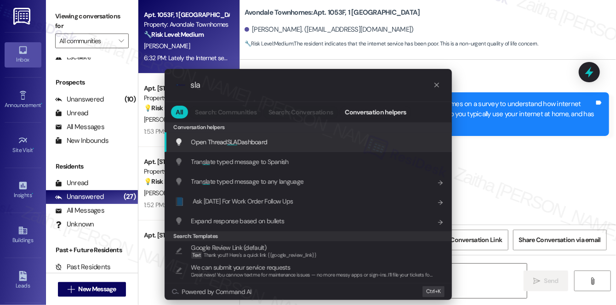
type input "sla"
click at [241, 139] on span "Open Thread SLA Dashboard" at bounding box center [229, 142] width 76 height 8
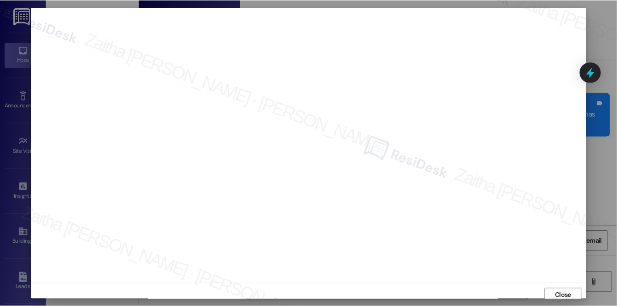
scroll to position [4, 0]
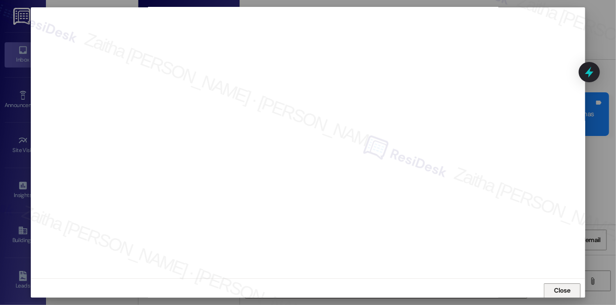
click at [566, 294] on span "Close" at bounding box center [562, 291] width 16 height 10
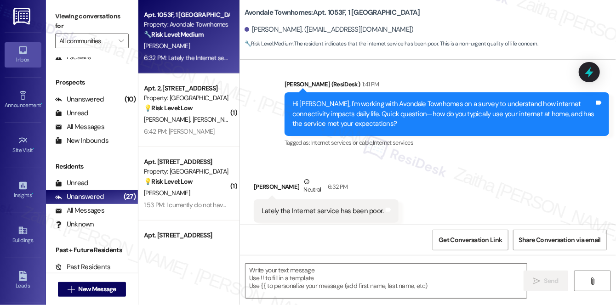
click at [455, 157] on div "Received via SMS Michelle Francis Neutral 6:32 PM Lately the Internet service h…" at bounding box center [428, 199] width 376 height 87
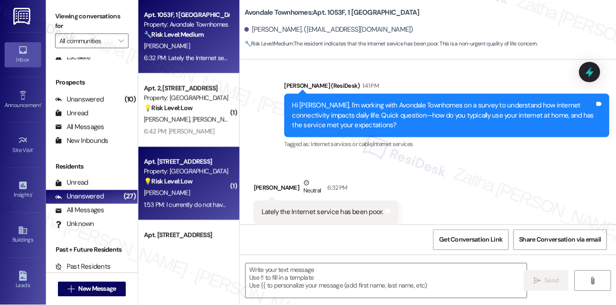
scroll to position [0, 0]
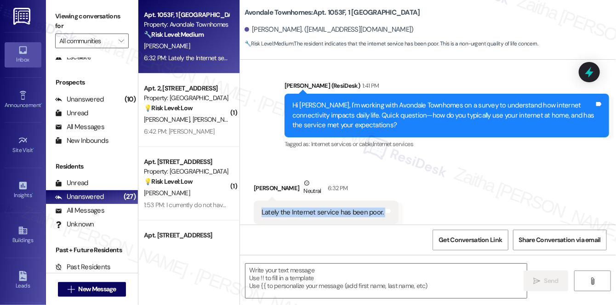
drag, startPoint x: 260, startPoint y: 194, endPoint x: 391, endPoint y: 195, distance: 131.8
click at [391, 201] on div "Lately the Internet service has been poor. Tags and notes" at bounding box center [326, 212] width 145 height 23
copy div "Lately the Internet service has been poor. Tags and notes"
click at [318, 287] on textarea at bounding box center [385, 281] width 281 height 34
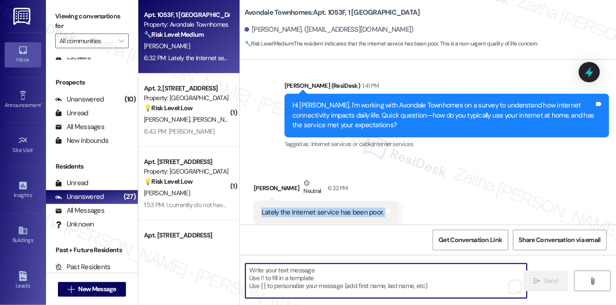
paste textarea "Thank you for letting me know, {{first_name}}."
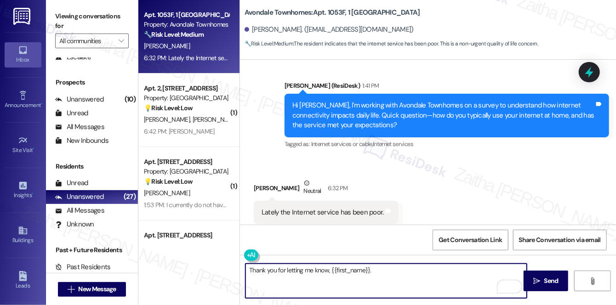
paste textarea "Have you noticed if the connection drops at certain times of day, or is it inco…"
type textarea "Thank you for letting me know, {{first_name}}. Have you noticed if the connecti…"
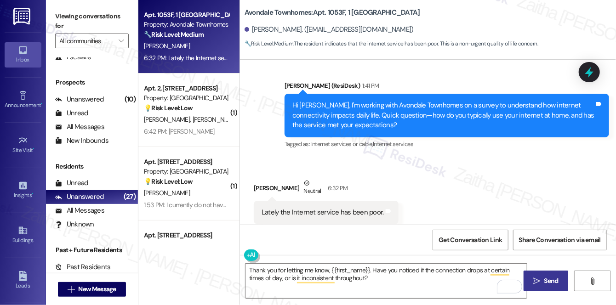
click at [549, 283] on span "Send" at bounding box center [551, 281] width 14 height 10
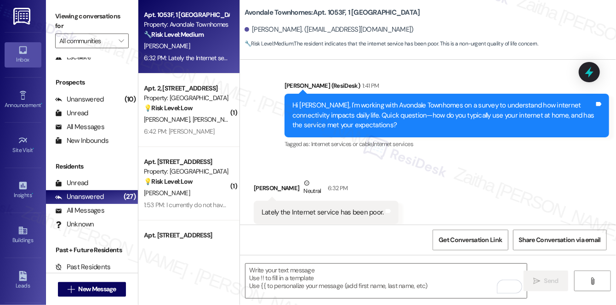
scroll to position [3298, 0]
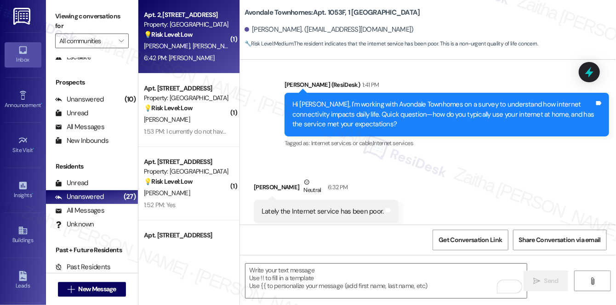
click at [212, 42] on div "A. Johnson C. Dailey" at bounding box center [186, 45] width 87 height 11
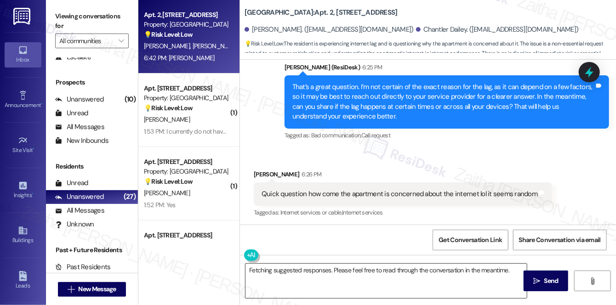
scroll to position [1249, 0]
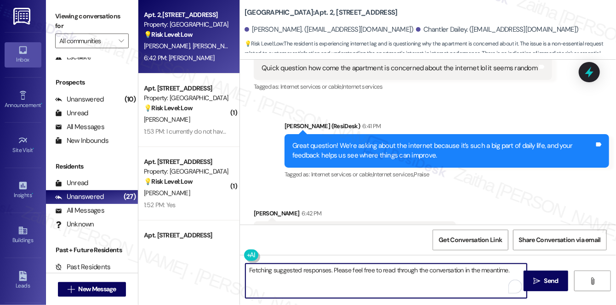
drag, startPoint x: 249, startPoint y: 272, endPoint x: 507, endPoint y: 273, distance: 257.2
click at [507, 273] on textarea "Fetching suggested responses. Please feel free to read through the conversation…" at bounding box center [385, 281] width 281 height 34
type textarea "."
paste textarea "Thanks so much for sharing your experience"
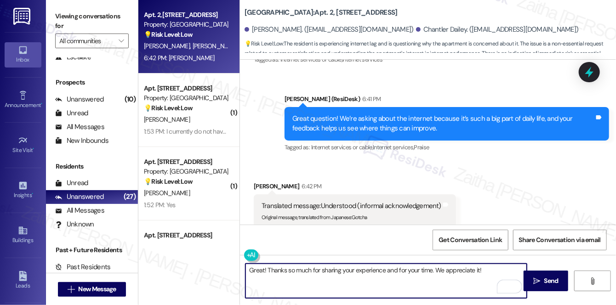
scroll to position [1291, 0]
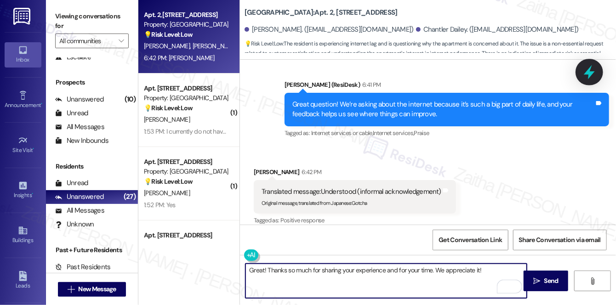
type textarea "Great! Thanks so much for sharing your experience and for your time. We appreci…"
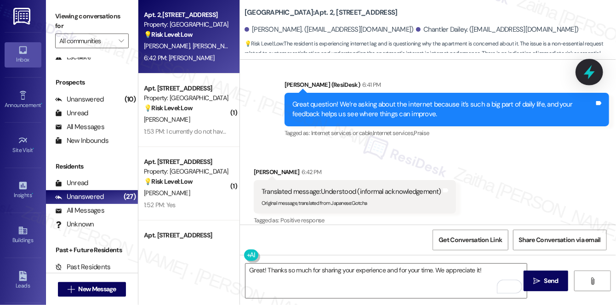
click at [587, 75] on icon at bounding box center [589, 72] width 16 height 16
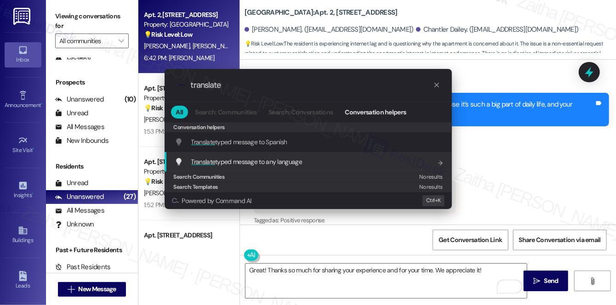
type input "translate"
click at [285, 161] on span "Translate typed message to any language" at bounding box center [246, 162] width 111 height 8
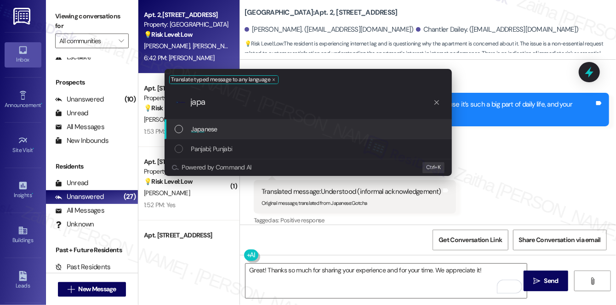
type input "japa"
click at [282, 130] on div "Japa nese" at bounding box center [309, 129] width 269 height 10
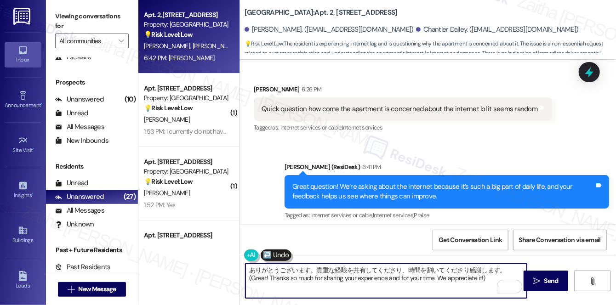
scroll to position [1207, 0]
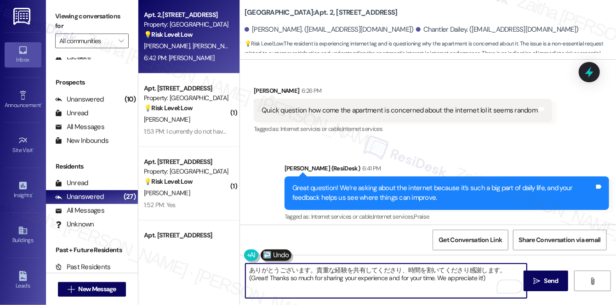
click at [282, 256] on button at bounding box center [275, 254] width 31 height 11
type textarea "Great! Thanks so much for sharing your experience and for your time. We appreci…"
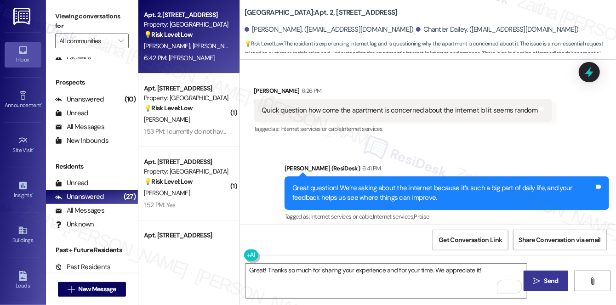
click at [547, 277] on span "Send" at bounding box center [551, 281] width 14 height 10
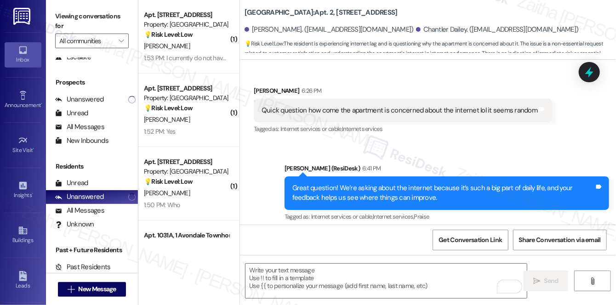
click at [441, 143] on div "Sent via SMS Sarah (ResiDesk) 6:41 PM Great question! We’re asking about the in…" at bounding box center [428, 186] width 376 height 87
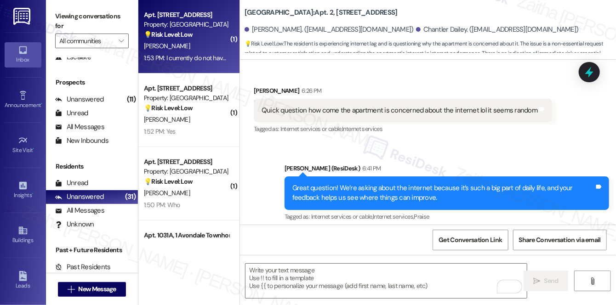
click at [188, 48] on div "D. Porcha" at bounding box center [186, 45] width 87 height 11
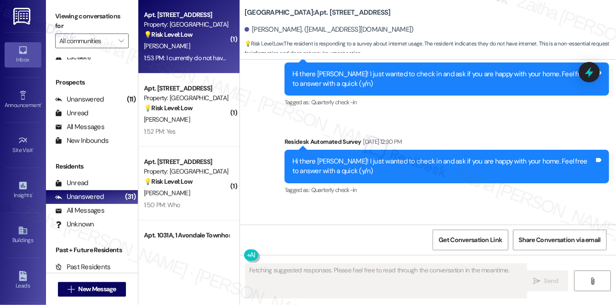
scroll to position [1290, 0]
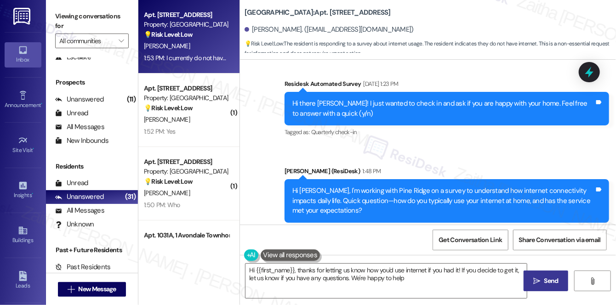
type textarea "Hi {{first_name}}, thanks for letting us know how you'd use internet if you had…"
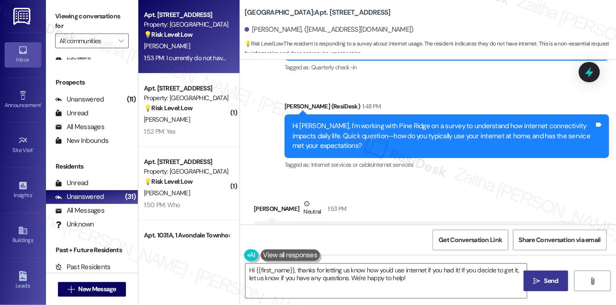
scroll to position [1687, 0]
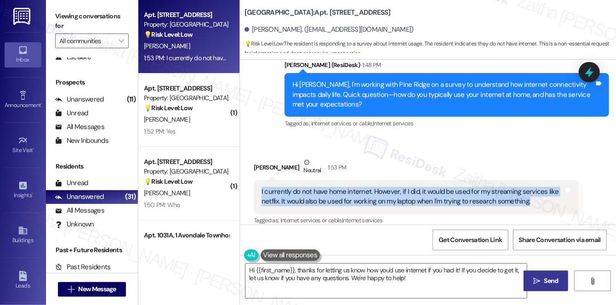
drag, startPoint x: 259, startPoint y: 181, endPoint x: 526, endPoint y: 190, distance: 267.0
click at [526, 190] on div "I currently do not have home internet. However, if I did, it would be used for …" at bounding box center [416, 197] width 324 height 34
copy div "I currently do not have home internet. However, if I did, it would be used for …"
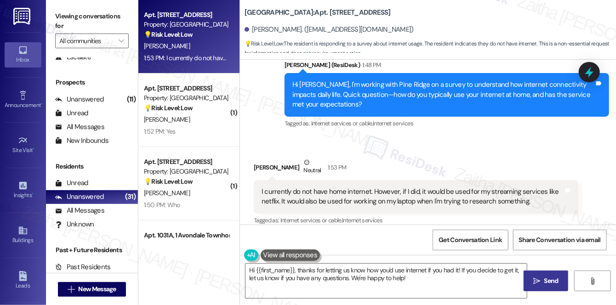
click at [501, 158] on div "Darius Porcha Neutral 1:53 PM" at bounding box center [416, 169] width 324 height 23
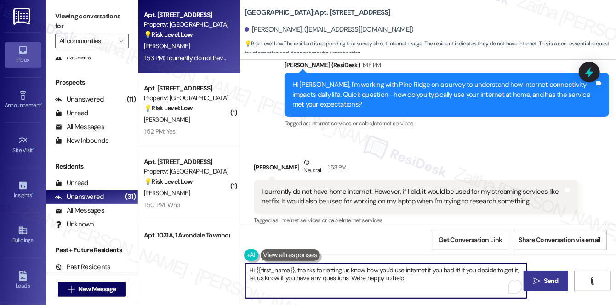
drag, startPoint x: 249, startPoint y: 268, endPoint x: 425, endPoint y: 277, distance: 176.2
click at [425, 277] on textarea "Hi {{first_name}}, thanks for letting us know how you'd use internet if you had…" at bounding box center [385, 281] width 281 height 34
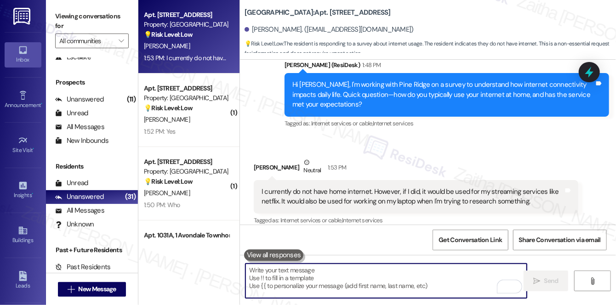
paste textarea "Thanks for sharing that, {{first_name}}. It’s helpful to know you’d mainly use …"
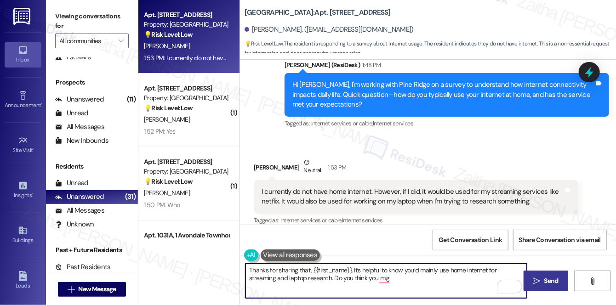
paste textarea "ht consider setting up service in the future, or are you comfortable continuing…"
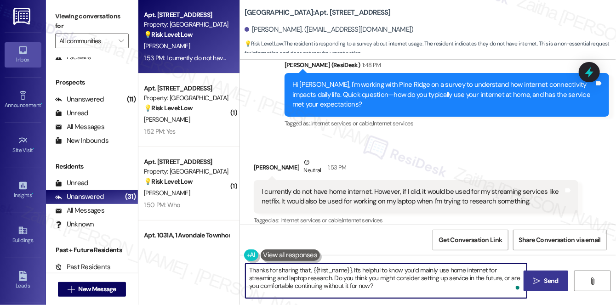
type textarea "Thanks for sharing that, {{first_name}}. It’s helpful to know you’d mainly use …"
click at [555, 282] on span "Send" at bounding box center [551, 281] width 14 height 10
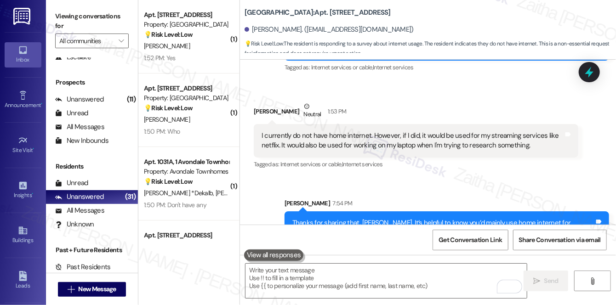
scroll to position [1730, 0]
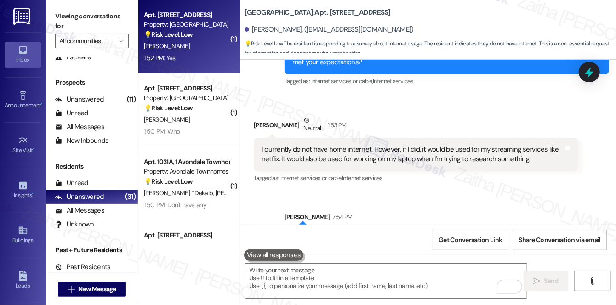
click at [199, 60] on div "1:52 PM: Yes 1:52 PM: Yes" at bounding box center [186, 57] width 87 height 11
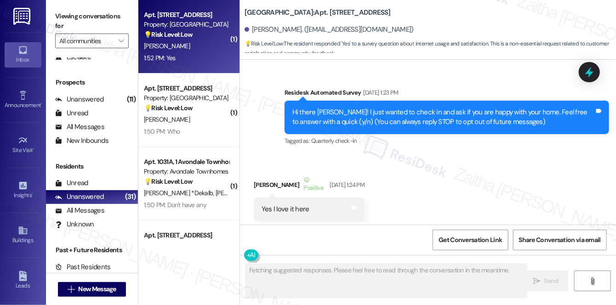
type textarea "Fetching suggested responses. Please feel free to read through the conversation…"
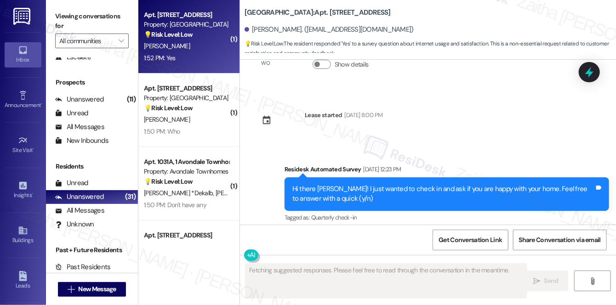
scroll to position [6127, 0]
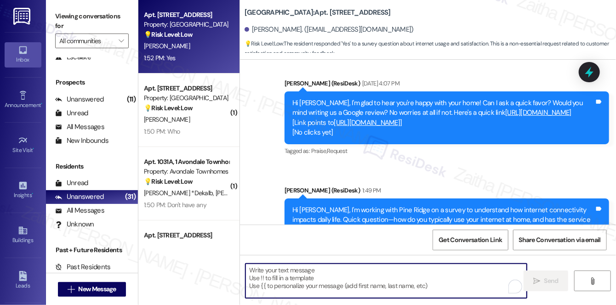
click at [278, 269] on textarea "To enrich screen reader interactions, please activate Accessibility in Grammarl…" at bounding box center [385, 281] width 281 height 34
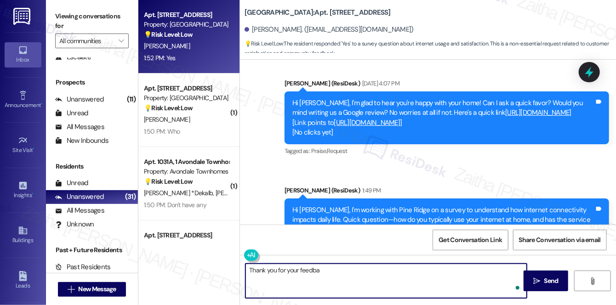
scroll to position [6212, 0]
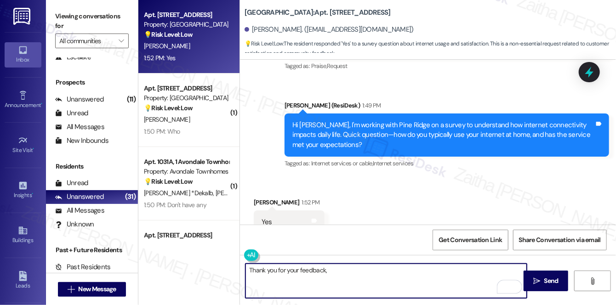
click at [261, 198] on div "Jamel Lloyd 1:52 PM" at bounding box center [289, 204] width 71 height 13
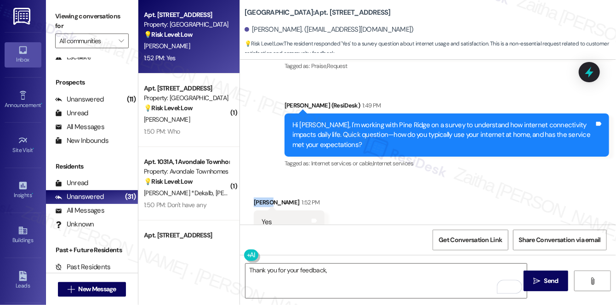
click at [261, 198] on div "Jamel Lloyd 1:52 PM" at bounding box center [289, 204] width 71 height 13
copy div "Jamel"
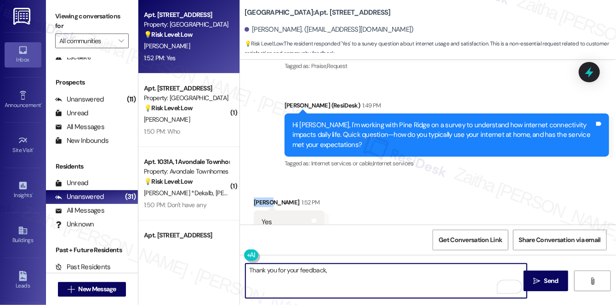
click at [352, 266] on textarea "Thank you for your feedback," at bounding box center [385, 281] width 281 height 34
paste textarea "Jamel"
paste textarea "Is there anything that would make it even better?"
type textarea "Thank you for your feedback, Jamel! Is there anything that would make it even b…"
drag, startPoint x: 480, startPoint y: 271, endPoint x: 242, endPoint y: 277, distance: 238.5
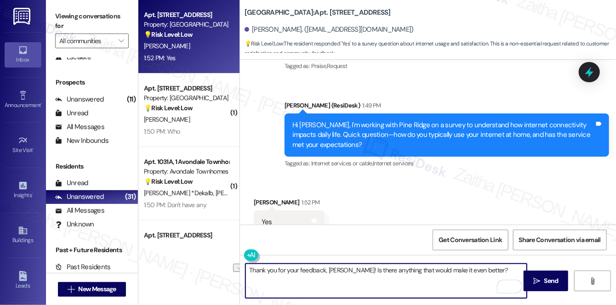
click at [242, 277] on div "Thank you for your feedback, Jamel! Is there anything that would make it even b…" at bounding box center [381, 280] width 282 height 35
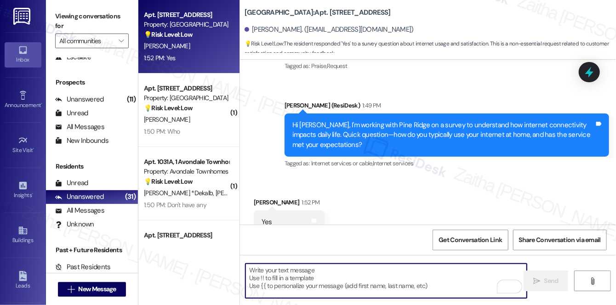
paste textarea "Thank you for your feedback, Jamel! Is there anything that could make your expe…"
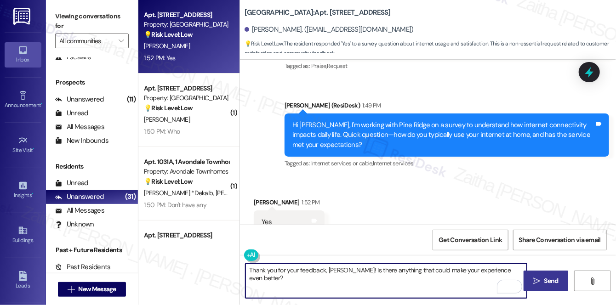
type textarea "Thank you for your feedback, Jamel! Is there anything that could make your expe…"
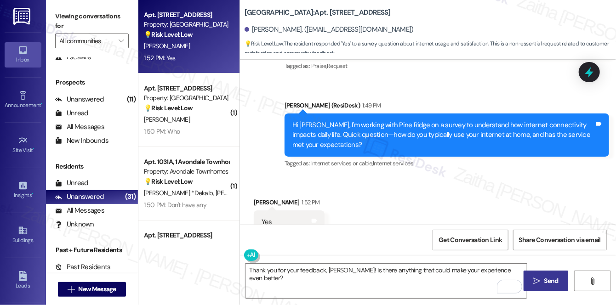
click at [543, 278] on span "Send" at bounding box center [551, 281] width 18 height 10
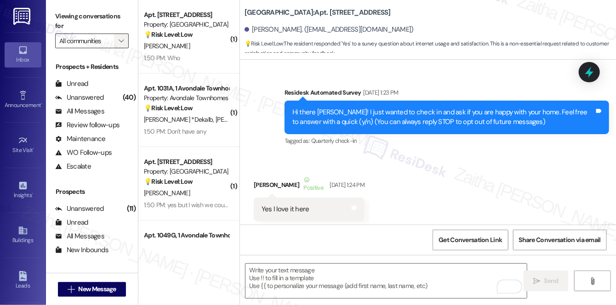
scroll to position [6212, 0]
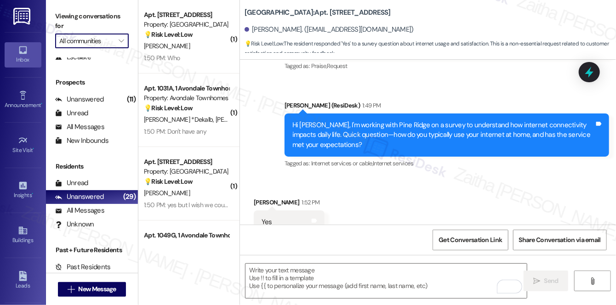
click at [98, 43] on input "All communities" at bounding box center [86, 41] width 55 height 15
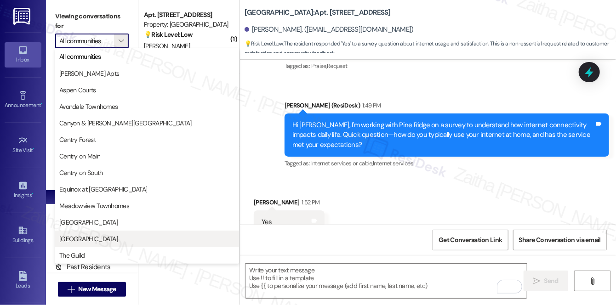
click at [95, 238] on span "[GEOGRAPHIC_DATA]" at bounding box center [146, 238] width 175 height 9
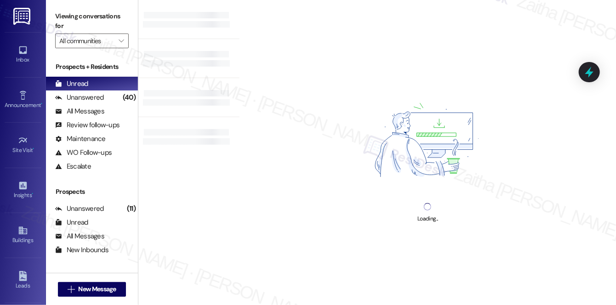
type input "[GEOGRAPHIC_DATA]"
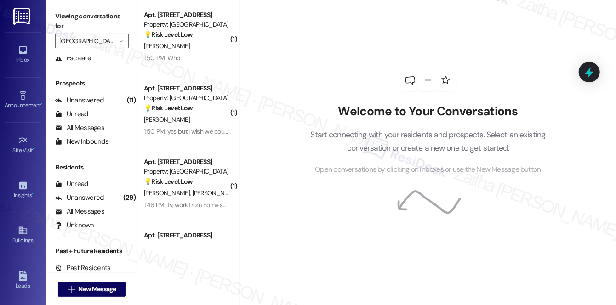
scroll to position [109, 0]
click at [105, 197] on div "Unanswered (29)" at bounding box center [92, 197] width 92 height 14
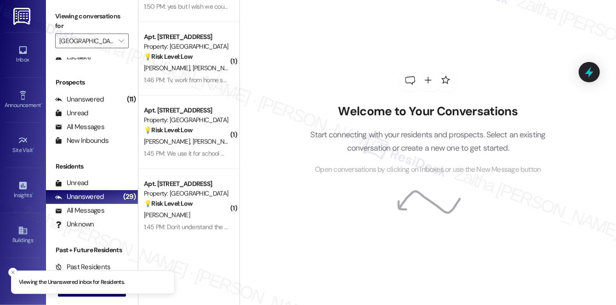
scroll to position [167, 0]
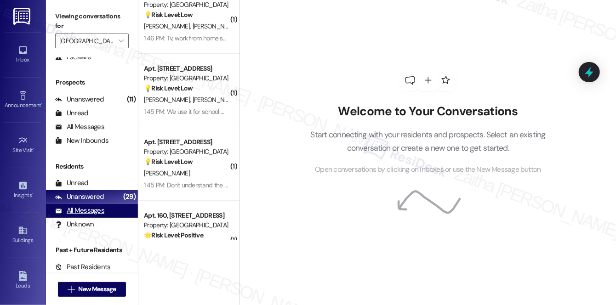
click at [91, 208] on div "All Messages" at bounding box center [79, 211] width 49 height 10
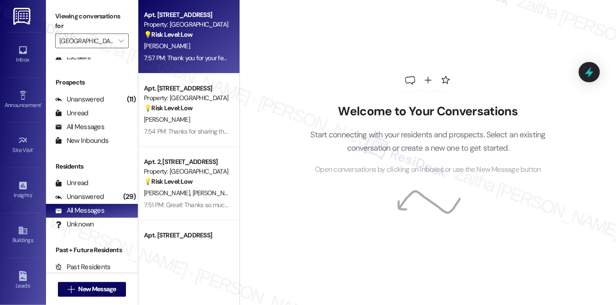
click at [203, 51] on div "[PERSON_NAME]" at bounding box center [186, 45] width 87 height 11
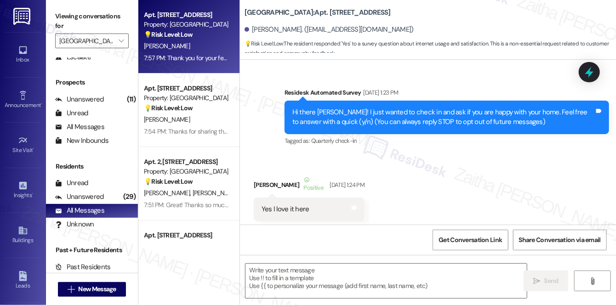
type textarea "Fetching suggested responses. Please feel free to read through the conversation…"
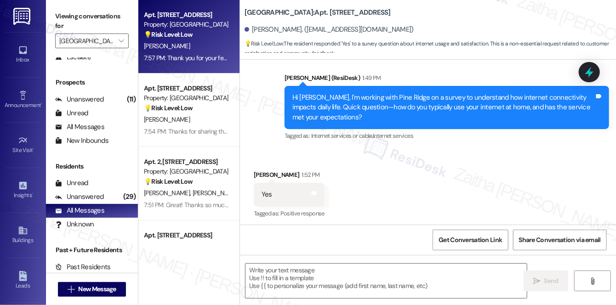
scroll to position [6253, 0]
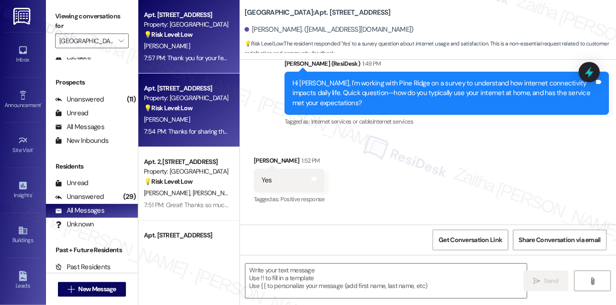
click at [217, 109] on div "💡 Risk Level: Low The resident is responding to a survey about internet usage. …" at bounding box center [186, 108] width 85 height 10
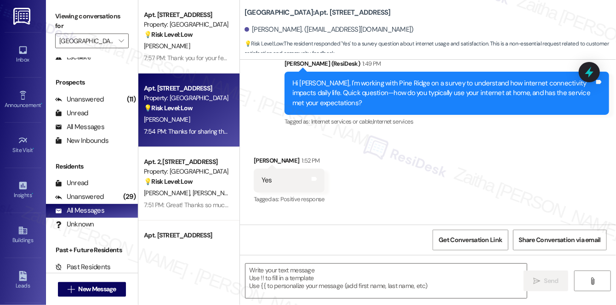
type textarea "Fetching suggested responses. Please feel free to read through the conversation…"
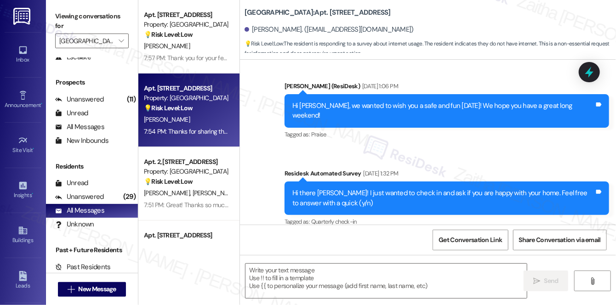
type textarea "Fetching suggested responses. Please feel free to read through the conversation…"
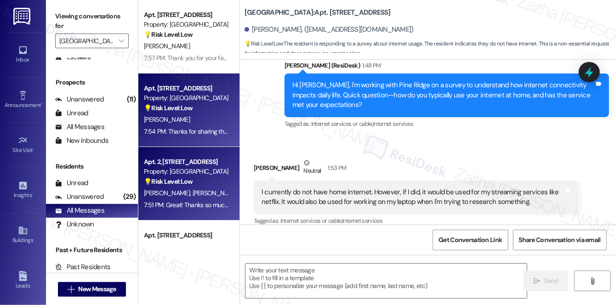
scroll to position [41, 0]
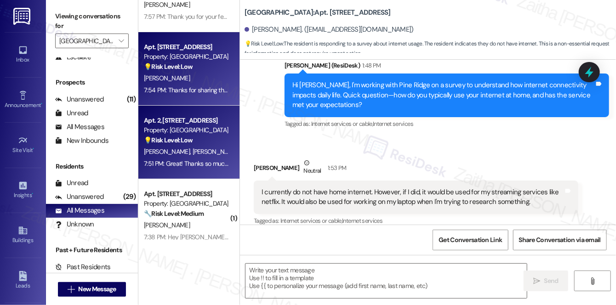
click at [207, 146] on div "A. Johnson C. Dailey" at bounding box center [186, 151] width 87 height 11
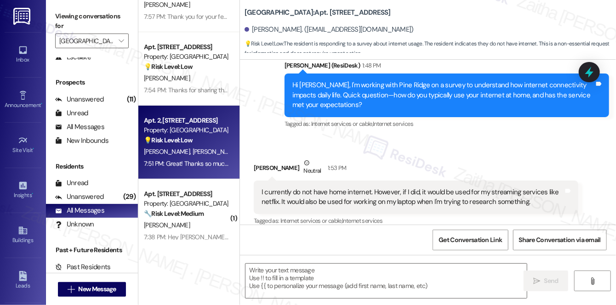
type textarea "Fetching suggested responses. Please feel free to read through the conversation…"
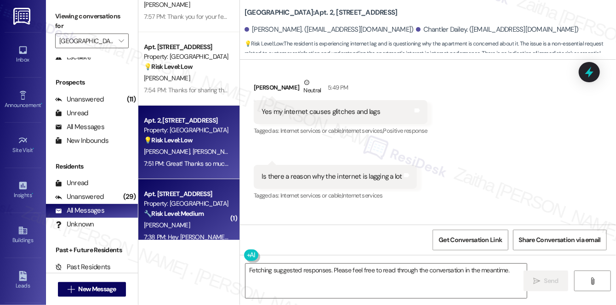
scroll to position [83, 0]
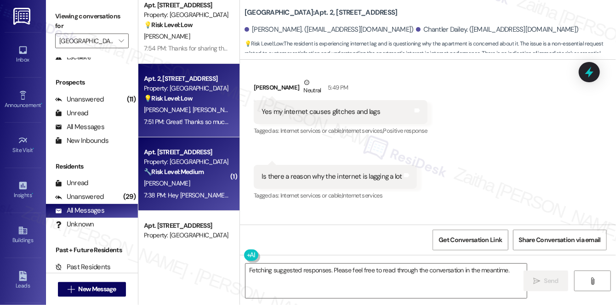
click at [183, 181] on div "E. Lusby" at bounding box center [186, 183] width 87 height 11
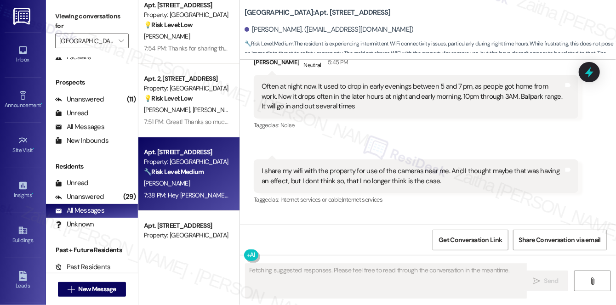
scroll to position [3453, 0]
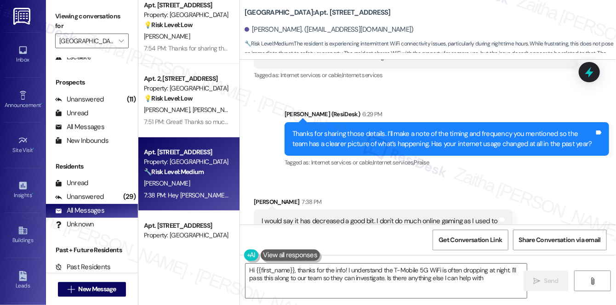
type textarea "Hi {{first_name}}, thanks for the info! I understand the T-Mobile 5G WiFi is of…"
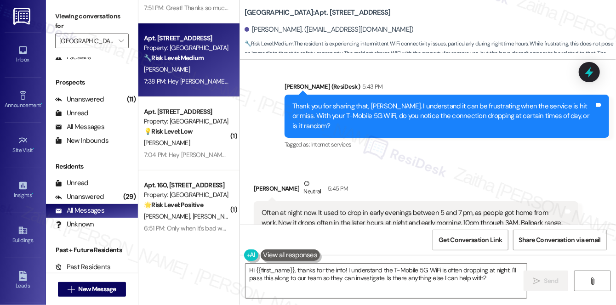
scroll to position [209, 0]
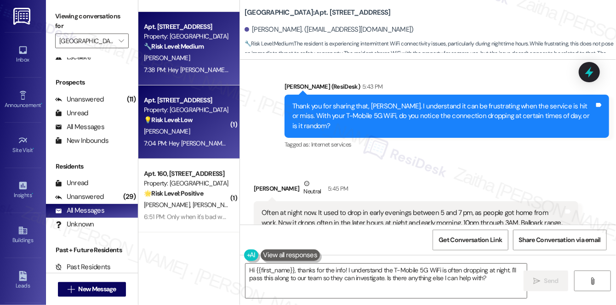
click at [199, 128] on div "K. Daniels" at bounding box center [186, 131] width 87 height 11
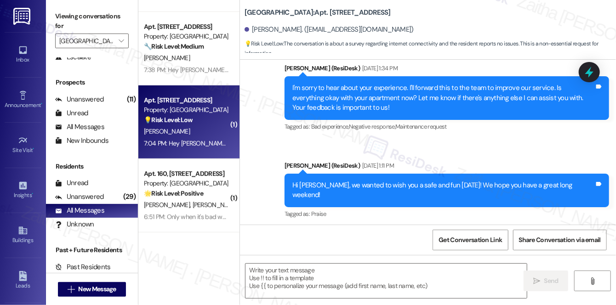
type textarea "Fetching suggested responses. Please feel free to read through the conversation…"
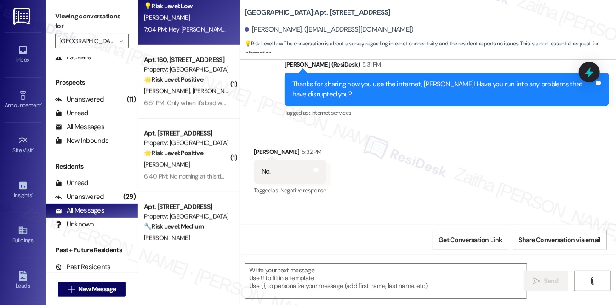
scroll to position [334, 0]
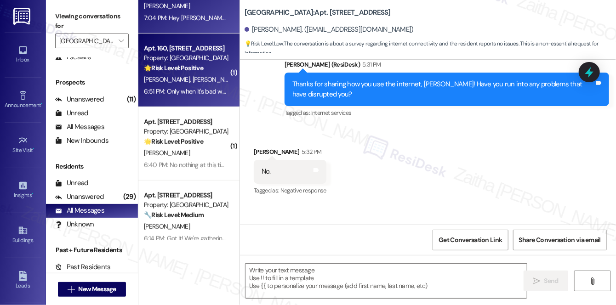
click at [208, 78] on div "M. Crockett D. Downs" at bounding box center [186, 79] width 87 height 11
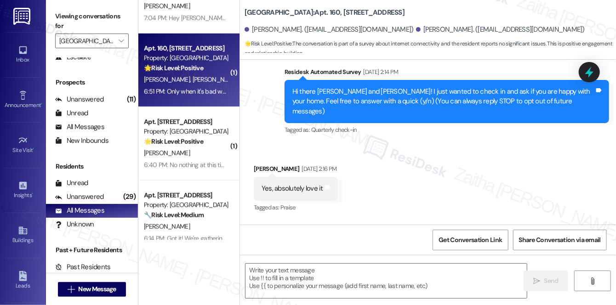
type textarea "Fetching suggested responses. Please feel free to read through the conversation…"
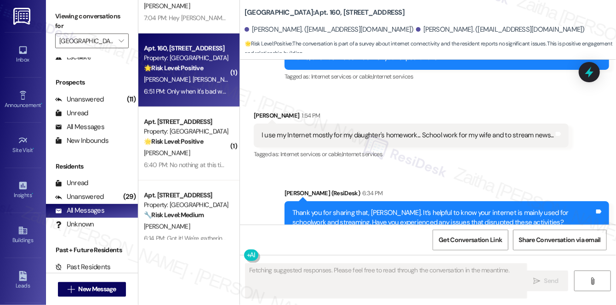
scroll to position [921, 0]
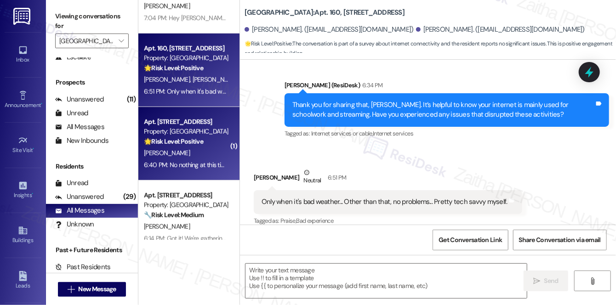
click at [207, 154] on div "N. Green" at bounding box center [186, 152] width 87 height 11
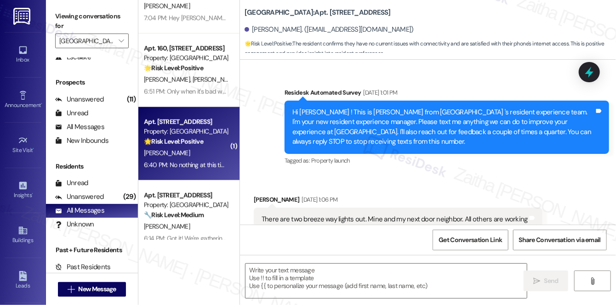
scroll to position [11632, 0]
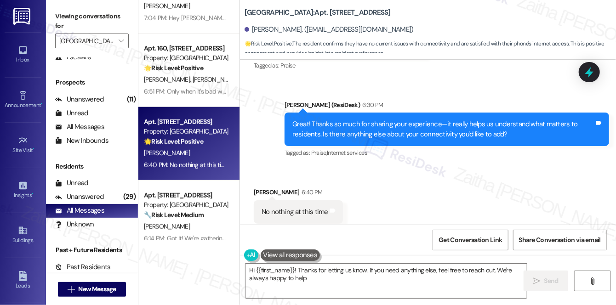
type textarea "Hi {{first_name}}! Thanks for letting us know. If you need anything else, feel …"
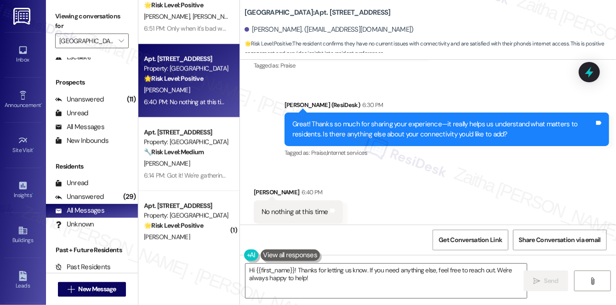
scroll to position [459, 0]
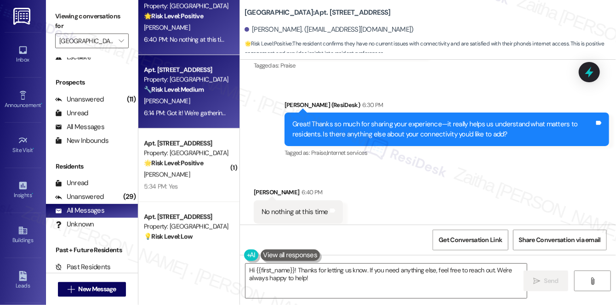
click at [209, 98] on div "P. Hatcher" at bounding box center [186, 101] width 87 height 11
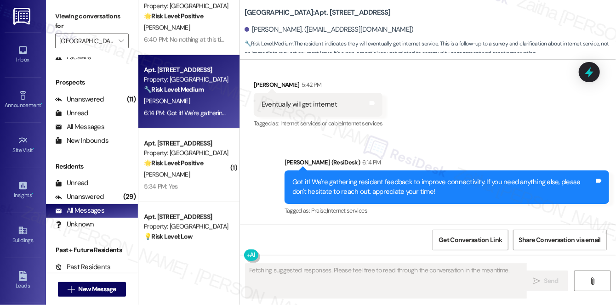
scroll to position [1209, 0]
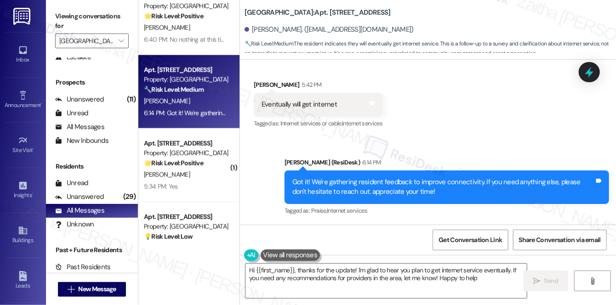
type textarea "Hi {{first_name}}, thanks for the update! I'm glad to hear you plan to get inte…"
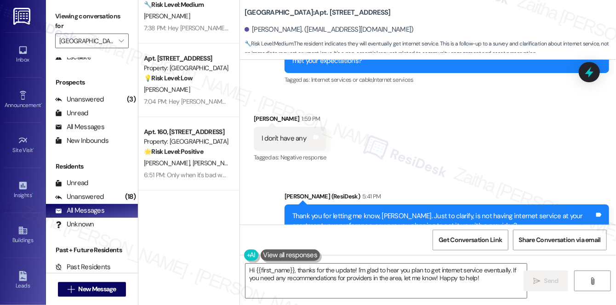
scroll to position [0, 0]
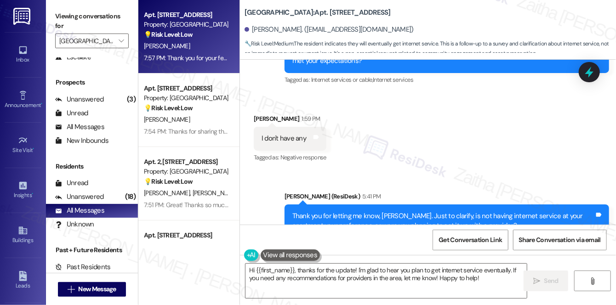
click at [214, 39] on div "💡 Risk Level: Low The resident responded 'Yes' to a survey question about inter…" at bounding box center [186, 35] width 85 height 10
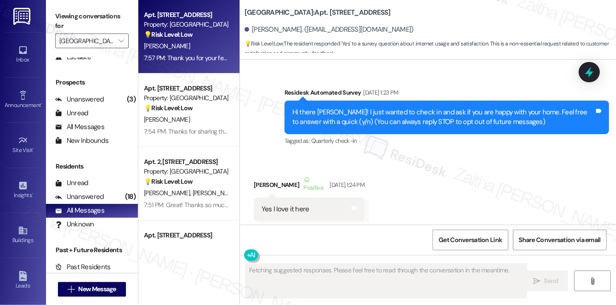
type textarea "Fetching suggested responses. Please feel free to read through the conversation…"
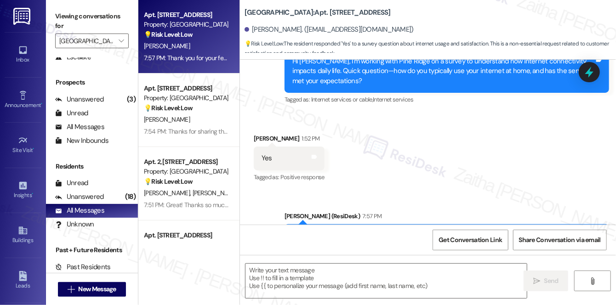
scroll to position [6289, 0]
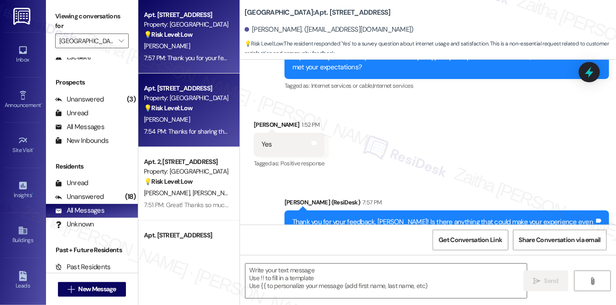
click at [208, 110] on div "💡 Risk Level: Low The resident is responding to a survey about internet usage. …" at bounding box center [186, 108] width 85 height 10
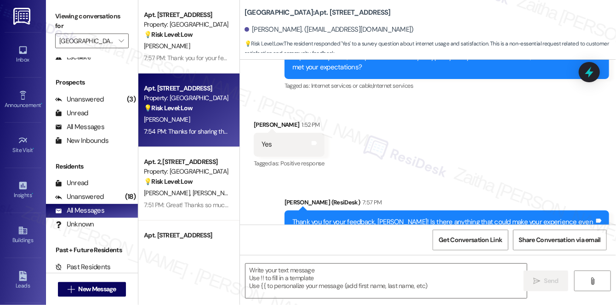
type textarea "Fetching suggested responses. Please feel free to read through the conversation…"
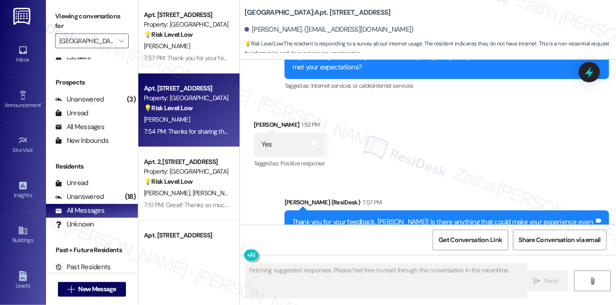
scroll to position [1785, 0]
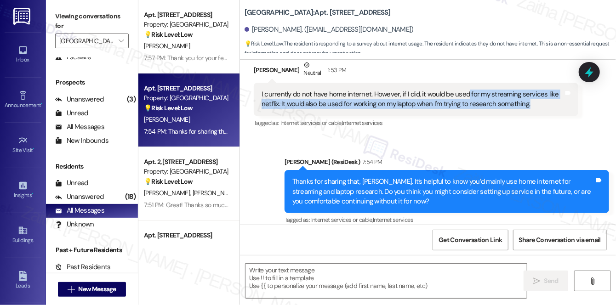
drag, startPoint x: 462, startPoint y: 83, endPoint x: 528, endPoint y: 98, distance: 68.3
click at [528, 98] on div "I currently do not have home internet. However, if I did, it would be used for …" at bounding box center [412, 100] width 302 height 20
copy div "for my streaming services like netflix. It would also be used for working on my…"
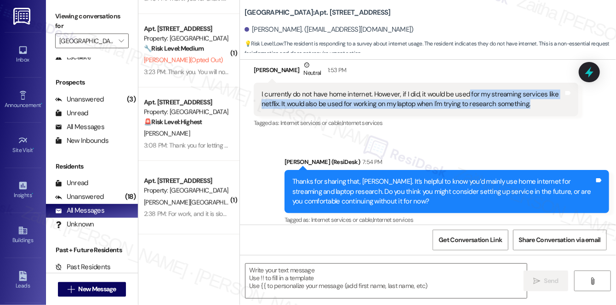
scroll to position [1167, 0]
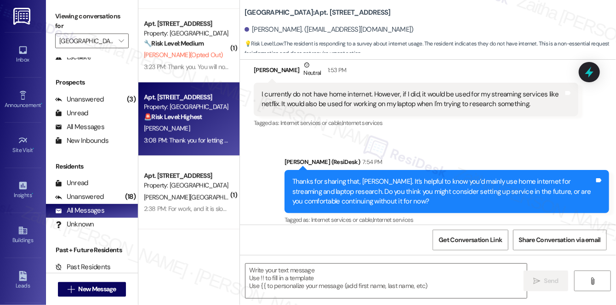
click at [204, 125] on div "P. Sexton" at bounding box center [186, 128] width 87 height 11
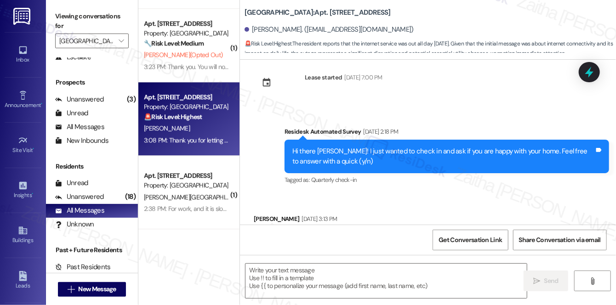
type textarea "Fetching suggested responses. Please feel free to read through the conversation…"
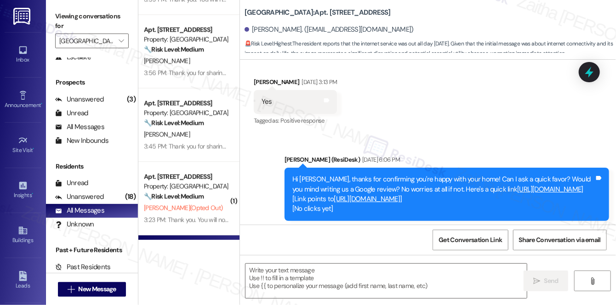
scroll to position [1000, 0]
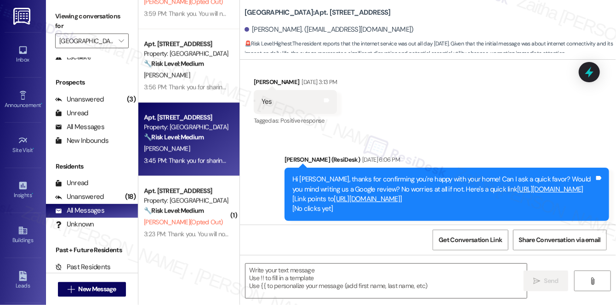
click at [216, 144] on div "E. Craig" at bounding box center [186, 148] width 87 height 11
type textarea "Fetching suggested responses. Please feel free to read through the conversation…"
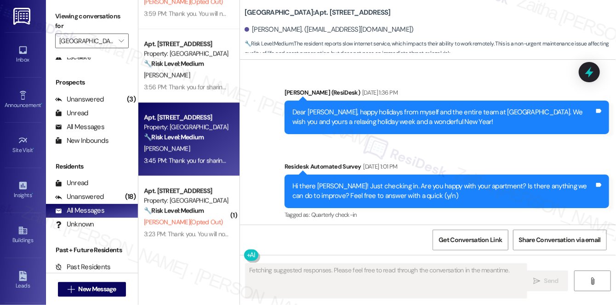
type textarea "Fetching suggested responses. Please feel free to read through the conversation…"
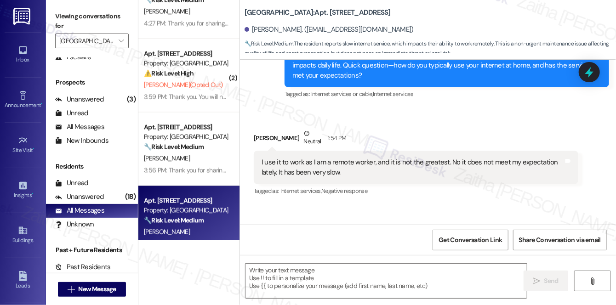
scroll to position [875, 0]
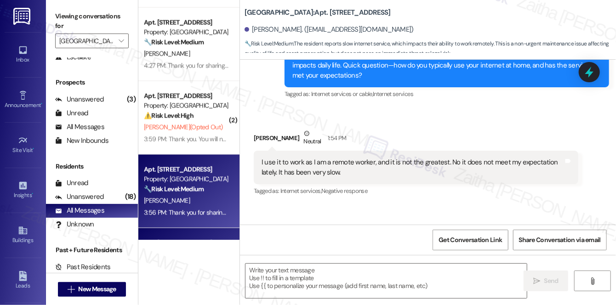
click at [207, 192] on div "🔧 Risk Level: Medium The resident's response indicates they use the internet da…" at bounding box center [186, 189] width 85 height 10
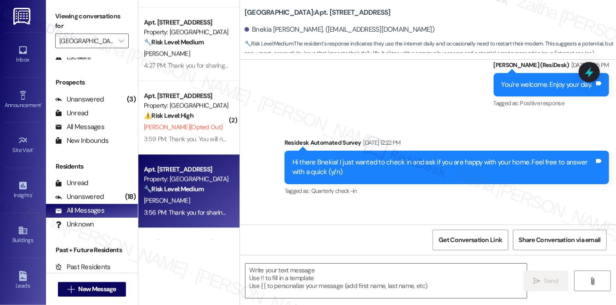
type textarea "Fetching suggested responses. Please feel free to read through the conversation…"
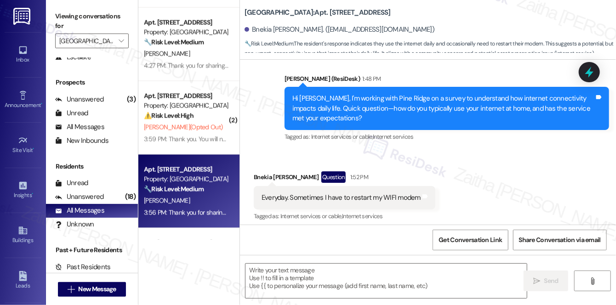
scroll to position [3756, 0]
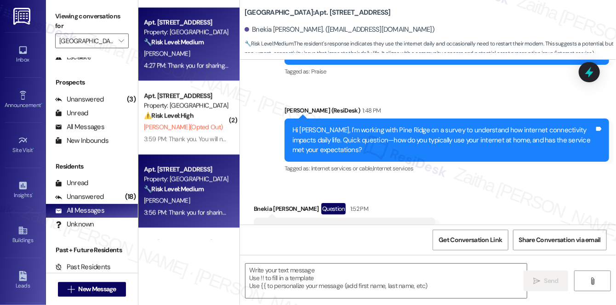
click at [213, 51] on div "N. Powell" at bounding box center [186, 53] width 87 height 11
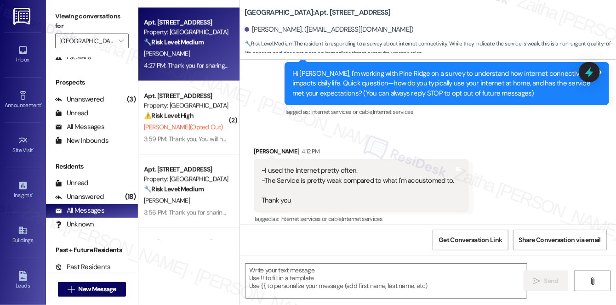
type textarea "Fetching suggested responses. Please feel free to read through the conversation…"
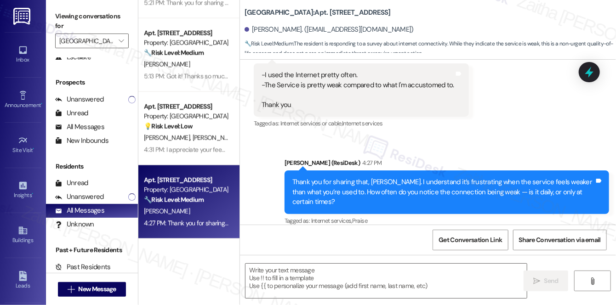
scroll to position [708, 0]
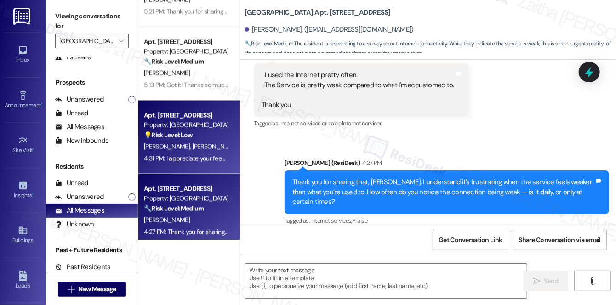
click at [220, 134] on div "💡 Risk Level: Low The resident is expressing concerns about the cost of interne…" at bounding box center [186, 135] width 85 height 10
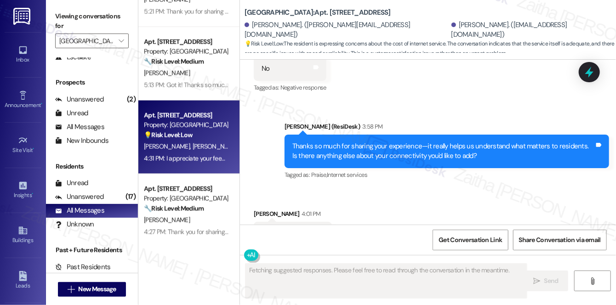
scroll to position [2091, 0]
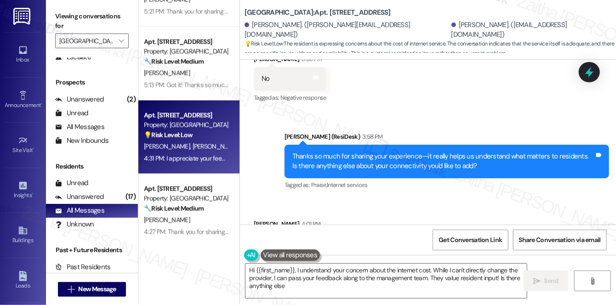
type textarea "Hi {{first_name}}, I understand your concern about the internet cost. While I c…"
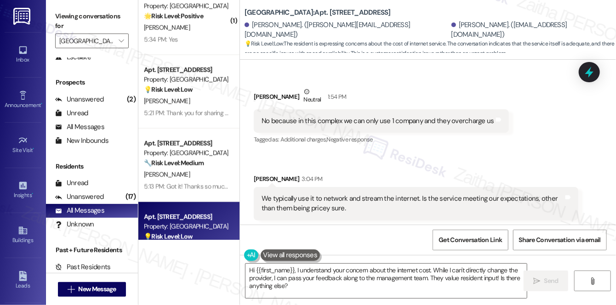
scroll to position [582, 0]
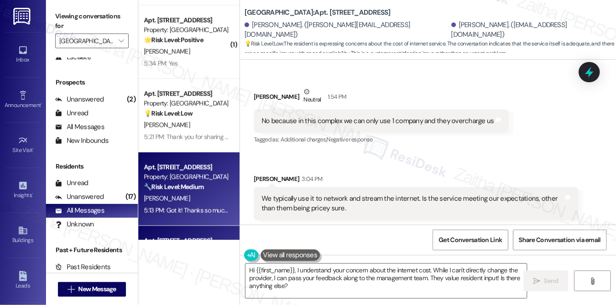
click at [218, 175] on div "Property: Pine Ridge" at bounding box center [186, 177] width 85 height 10
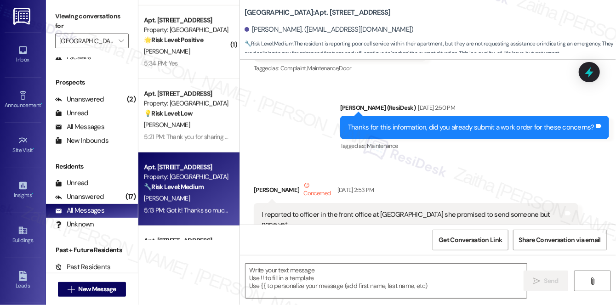
type textarea "Fetching suggested responses. Please feel free to read through the conversation…"
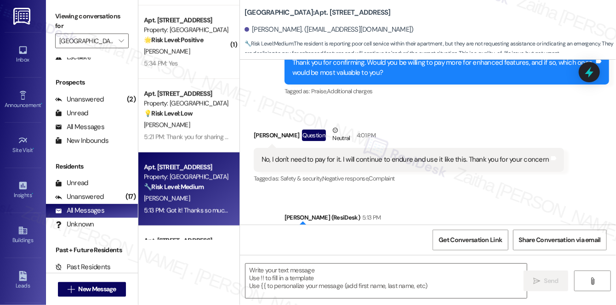
scroll to position [541, 0]
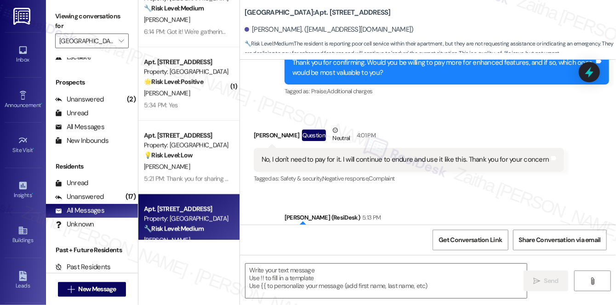
click at [203, 158] on div "💡 Risk Level: Low The resident has confirmed that not having internet service i…" at bounding box center [186, 156] width 85 height 10
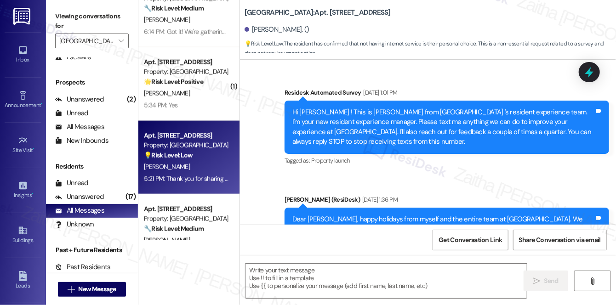
type textarea "Fetching suggested responses. Please feel free to read through the conversation…"
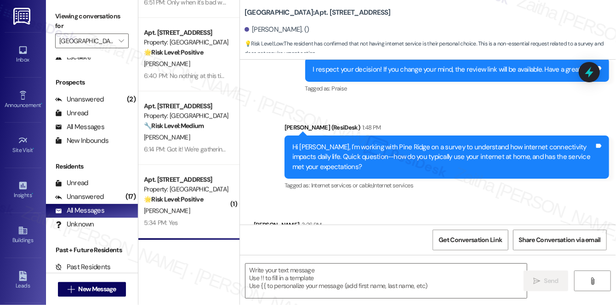
scroll to position [415, 0]
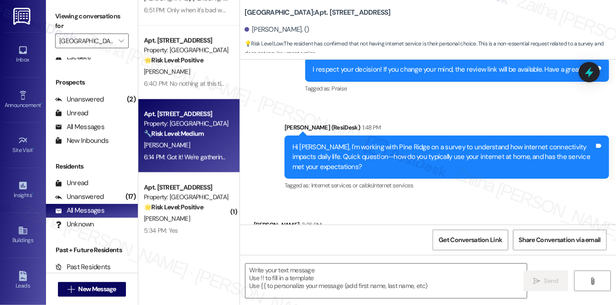
click at [208, 133] on div "🔧 Risk Level: Medium The resident indicates they will eventually get internet s…" at bounding box center [186, 134] width 85 height 10
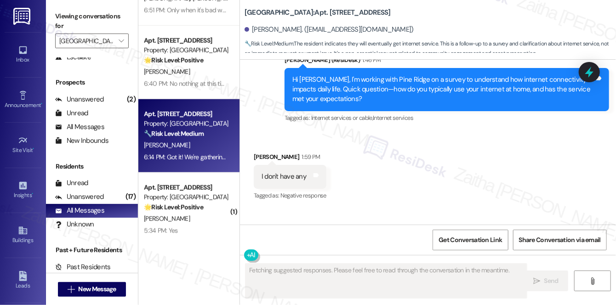
scroll to position [1122, 0]
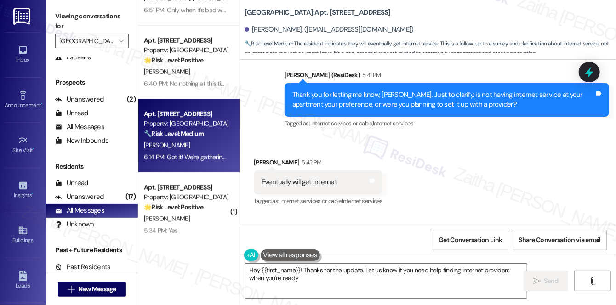
type textarea "Hey {{first_name}}! Thanks for the update. Let us know if you need help finding…"
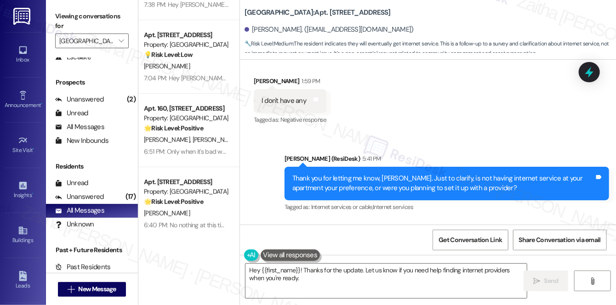
scroll to position [249, 0]
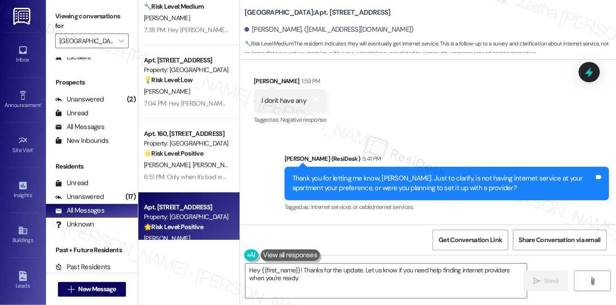
click at [212, 221] on div "Property: Pine Ridge" at bounding box center [186, 217] width 85 height 10
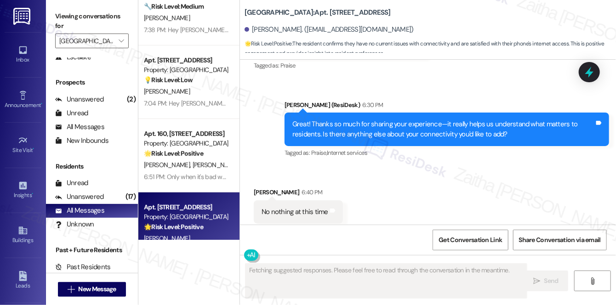
scroll to position [11632, 0]
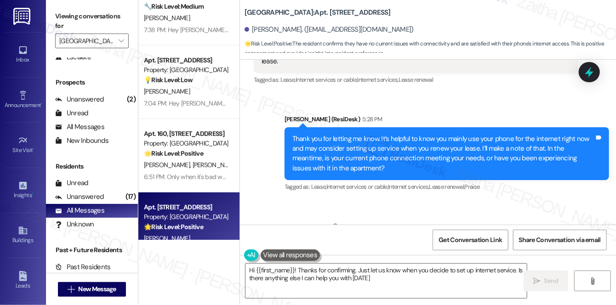
type textarea "Hi {{first_name}}! Thanks for confirming. Just let us know when you decide to s…"
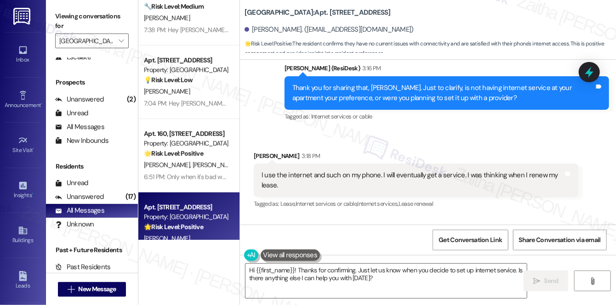
scroll to position [11298, 0]
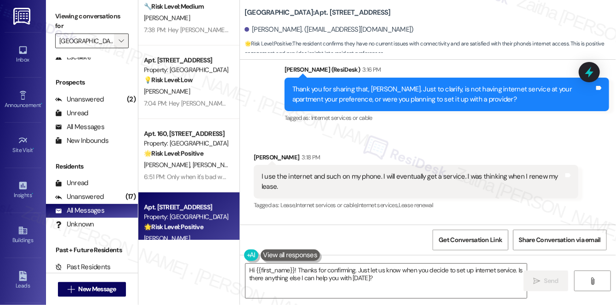
click at [115, 37] on button "" at bounding box center [121, 41] width 15 height 15
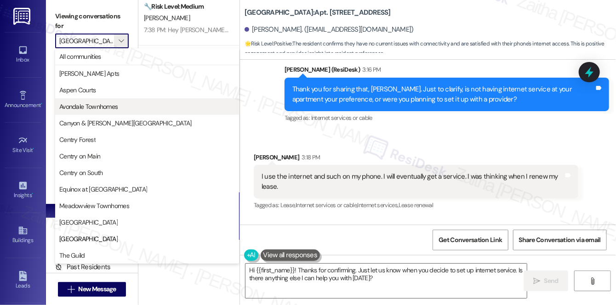
click at [90, 104] on span "Avondale Townhomes" at bounding box center [88, 106] width 58 height 9
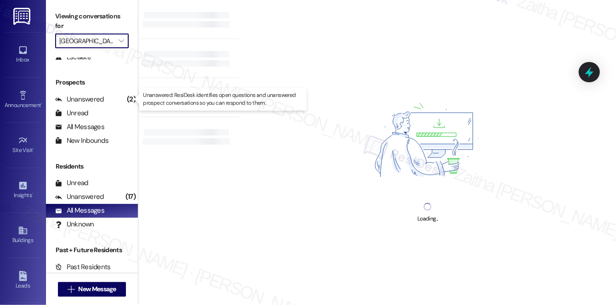
type input "Avondale Townhomes"
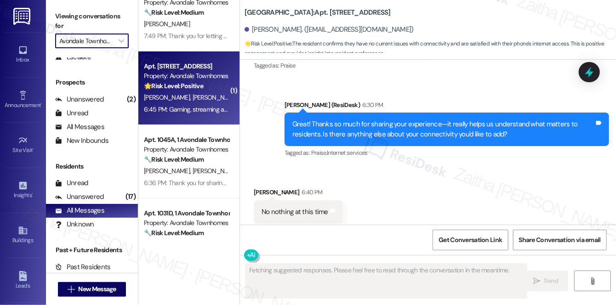
scroll to position [41, 0]
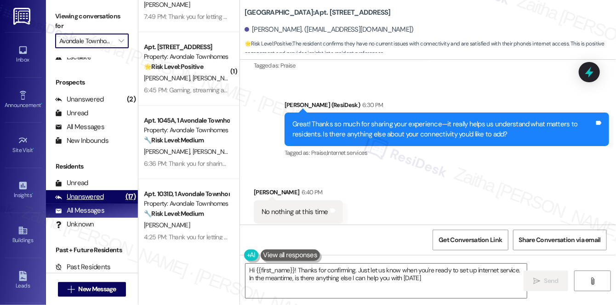
type textarea "Hi {{first_name}}! Thanks for confirming. Just let us know when you're ready to…"
click at [90, 197] on div "Unanswered" at bounding box center [79, 197] width 49 height 10
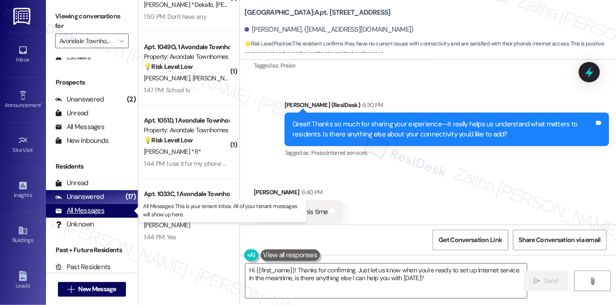
click at [83, 215] on div "All Messages" at bounding box center [79, 211] width 49 height 10
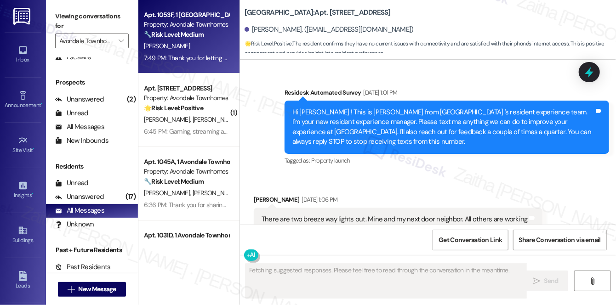
type textarea "Fetching suggested responses. Please feel free to read through the conversation…"
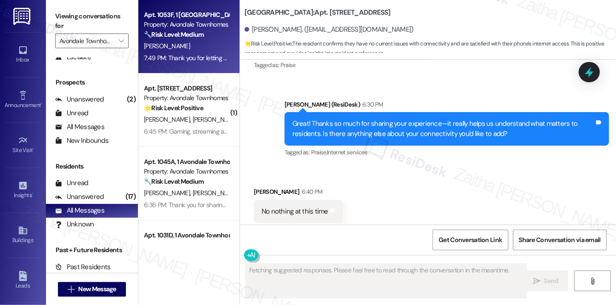
scroll to position [11632, 0]
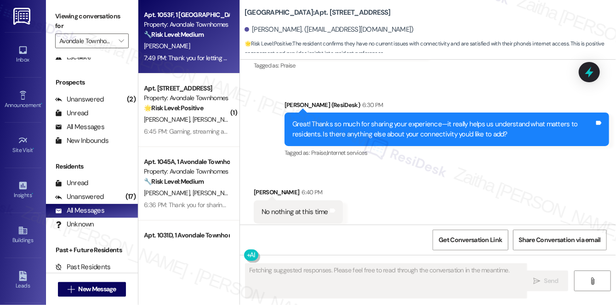
click at [222, 47] on div "[PERSON_NAME]" at bounding box center [186, 45] width 87 height 11
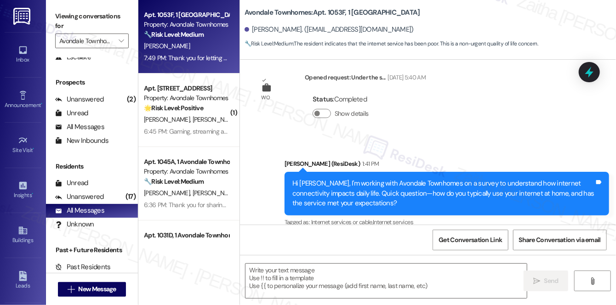
scroll to position [41, 0]
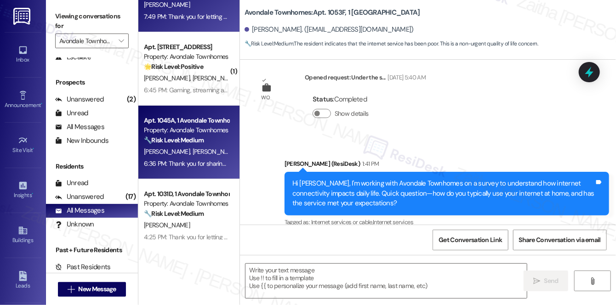
click at [220, 144] on div "🔧 Risk Level: Medium The resident is reporting intermittent internet issues wit…" at bounding box center [186, 141] width 85 height 10
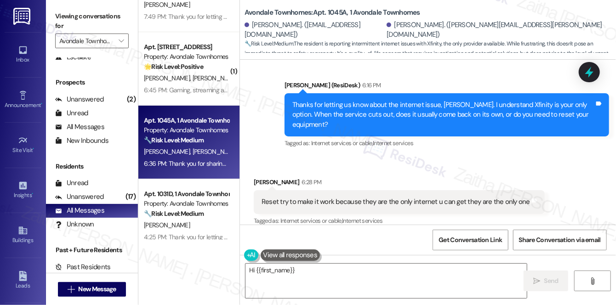
scroll to position [5206, 0]
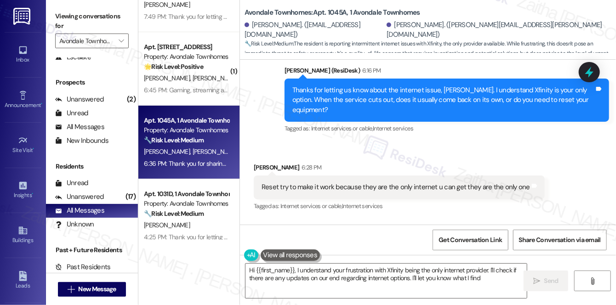
type textarea "Hi {{first_name}}, I understand your frustration with Xfinity being the only in…"
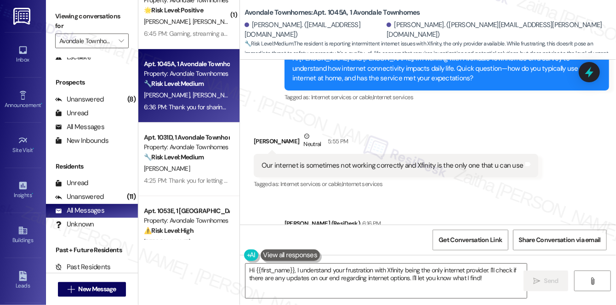
scroll to position [125, 0]
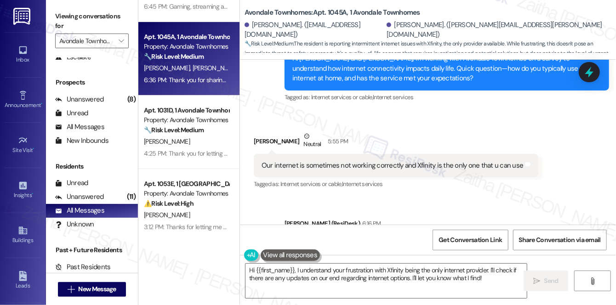
click at [191, 149] on div "4:25 PM: Thank you for letting us know you haven’t contacted your service provi…" at bounding box center [459, 153] width 631 height 8
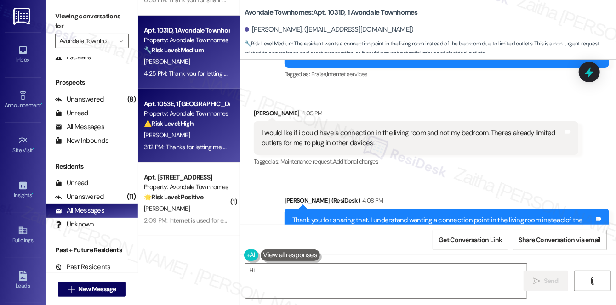
scroll to position [209, 0]
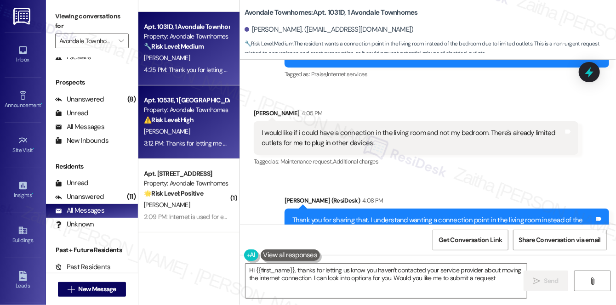
type textarea "Hi {{first_name}}, thanks for letting us know you haven't contacted your servic…"
click at [194, 128] on div "[PERSON_NAME]" at bounding box center [186, 131] width 87 height 11
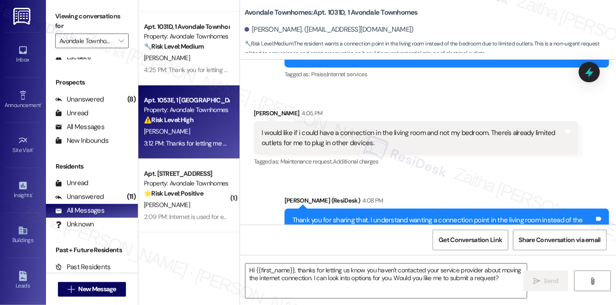
type textarea "Fetching suggested responses. Please feel free to read through the conversation…"
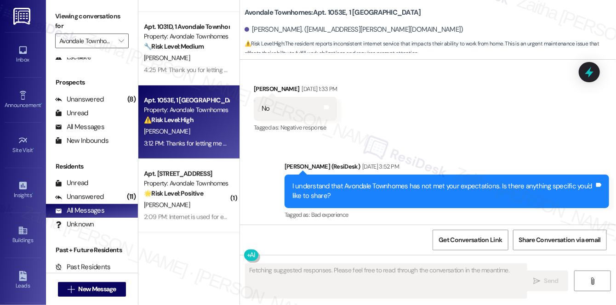
scroll to position [5912, 0]
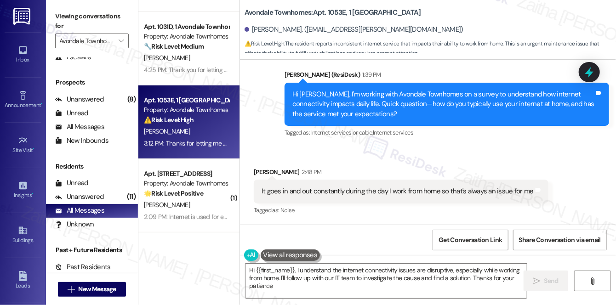
type textarea "Hi {{first_name}}, I understand the internet connectivity issues are disruptive…"
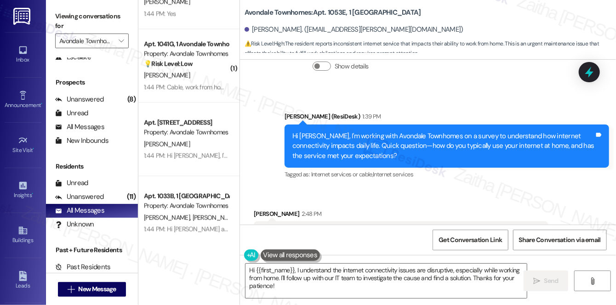
scroll to position [793, 0]
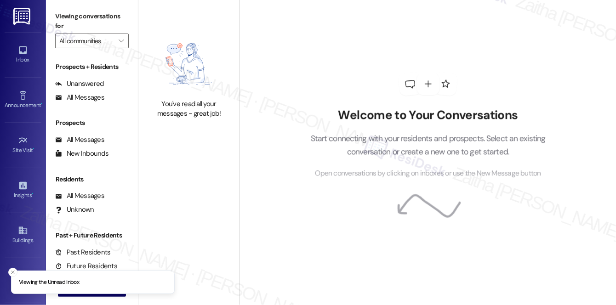
type input "Avondale Townhomes"
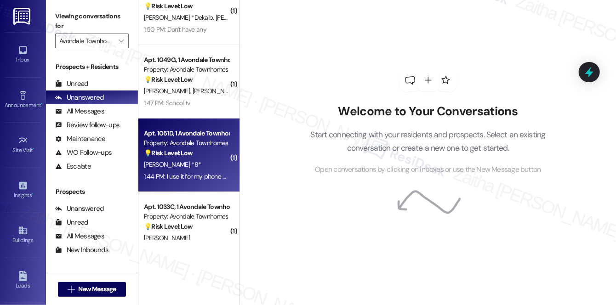
scroll to position [41, 0]
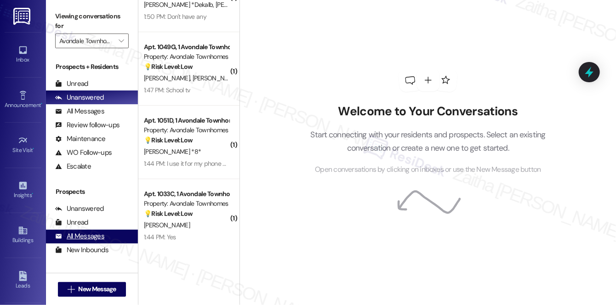
click at [93, 237] on div "All Messages" at bounding box center [79, 237] width 49 height 10
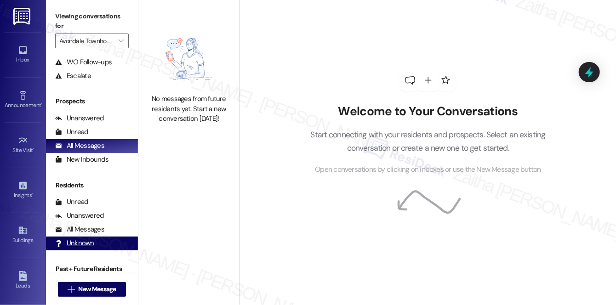
scroll to position [109, 0]
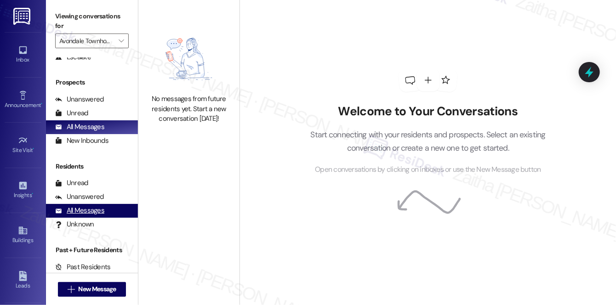
click at [85, 214] on div "All Messages" at bounding box center [79, 211] width 49 height 10
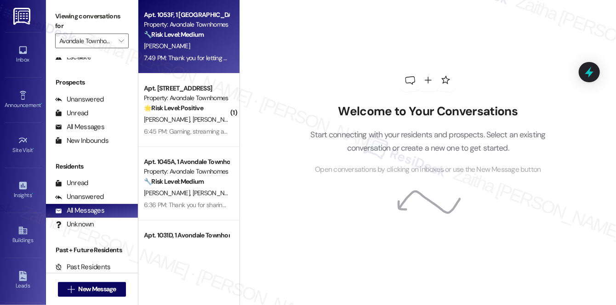
click at [228, 39] on div "Apt. 1053F, 1 Avondale Townhomes Property: Avondale Townhomes 🔧 Risk Level: Med…" at bounding box center [188, 36] width 101 height 73
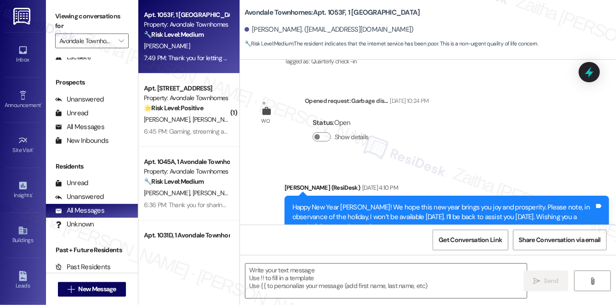
type textarea "Fetching suggested responses. Please feel free to read through the conversation…"
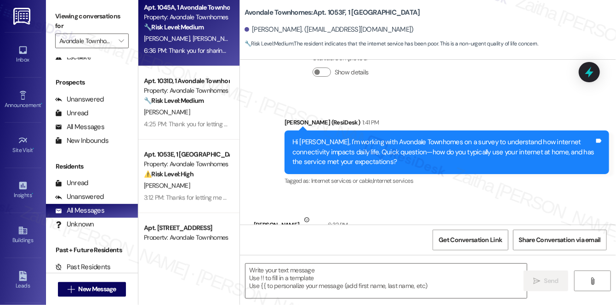
scroll to position [209, 0]
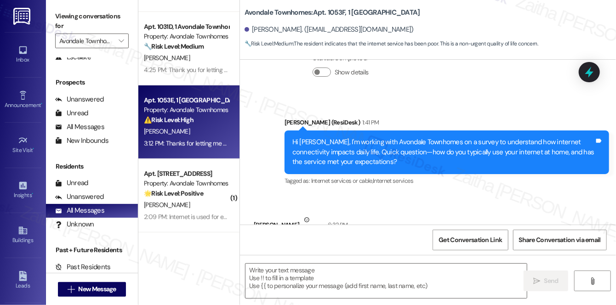
click at [208, 124] on div "⚠️ Risk Level: High The resident reports inconsistent internet service that imp…" at bounding box center [186, 120] width 85 height 10
type textarea "Fetching suggested responses. Please feel free to read through the conversation…"
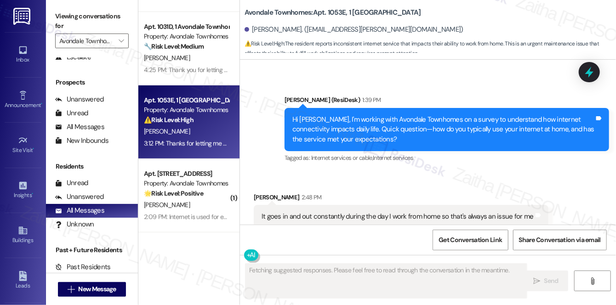
scroll to position [5912, 0]
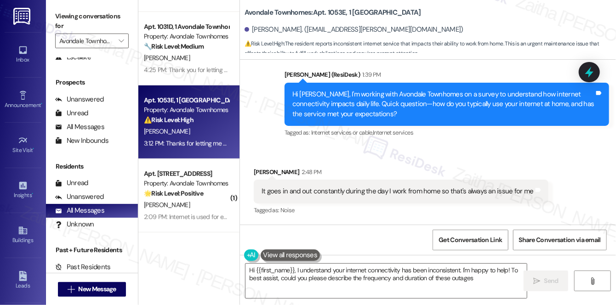
type textarea "Hi {{first_name}}, I understand your internet connectivity has been inconsisten…"
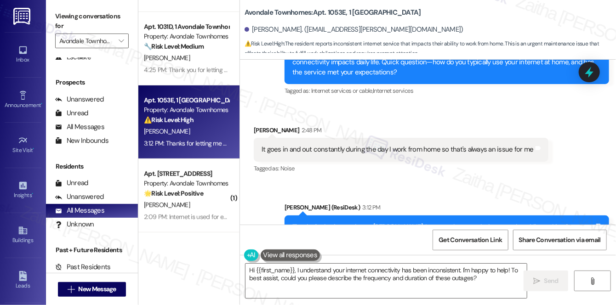
scroll to position [167, 0]
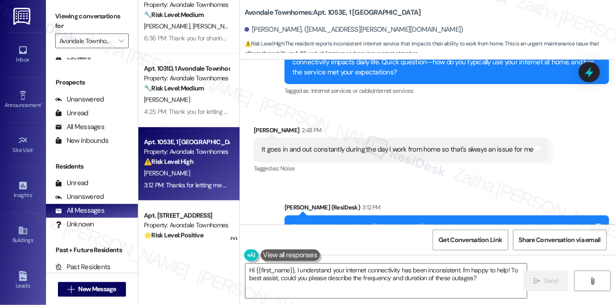
click at [198, 102] on div "[PERSON_NAME]" at bounding box center [186, 99] width 87 height 11
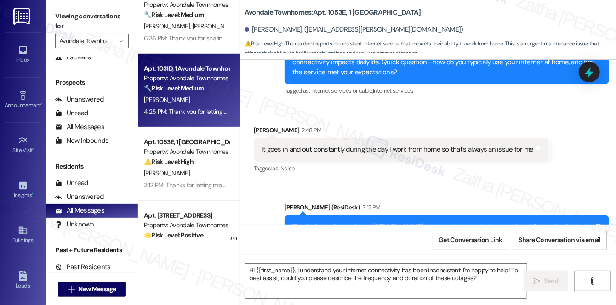
type textarea "Fetching suggested responses. Please feel free to read through the conversation…"
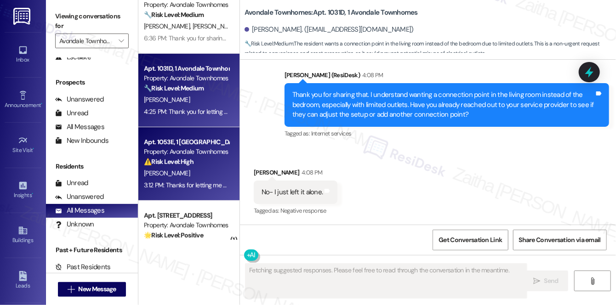
scroll to position [250, 0]
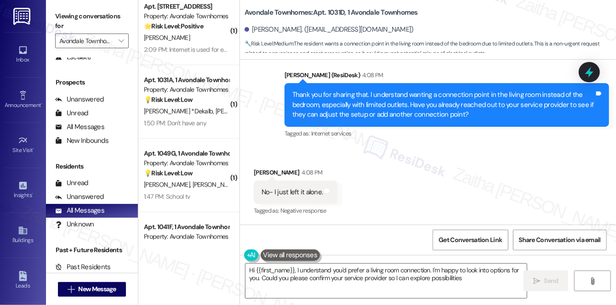
type textarea "Hi {{first_name}}, I understand you'd prefer a living room connection. I'm happ…"
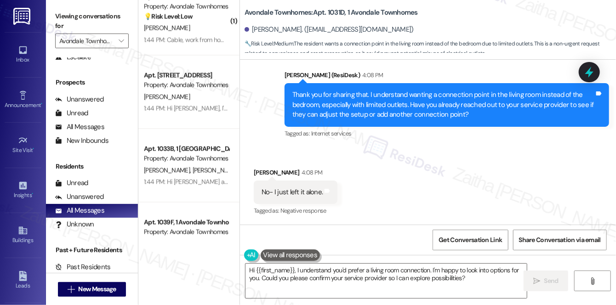
scroll to position [835, 0]
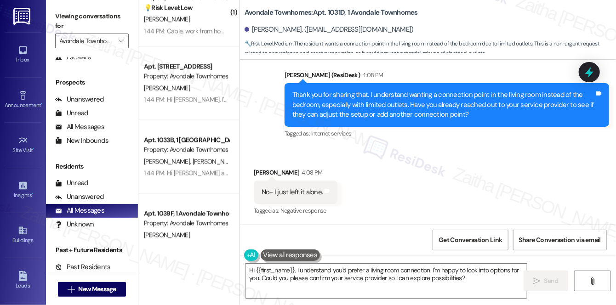
click at [202, 173] on div "1:44 PM: Hi [PERSON_NAME] and [PERSON_NAME], I'm working with Avondale Townhome…" at bounding box center [582, 173] width 877 height 8
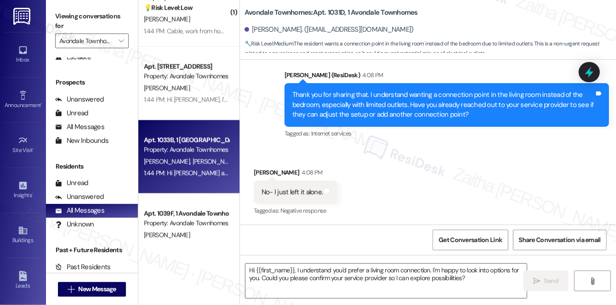
type textarea "Fetching suggested responses. Please feel free to read through the conversation…"
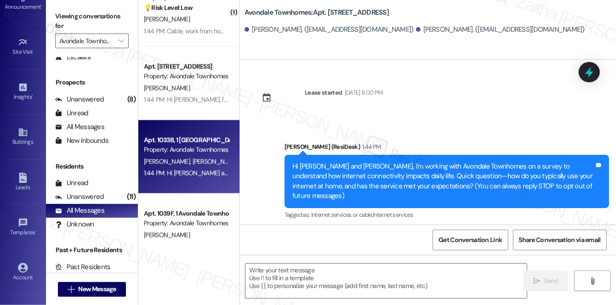
scroll to position [125, 0]
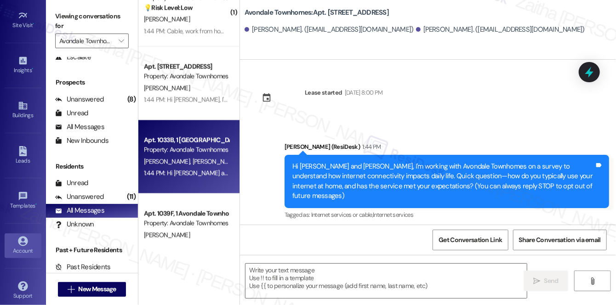
click at [25, 241] on icon at bounding box center [23, 241] width 10 height 10
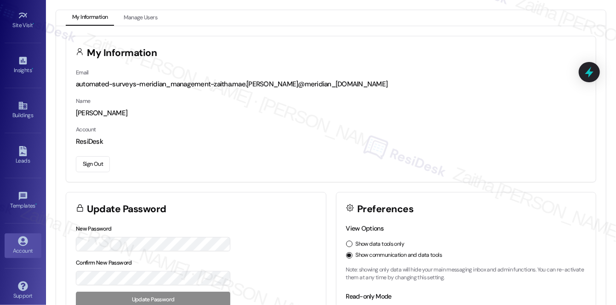
click at [83, 165] on button "Sign Out" at bounding box center [93, 164] width 34 height 16
